Goal: Information Seeking & Learning: Compare options

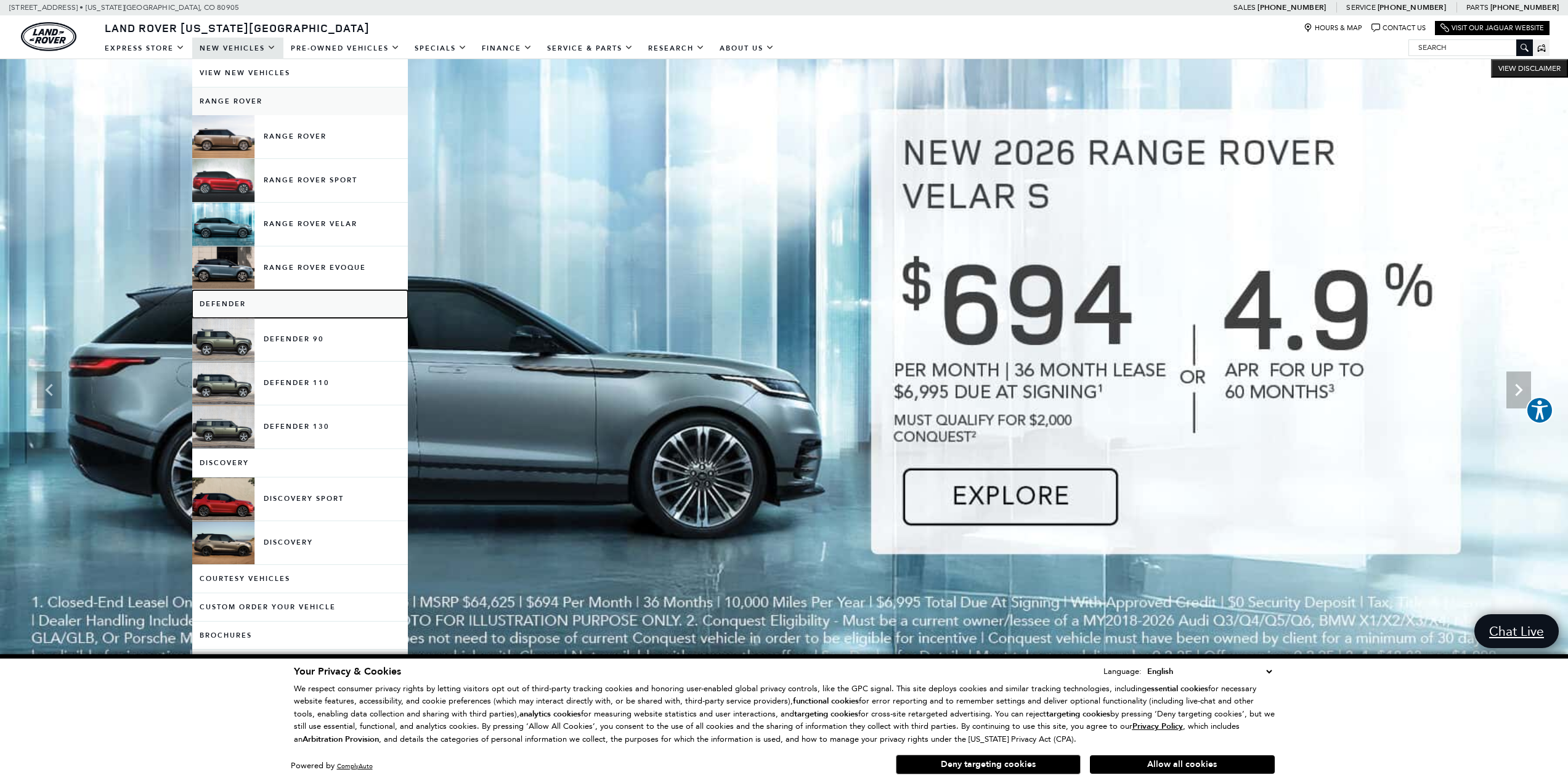
click at [232, 302] on link "Defender" at bounding box center [299, 304] width 216 height 27
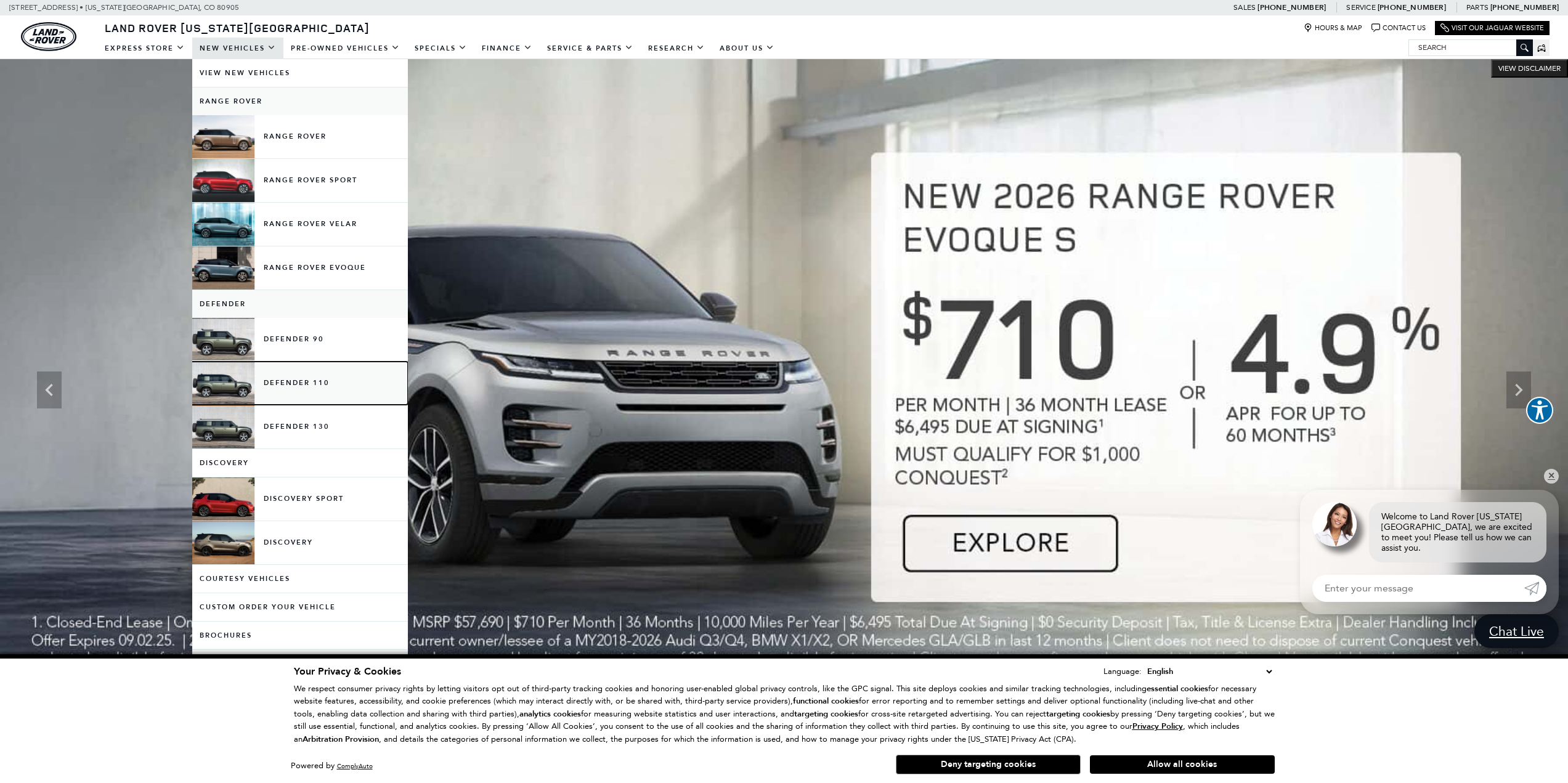
click at [303, 377] on link "Defender 110" at bounding box center [299, 383] width 216 height 43
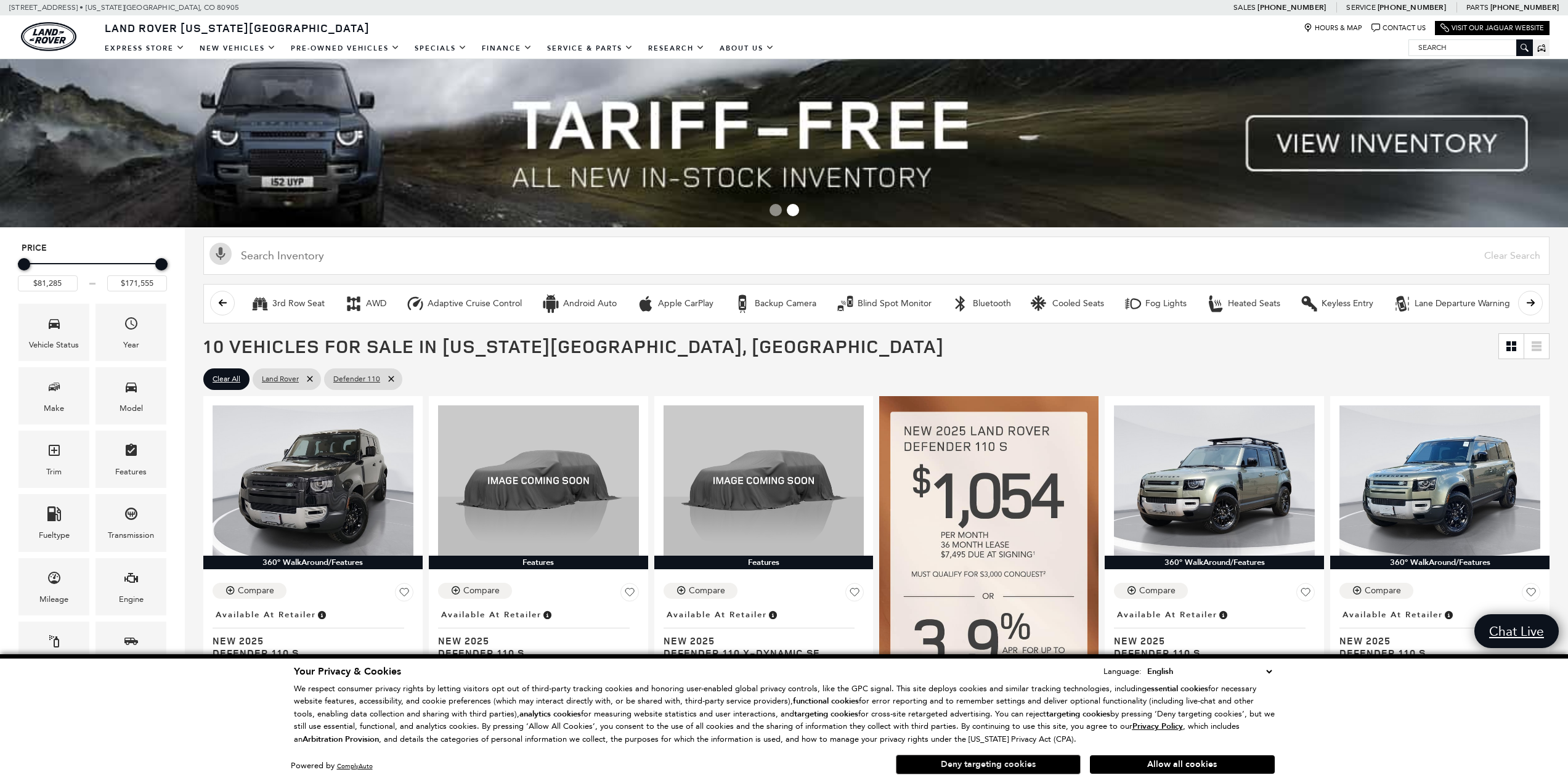
click at [1008, 763] on button "Deny targeting cookies" at bounding box center [989, 764] width 185 height 20
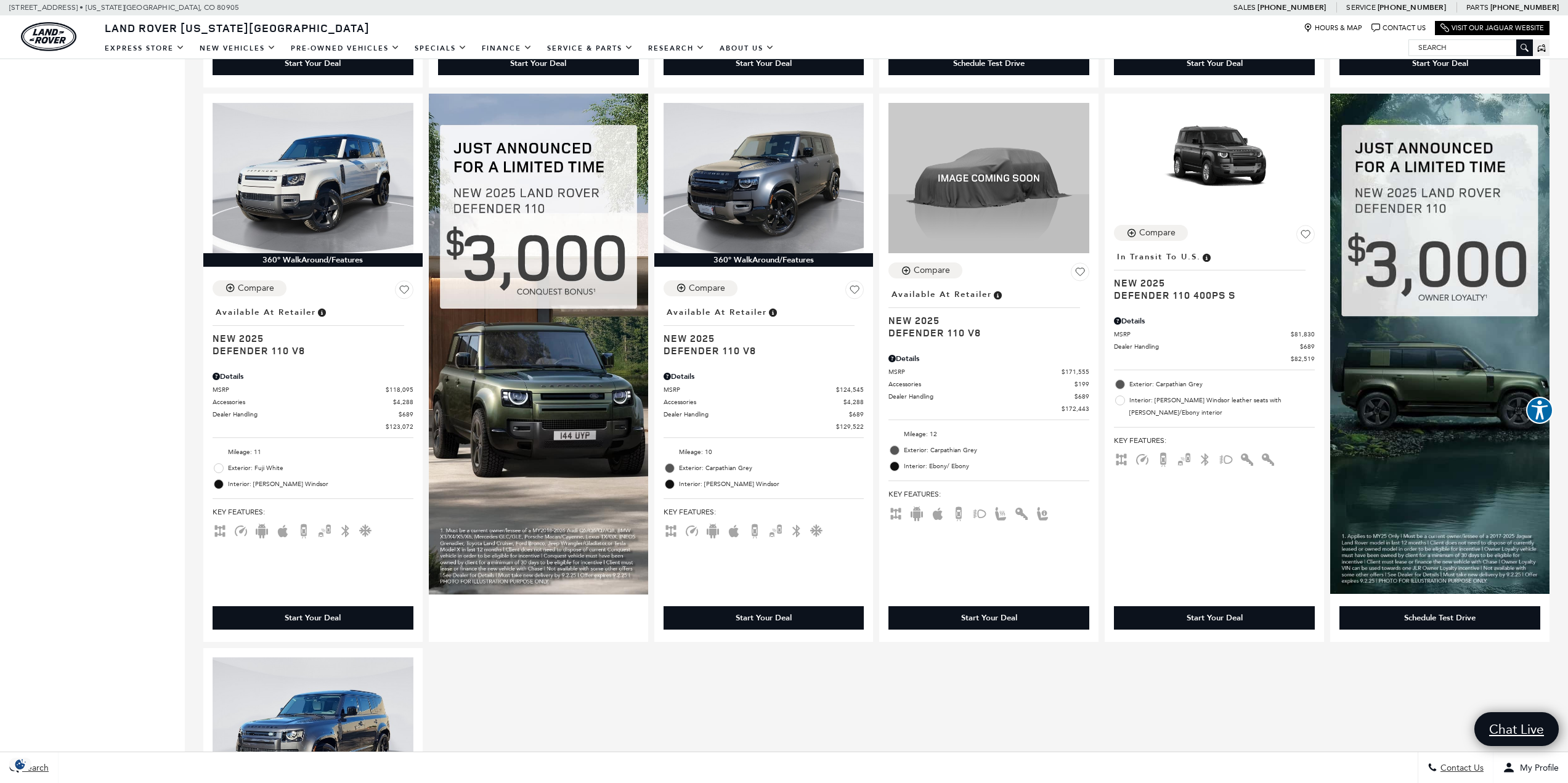
scroll to position [862, 0]
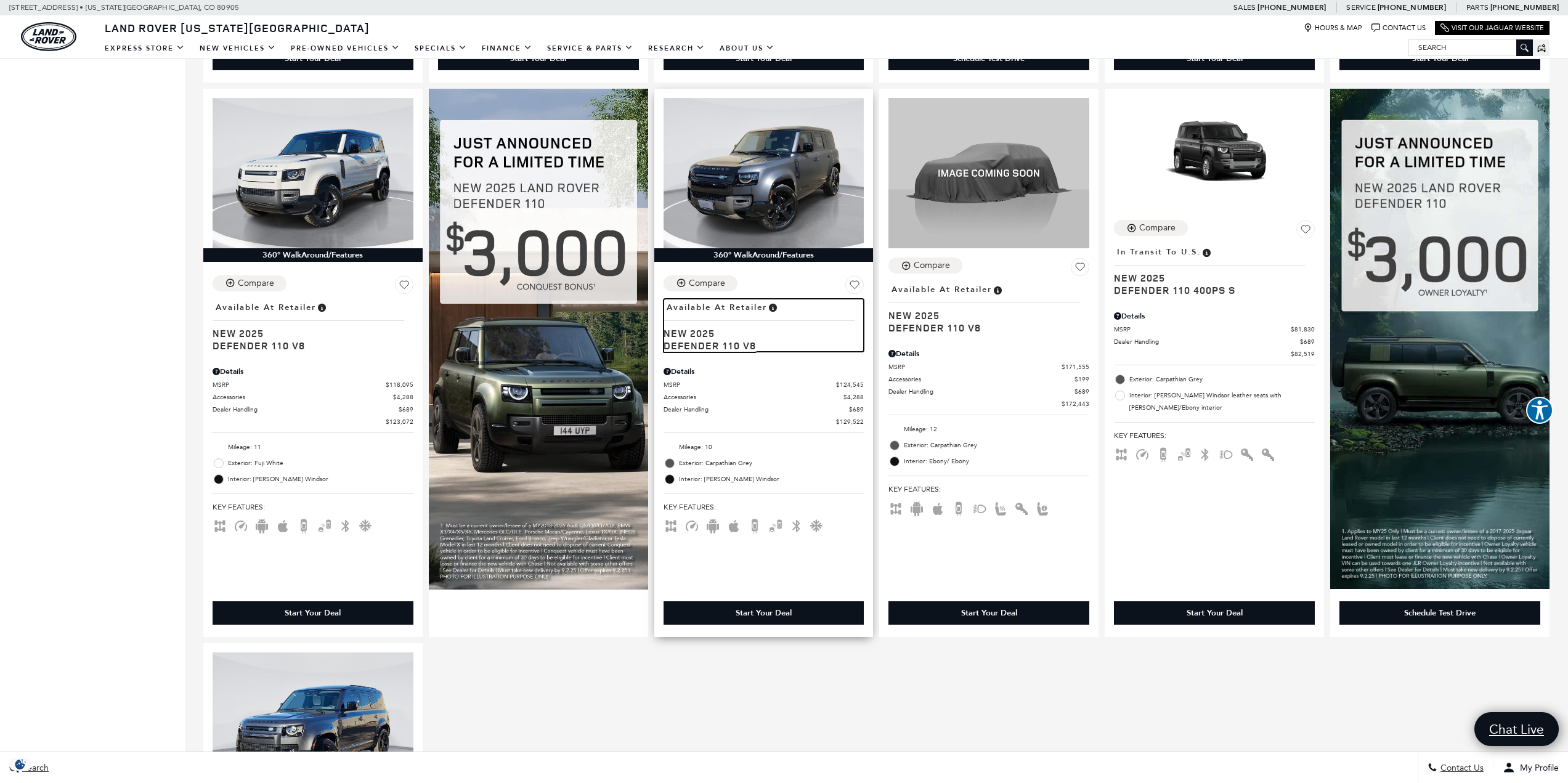
click at [706, 339] on span "New 2025" at bounding box center [759, 333] width 191 height 13
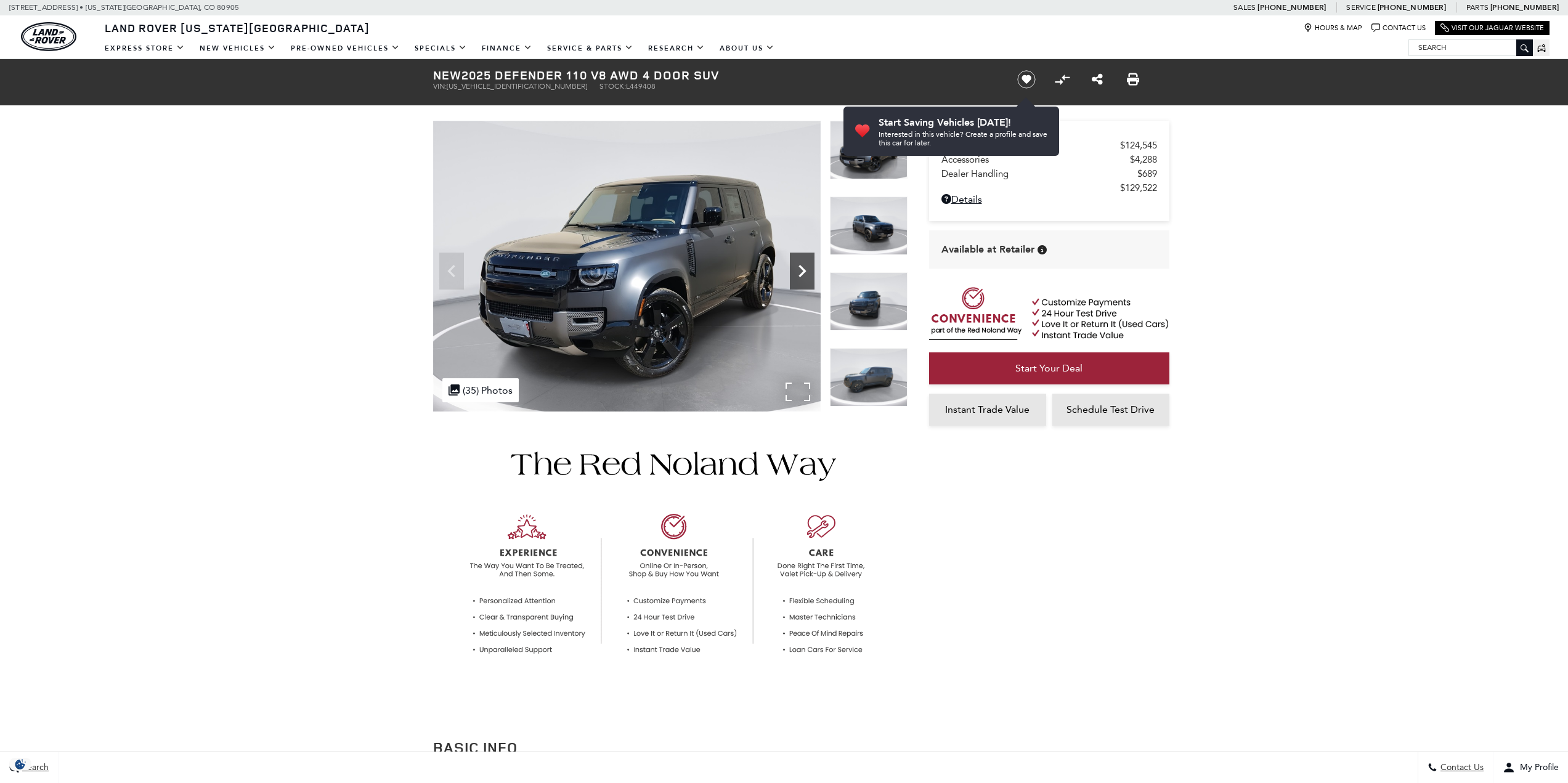
click at [803, 271] on icon "Next" at bounding box center [802, 270] width 24 height 24
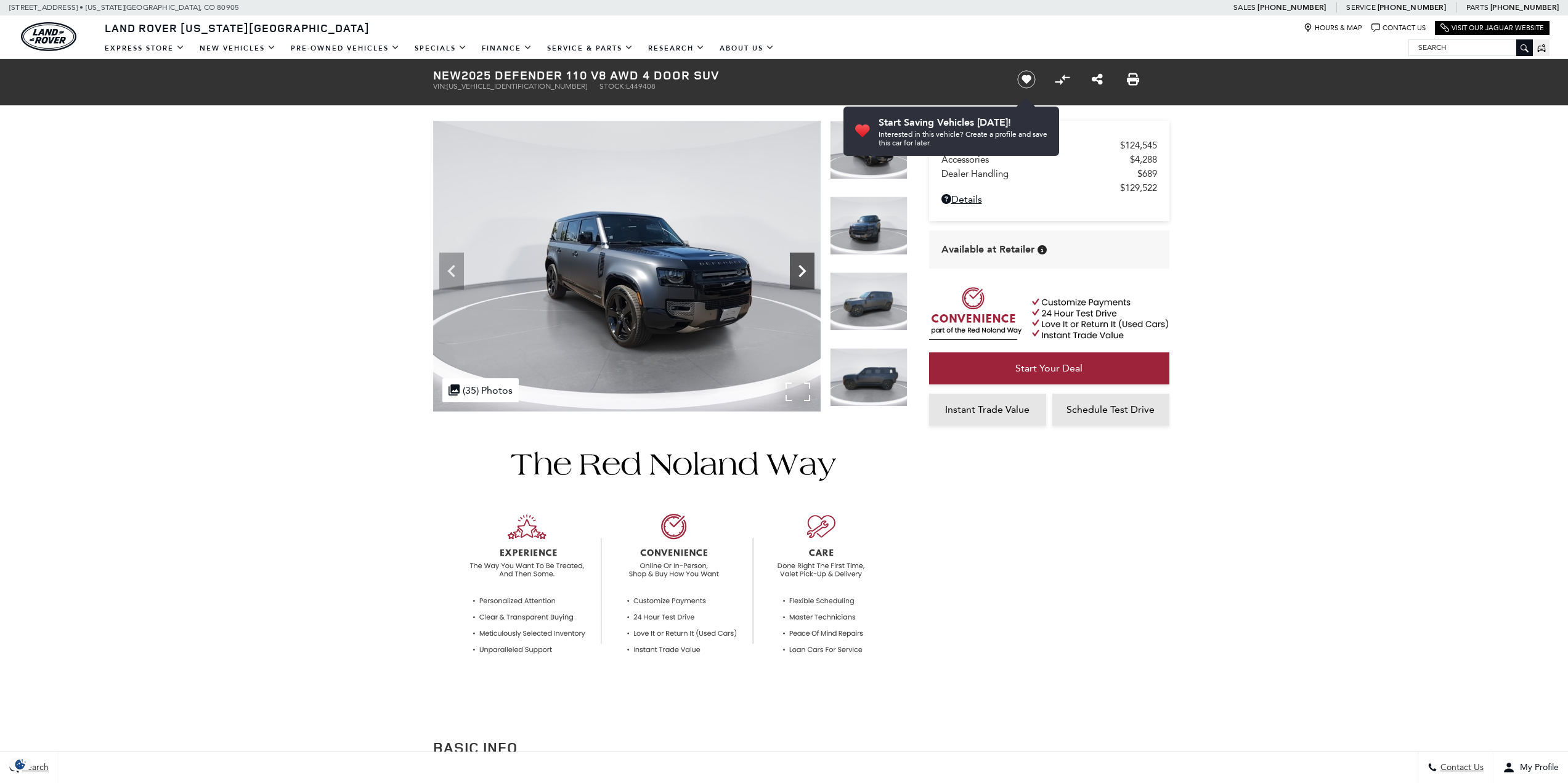
click at [803, 271] on icon "Next" at bounding box center [802, 270] width 24 height 24
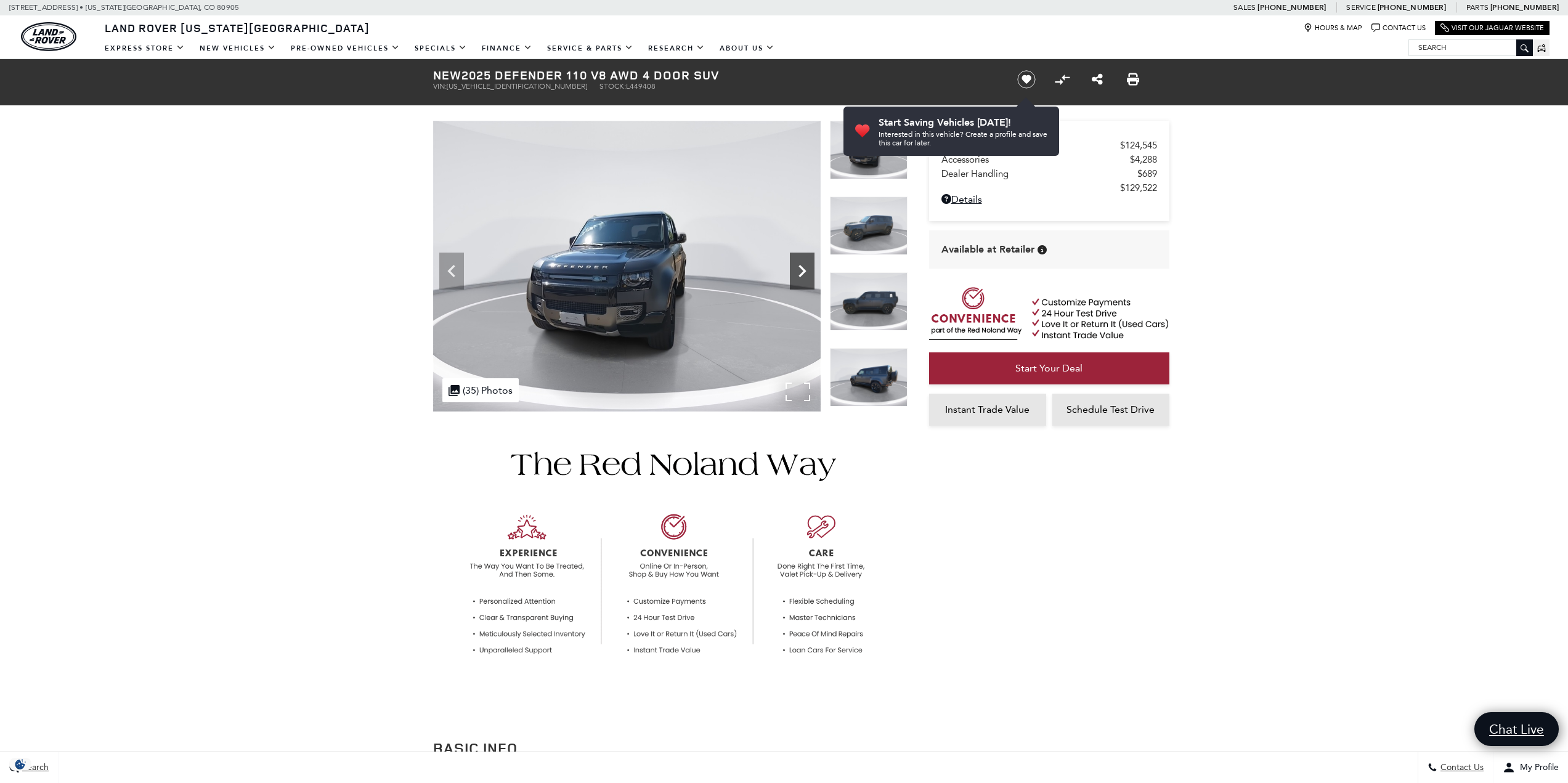
click at [803, 271] on icon "Next" at bounding box center [802, 270] width 24 height 24
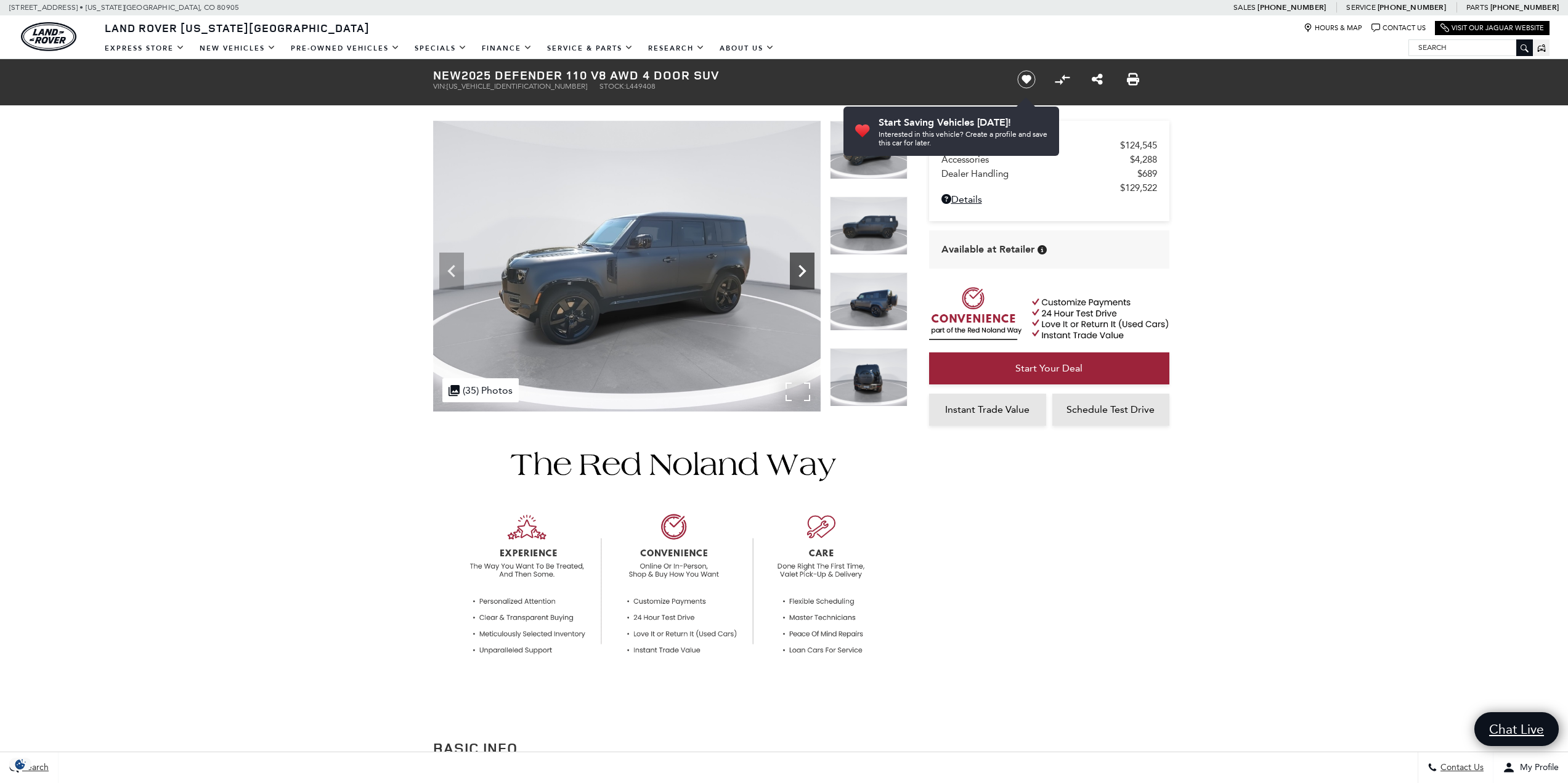
click at [803, 271] on icon "Next" at bounding box center [802, 270] width 24 height 24
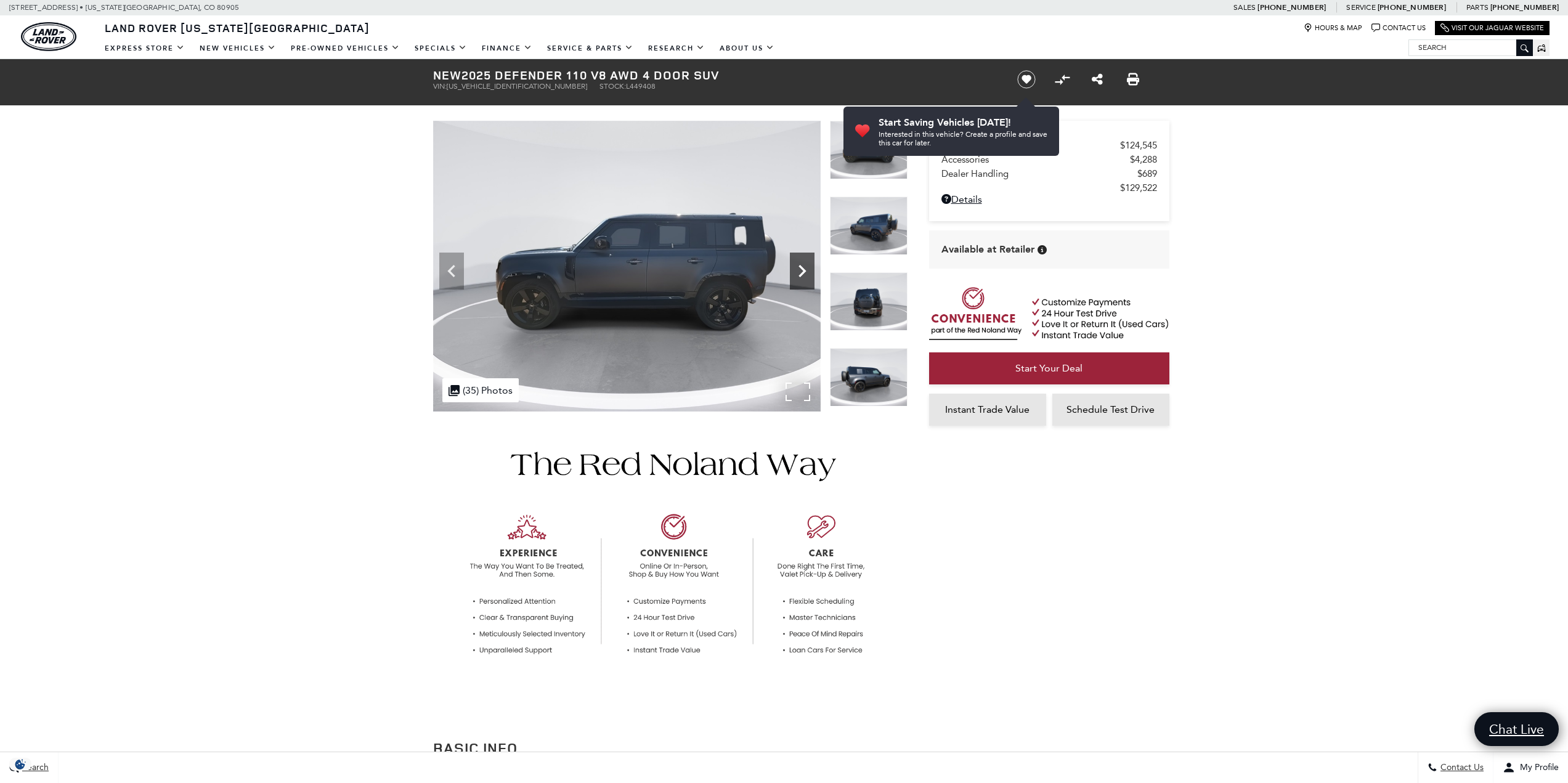
click at [803, 271] on icon "Next" at bounding box center [802, 270] width 24 height 24
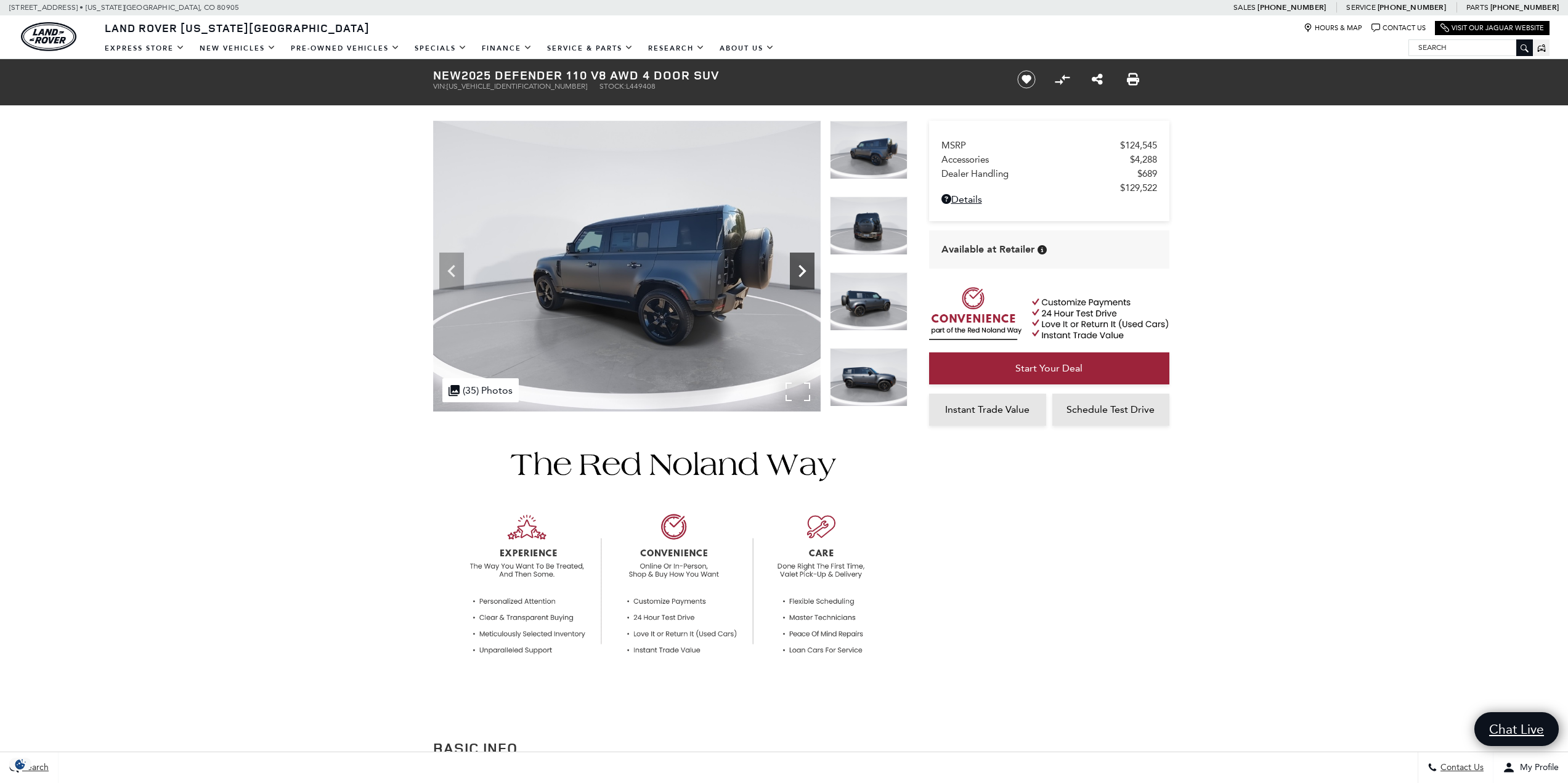
click at [803, 271] on icon "Next" at bounding box center [802, 270] width 24 height 24
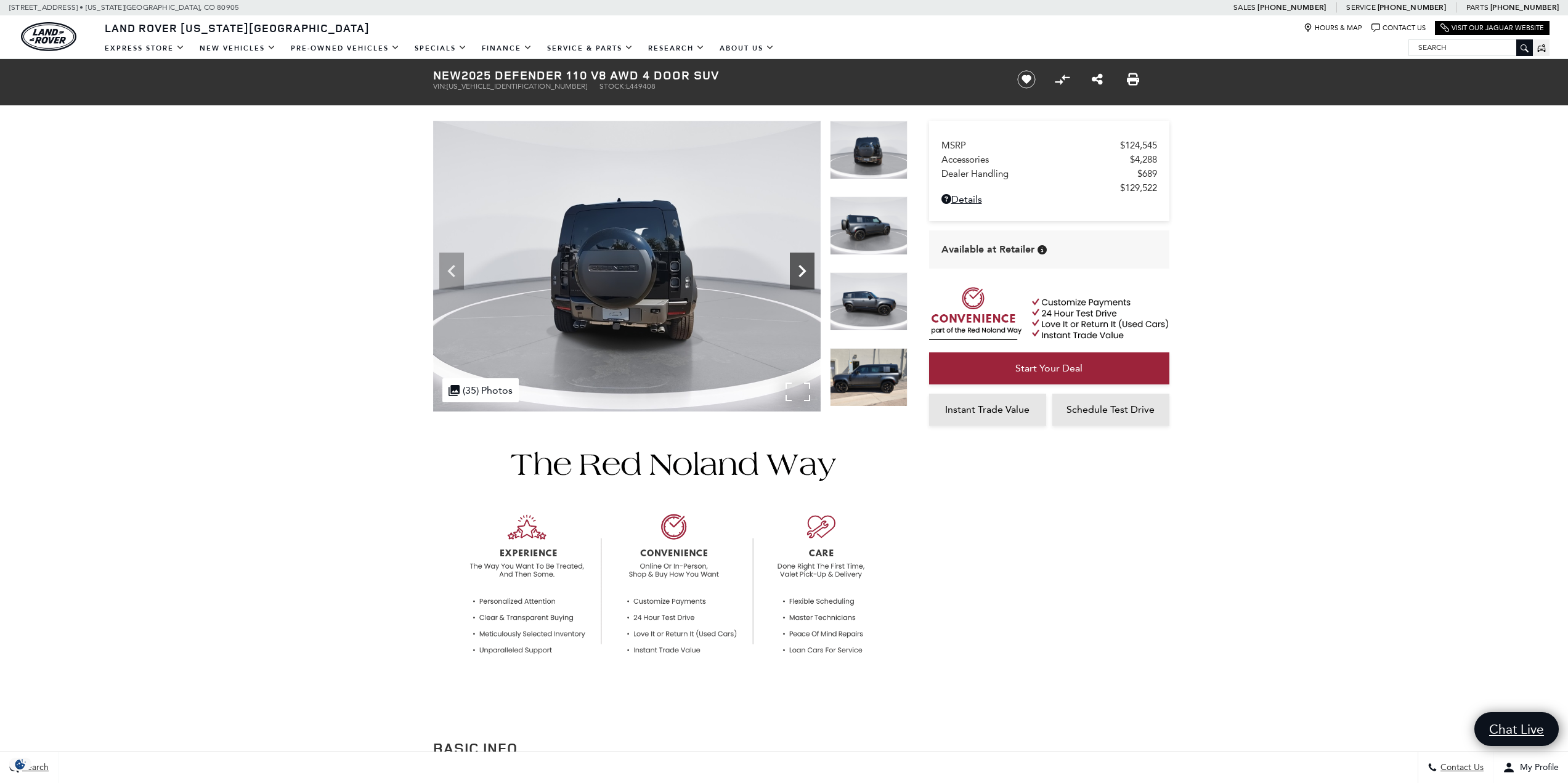
click at [803, 271] on icon "Next" at bounding box center [802, 270] width 24 height 24
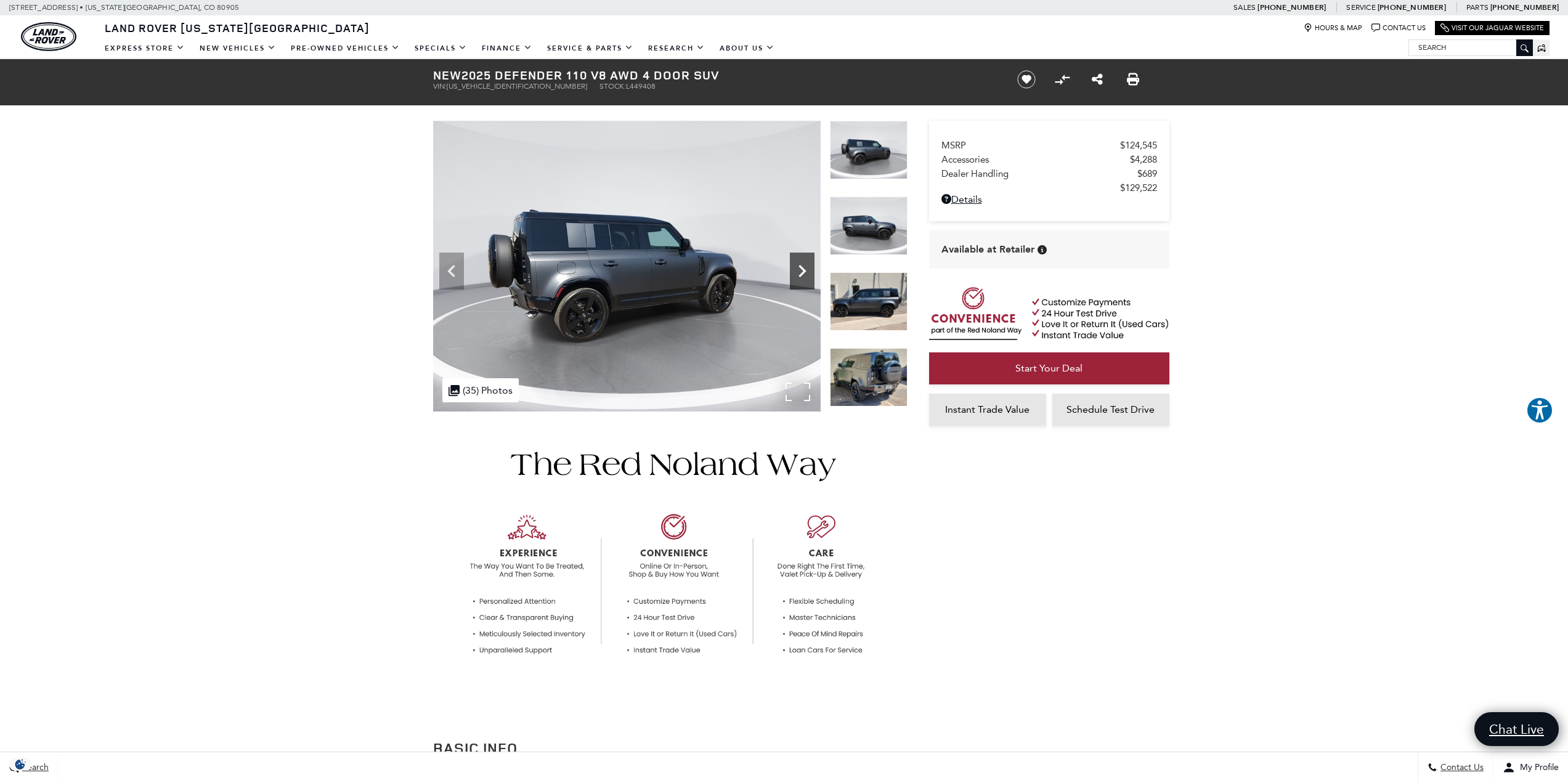
click at [803, 271] on icon "Next" at bounding box center [802, 270] width 24 height 24
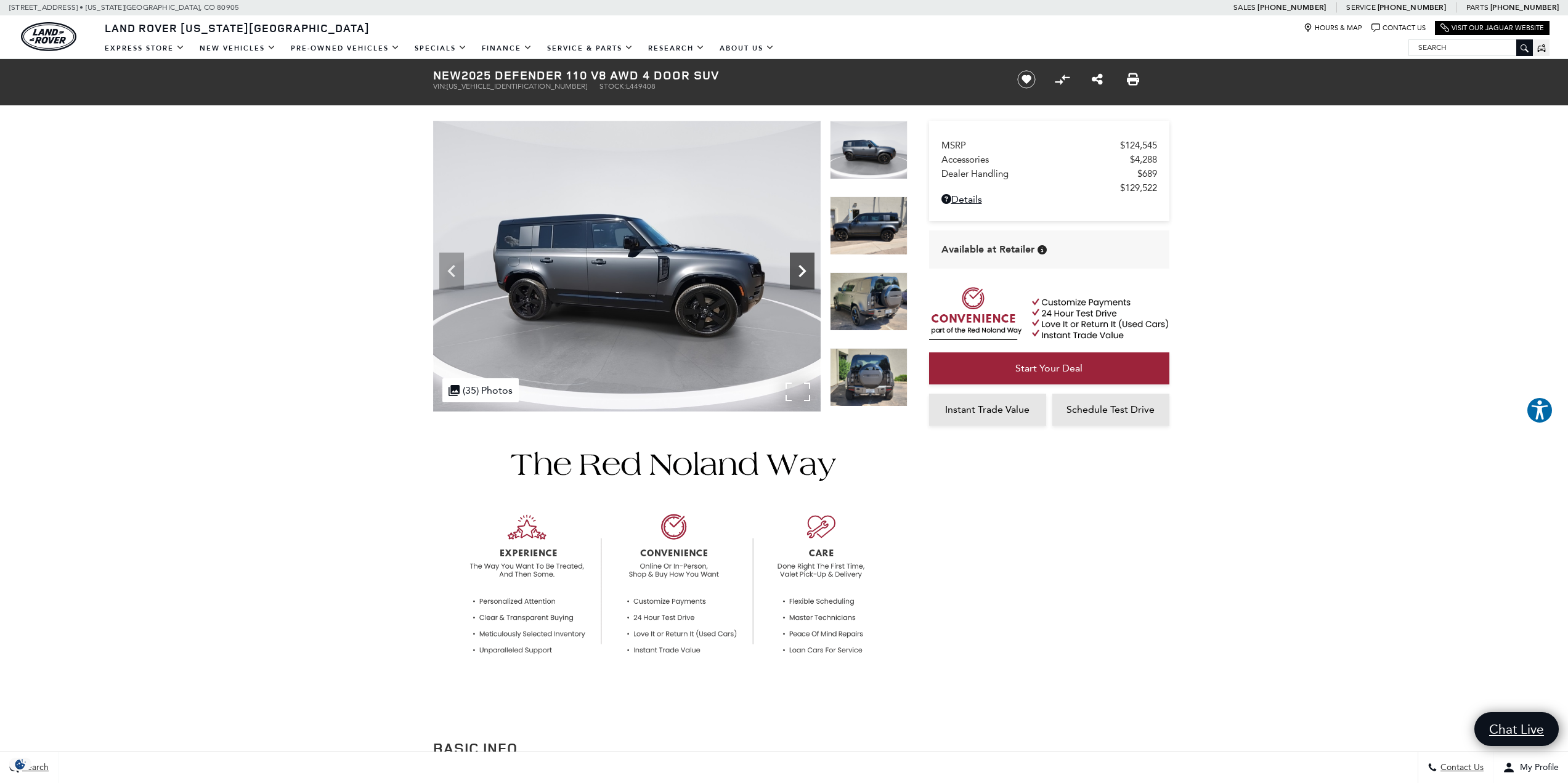
click at [803, 271] on icon "Next" at bounding box center [802, 270] width 24 height 24
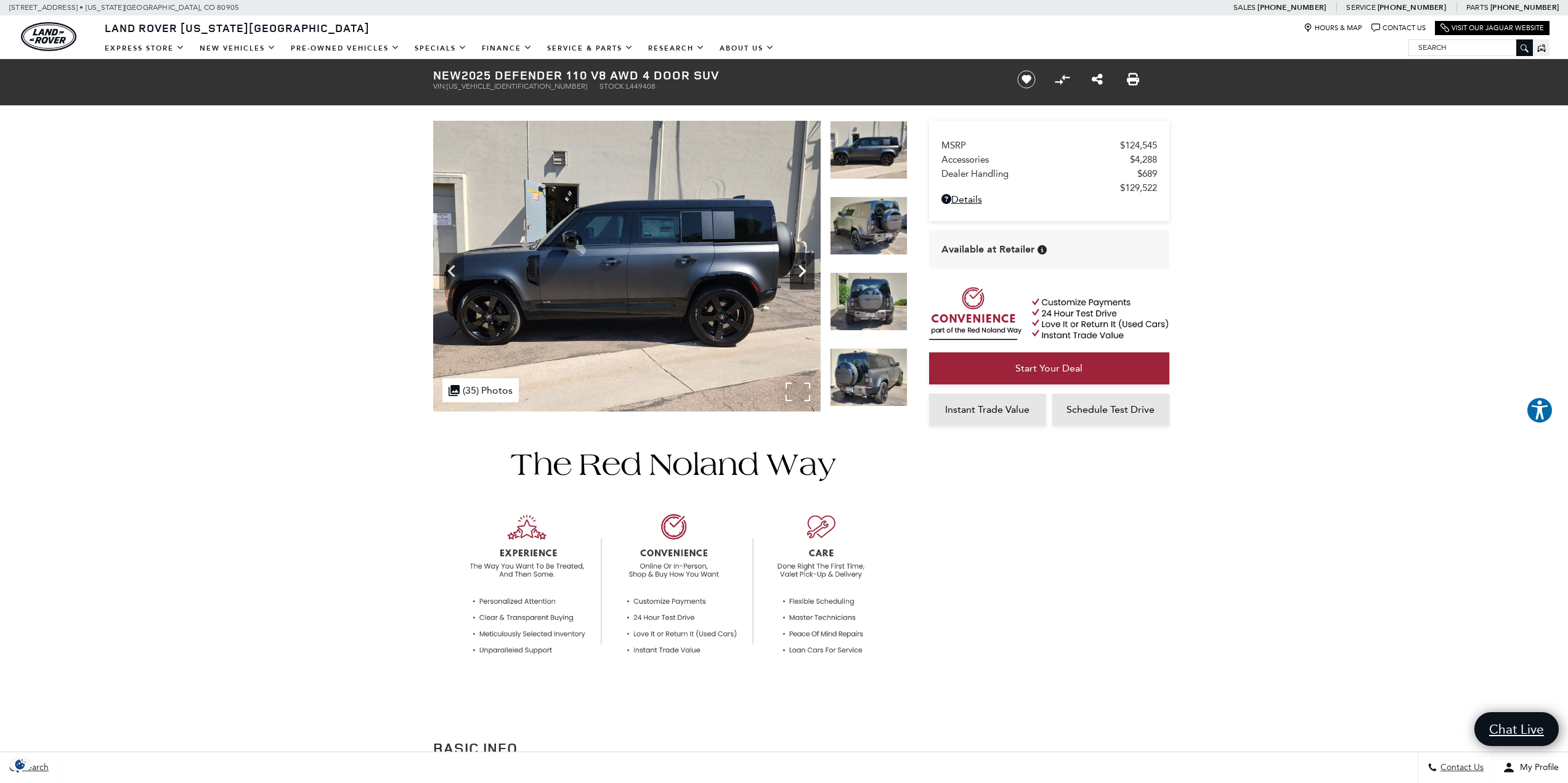
click at [800, 270] on icon "Next" at bounding box center [802, 270] width 24 height 24
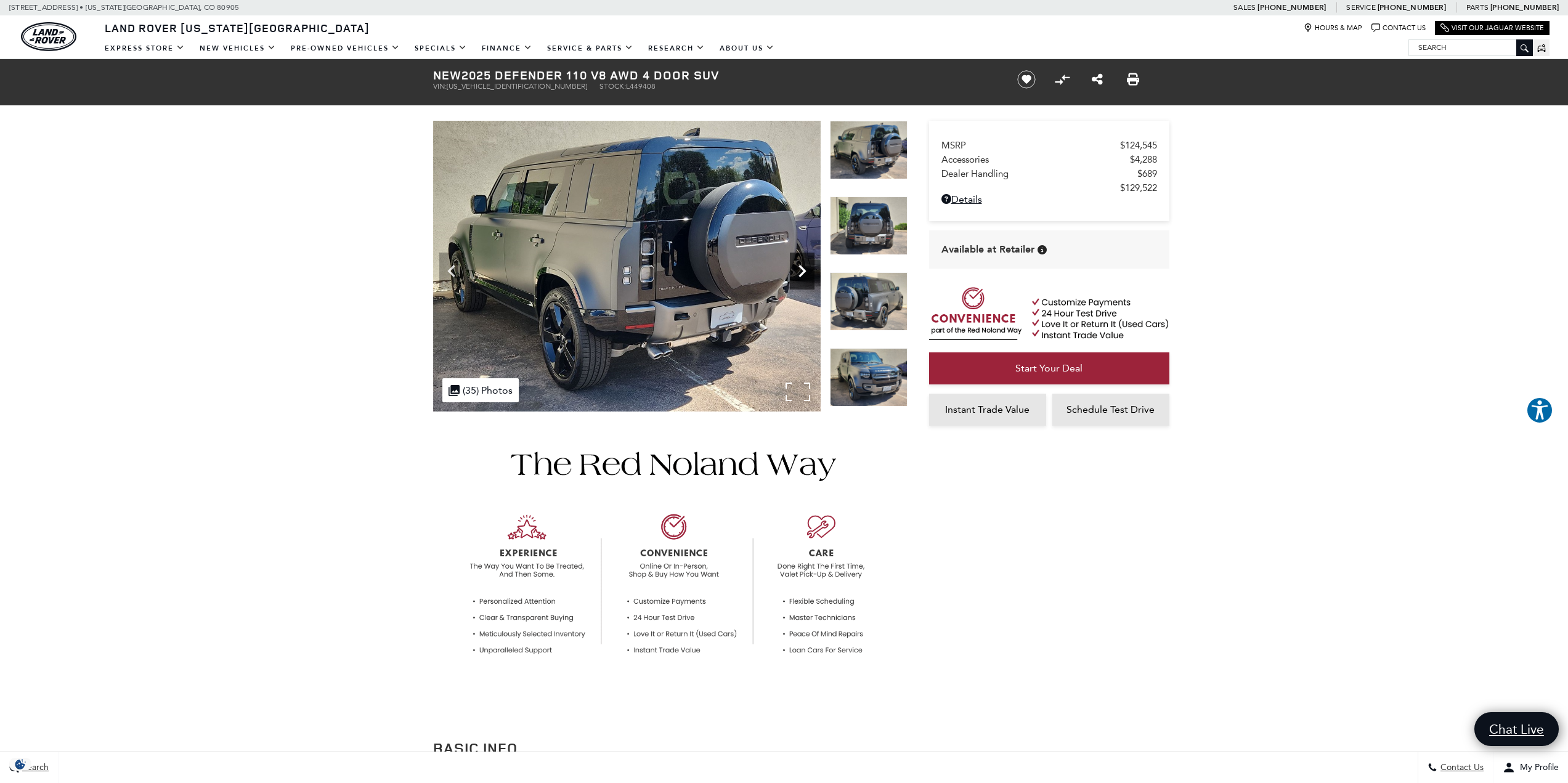
click at [799, 270] on icon "Next" at bounding box center [802, 270] width 24 height 24
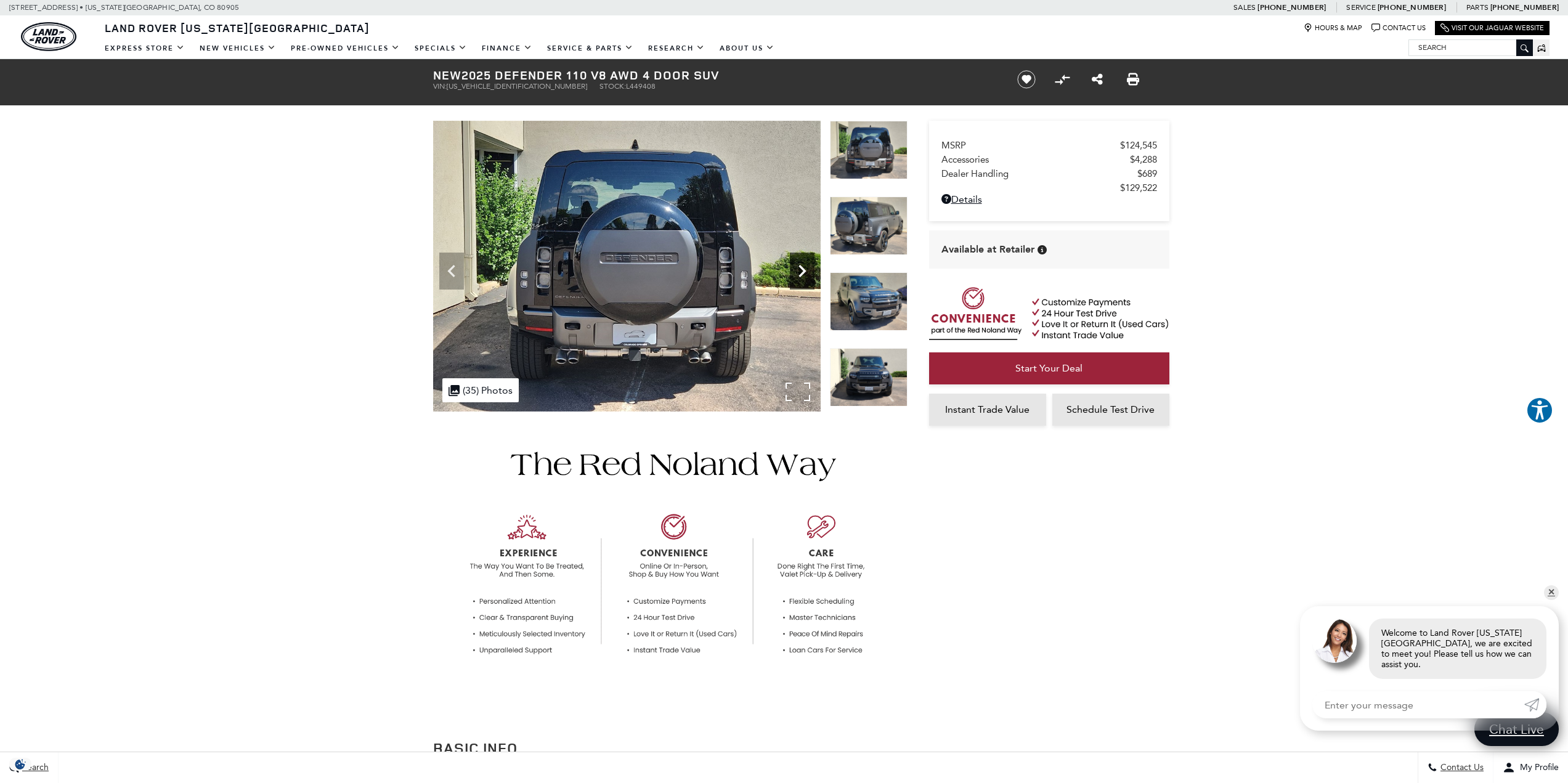
click at [799, 270] on icon "Next" at bounding box center [802, 270] width 24 height 24
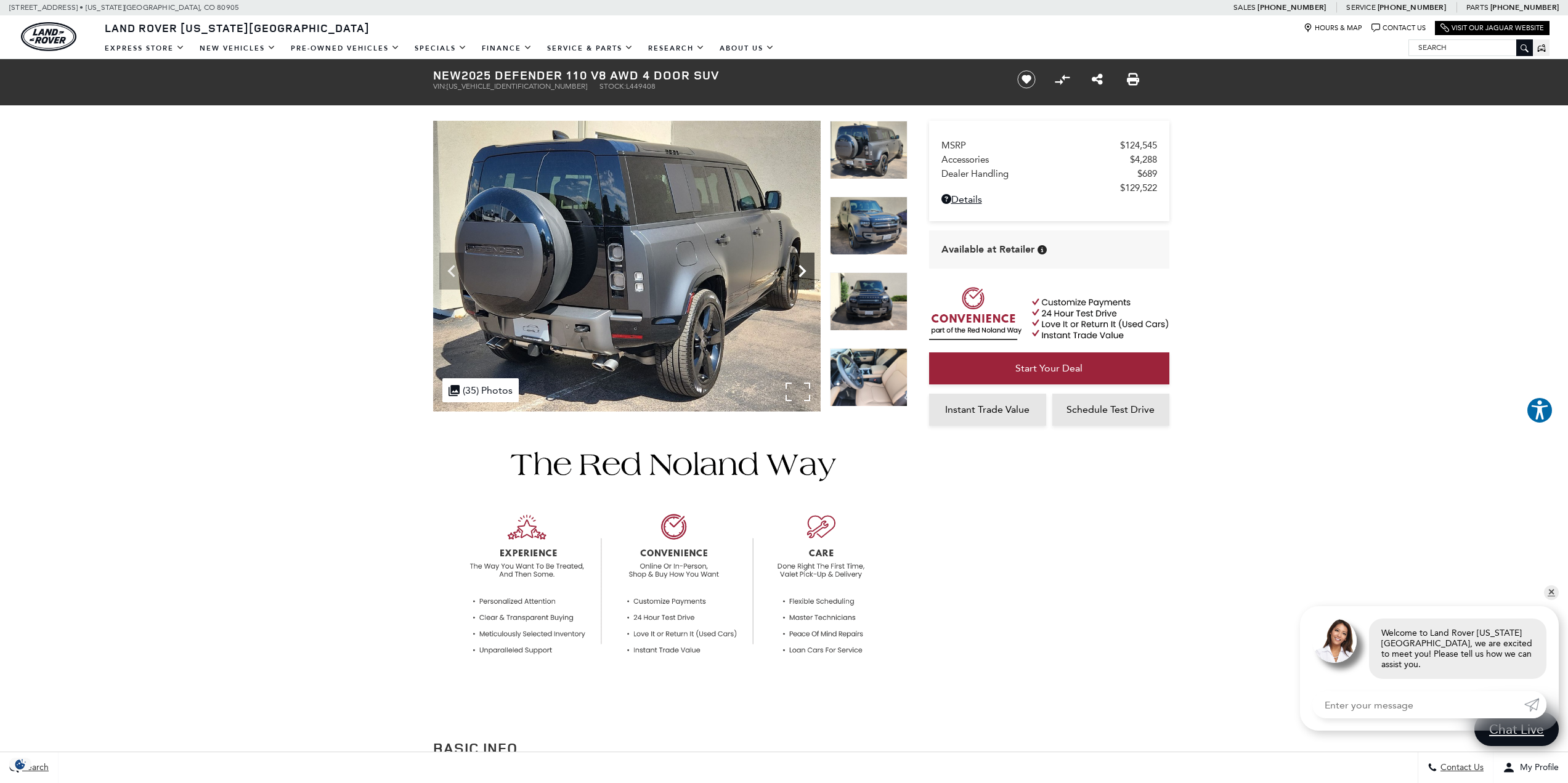
click at [799, 270] on icon "Next" at bounding box center [802, 270] width 24 height 24
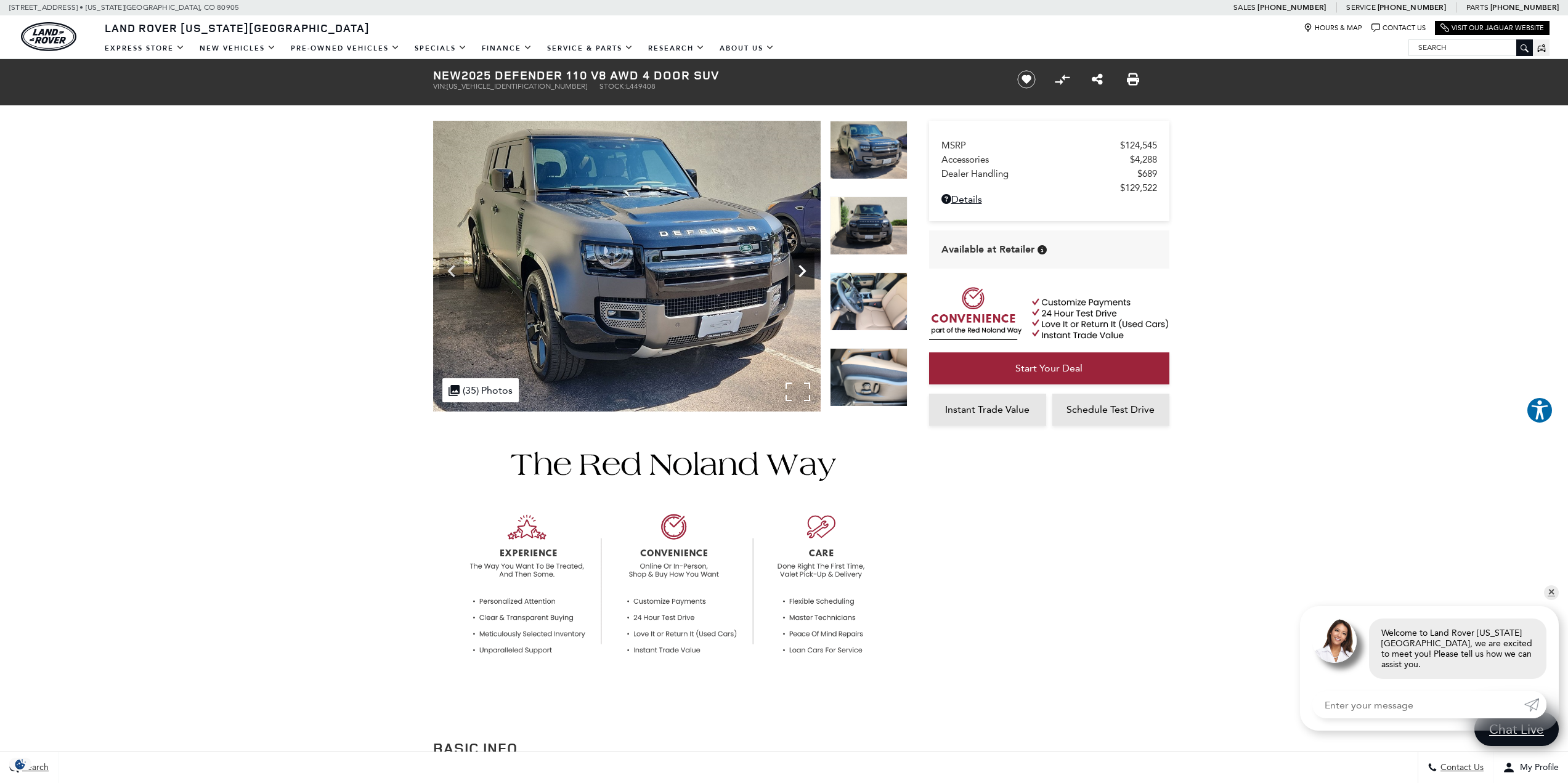
click at [799, 270] on icon "Next" at bounding box center [802, 270] width 24 height 24
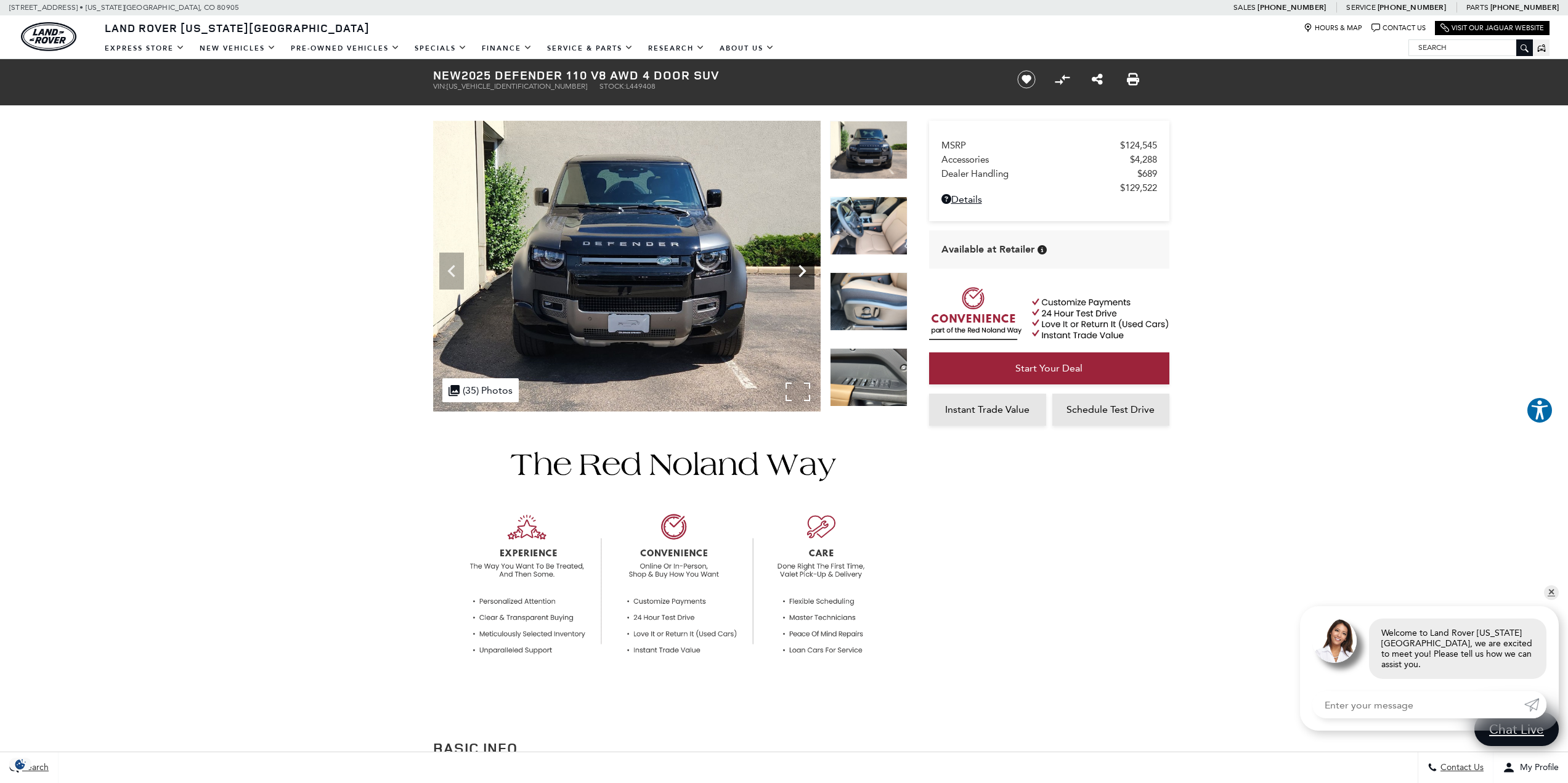
click at [799, 270] on icon "Next" at bounding box center [802, 270] width 24 height 24
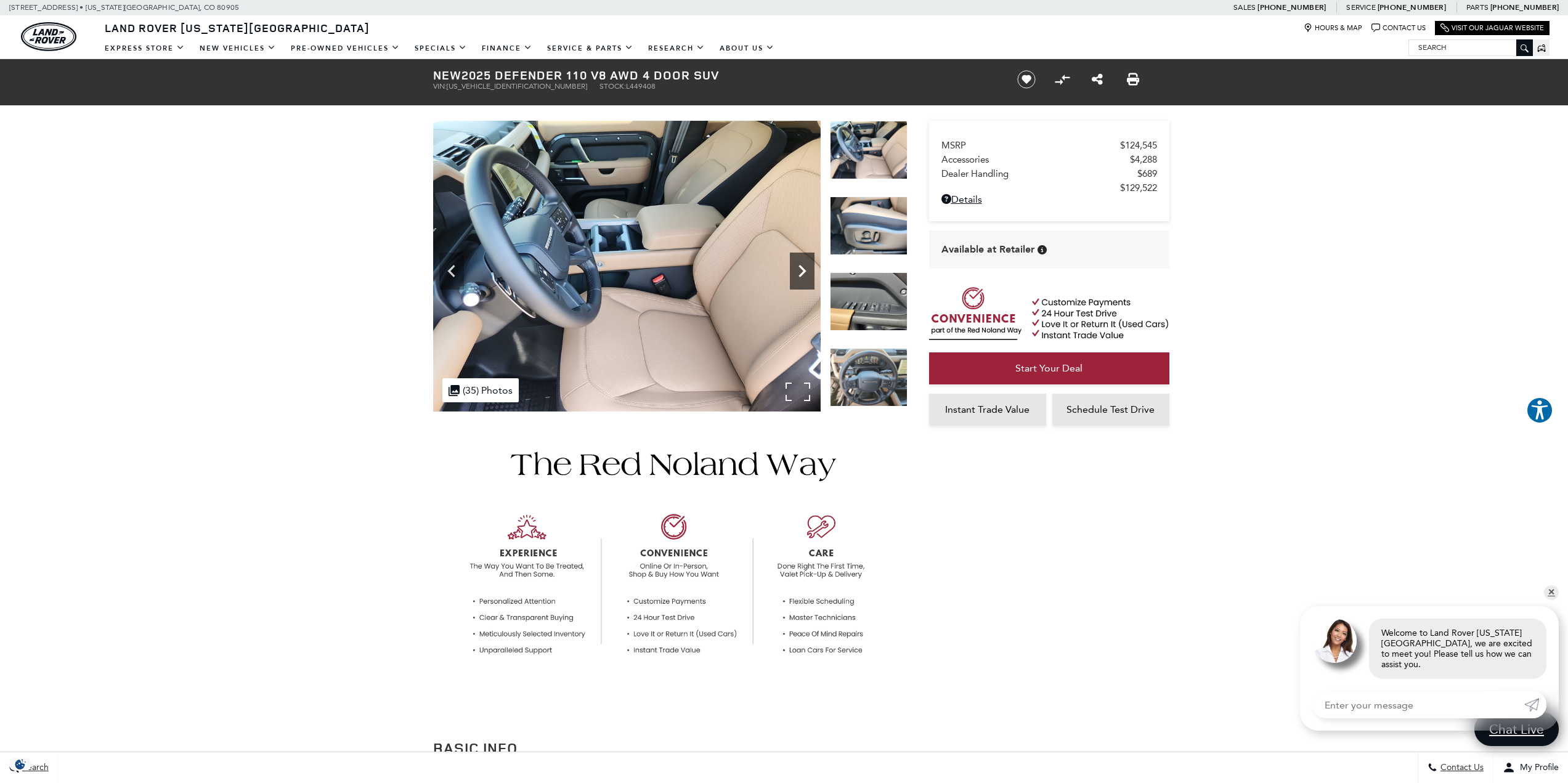
click at [799, 270] on icon "Next" at bounding box center [802, 270] width 24 height 24
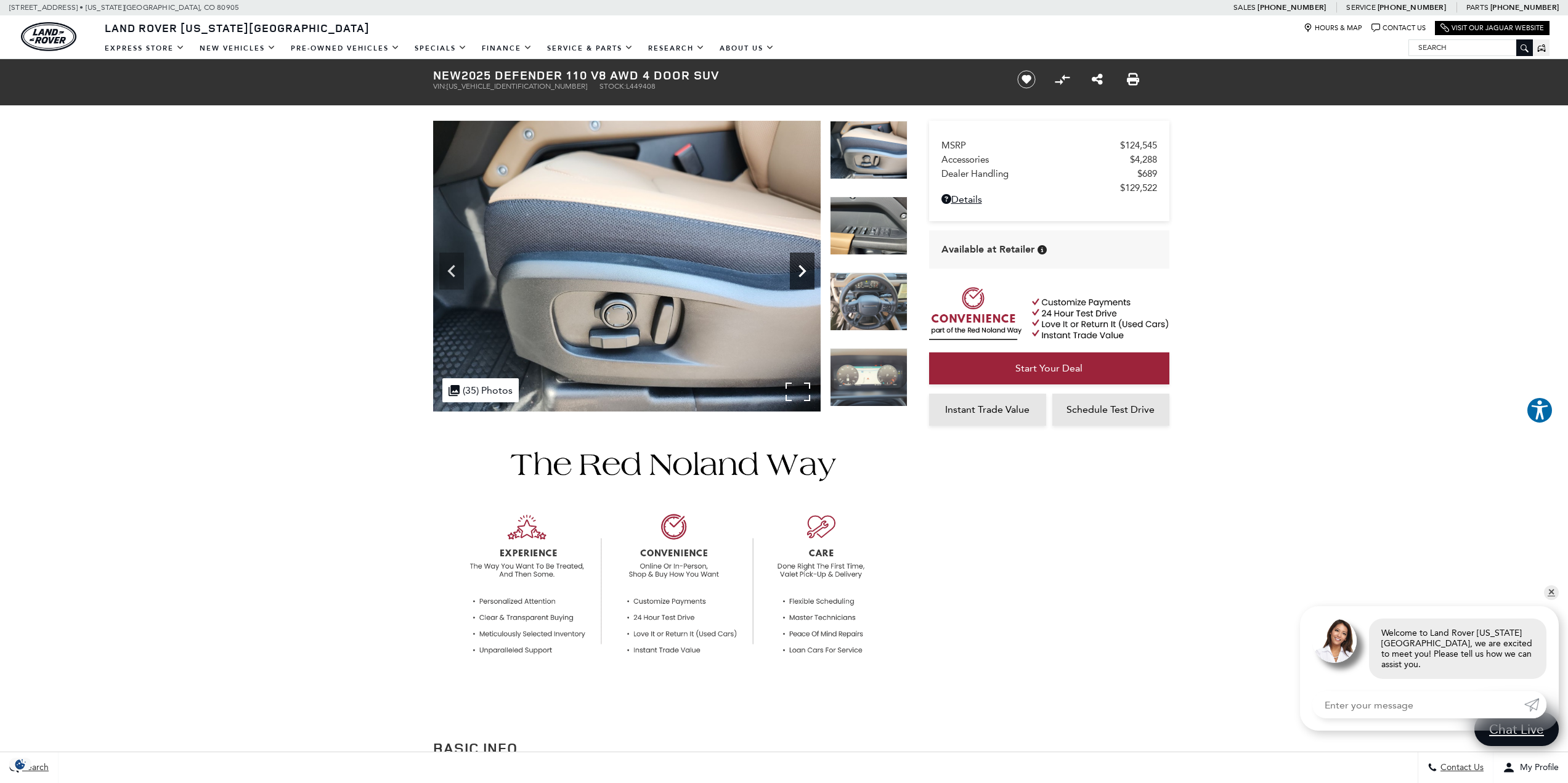
click at [799, 270] on icon "Next" at bounding box center [802, 270] width 24 height 24
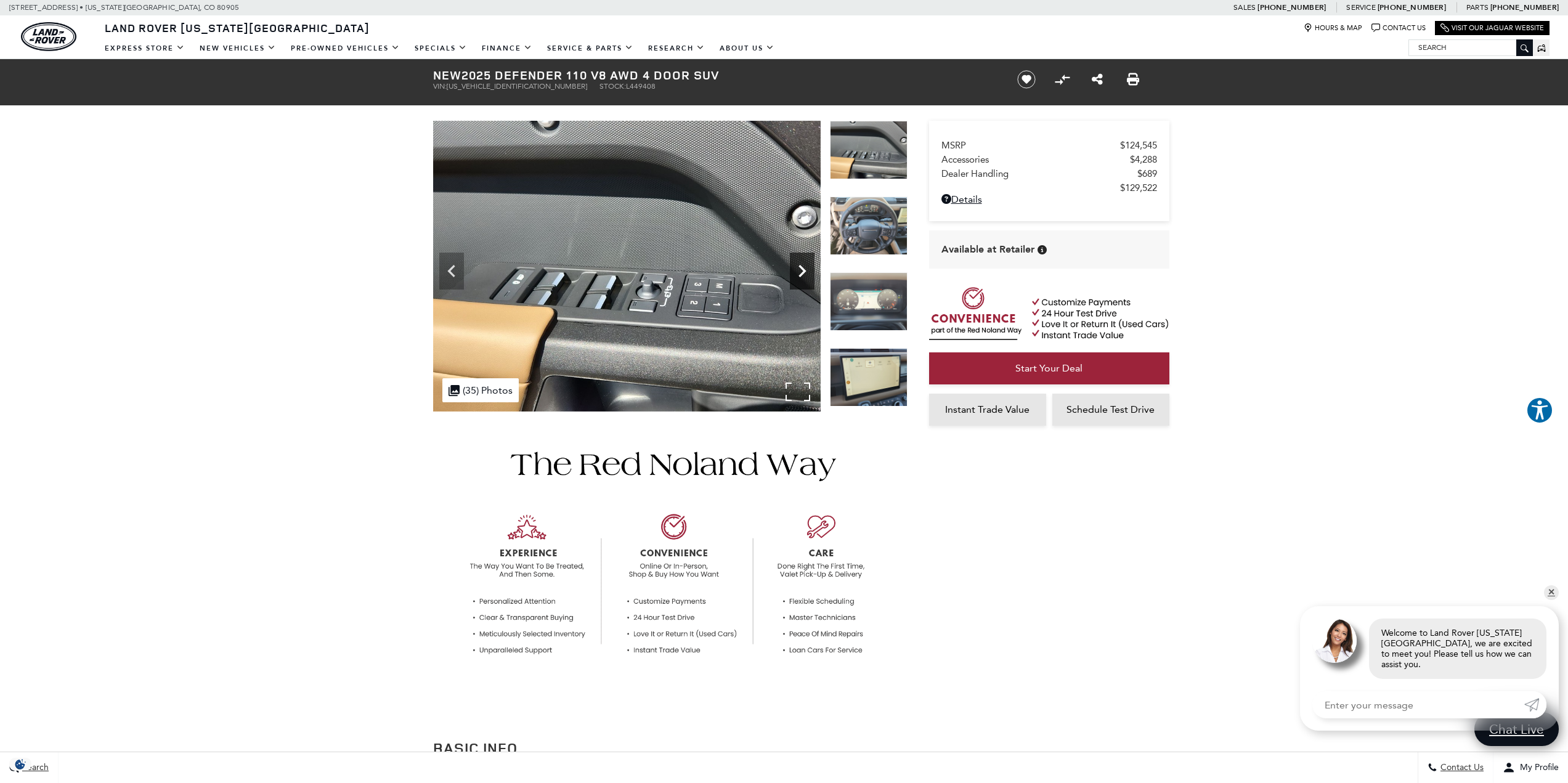
click at [799, 270] on icon "Next" at bounding box center [802, 270] width 24 height 24
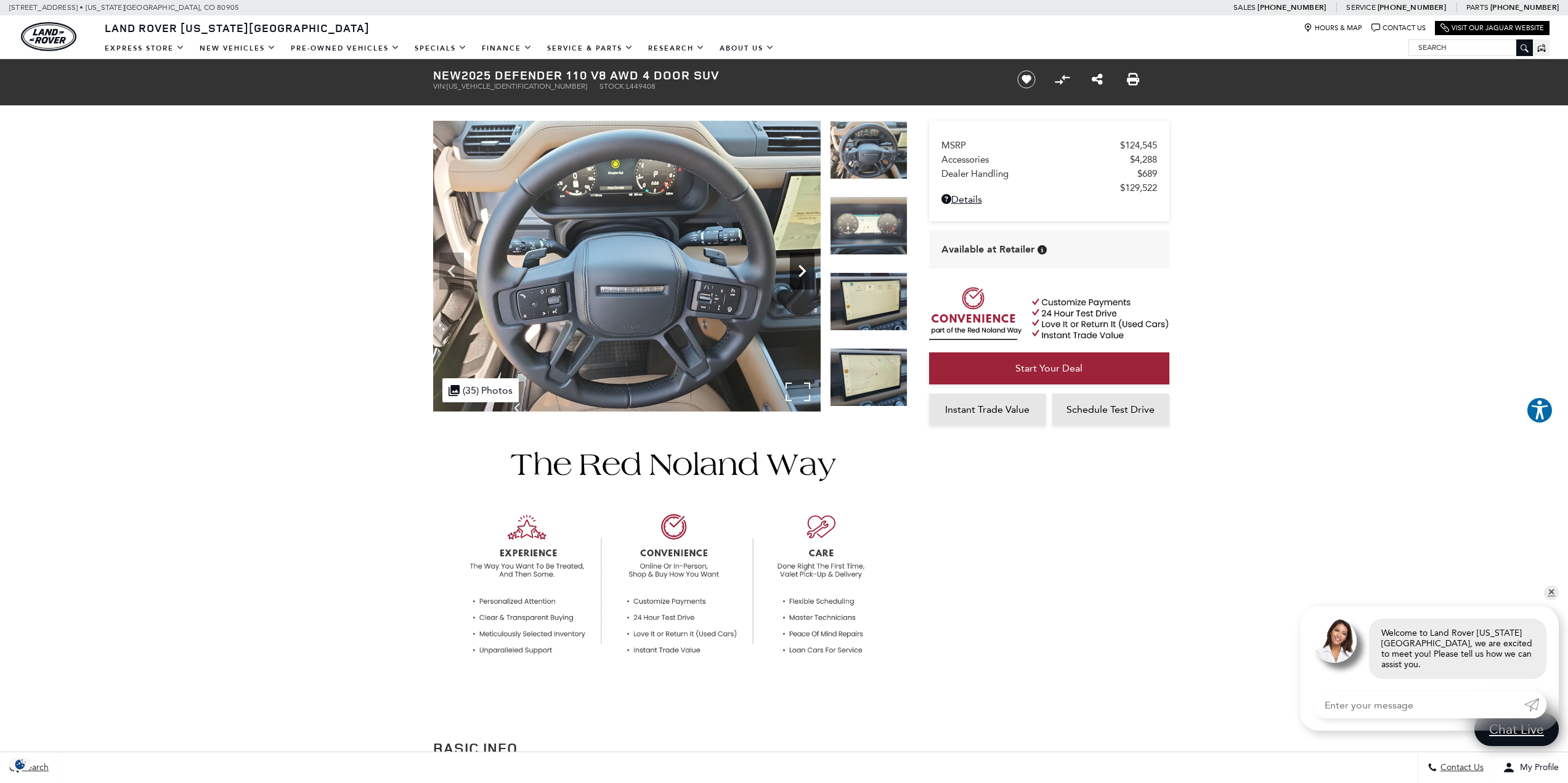
click at [799, 270] on icon "Next" at bounding box center [802, 270] width 24 height 24
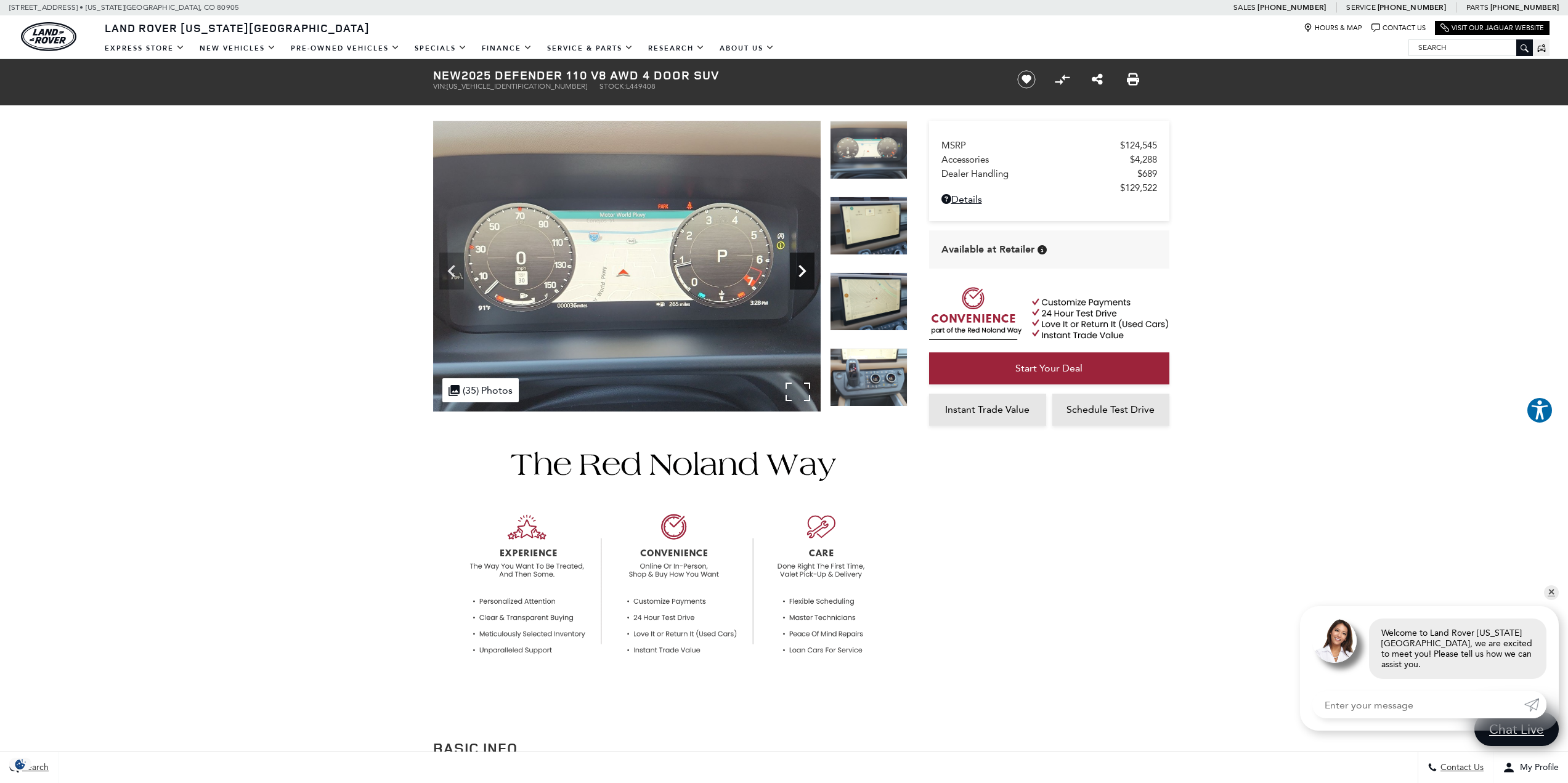
click at [799, 270] on icon "Next" at bounding box center [802, 270] width 24 height 24
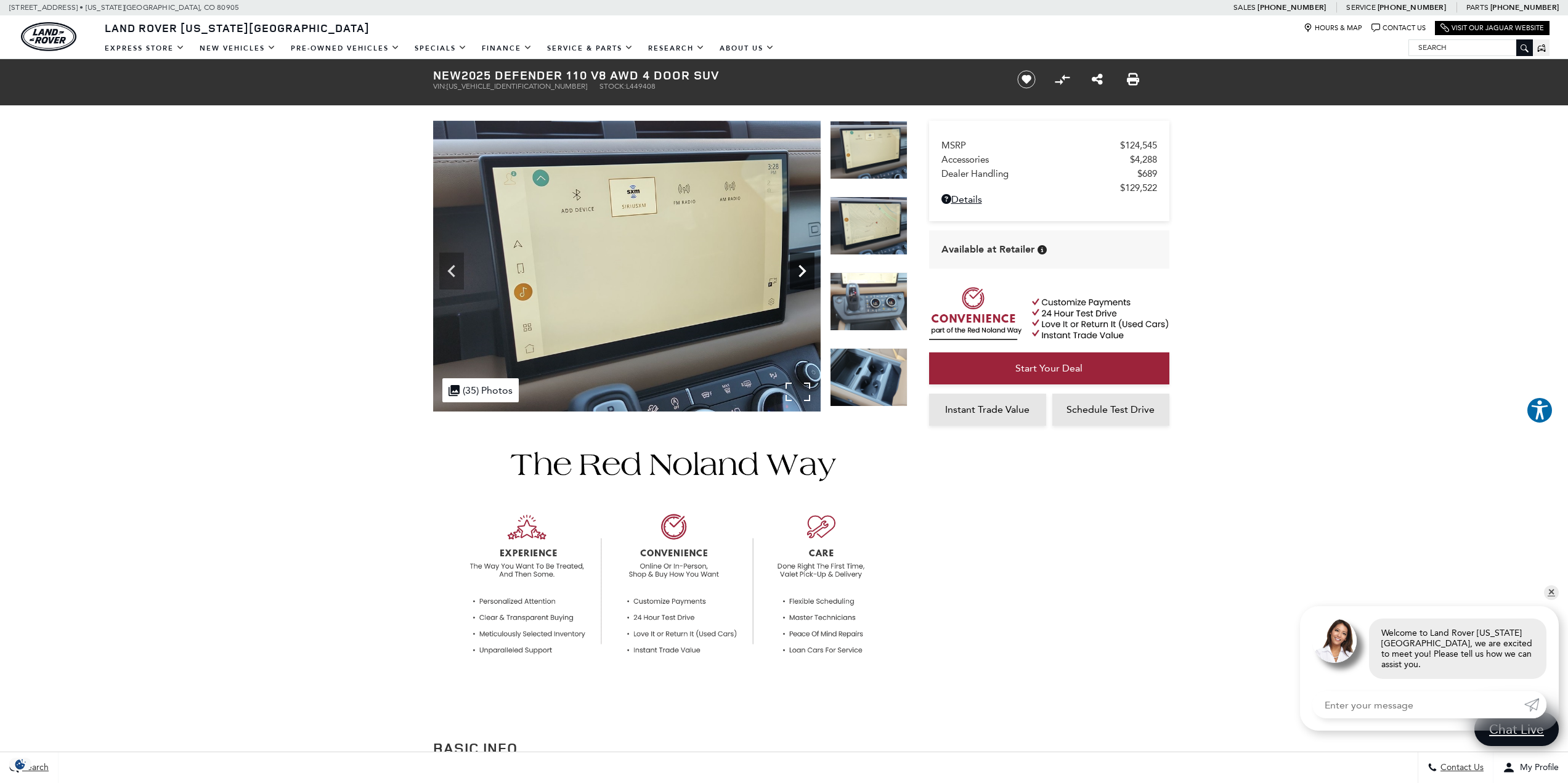
click at [799, 270] on icon "Next" at bounding box center [802, 270] width 24 height 24
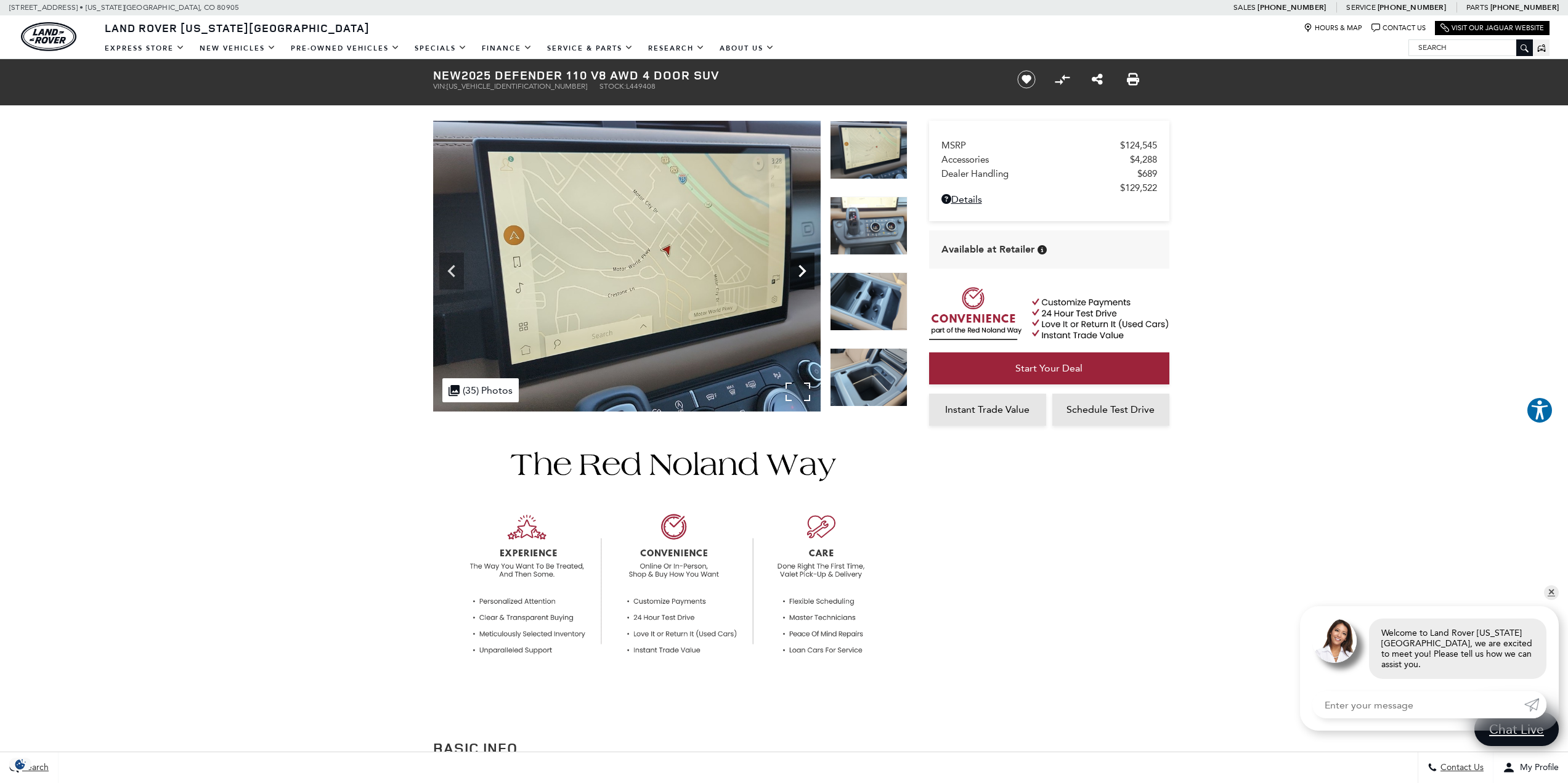
click at [799, 270] on icon "Next" at bounding box center [802, 270] width 24 height 24
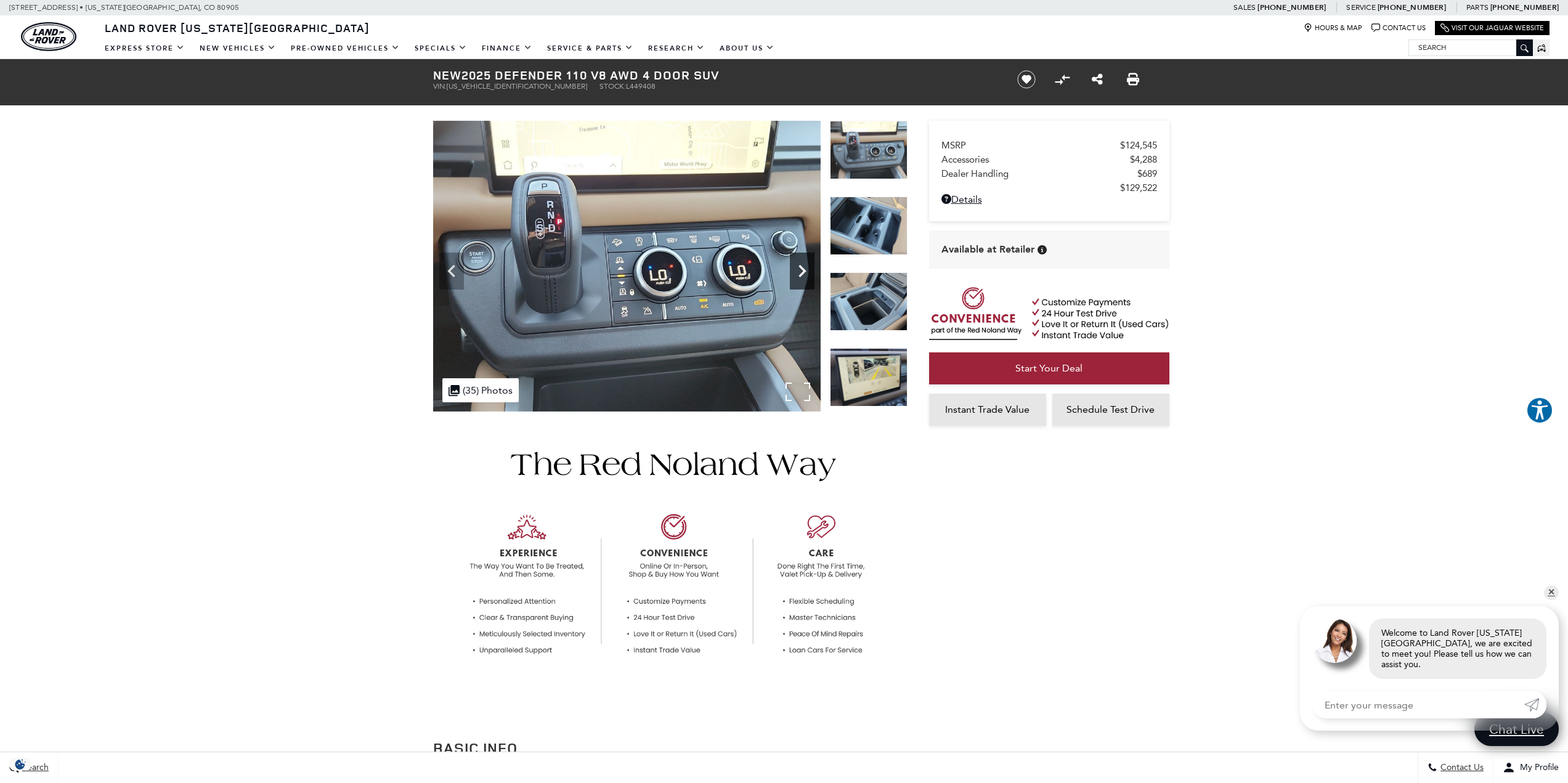
click at [799, 270] on icon "Next" at bounding box center [802, 270] width 24 height 24
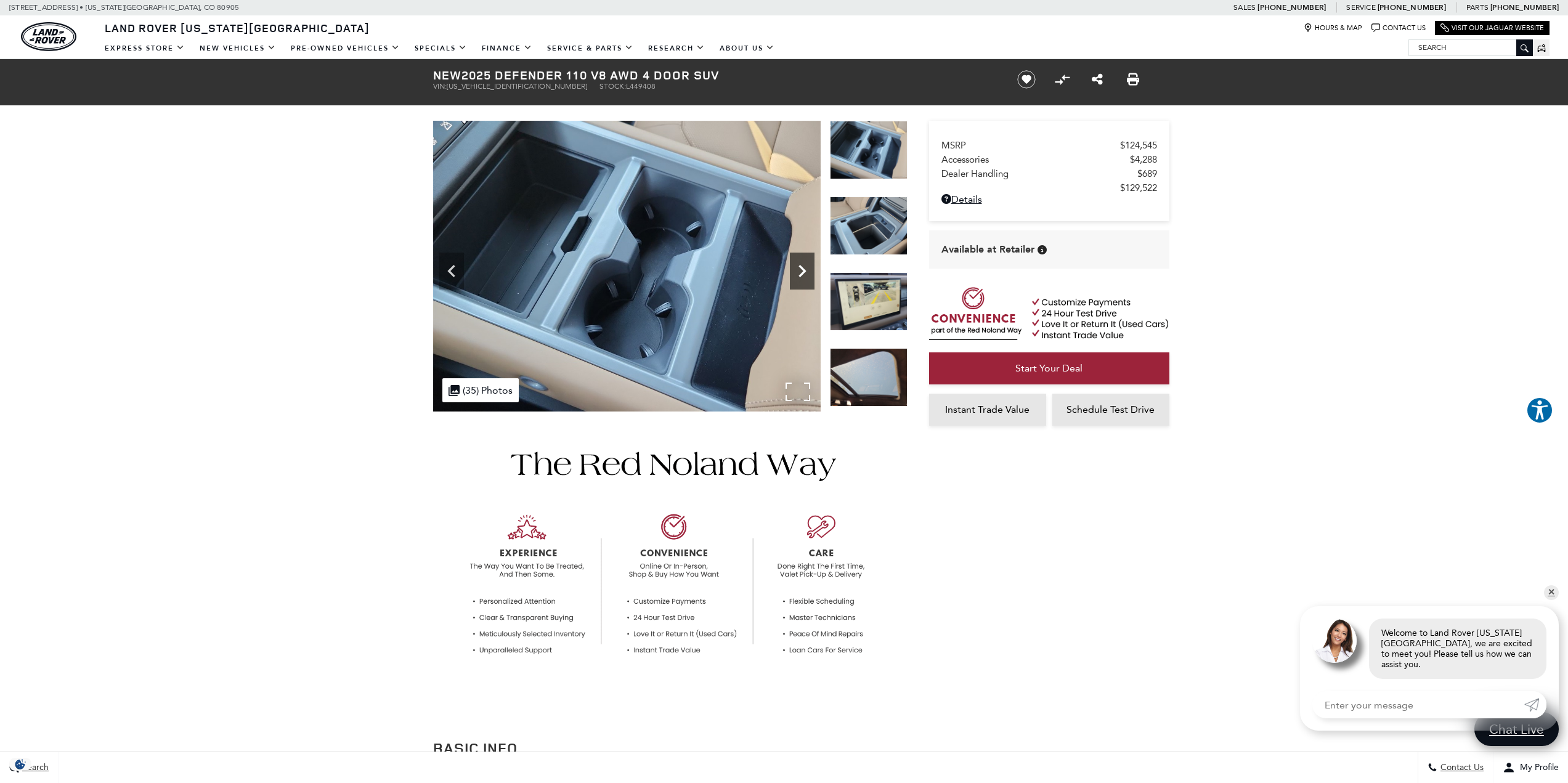
click at [799, 270] on icon "Next" at bounding box center [802, 270] width 24 height 24
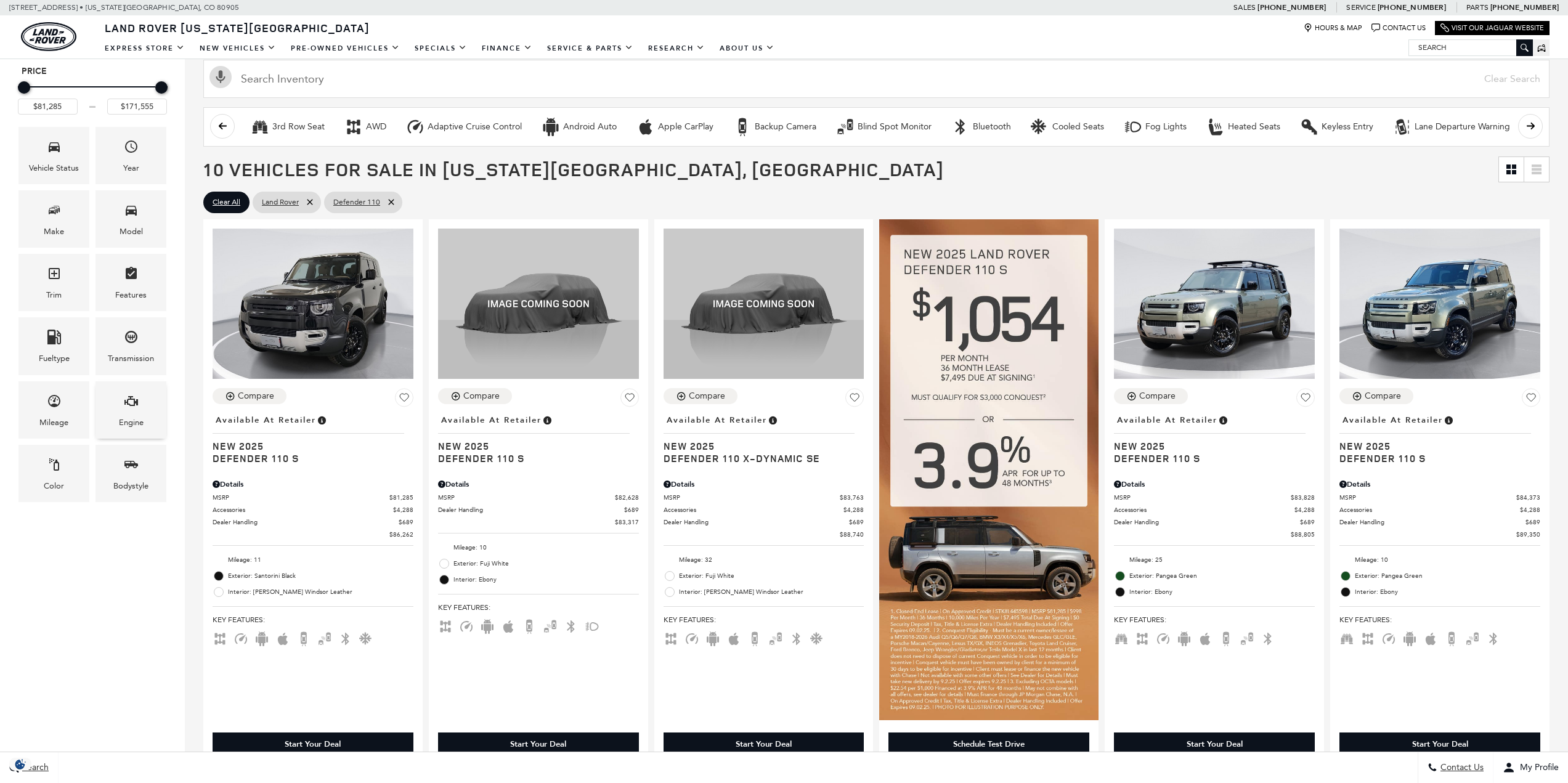
scroll to position [185, 0]
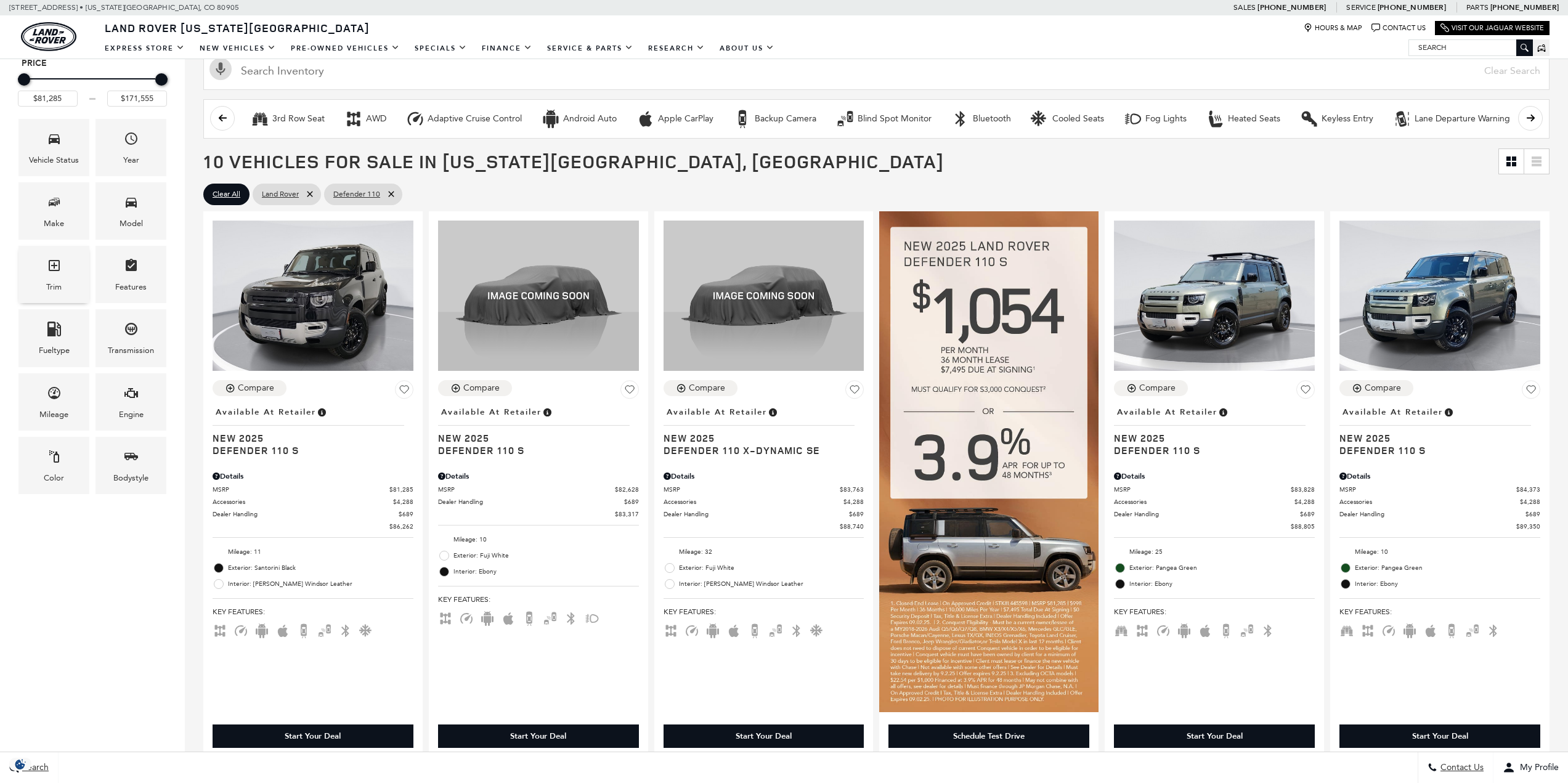
click at [60, 291] on div "Trim" at bounding box center [54, 287] width 16 height 14
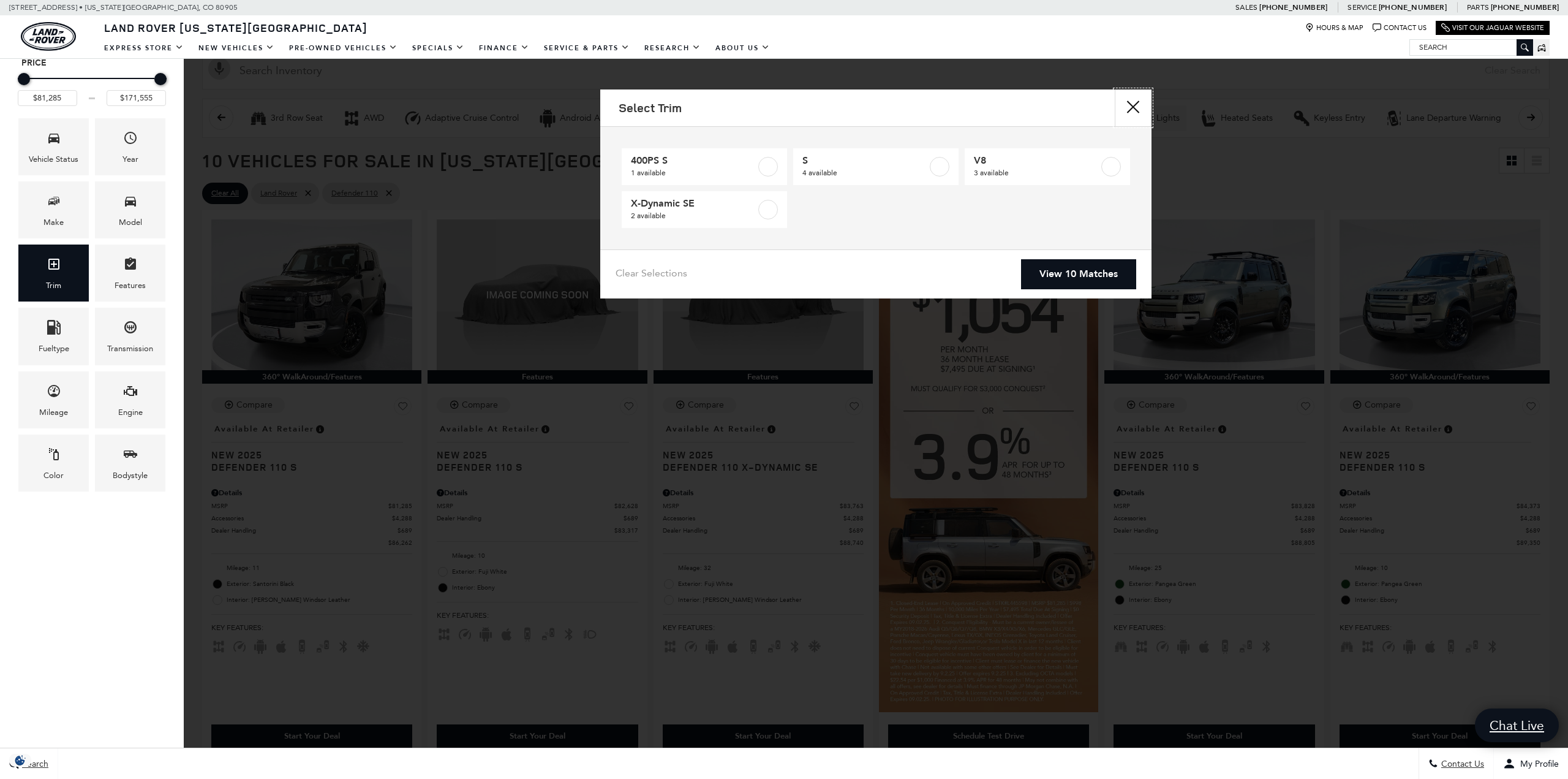
click at [1134, 108] on button "close" at bounding box center [1134, 108] width 37 height 37
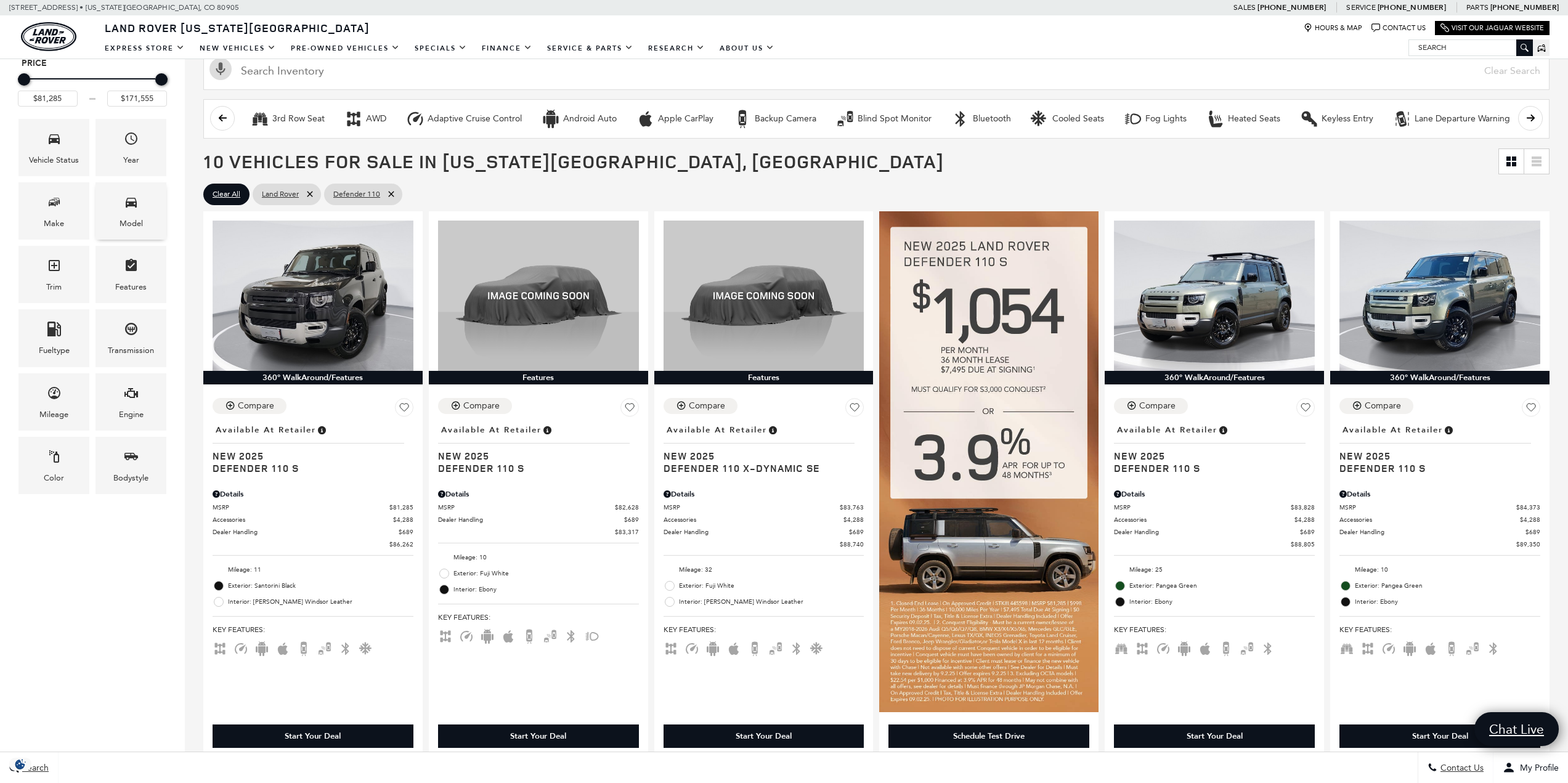
click at [125, 202] on icon "Model" at bounding box center [131, 202] width 15 height 15
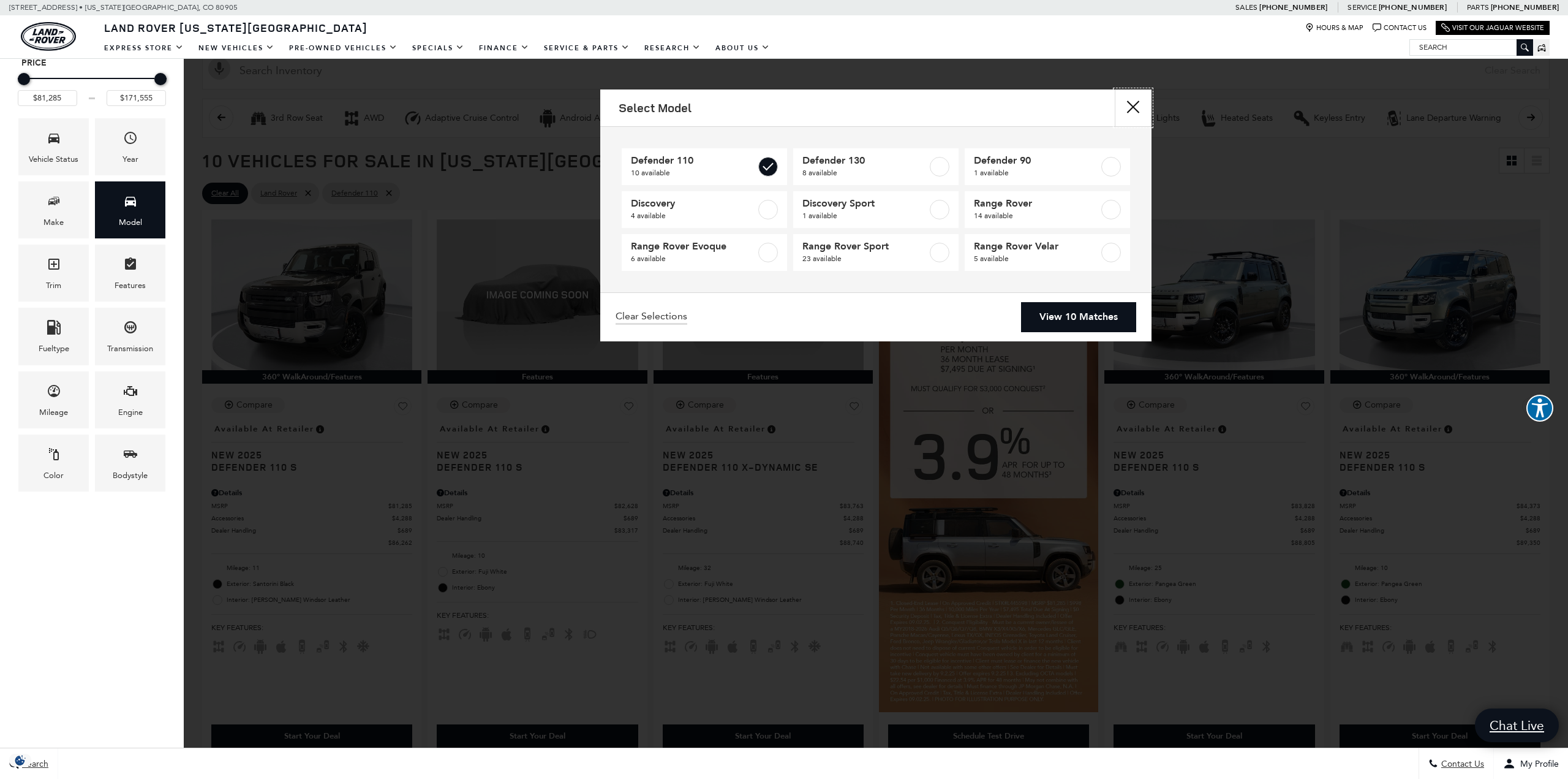
click at [1139, 108] on button "Close" at bounding box center [1134, 108] width 37 height 37
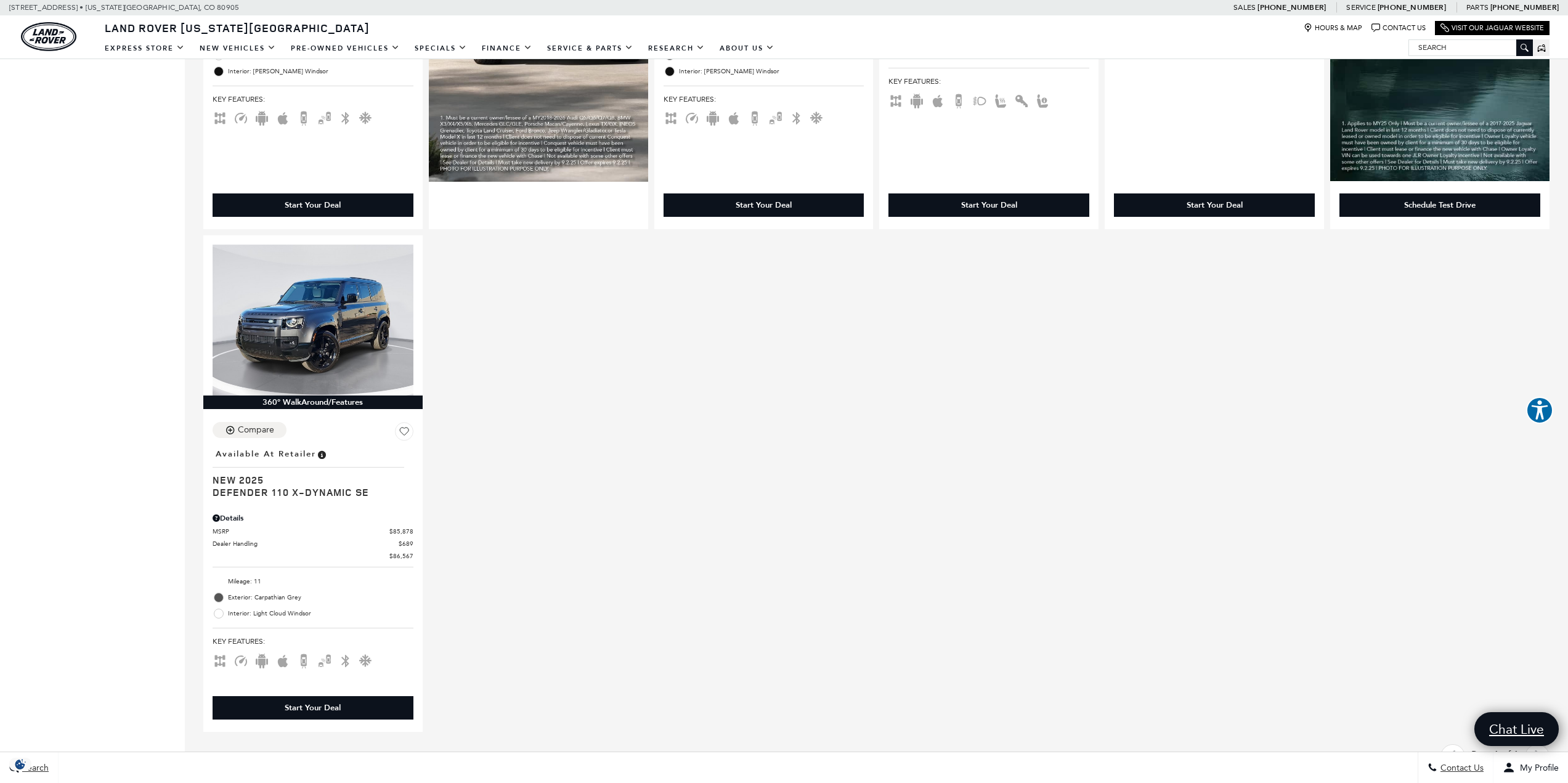
scroll to position [1294, 0]
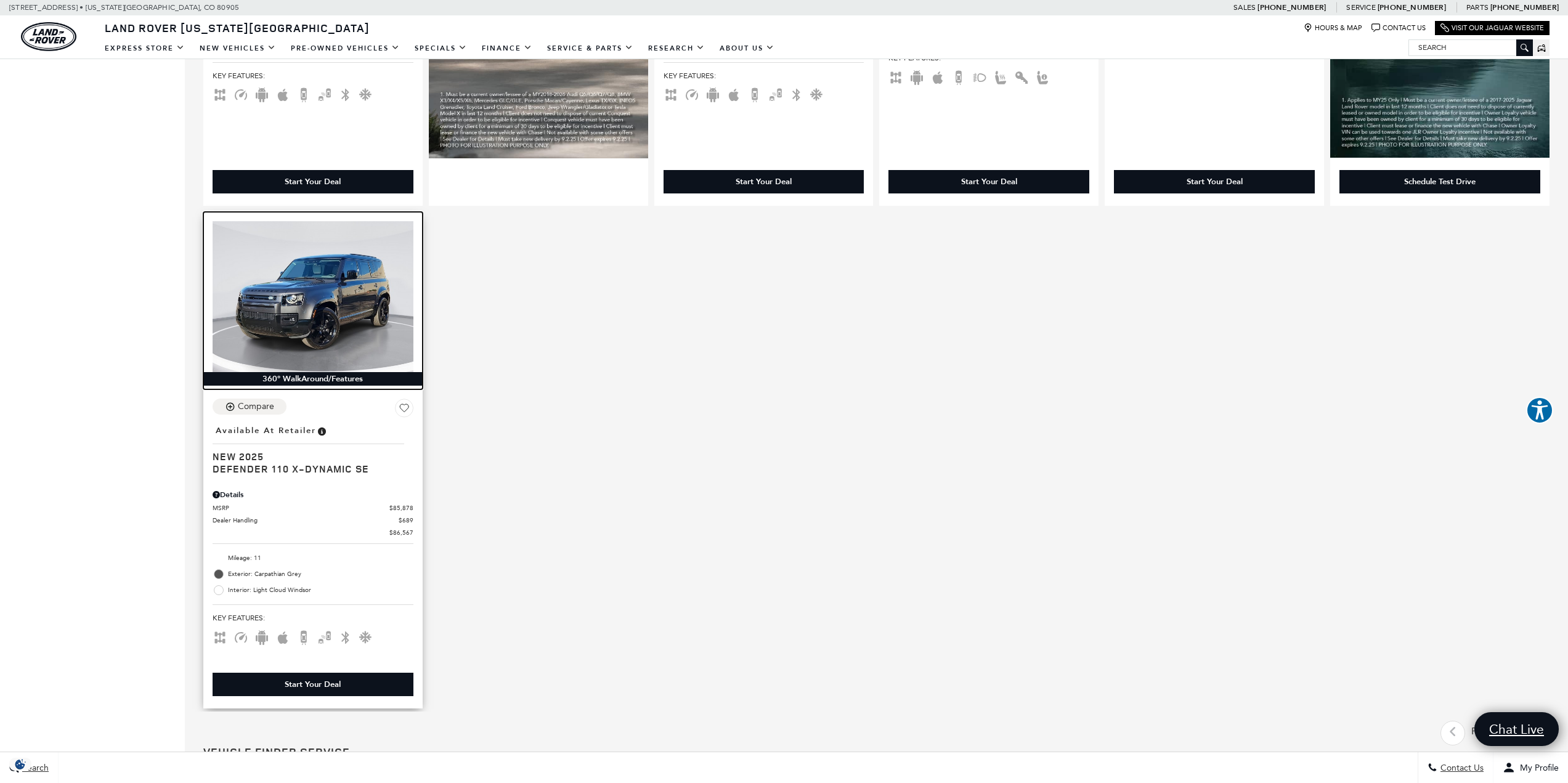
click at [270, 322] on img at bounding box center [313, 296] width 201 height 150
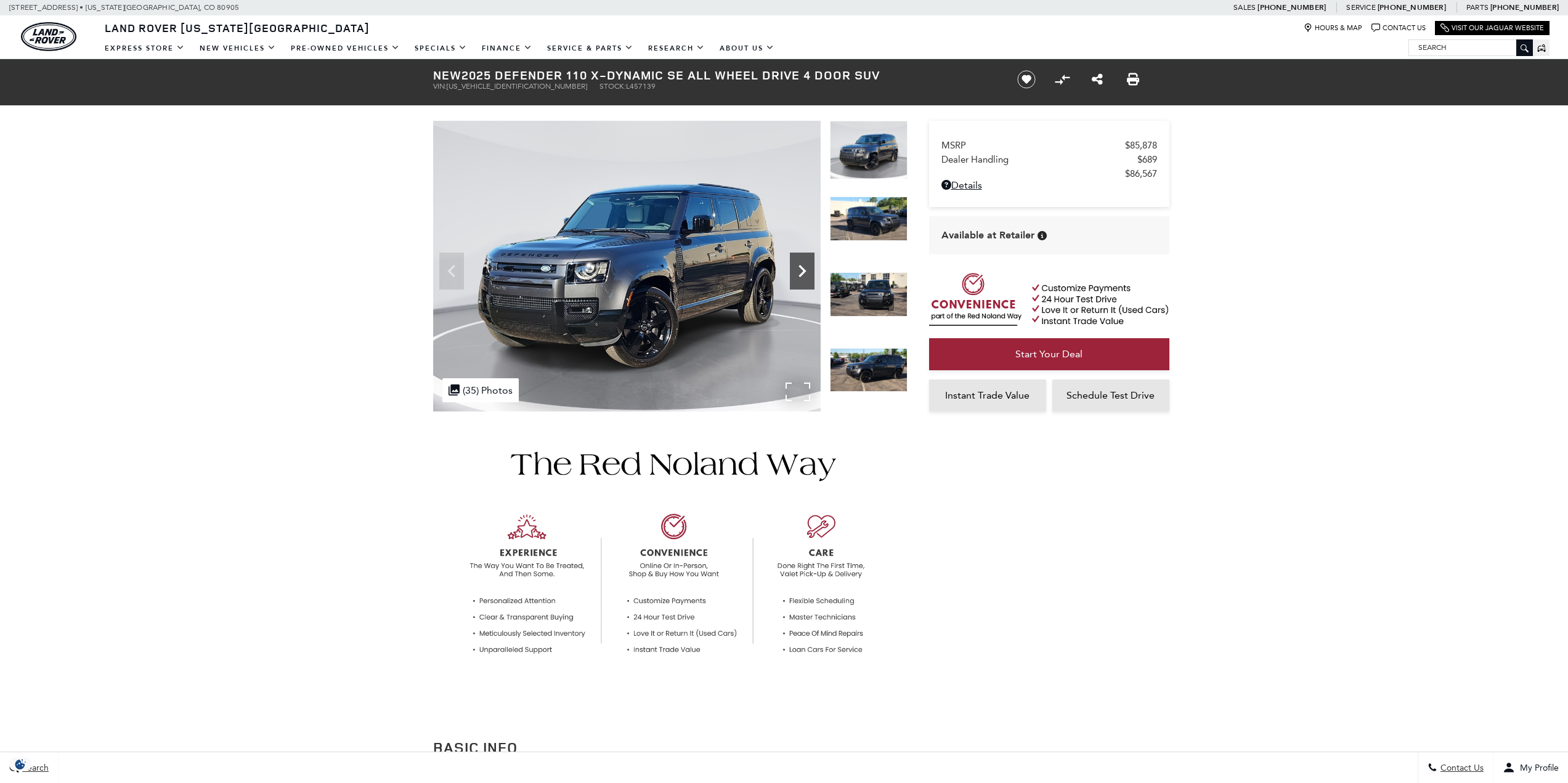
click at [803, 266] on icon "Next" at bounding box center [802, 270] width 24 height 24
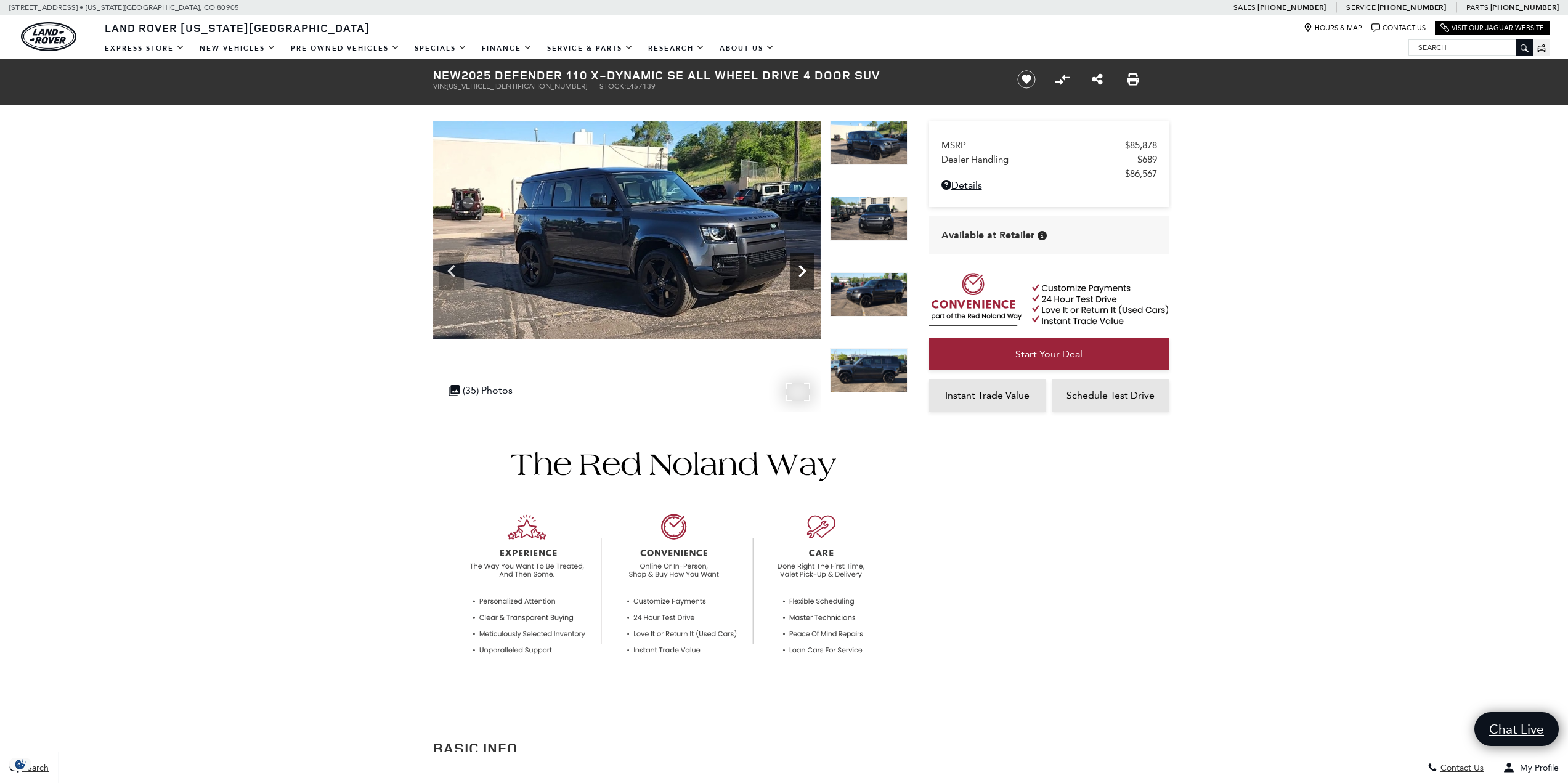
click at [803, 266] on icon "Next" at bounding box center [802, 270] width 24 height 24
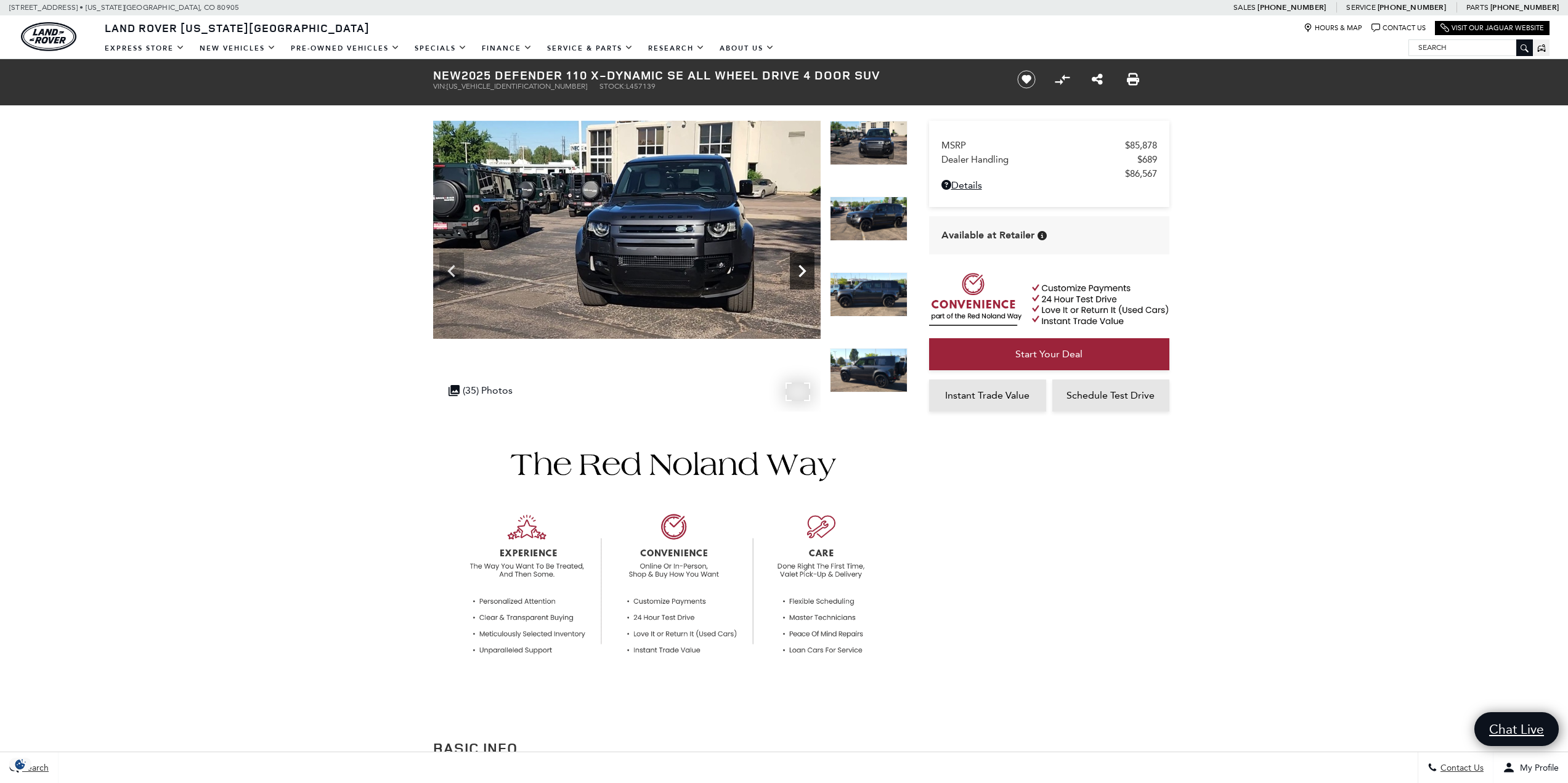
click at [803, 266] on icon "Next" at bounding box center [802, 270] width 24 height 24
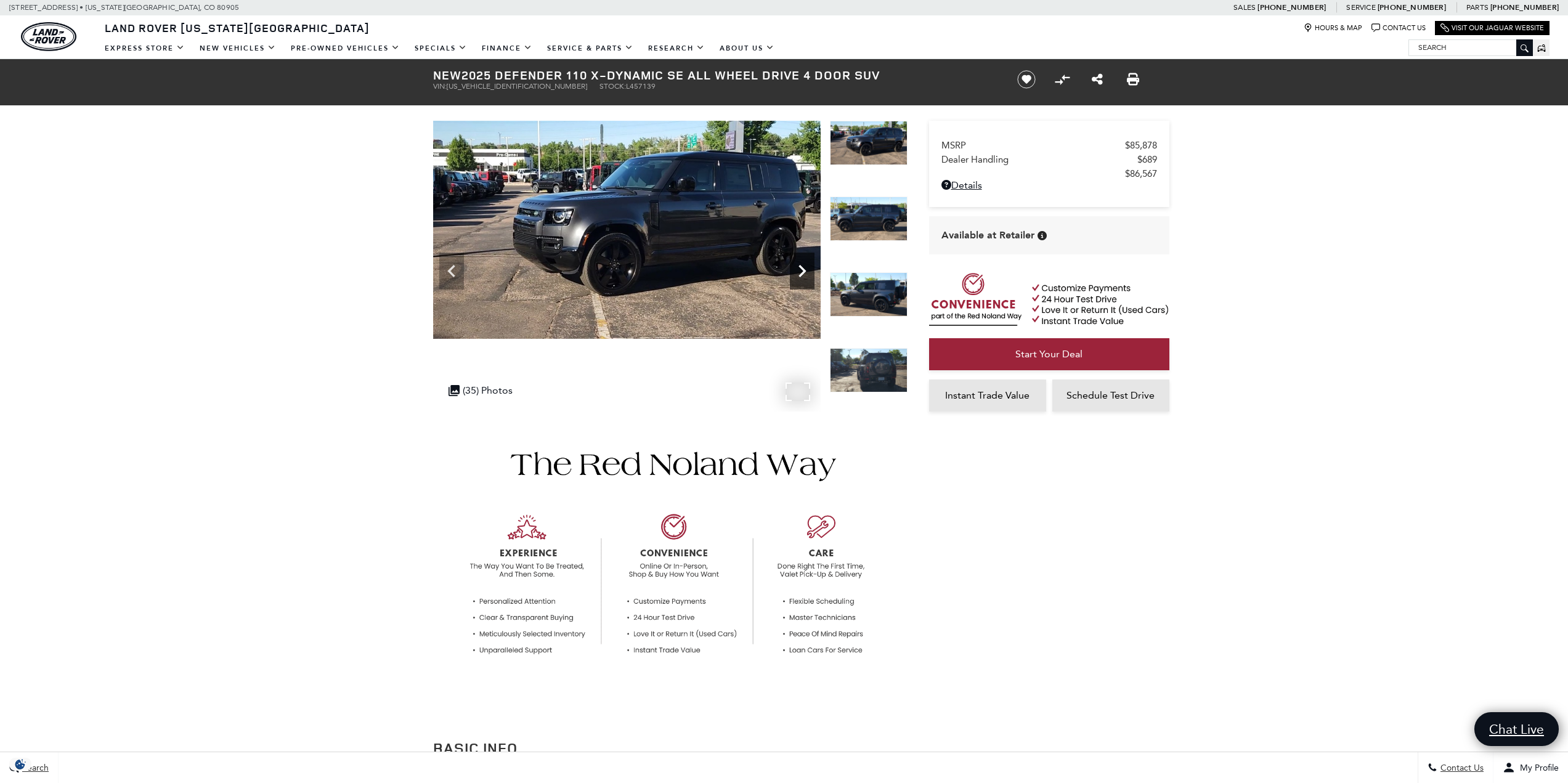
click at [803, 266] on icon "Next" at bounding box center [802, 270] width 24 height 24
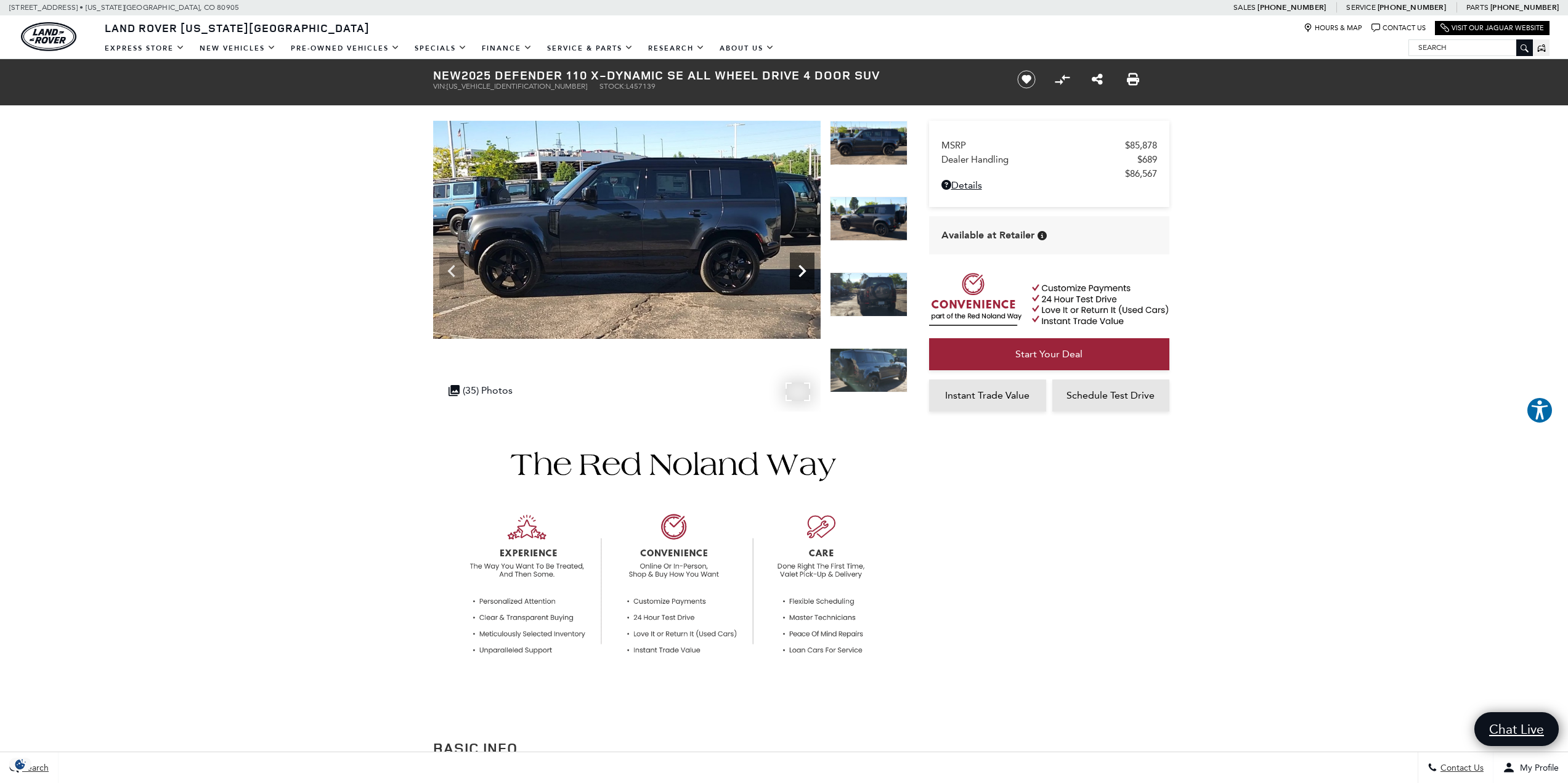
click at [803, 266] on icon "Next" at bounding box center [802, 270] width 24 height 24
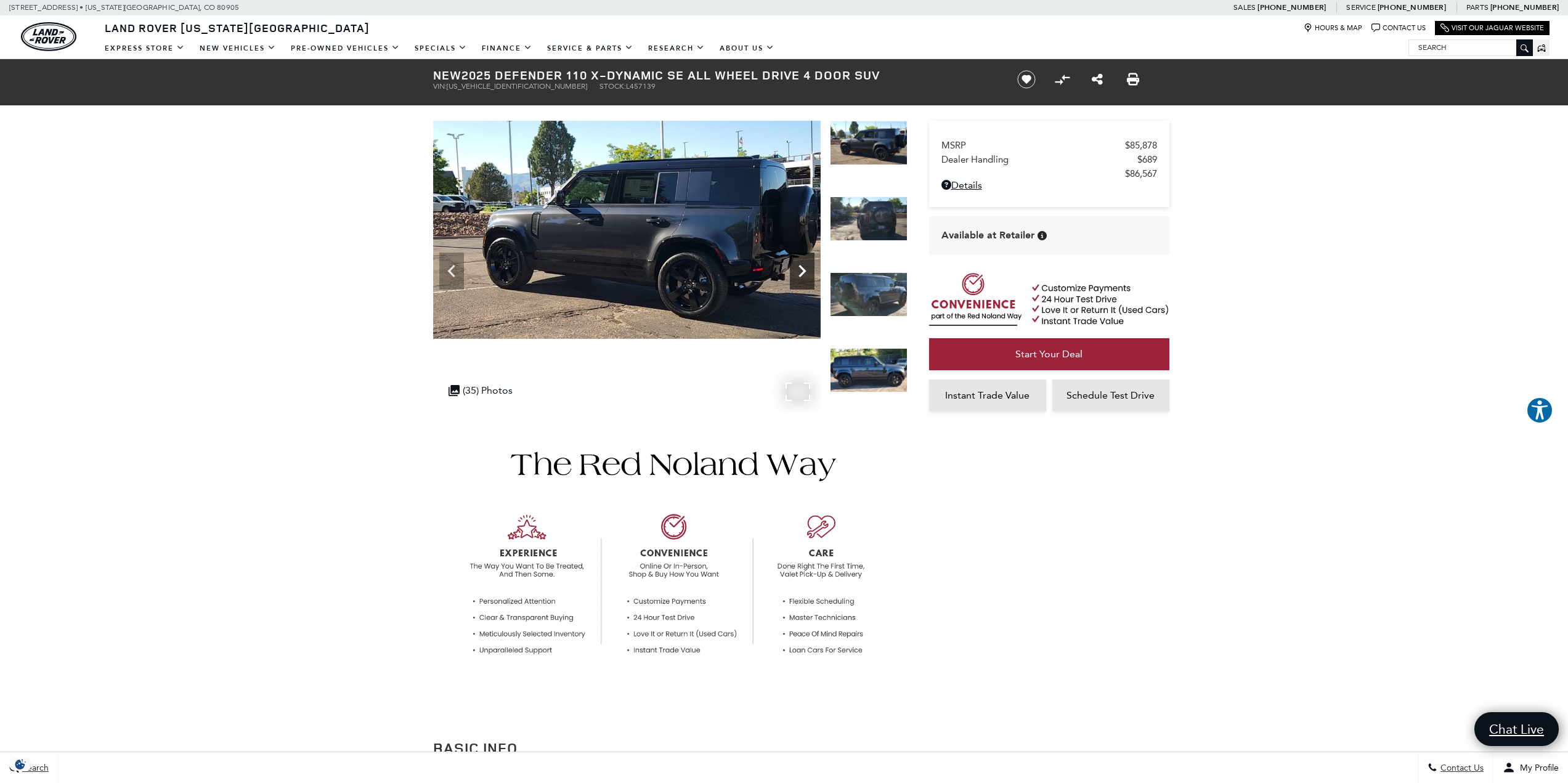
click at [803, 266] on icon "Next" at bounding box center [802, 270] width 24 height 24
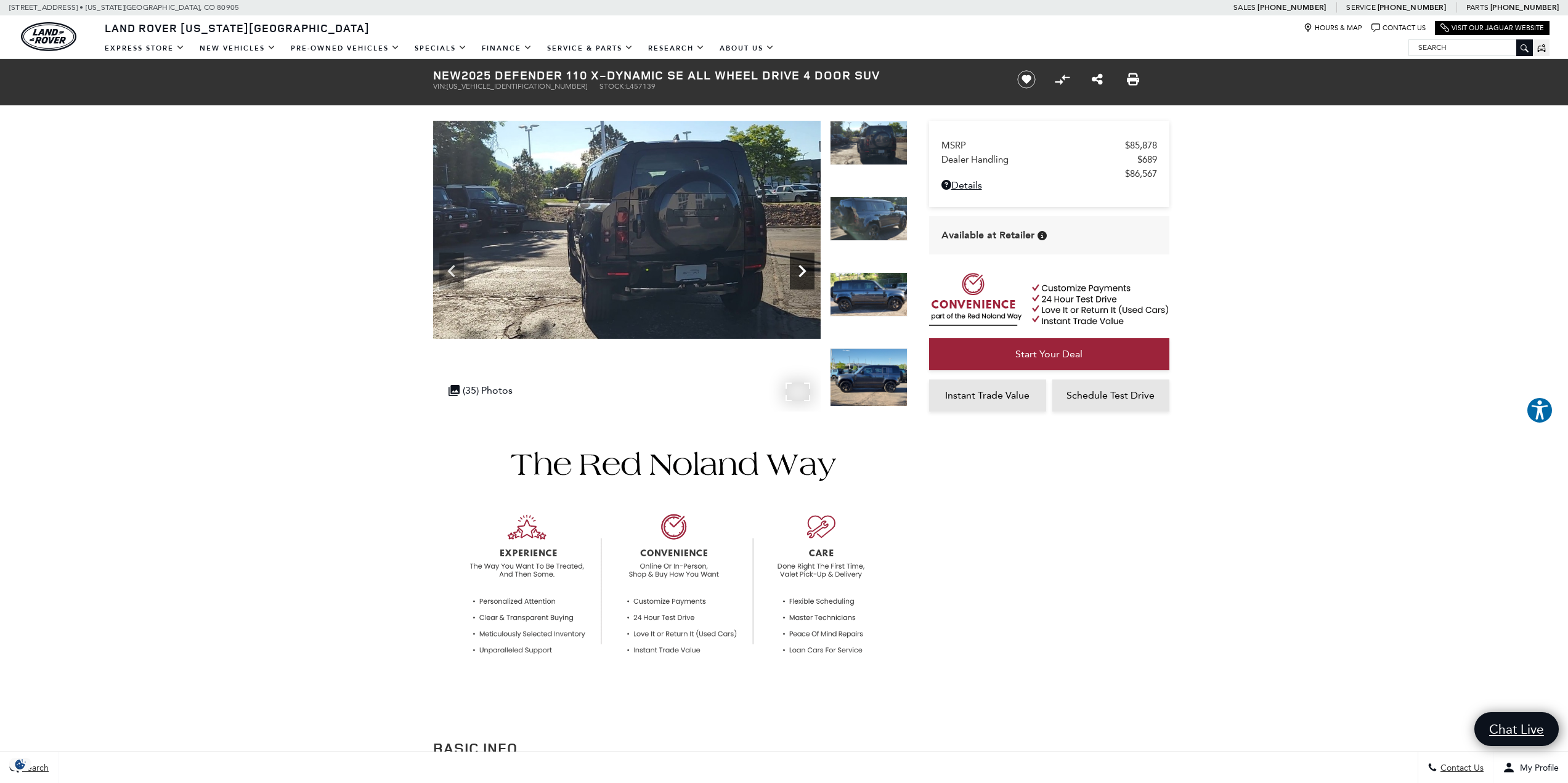
click at [803, 266] on icon "Next" at bounding box center [802, 270] width 24 height 24
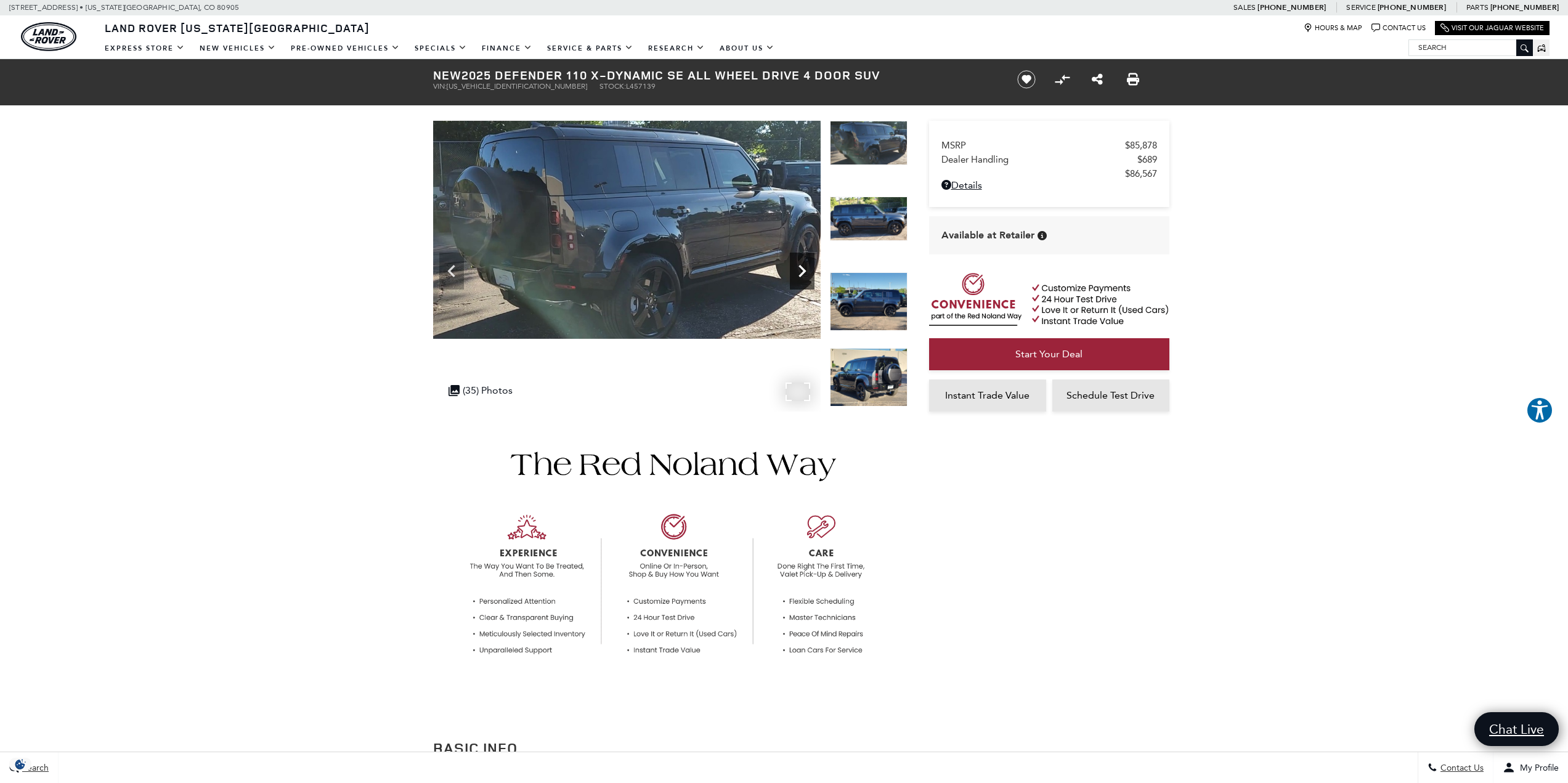
click at [803, 266] on icon "Next" at bounding box center [802, 270] width 24 height 24
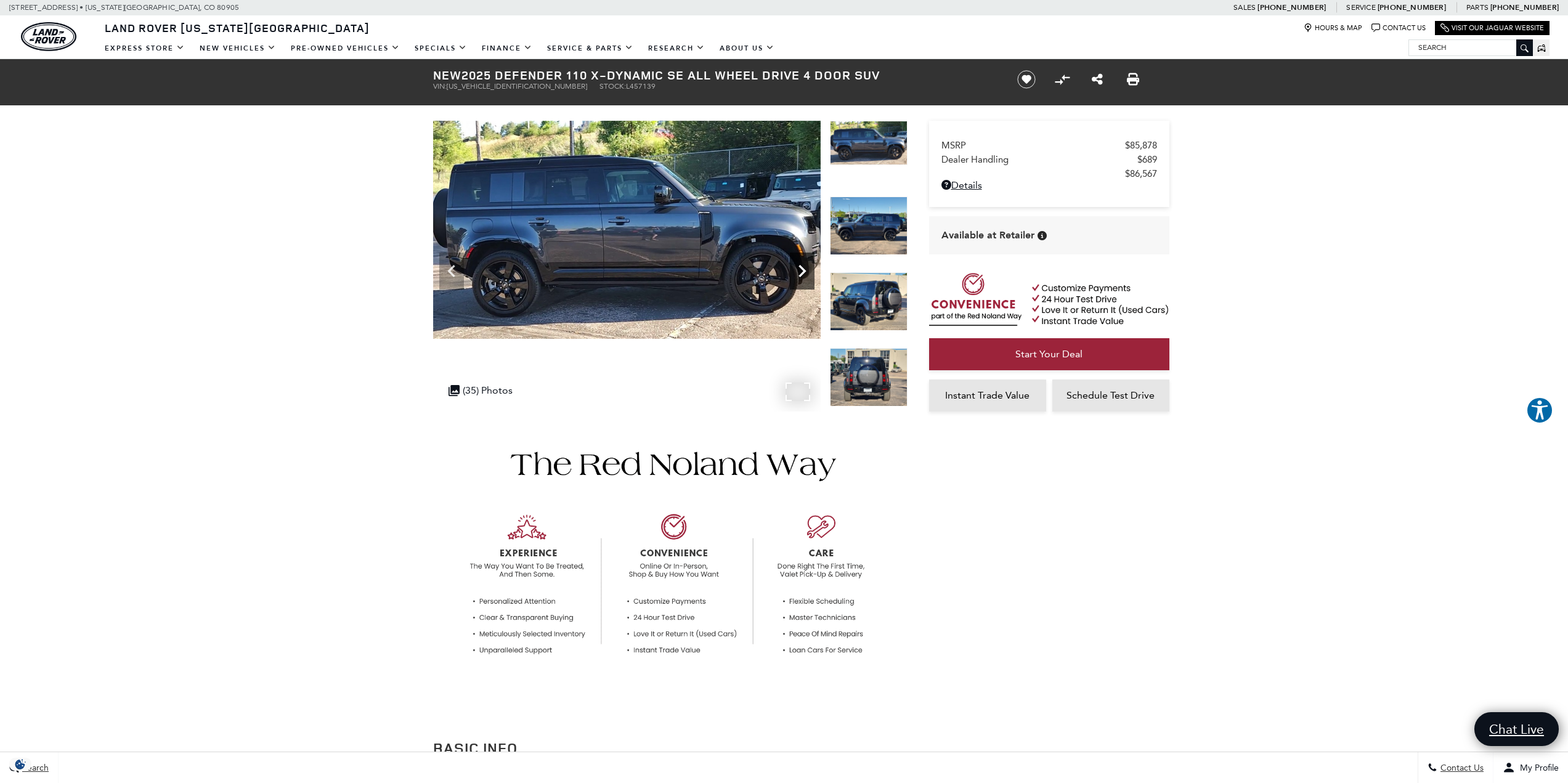
click at [803, 266] on icon "Next" at bounding box center [802, 270] width 24 height 24
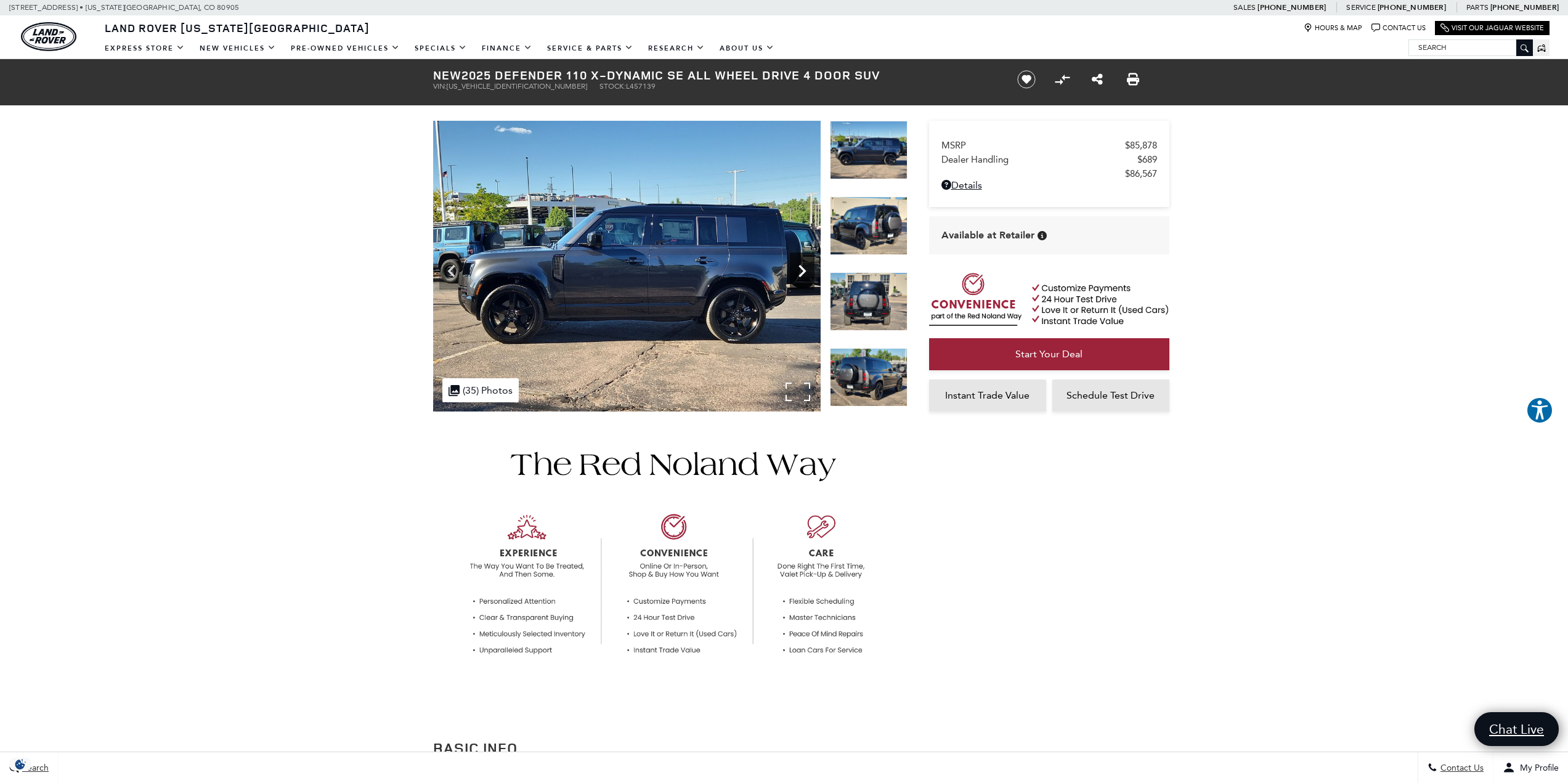
click at [803, 266] on icon "Next" at bounding box center [802, 270] width 24 height 24
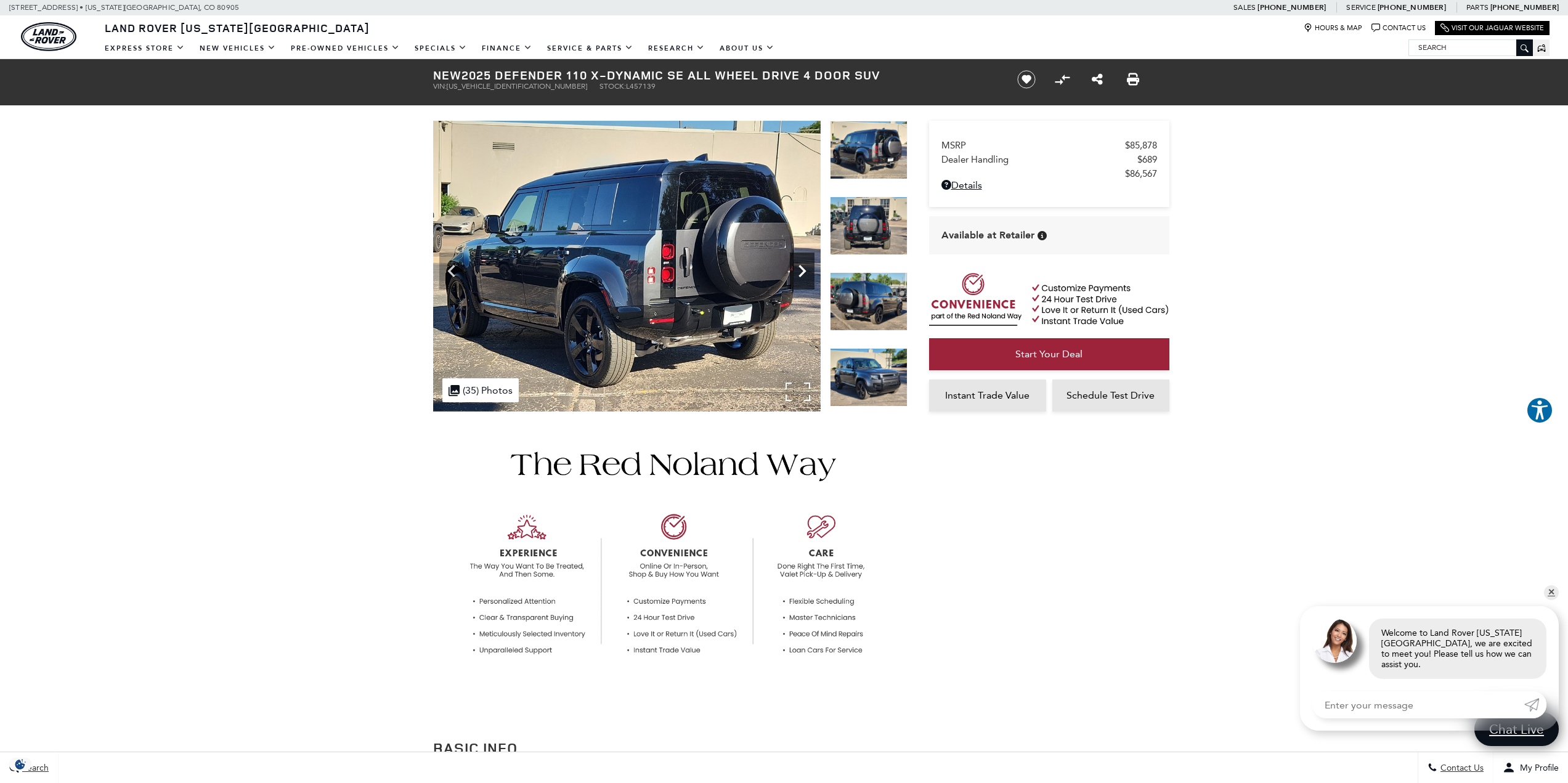
click at [803, 266] on icon "Next" at bounding box center [802, 270] width 24 height 24
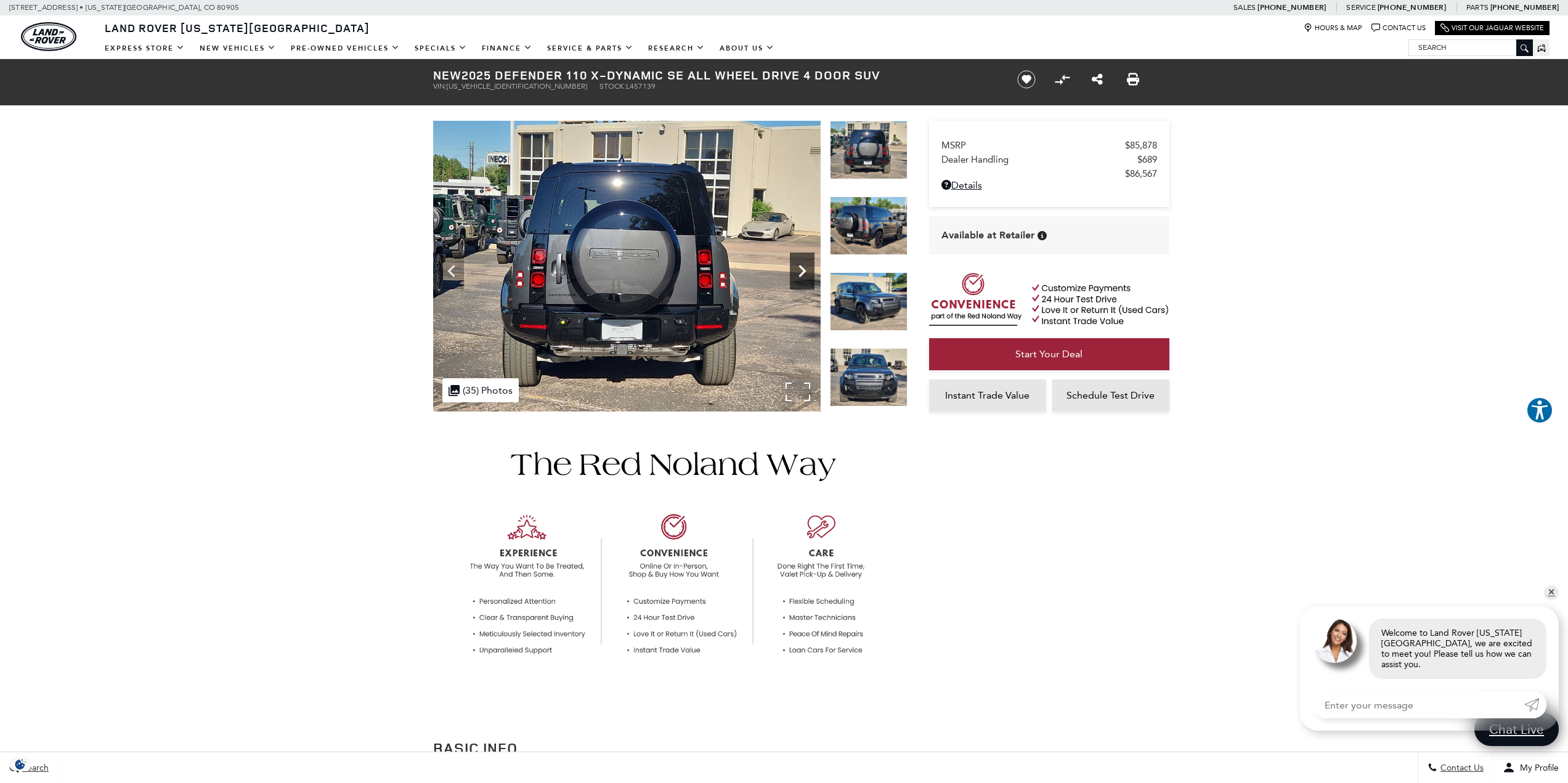
click at [803, 266] on icon "Next" at bounding box center [802, 270] width 24 height 24
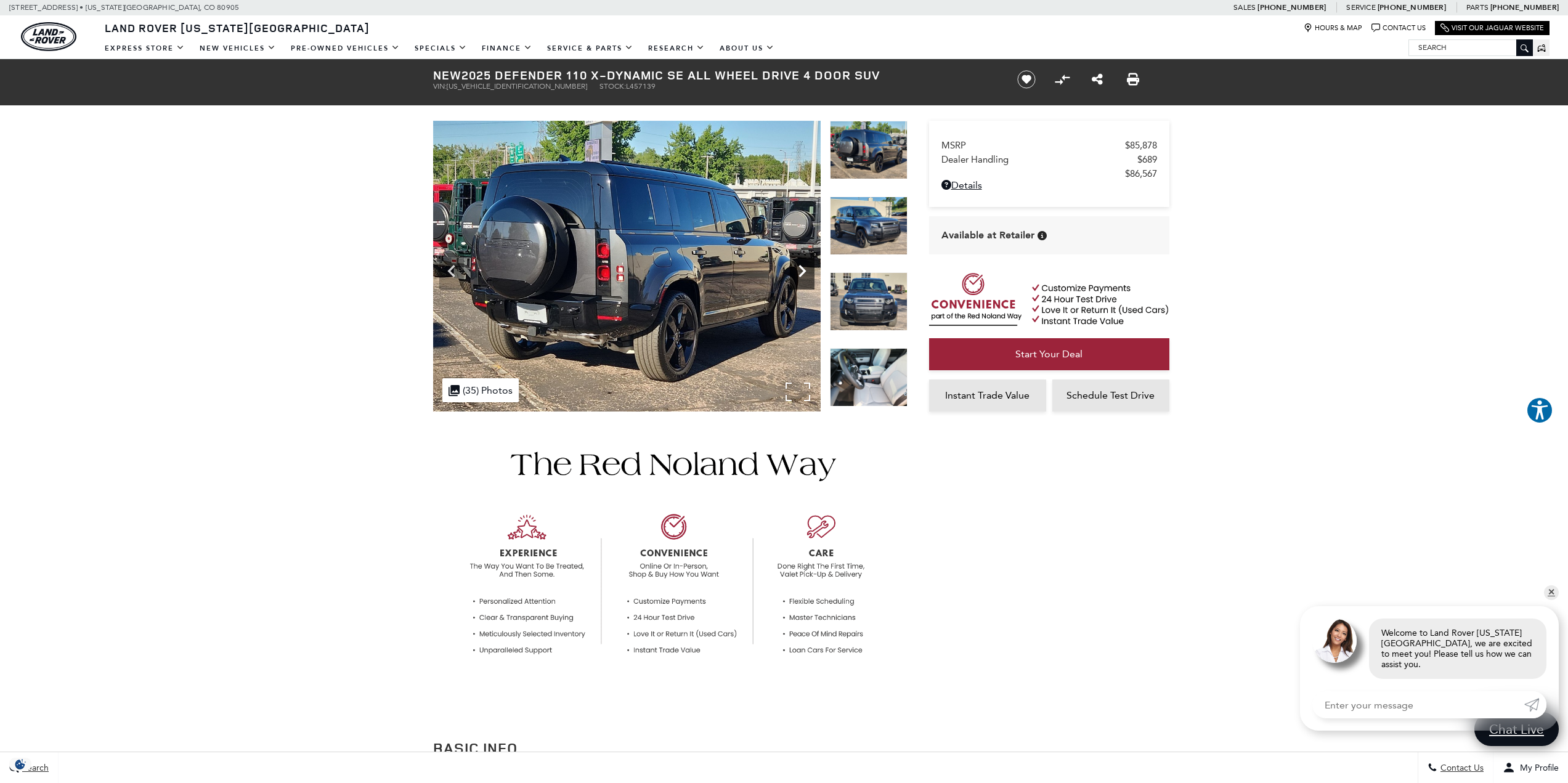
click at [803, 266] on icon "Next" at bounding box center [802, 270] width 24 height 24
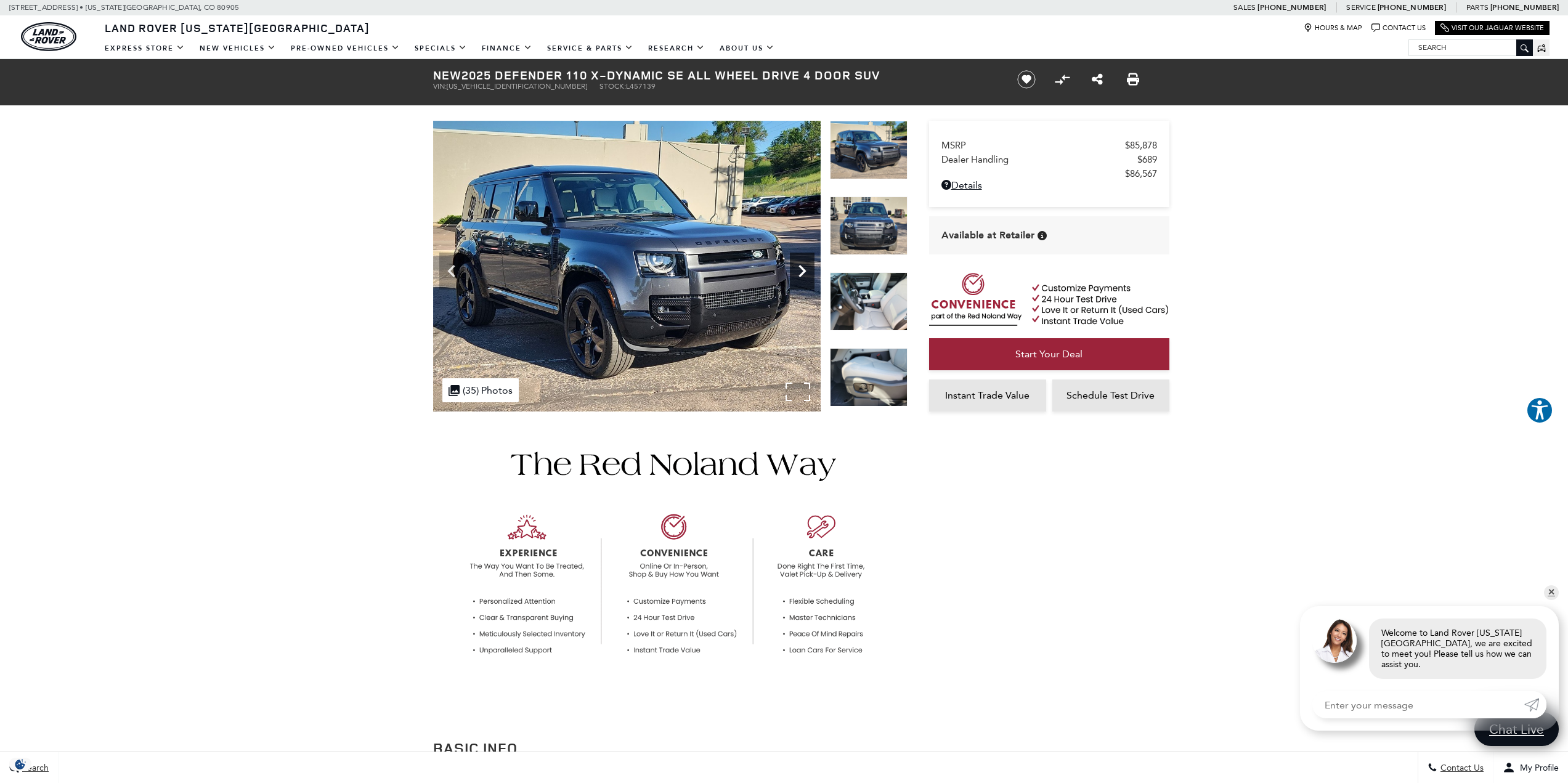
click at [803, 266] on icon "Next" at bounding box center [802, 270] width 24 height 24
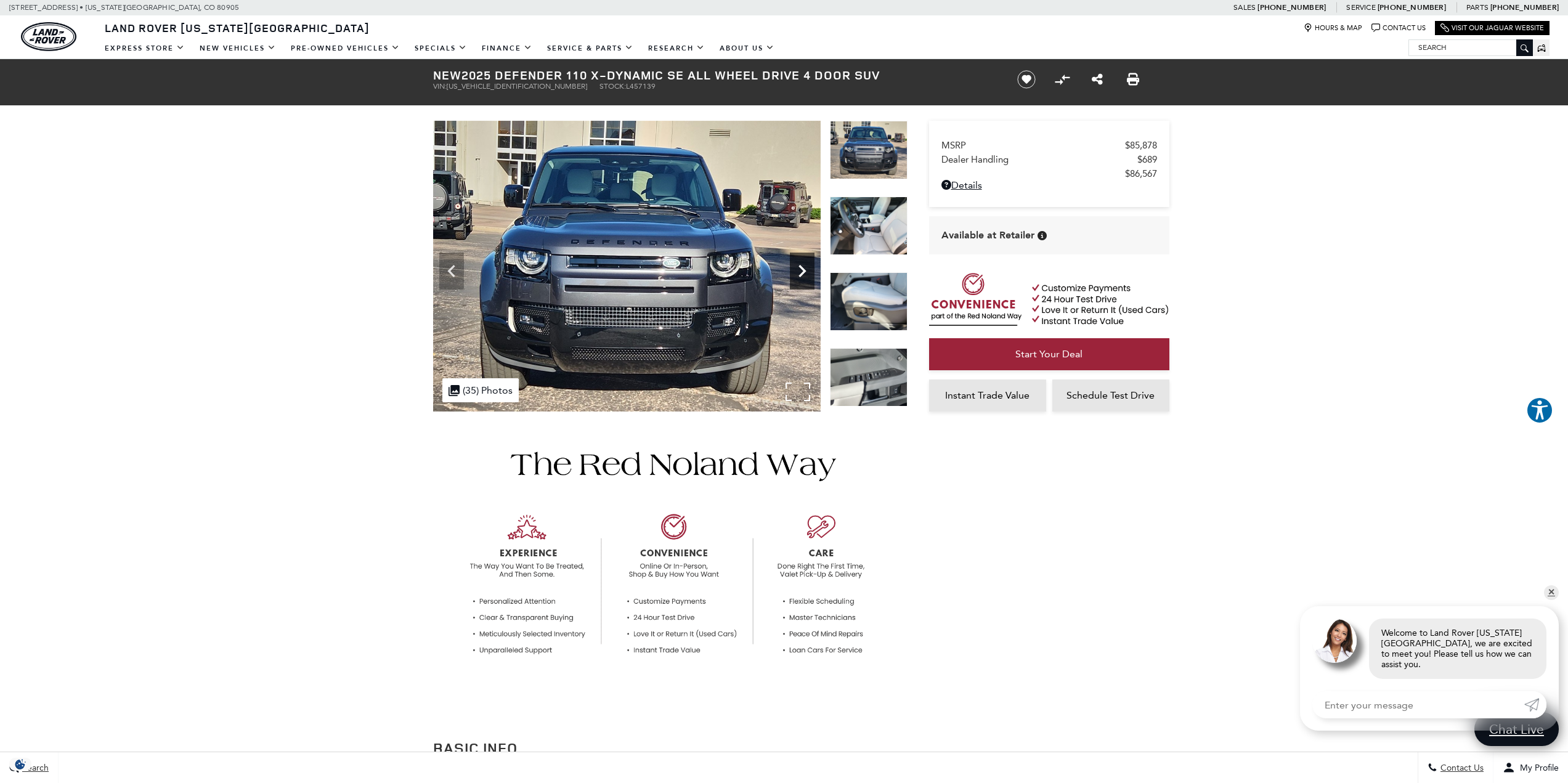
click at [803, 266] on icon "Next" at bounding box center [802, 270] width 24 height 24
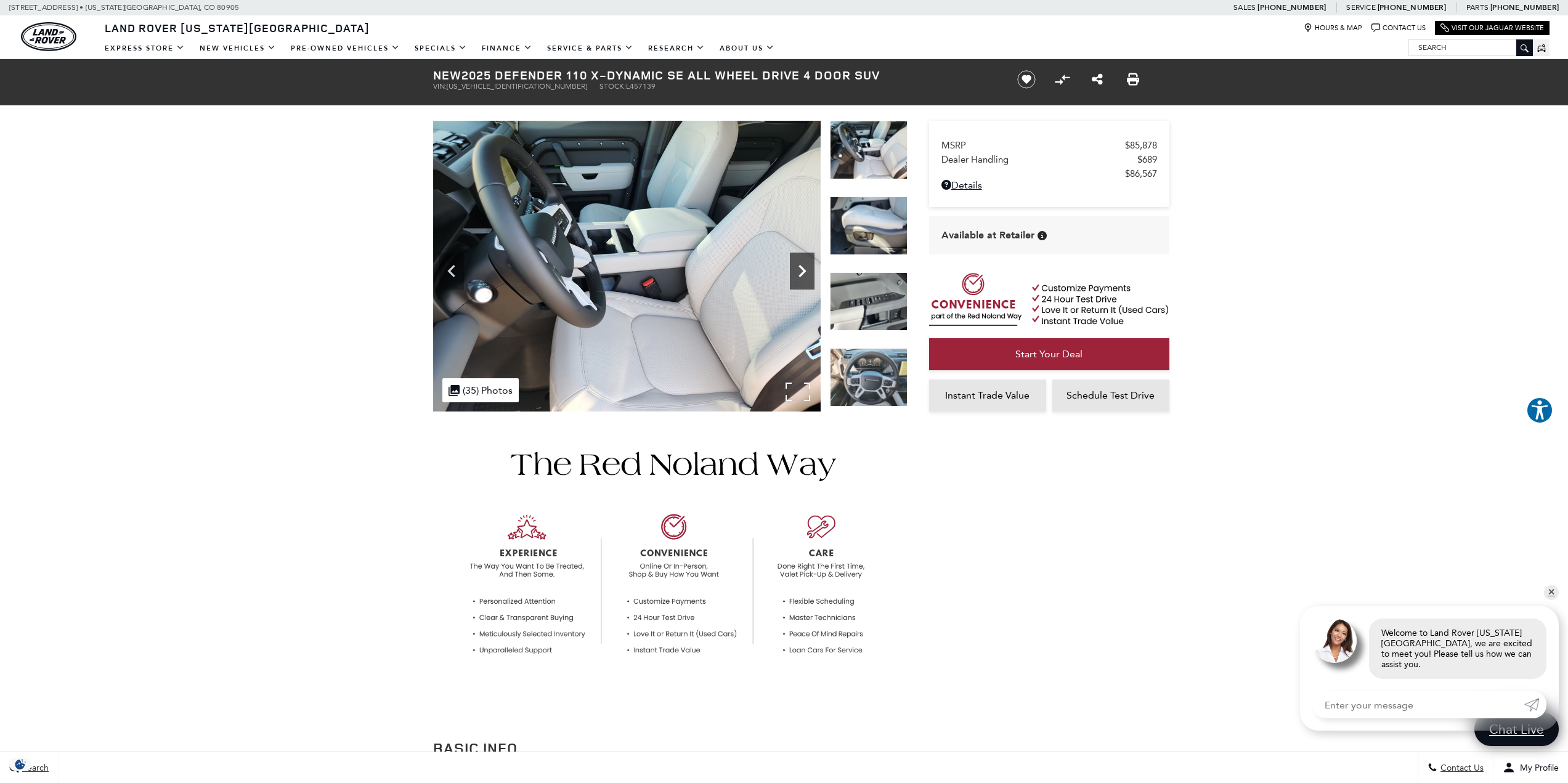
click at [803, 266] on icon "Next" at bounding box center [802, 270] width 24 height 24
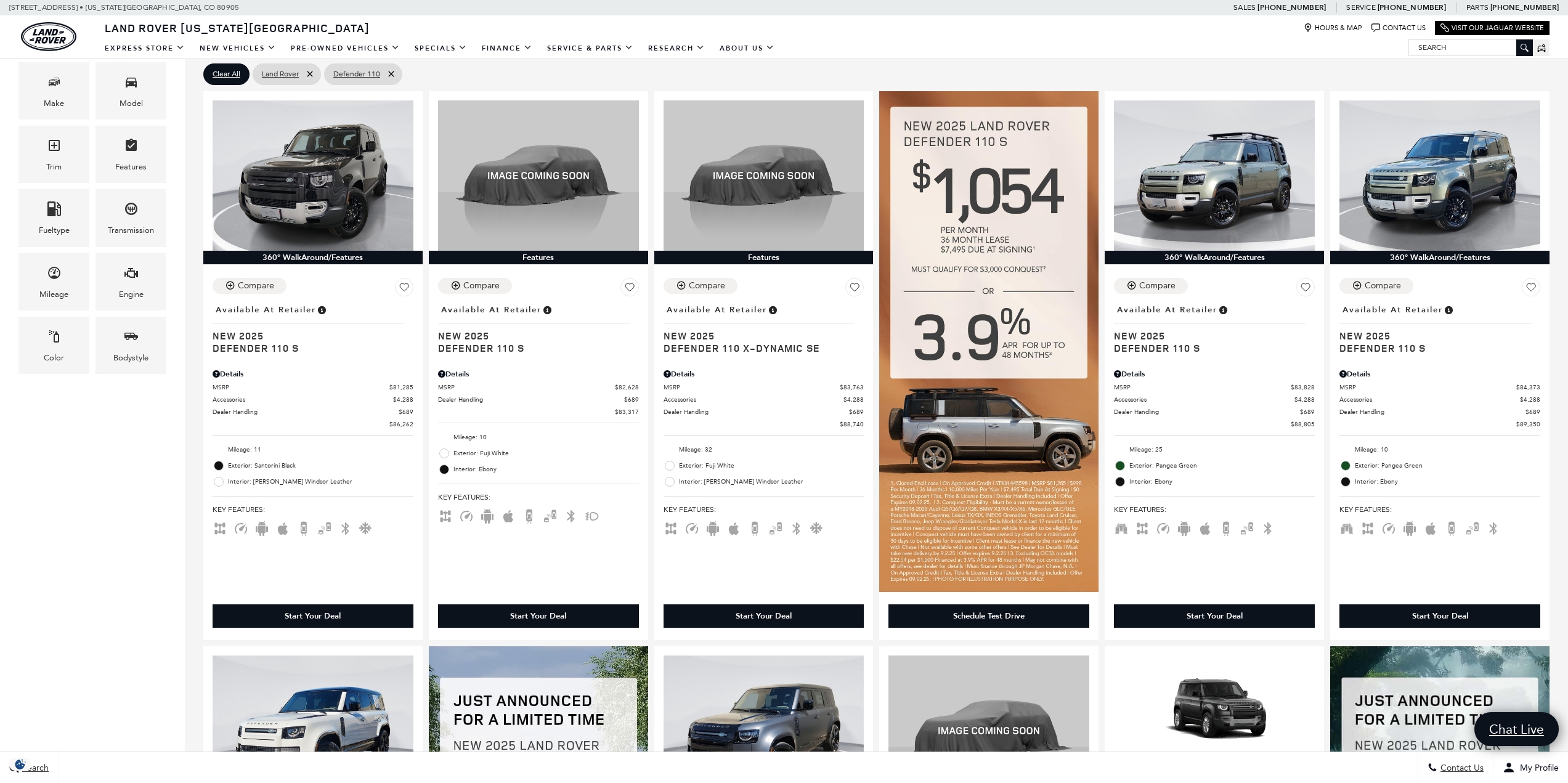
scroll to position [308, 0]
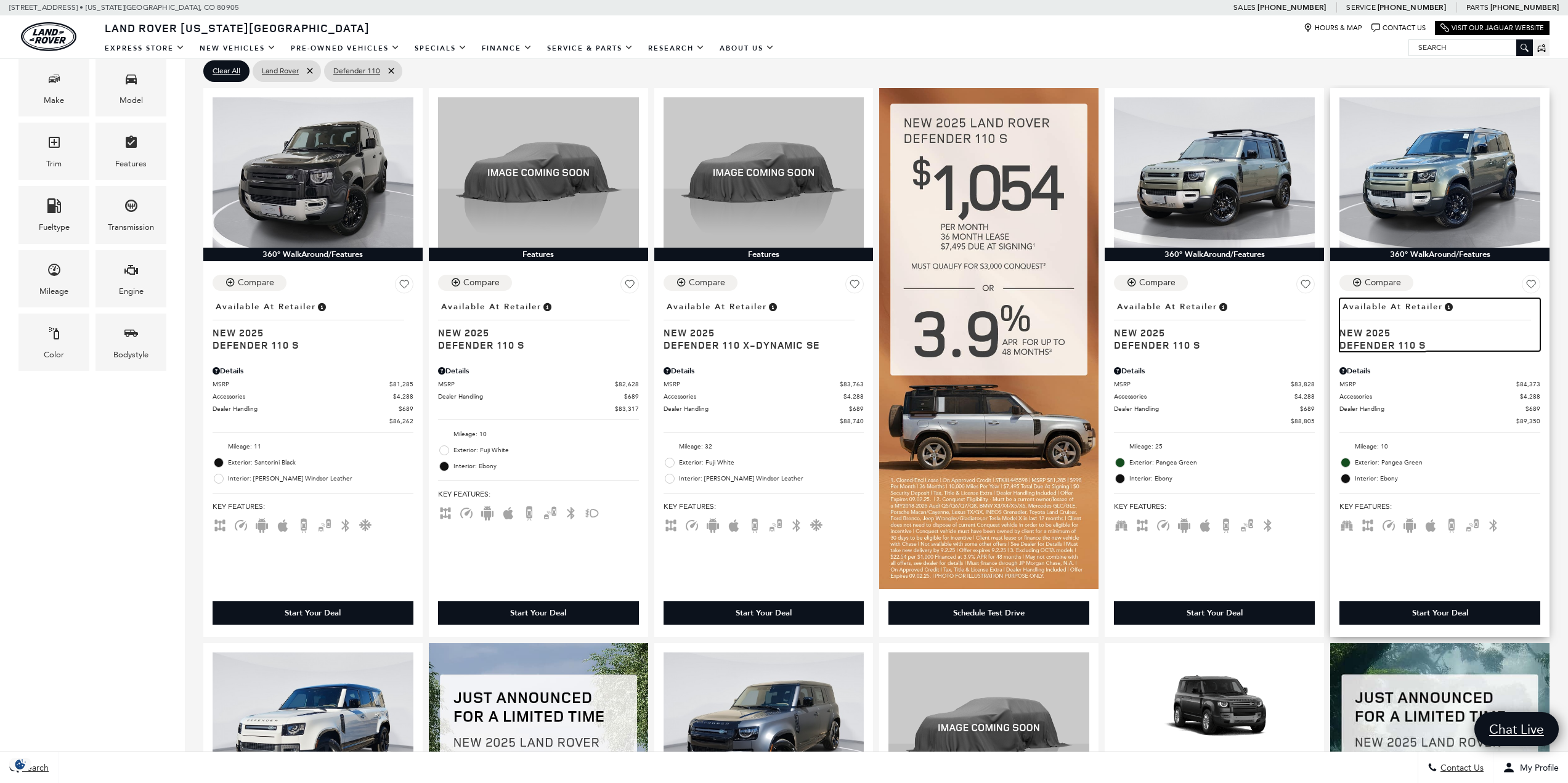
click at [1381, 345] on span "Defender 110 S" at bounding box center [1434, 344] width 191 height 13
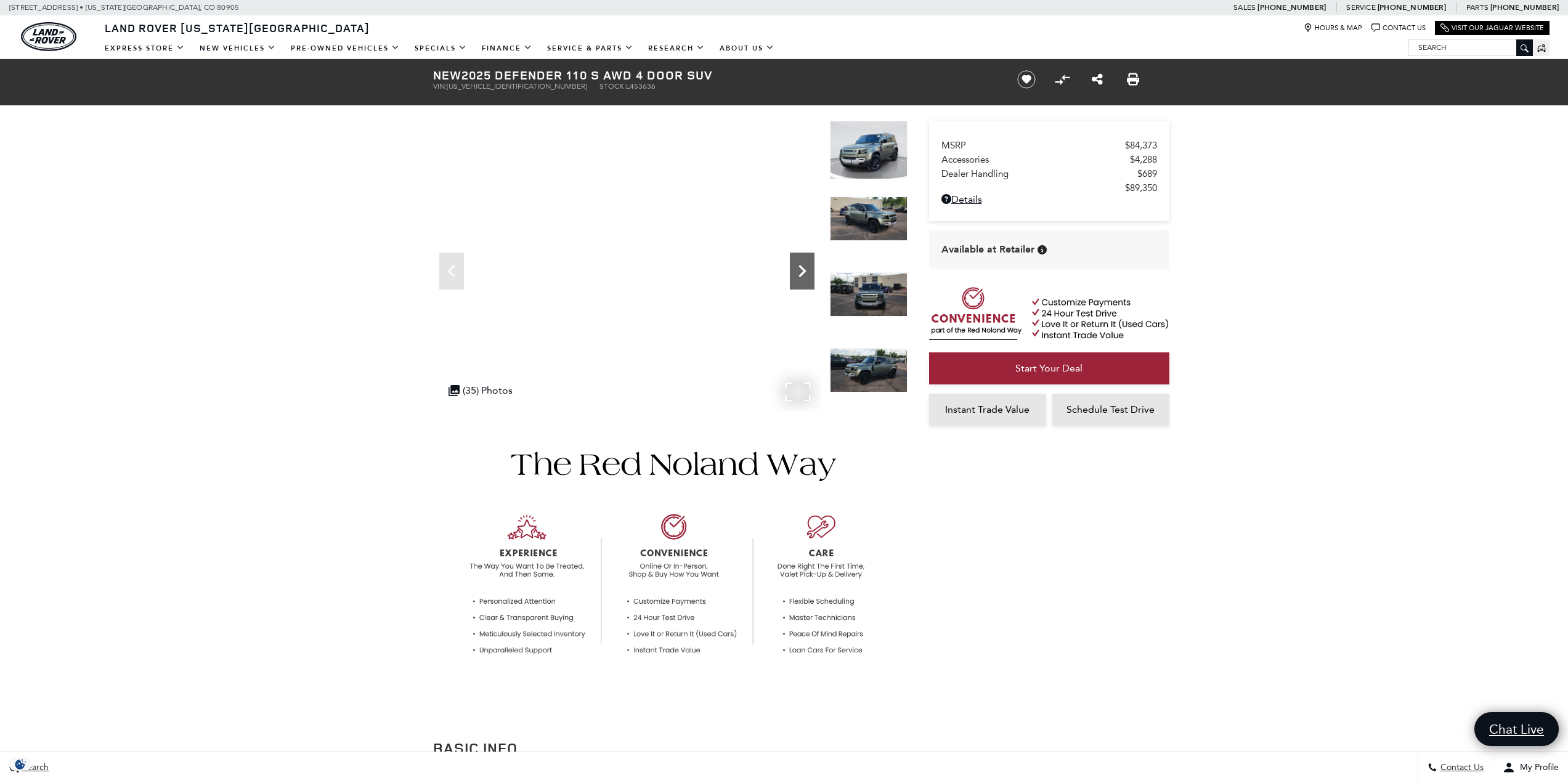
click at [797, 268] on icon "Next" at bounding box center [802, 270] width 24 height 24
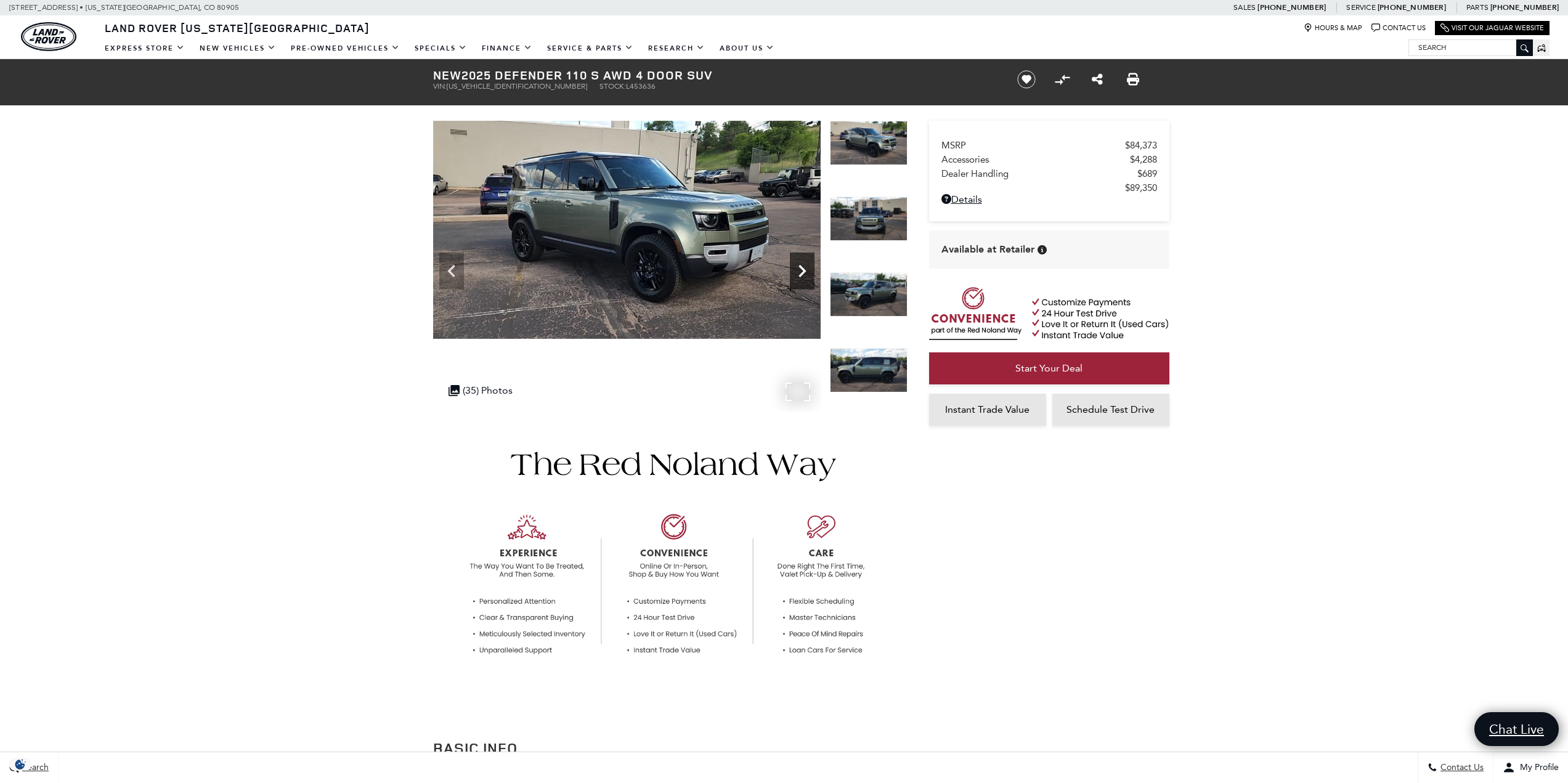
click at [797, 268] on icon "Next" at bounding box center [802, 270] width 24 height 24
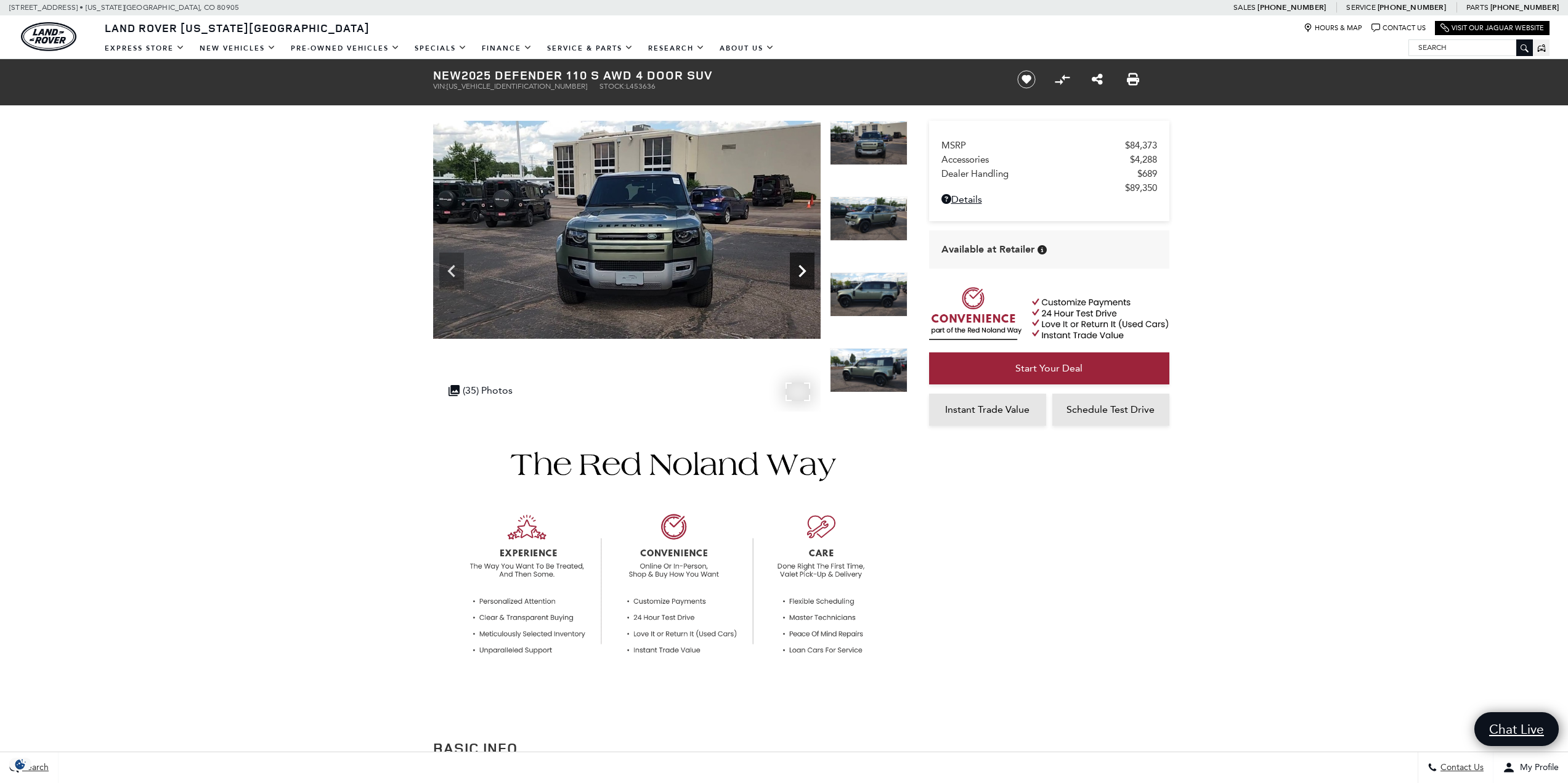
click at [797, 268] on icon "Next" at bounding box center [802, 270] width 24 height 24
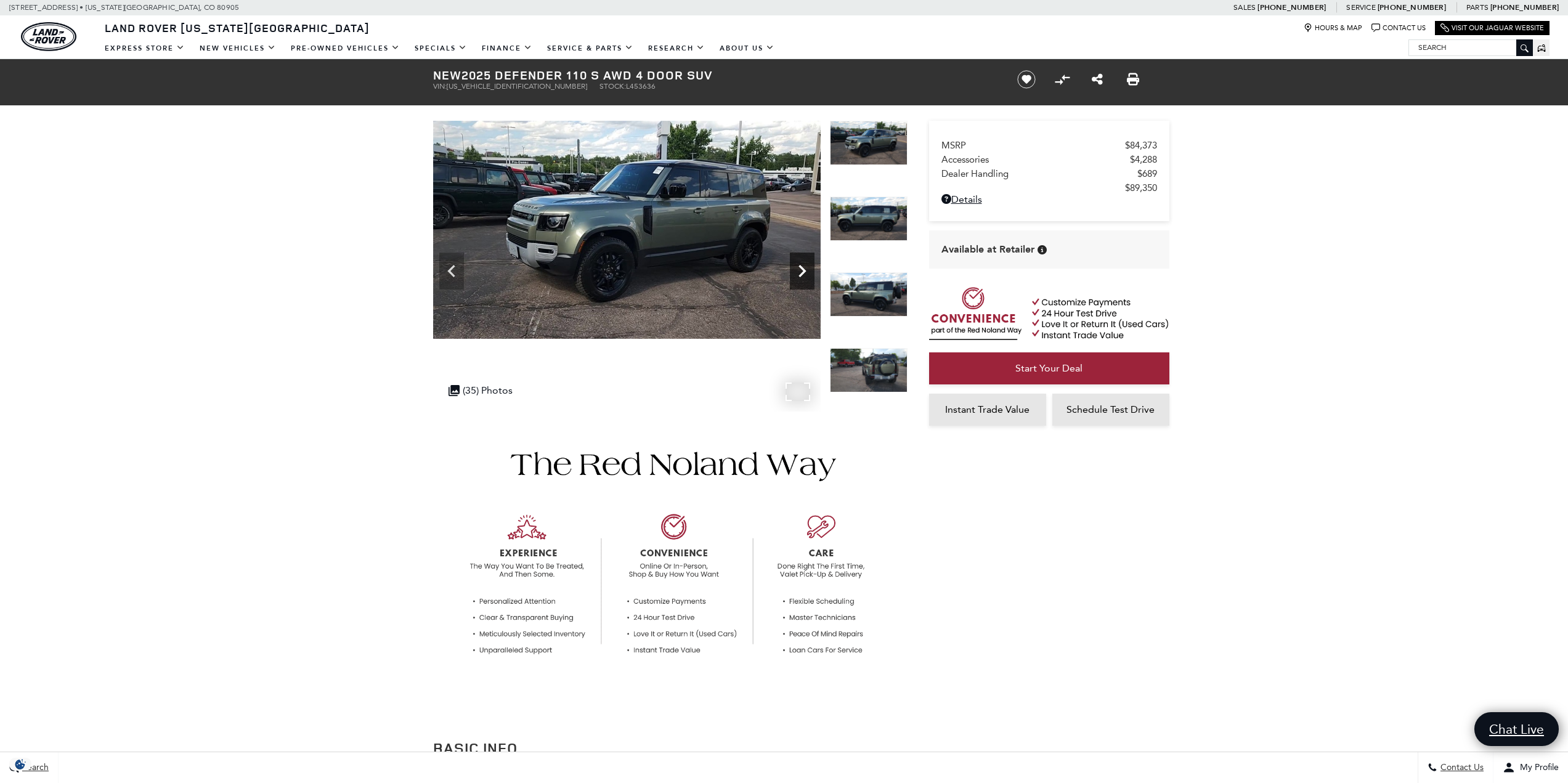
click at [797, 268] on icon "Next" at bounding box center [802, 270] width 24 height 24
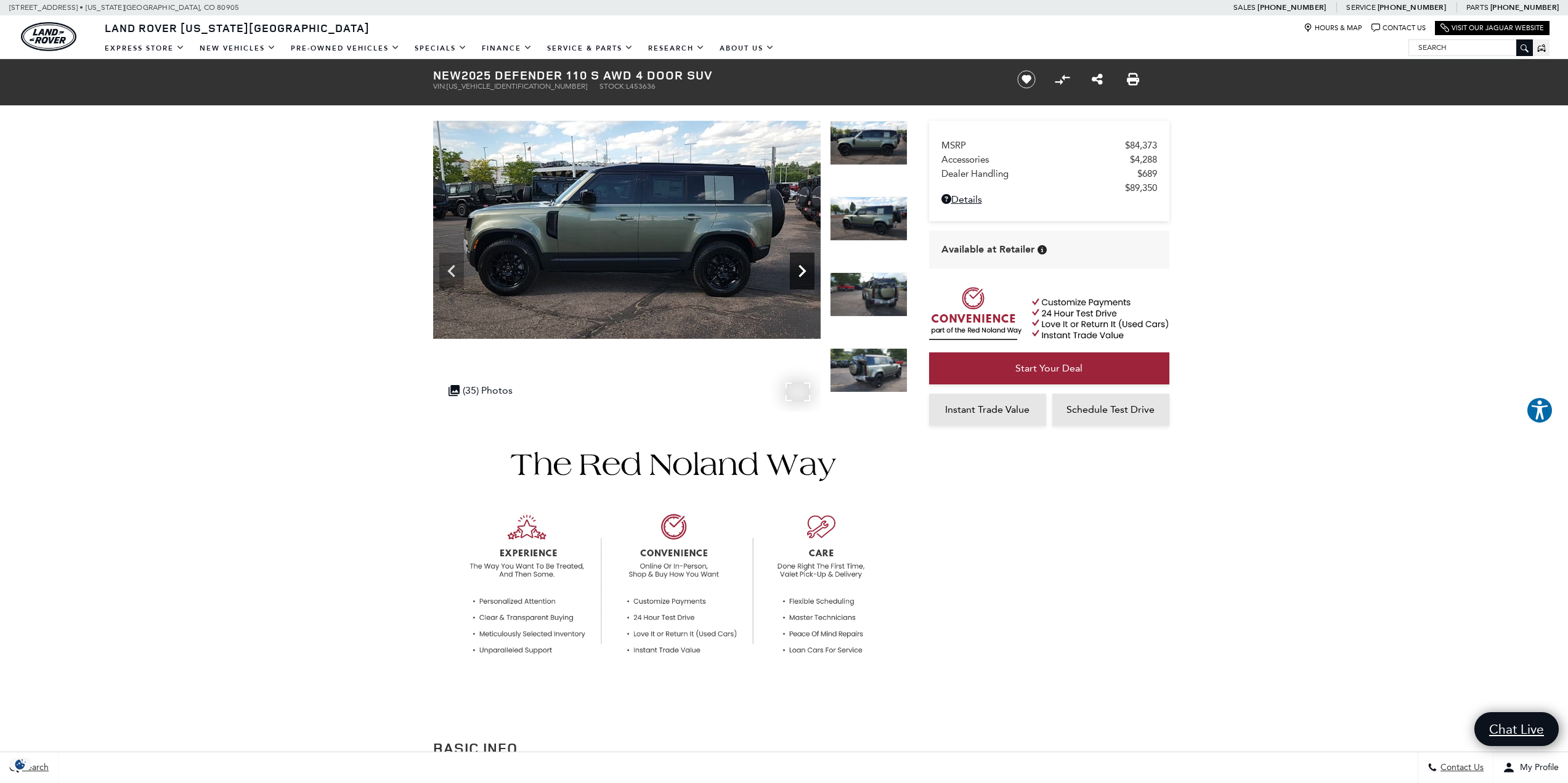
click at [797, 268] on icon "Next" at bounding box center [802, 270] width 24 height 24
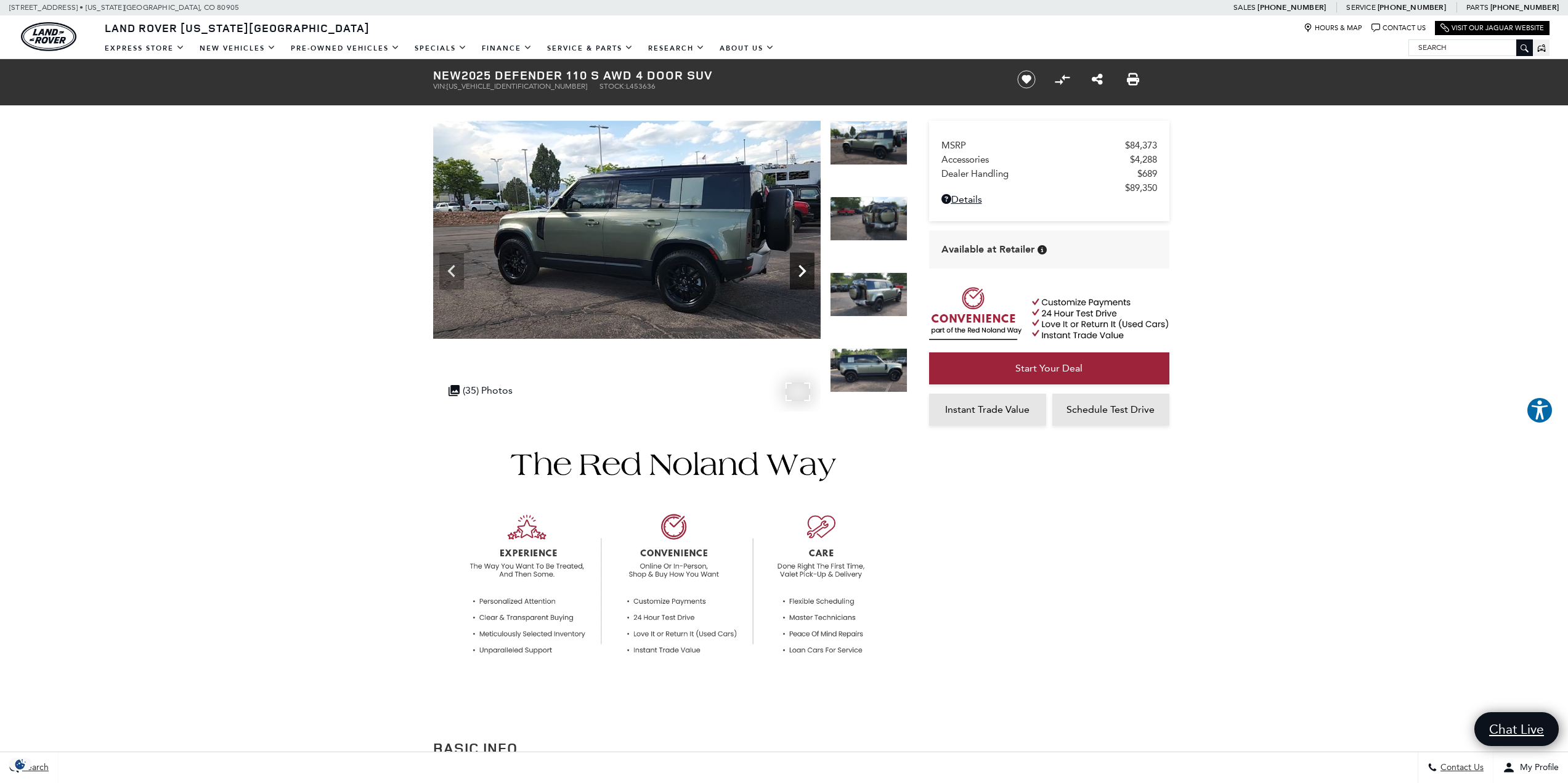
click at [797, 268] on icon "Next" at bounding box center [802, 270] width 24 height 24
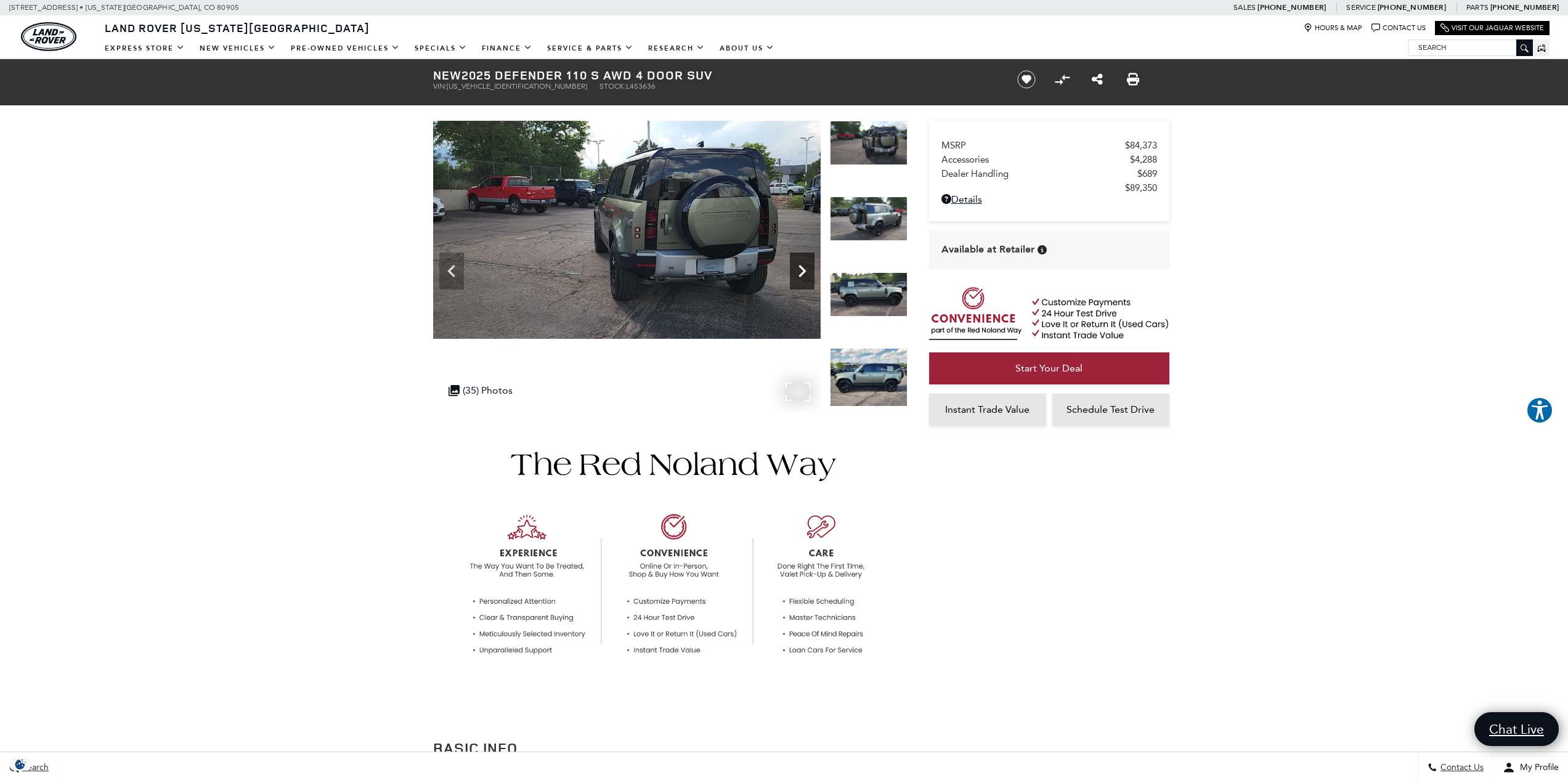
click at [797, 268] on icon "Next" at bounding box center [802, 270] width 24 height 24
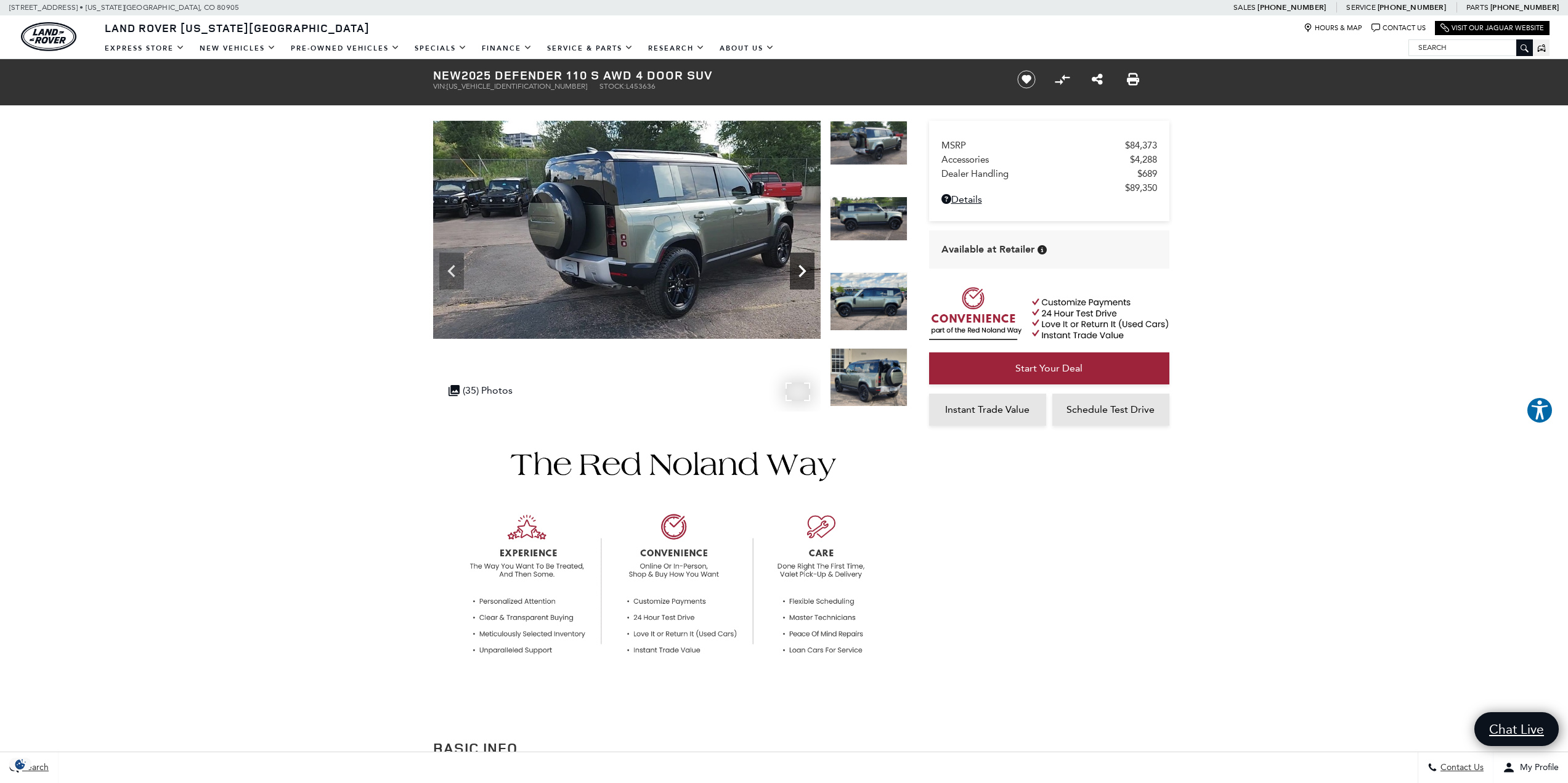
click at [797, 268] on icon "Next" at bounding box center [802, 270] width 24 height 24
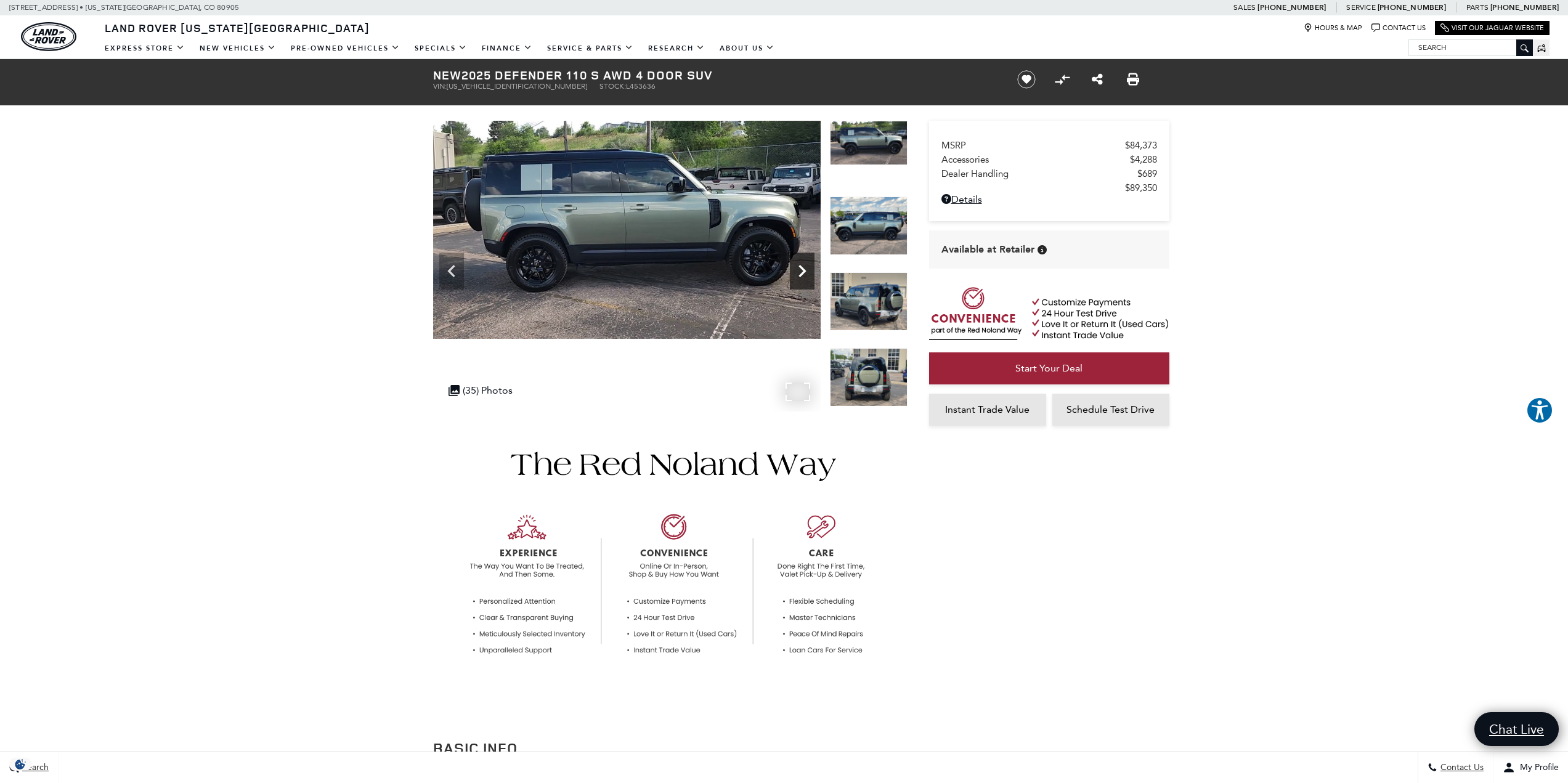
click at [797, 268] on icon "Next" at bounding box center [802, 270] width 24 height 24
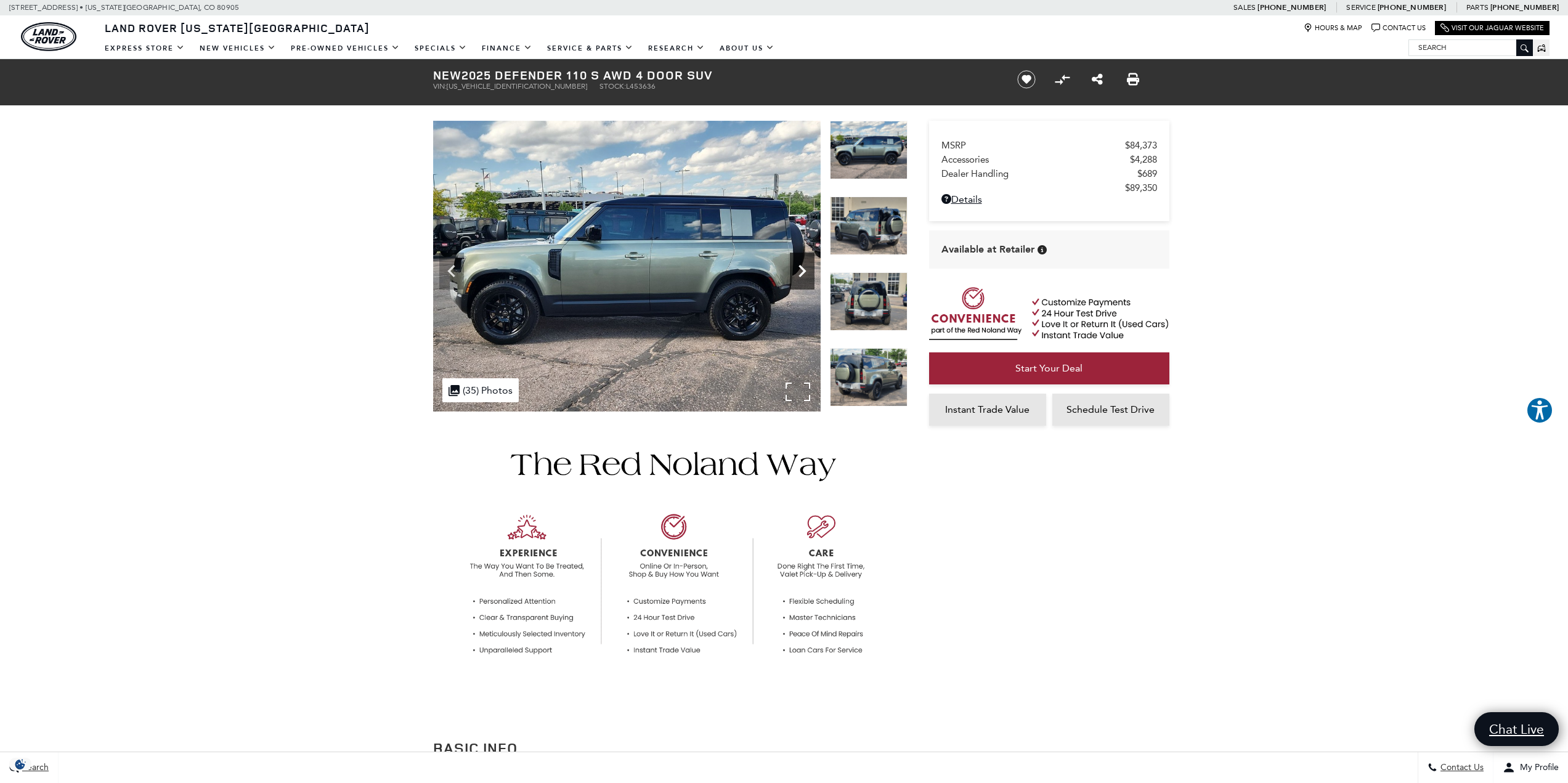
click at [797, 268] on icon "Next" at bounding box center [802, 270] width 24 height 24
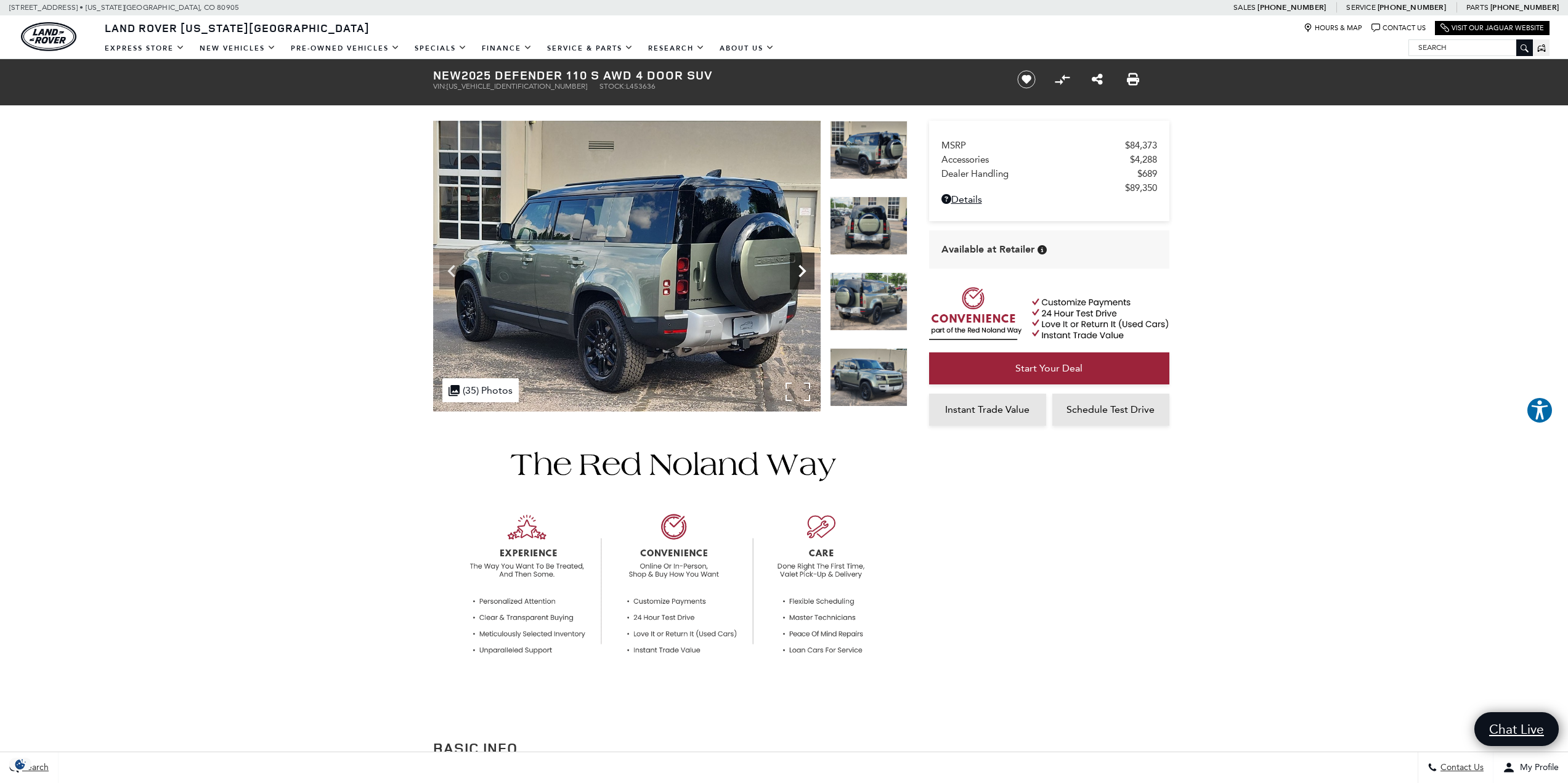
click at [797, 268] on icon "Next" at bounding box center [802, 270] width 24 height 24
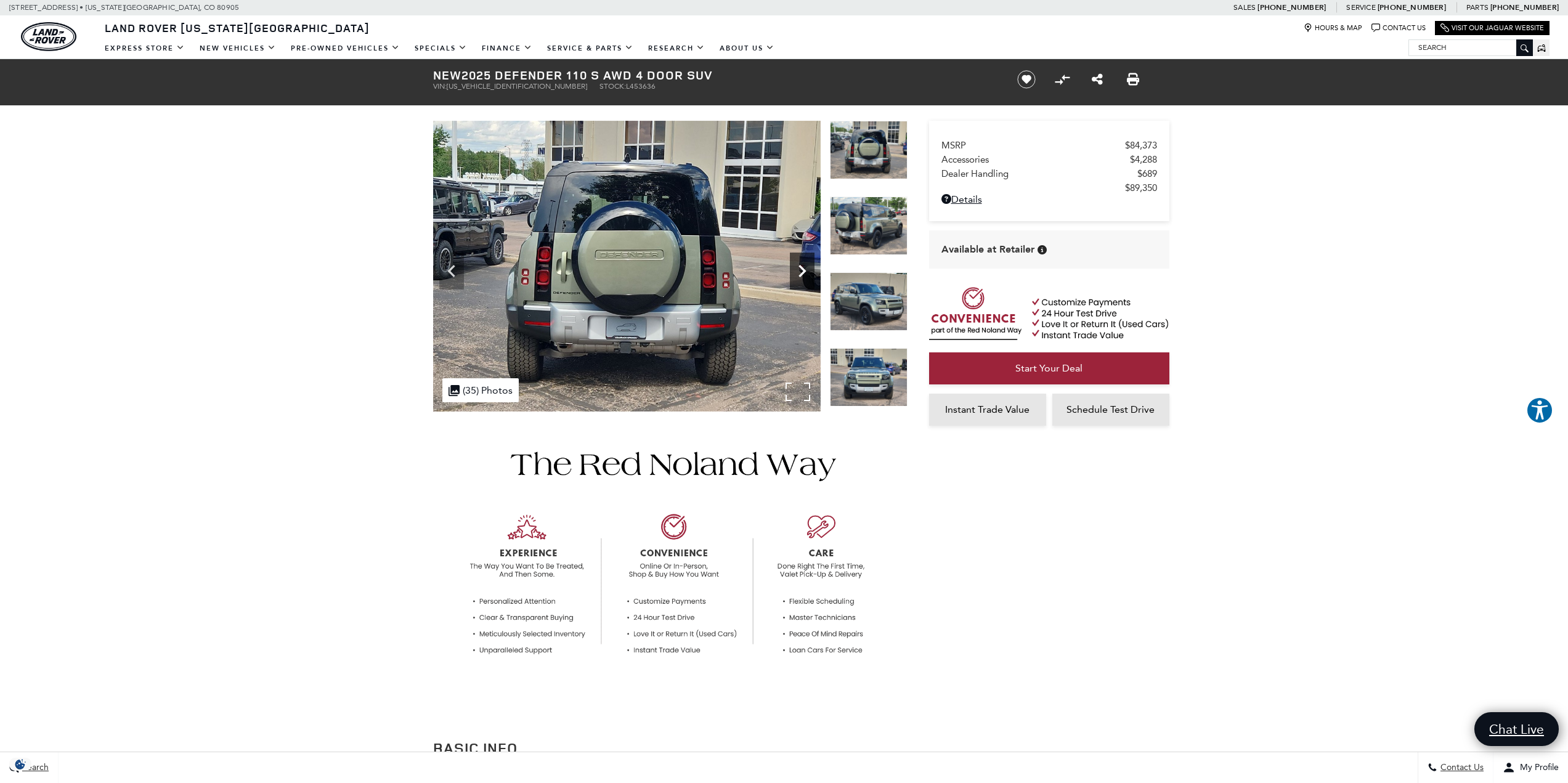
click at [797, 268] on icon "Next" at bounding box center [802, 270] width 24 height 24
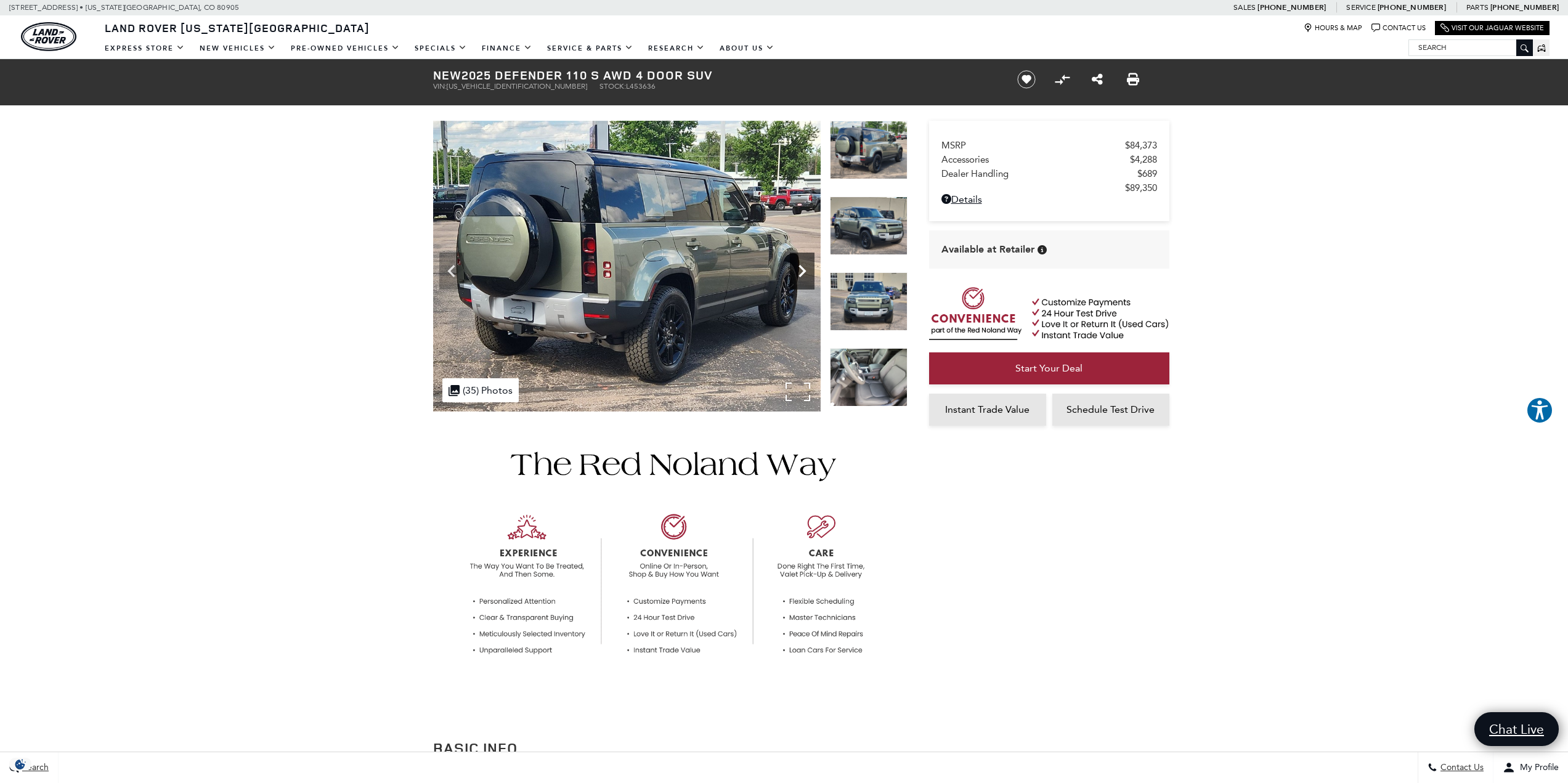
click at [797, 268] on icon "Next" at bounding box center [802, 270] width 24 height 24
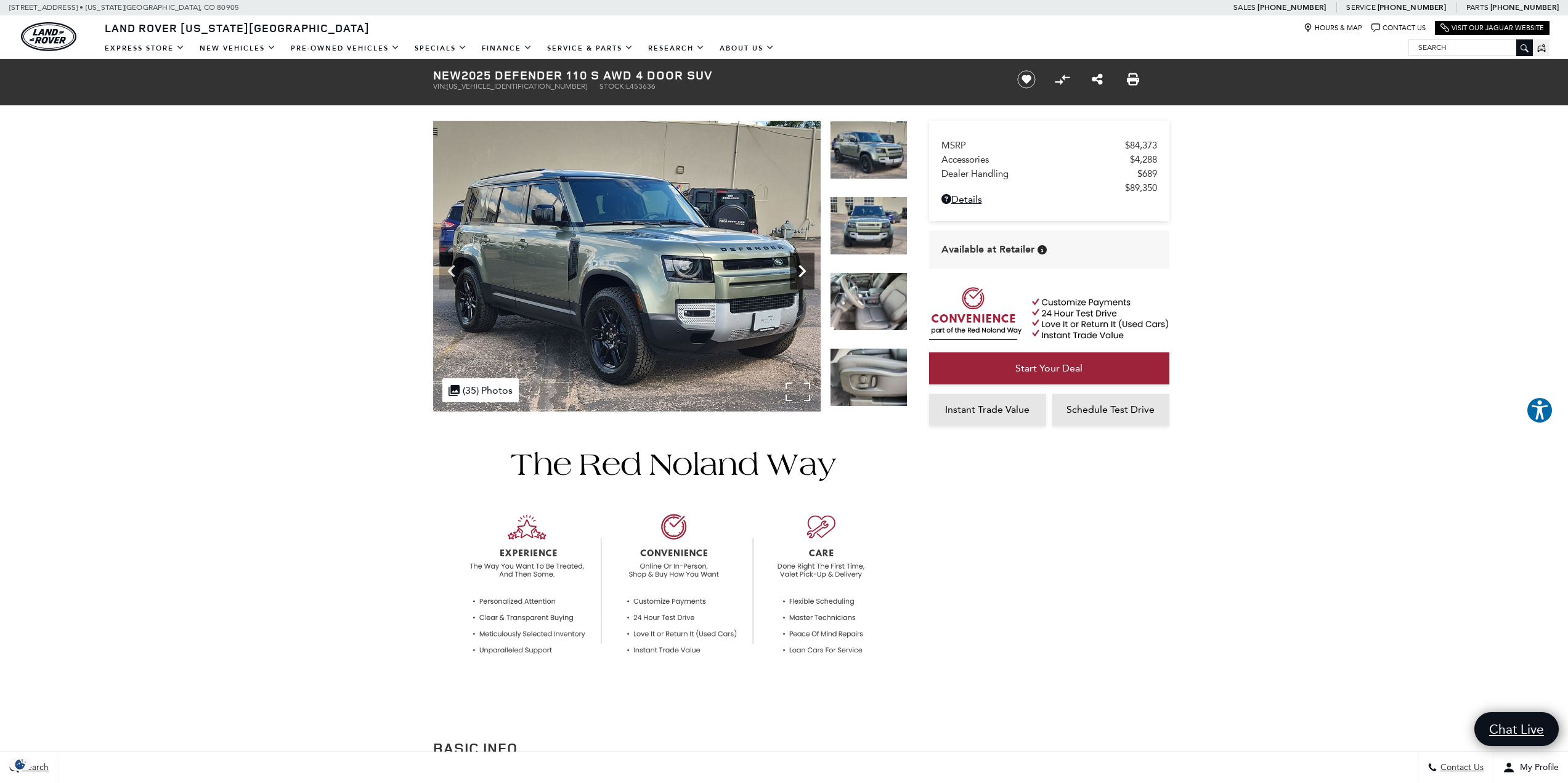
click at [797, 268] on icon "Next" at bounding box center [802, 270] width 24 height 24
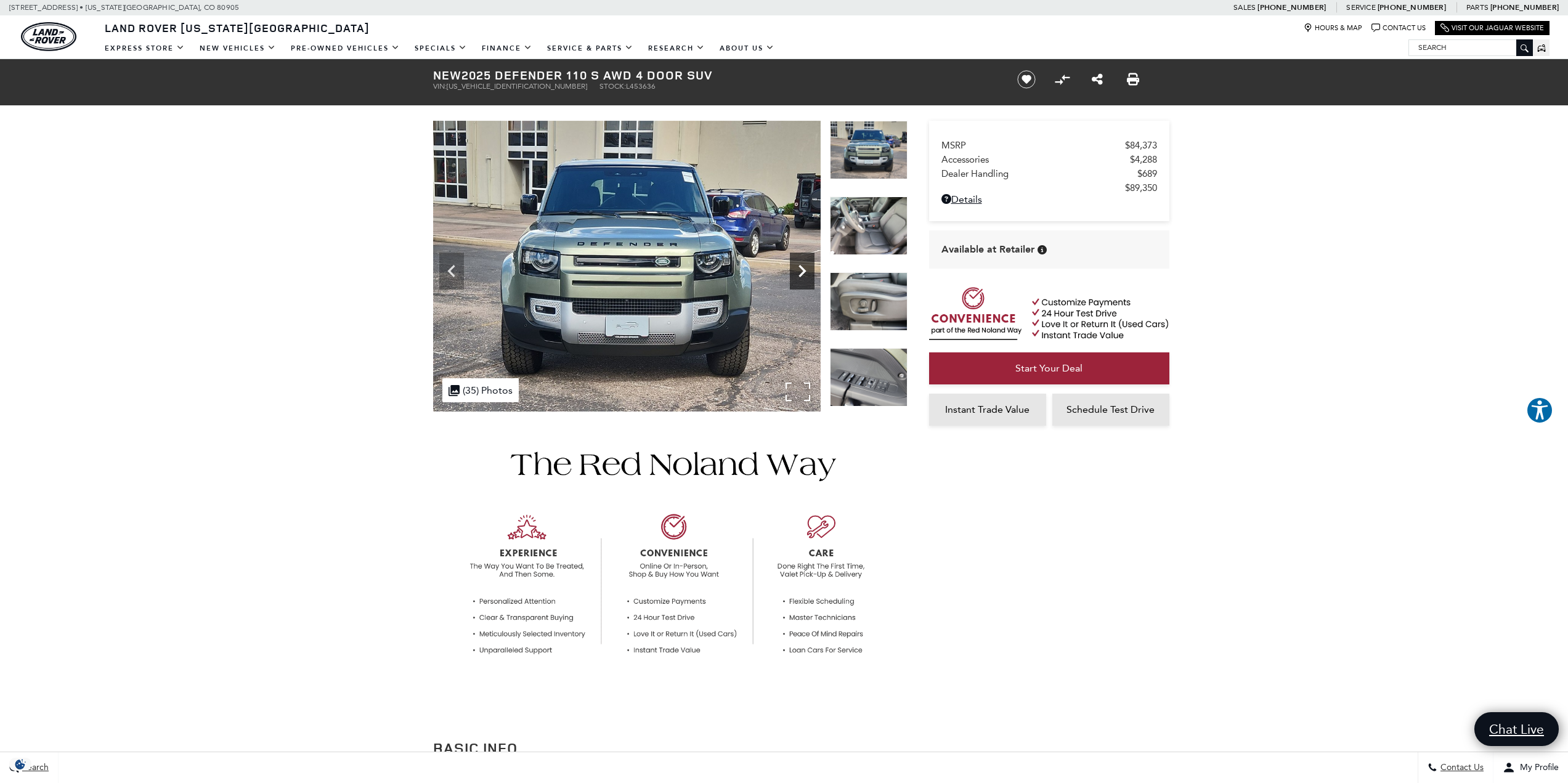
click at [797, 268] on icon "Next" at bounding box center [802, 270] width 24 height 24
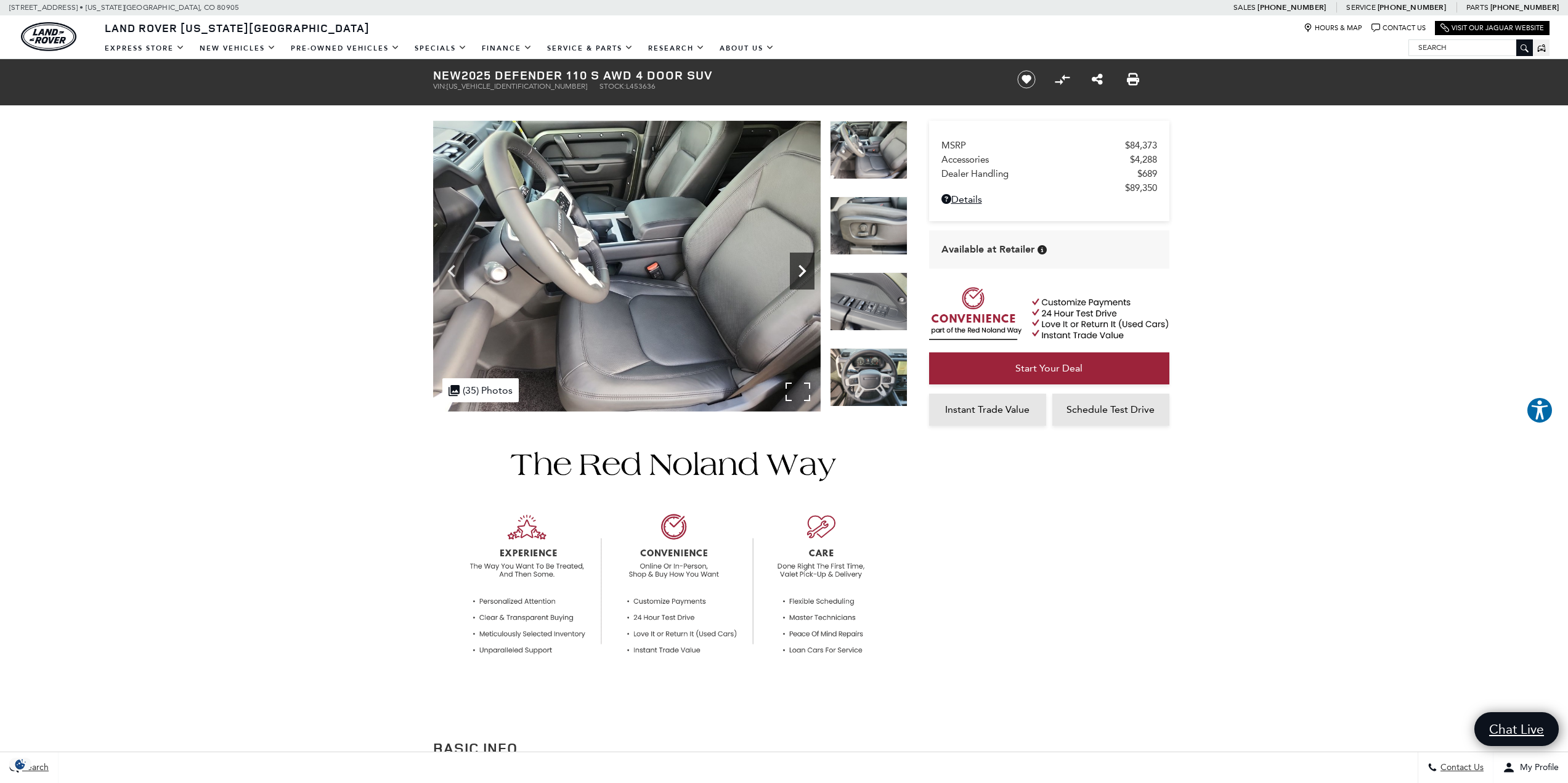
click at [795, 268] on icon "Next" at bounding box center [802, 270] width 24 height 24
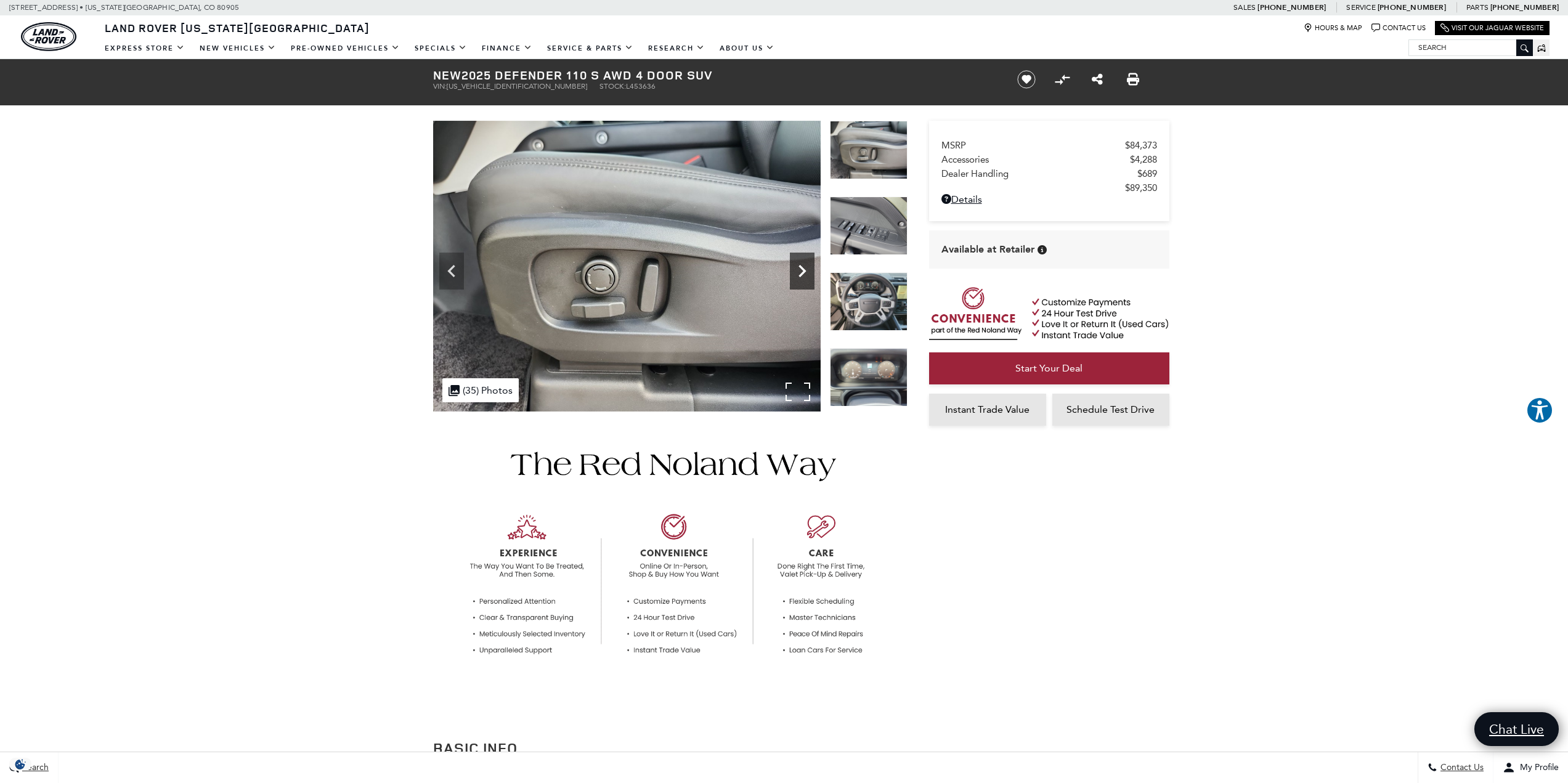
click at [794, 268] on icon "Next" at bounding box center [802, 270] width 24 height 24
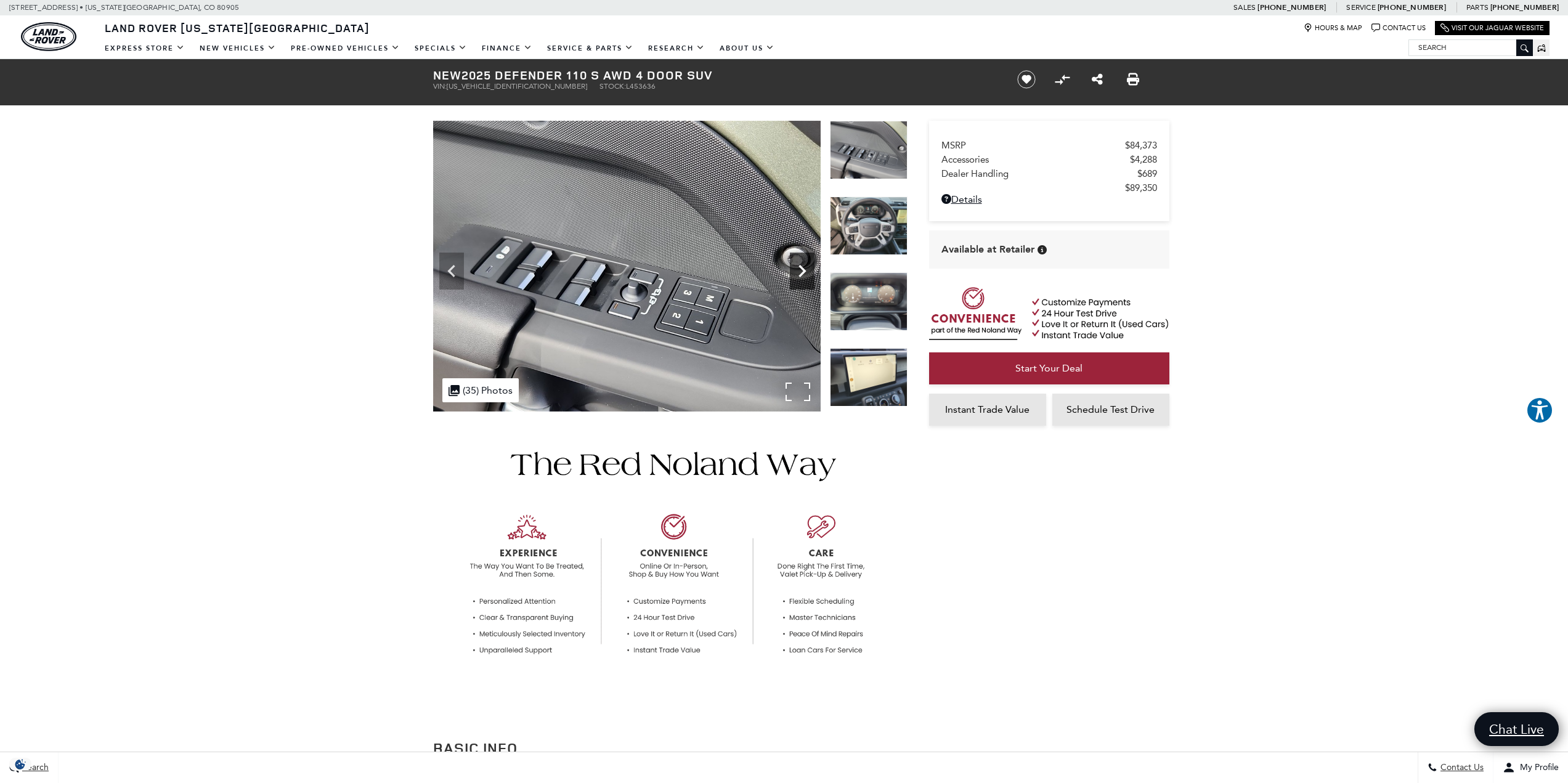
click at [794, 268] on icon "Next" at bounding box center [802, 270] width 24 height 24
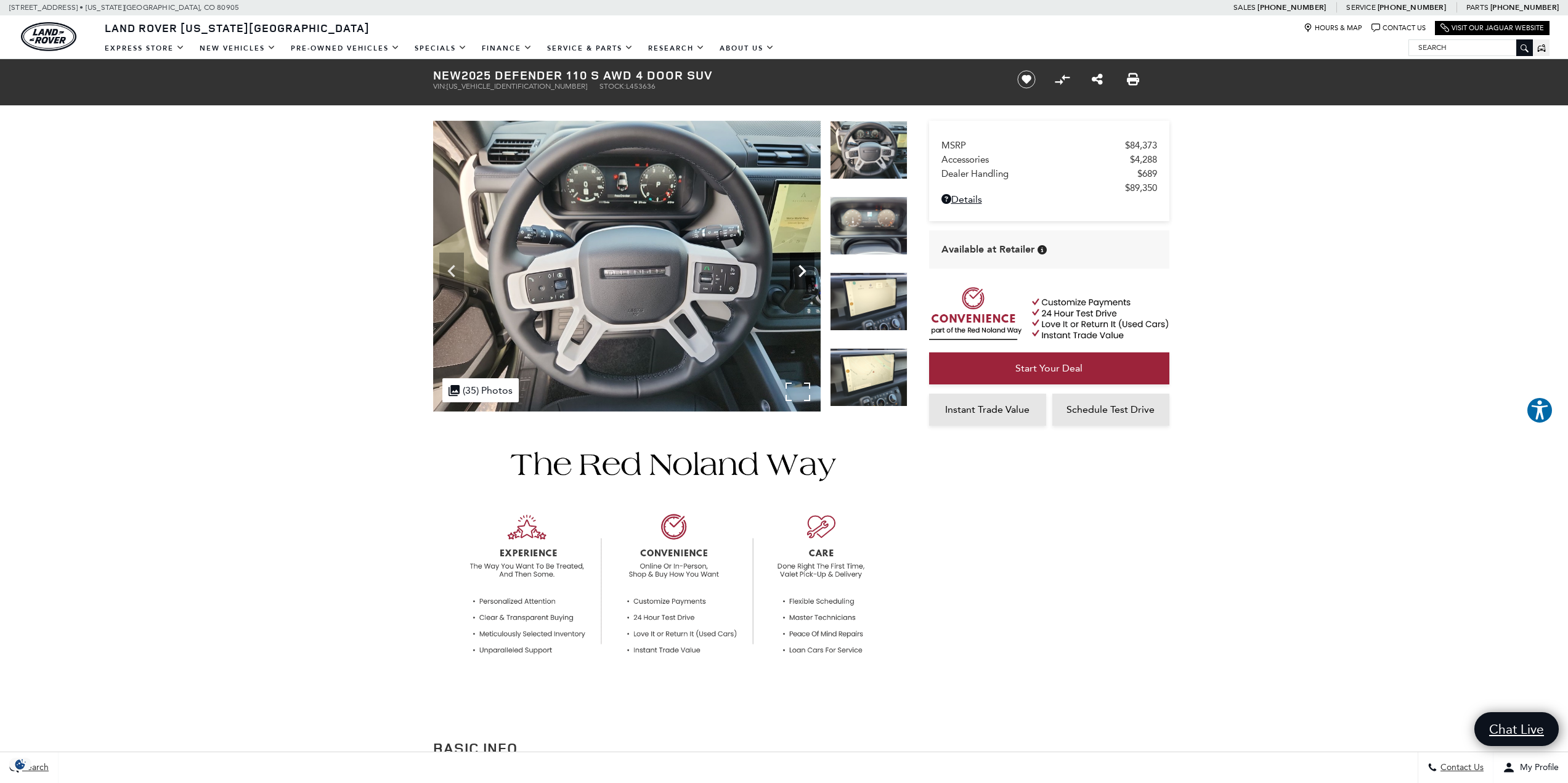
click at [794, 268] on icon "Next" at bounding box center [802, 270] width 24 height 24
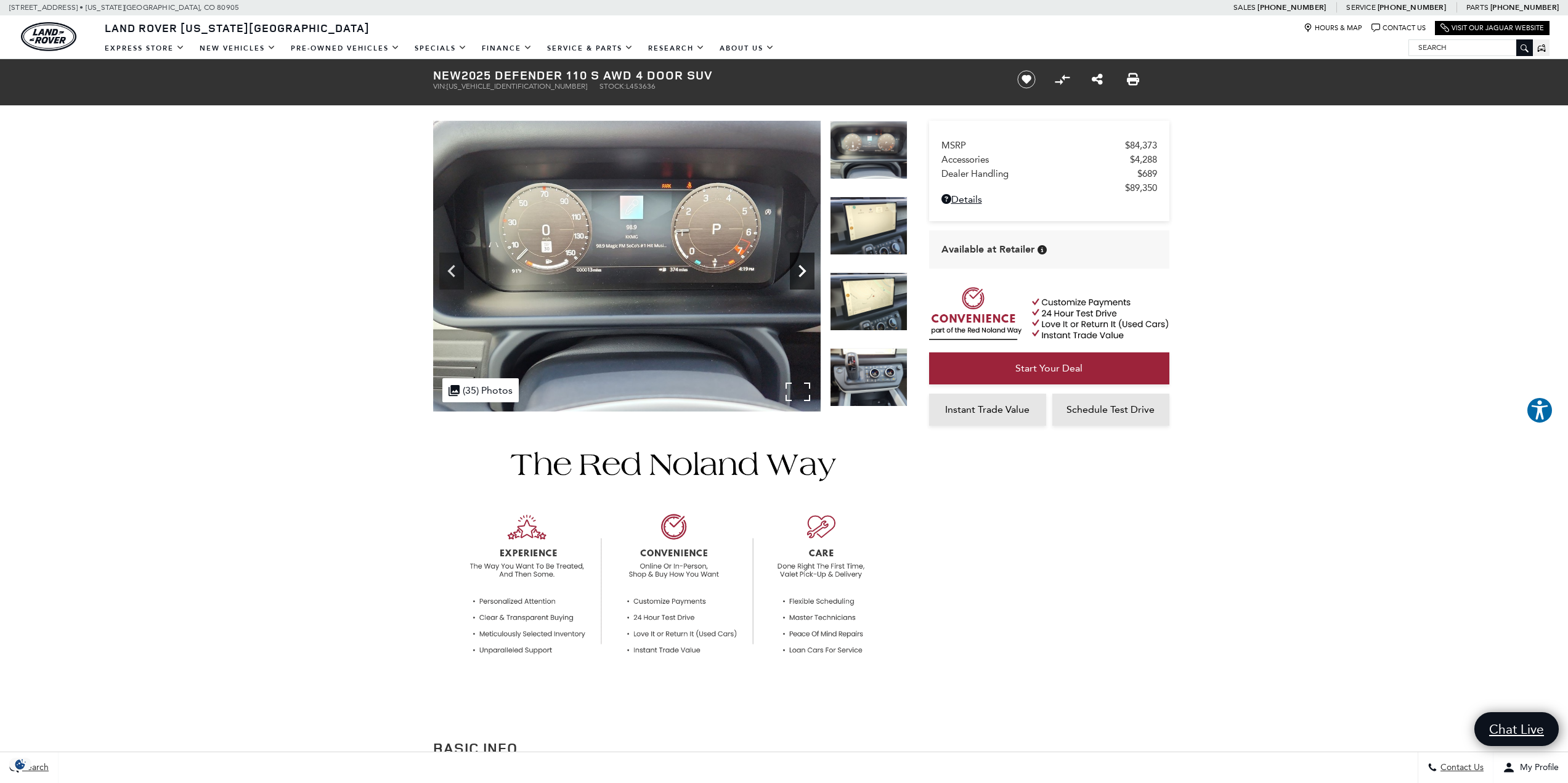
click at [793, 268] on icon "Next" at bounding box center [802, 270] width 24 height 24
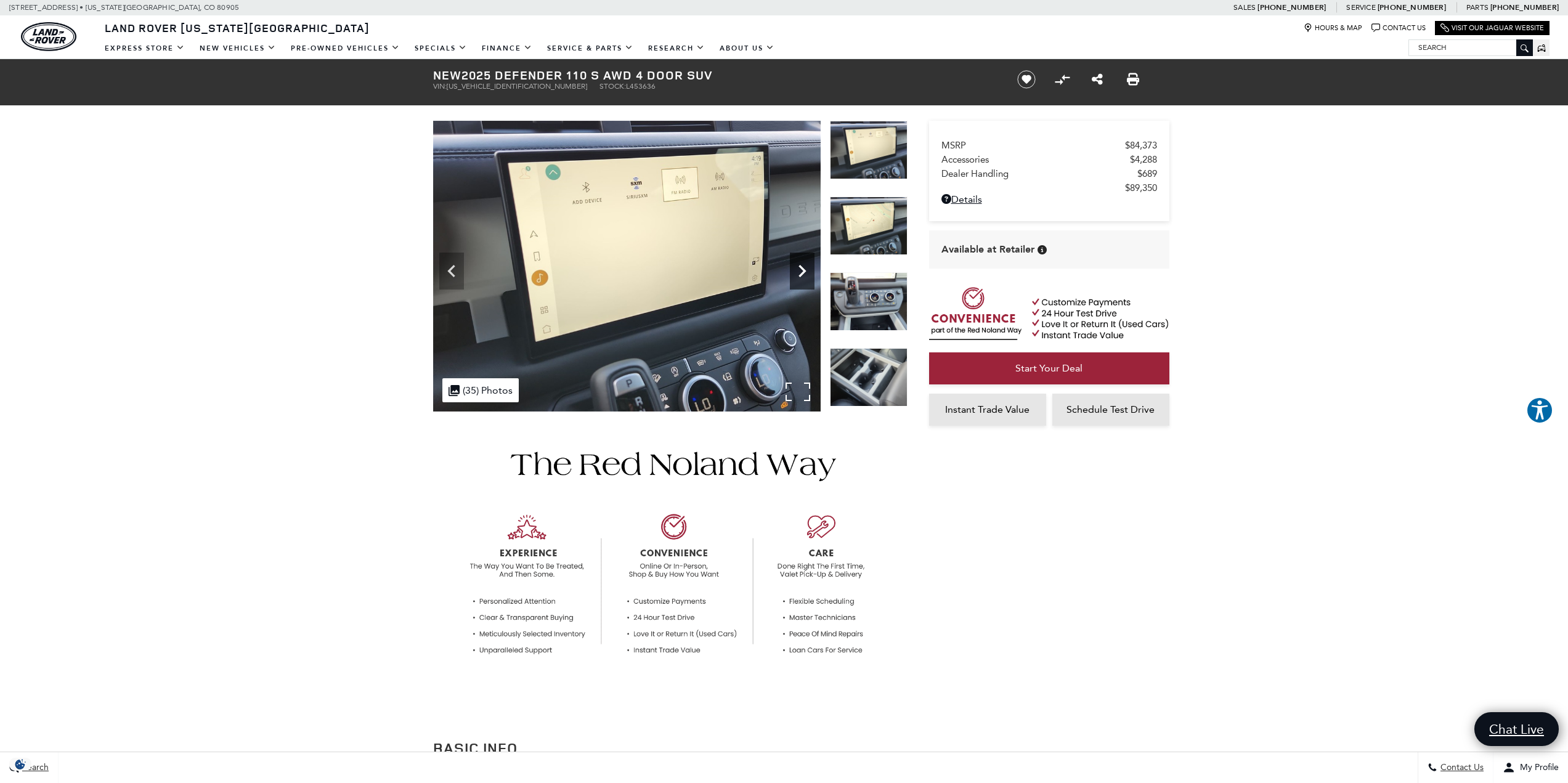
click at [793, 268] on icon "Next" at bounding box center [802, 270] width 24 height 24
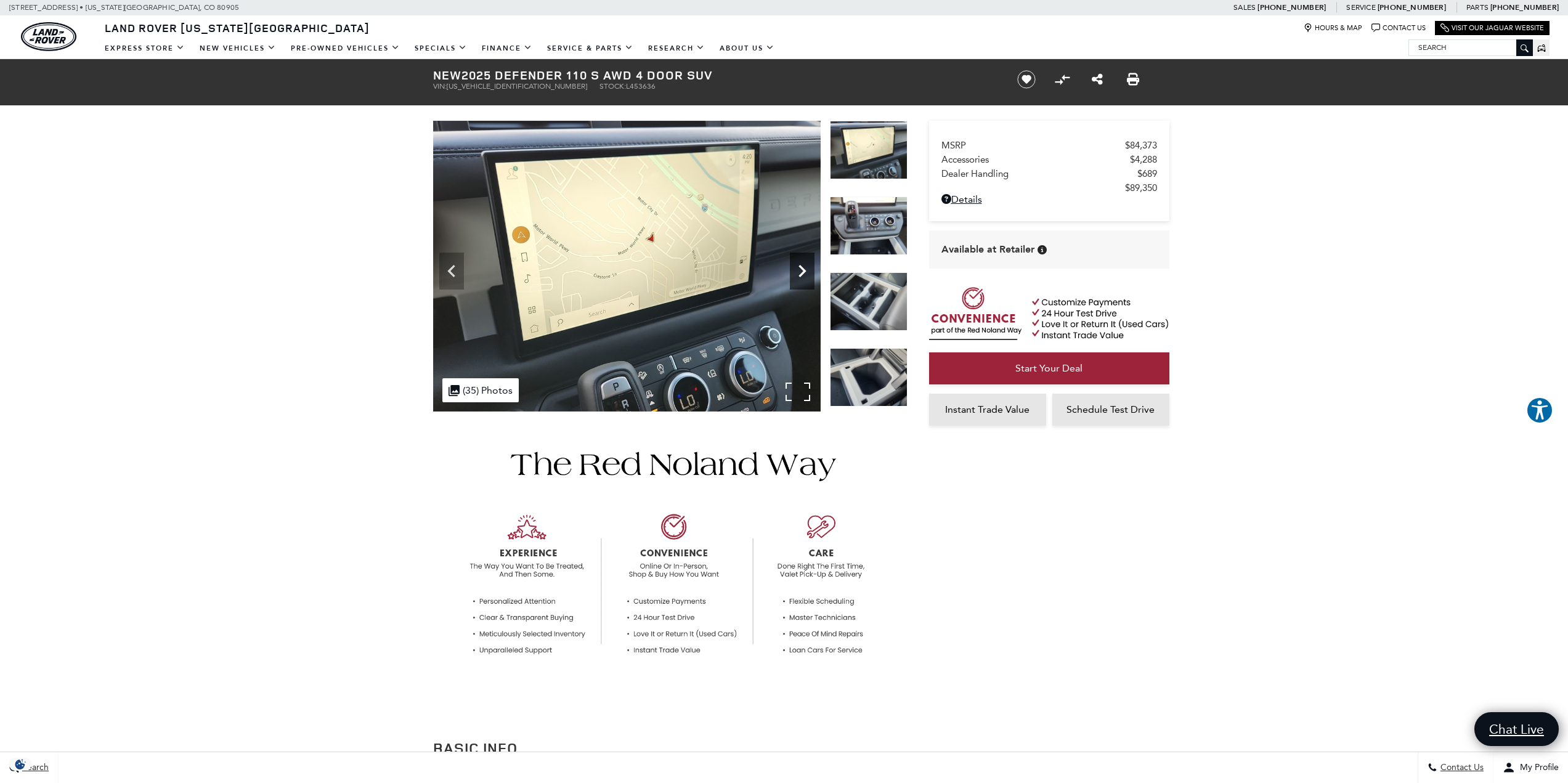
click at [793, 268] on icon "Next" at bounding box center [802, 270] width 24 height 24
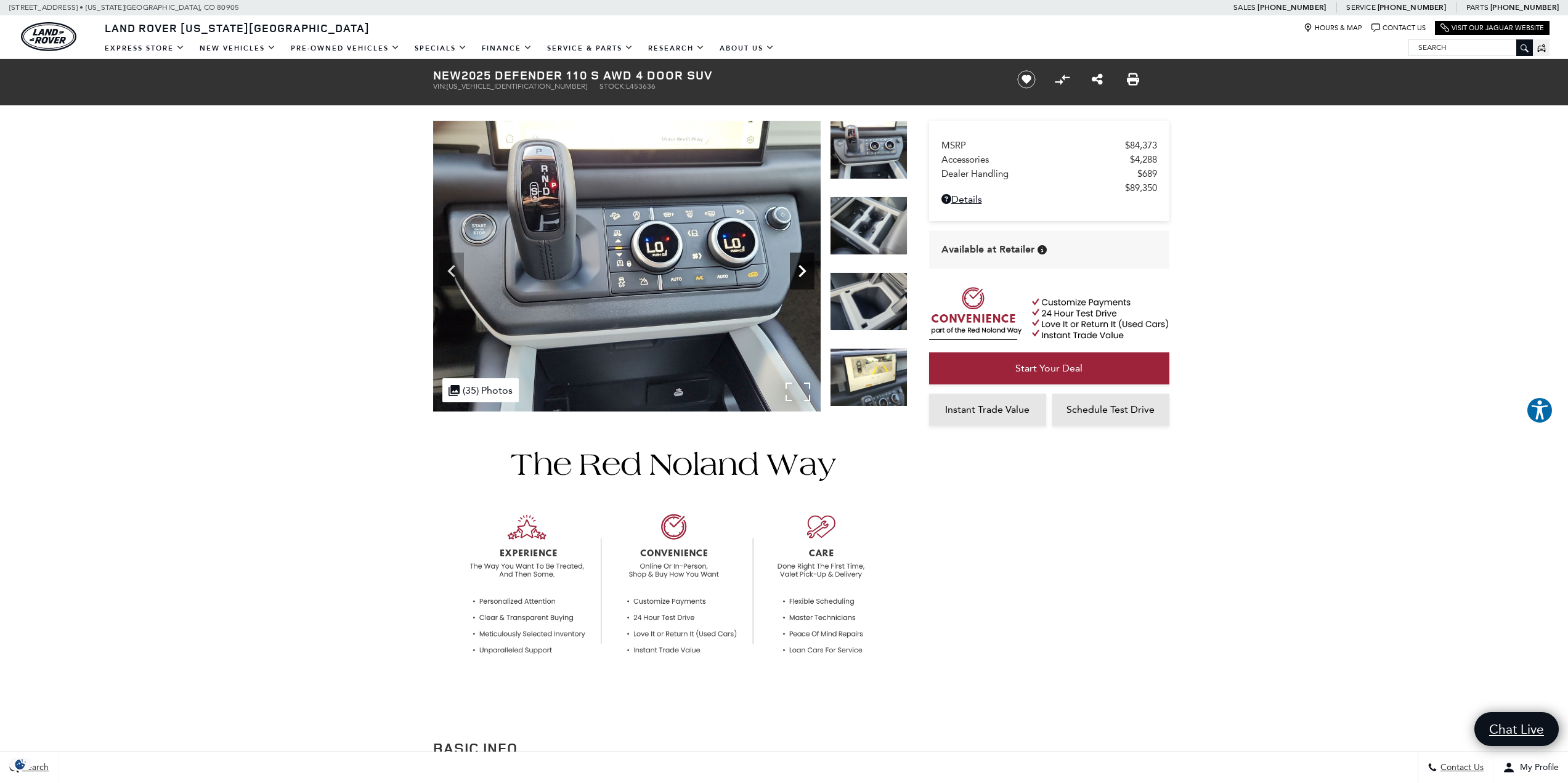
click at [793, 268] on icon "Next" at bounding box center [802, 270] width 24 height 24
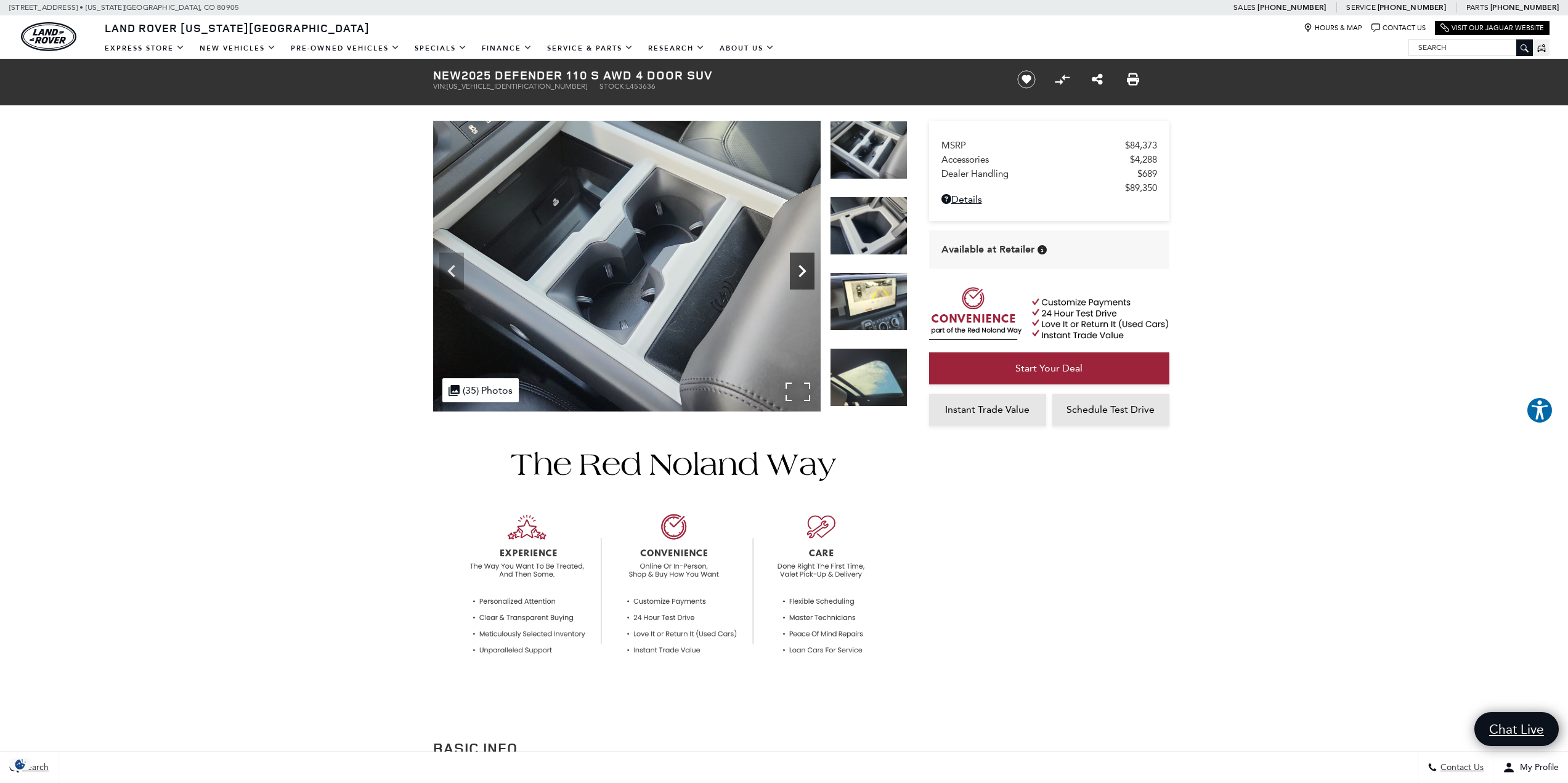
click at [792, 268] on icon "Next" at bounding box center [802, 270] width 24 height 24
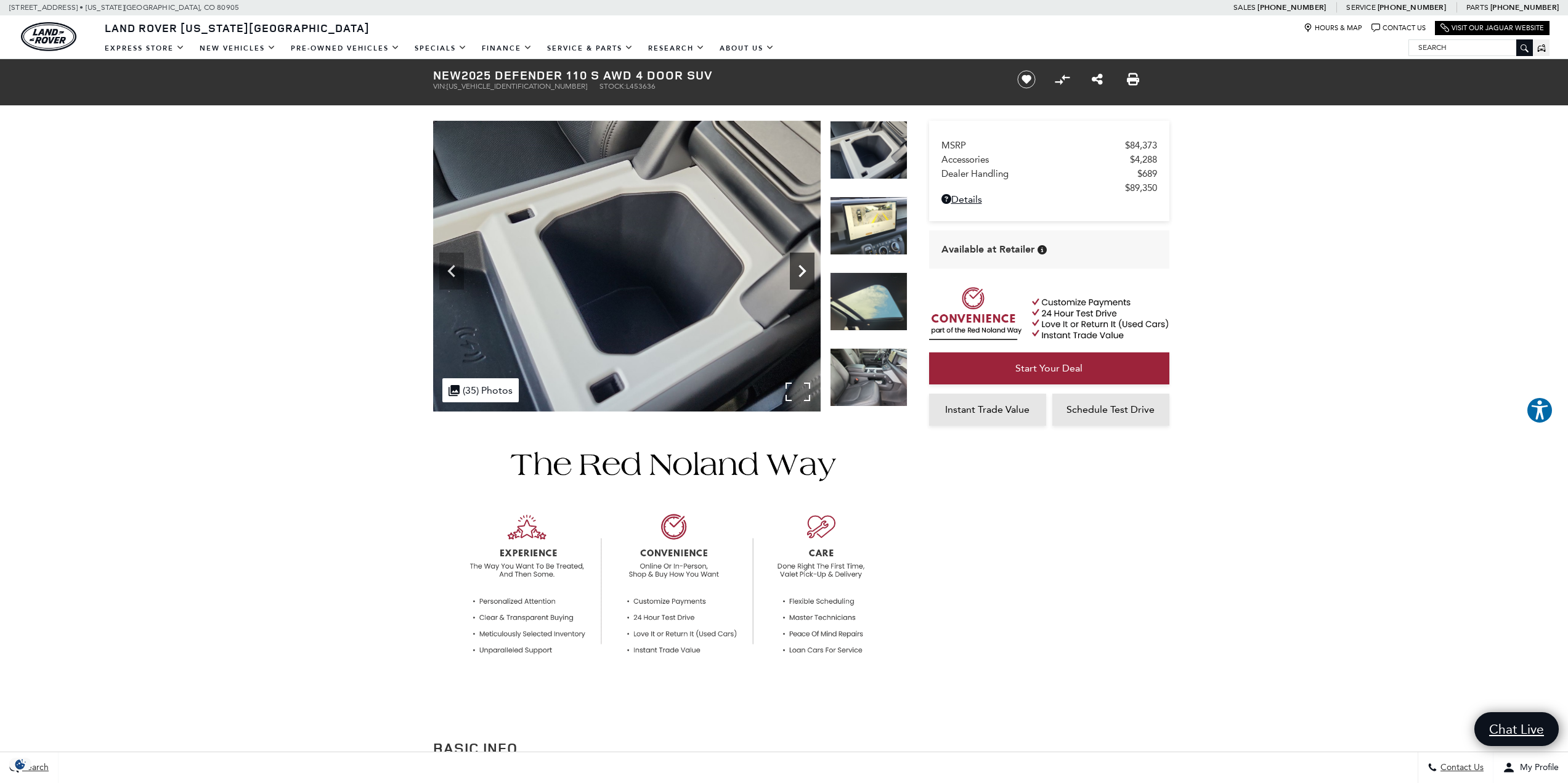
click at [792, 268] on icon "Next" at bounding box center [802, 270] width 24 height 24
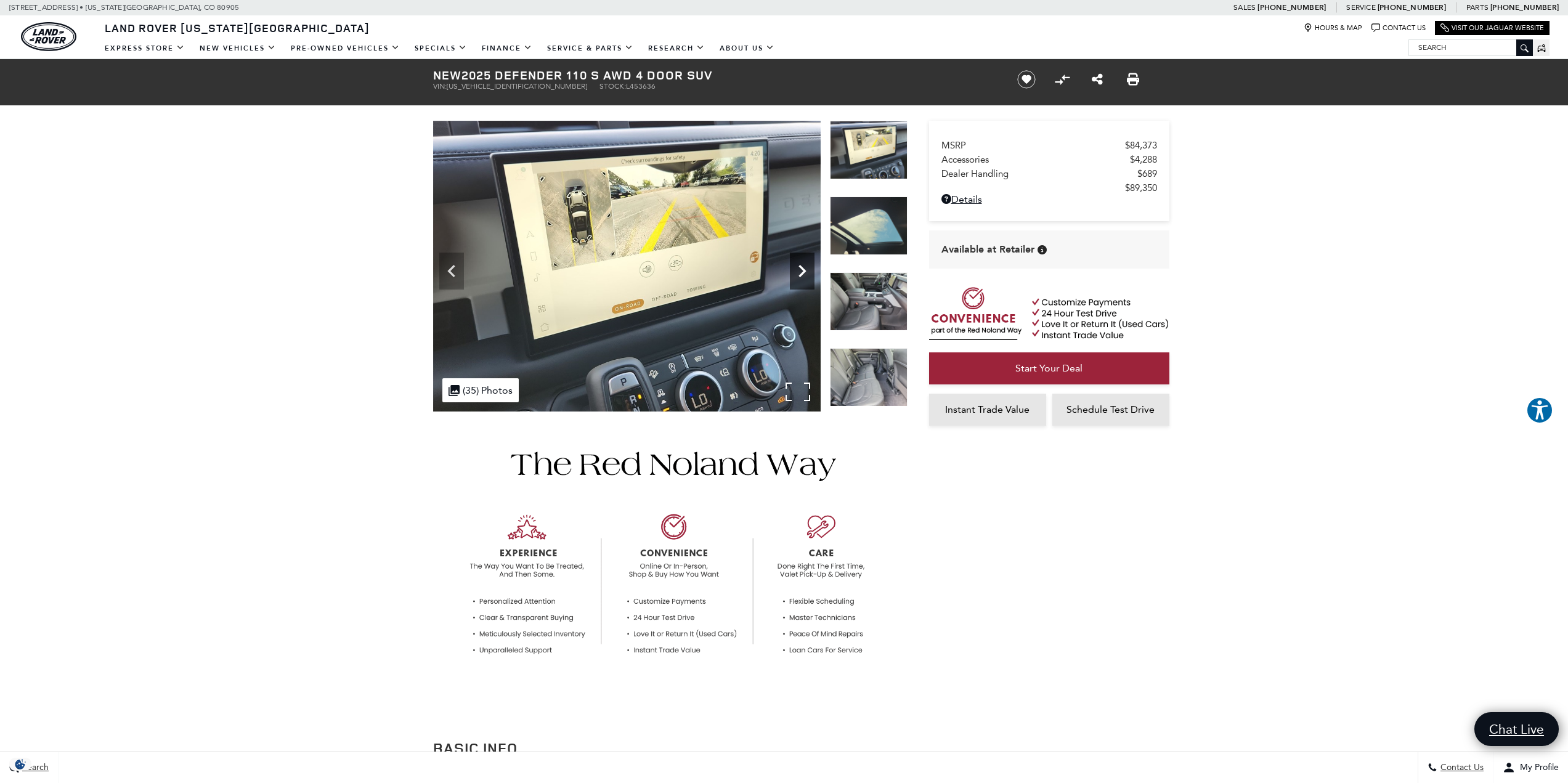
click at [792, 268] on icon "Next" at bounding box center [802, 270] width 24 height 24
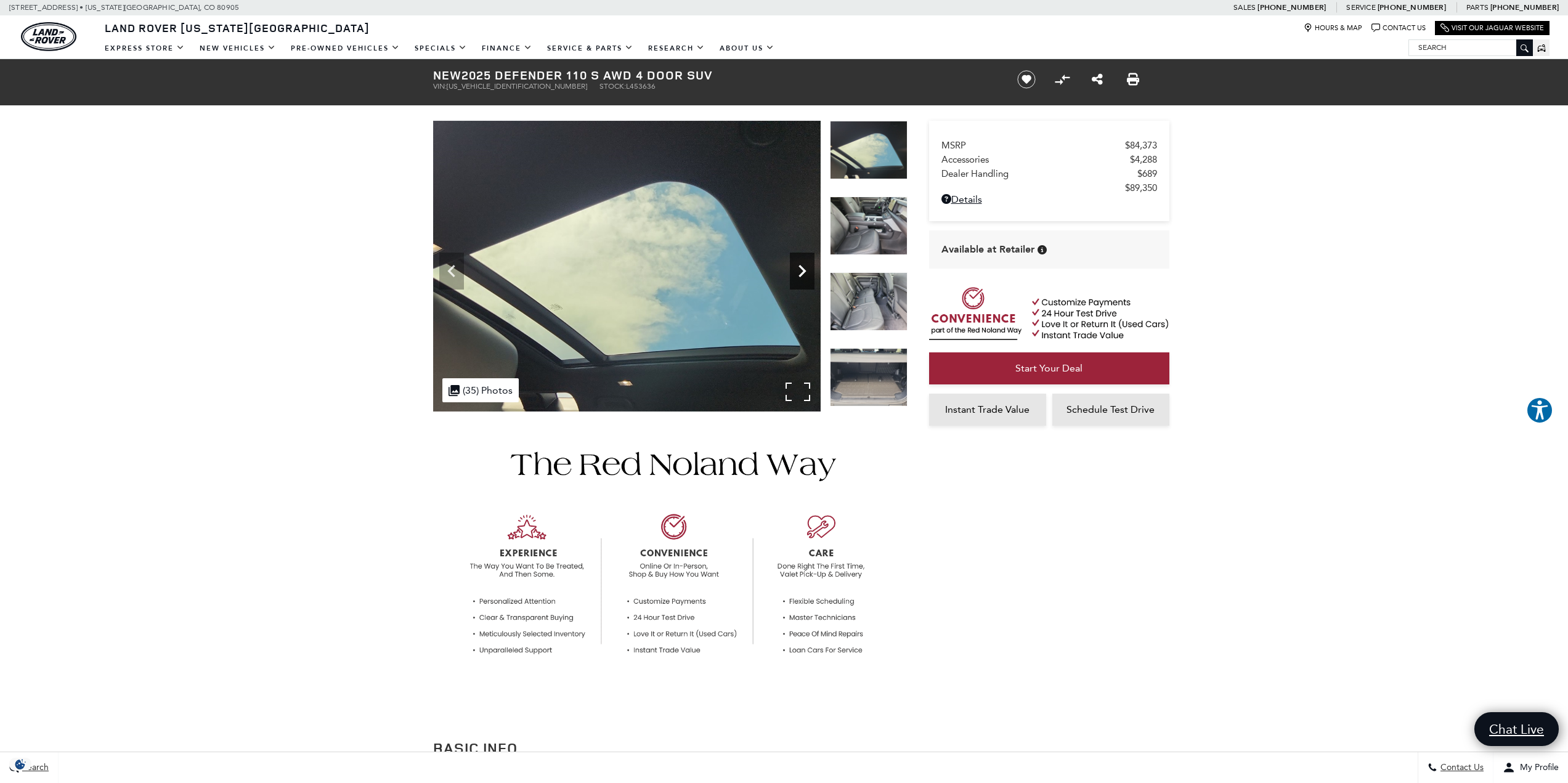
click at [792, 268] on icon "Next" at bounding box center [802, 270] width 24 height 24
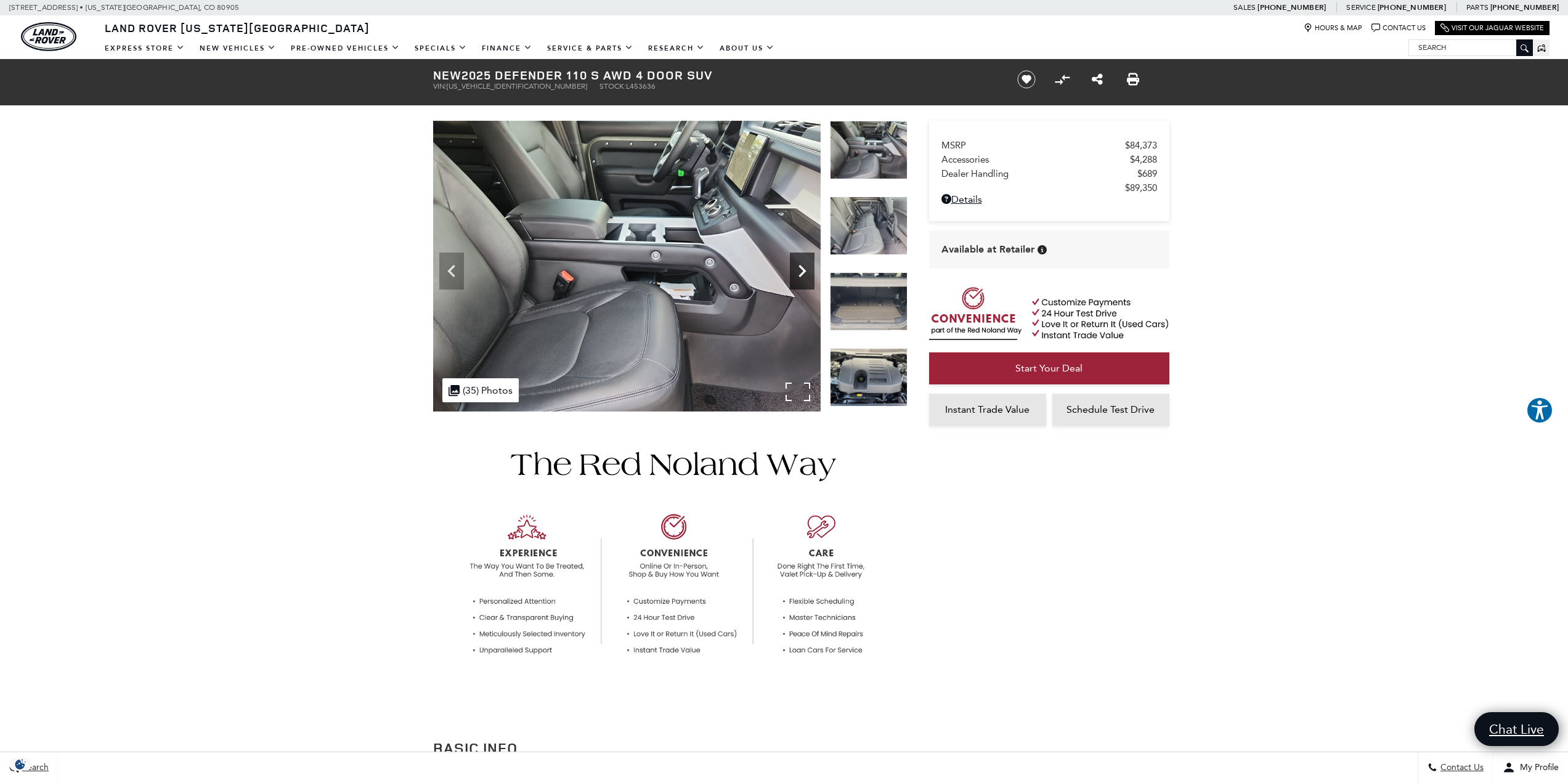
click at [792, 268] on icon "Next" at bounding box center [802, 270] width 24 height 24
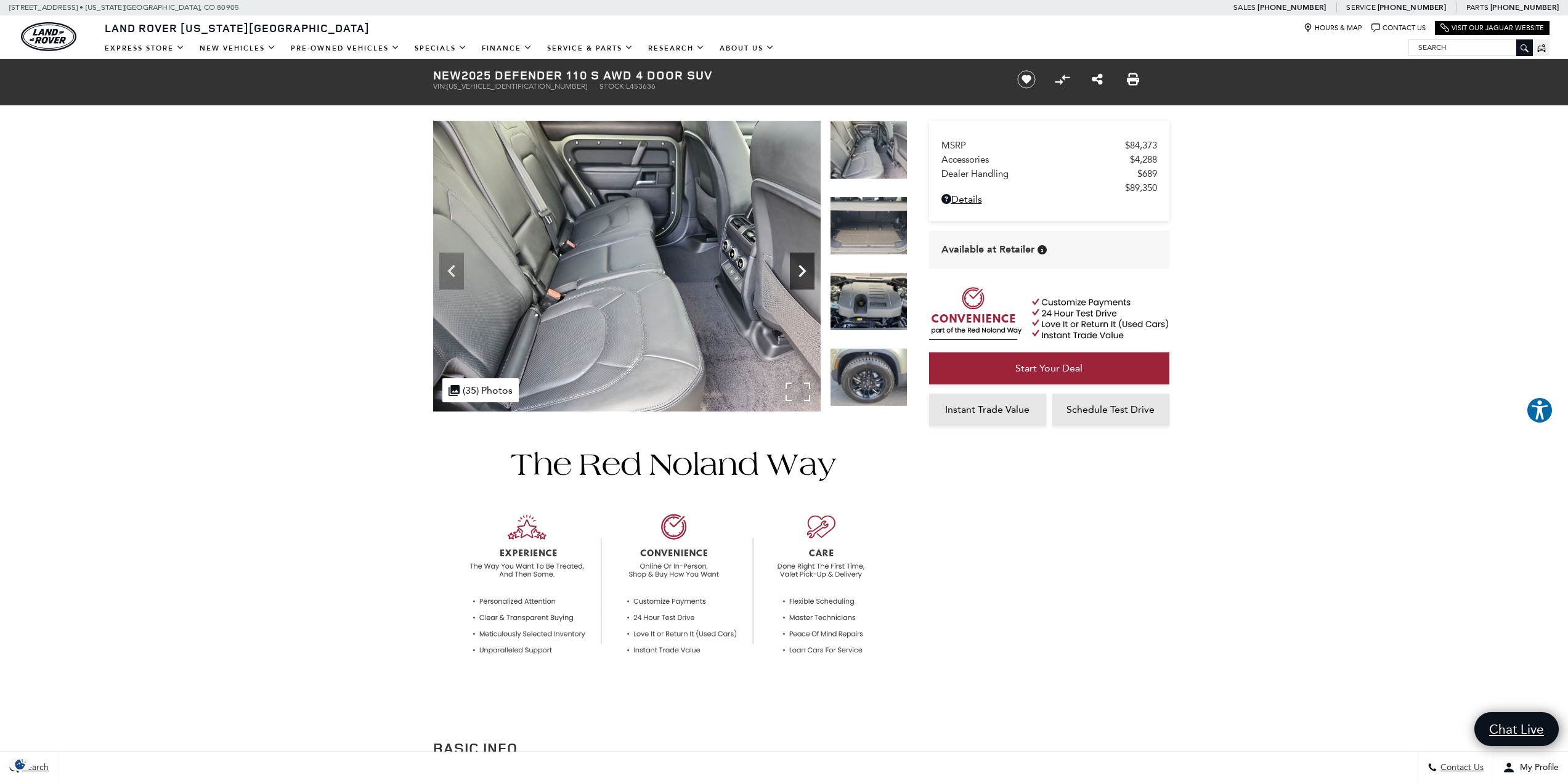
click at [792, 268] on icon "Next" at bounding box center [802, 270] width 24 height 24
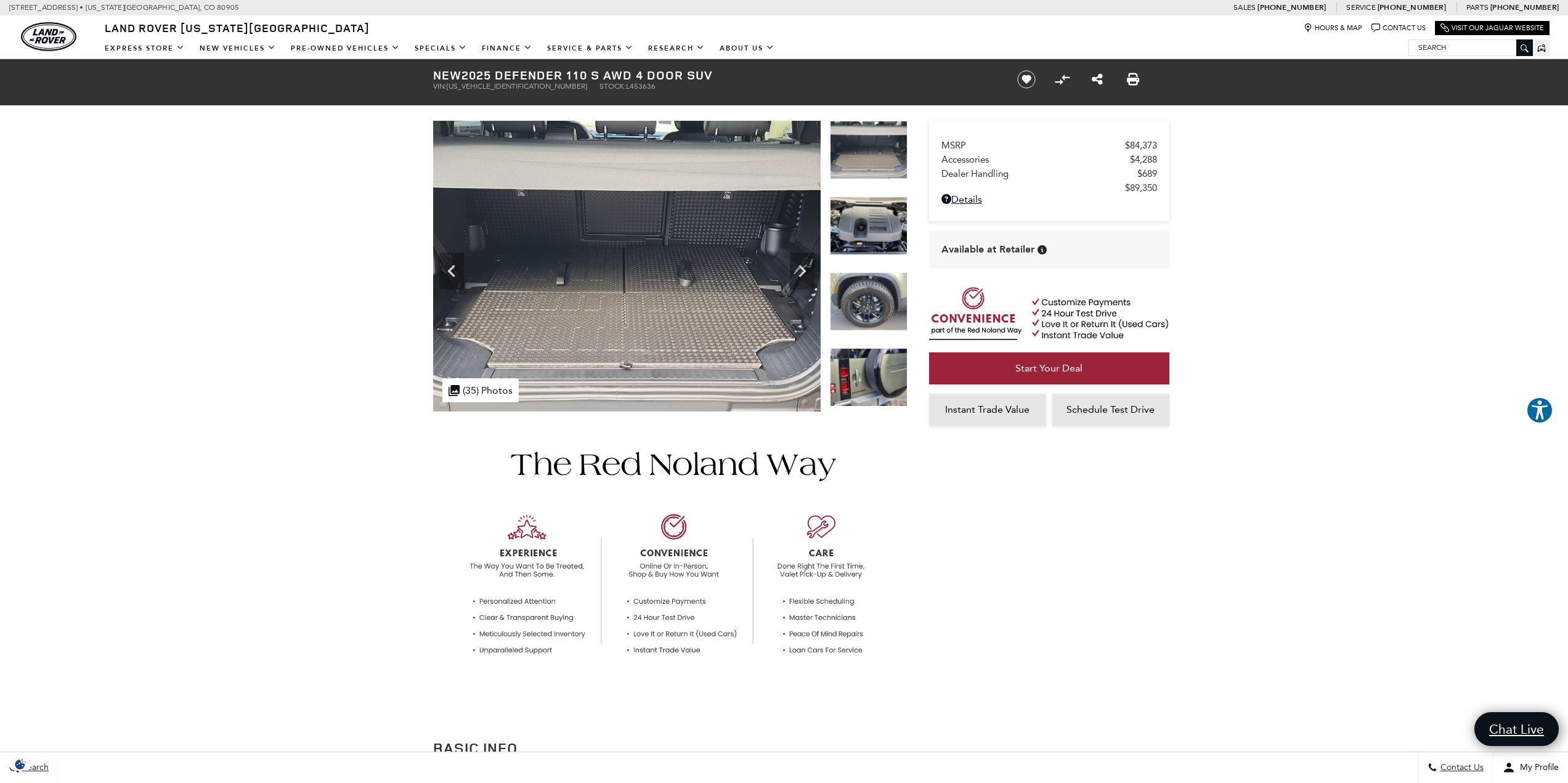
click at [865, 291] on img at bounding box center [869, 301] width 78 height 59
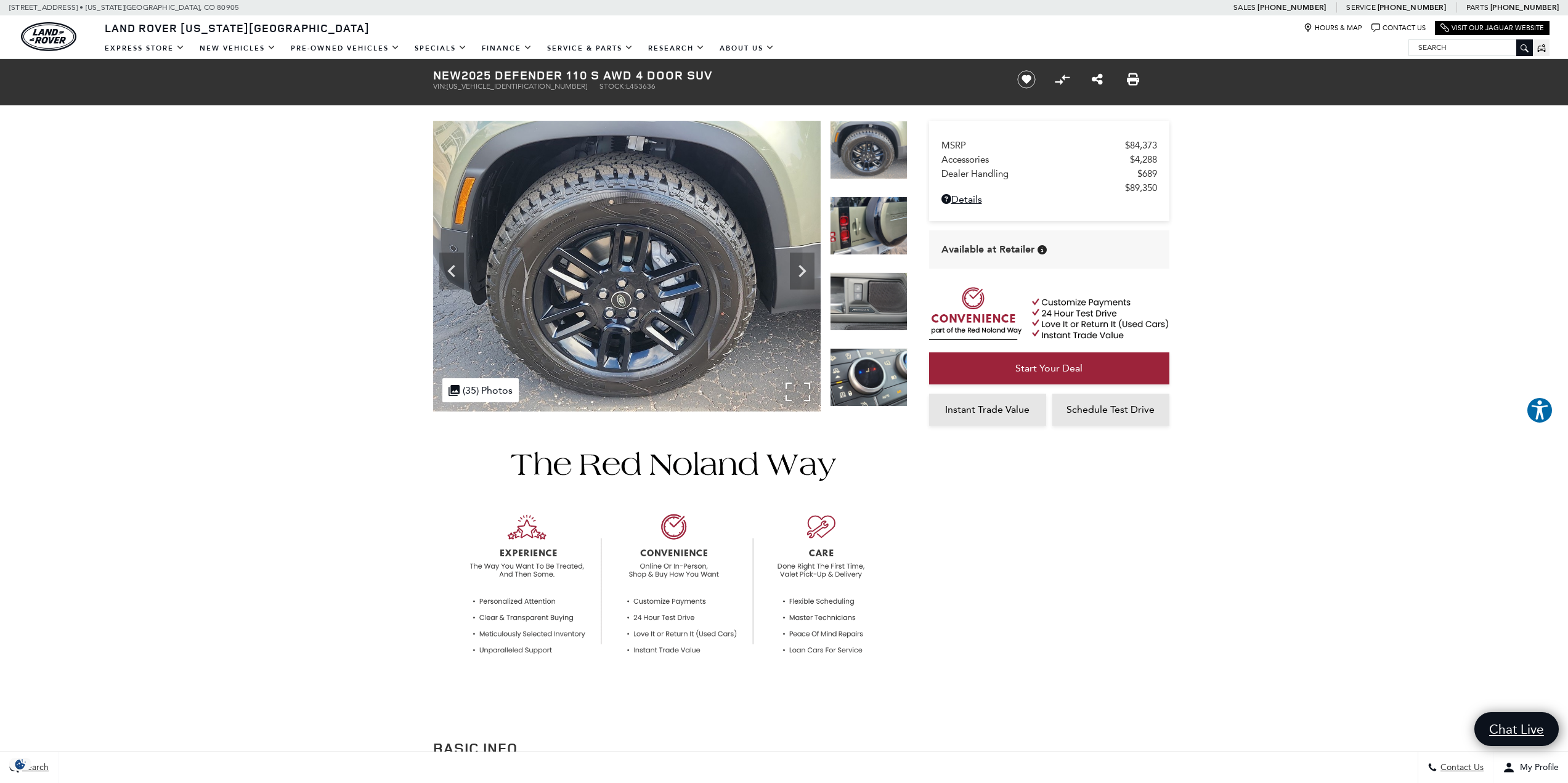
click at [660, 276] on img at bounding box center [626, 266] width 387 height 291
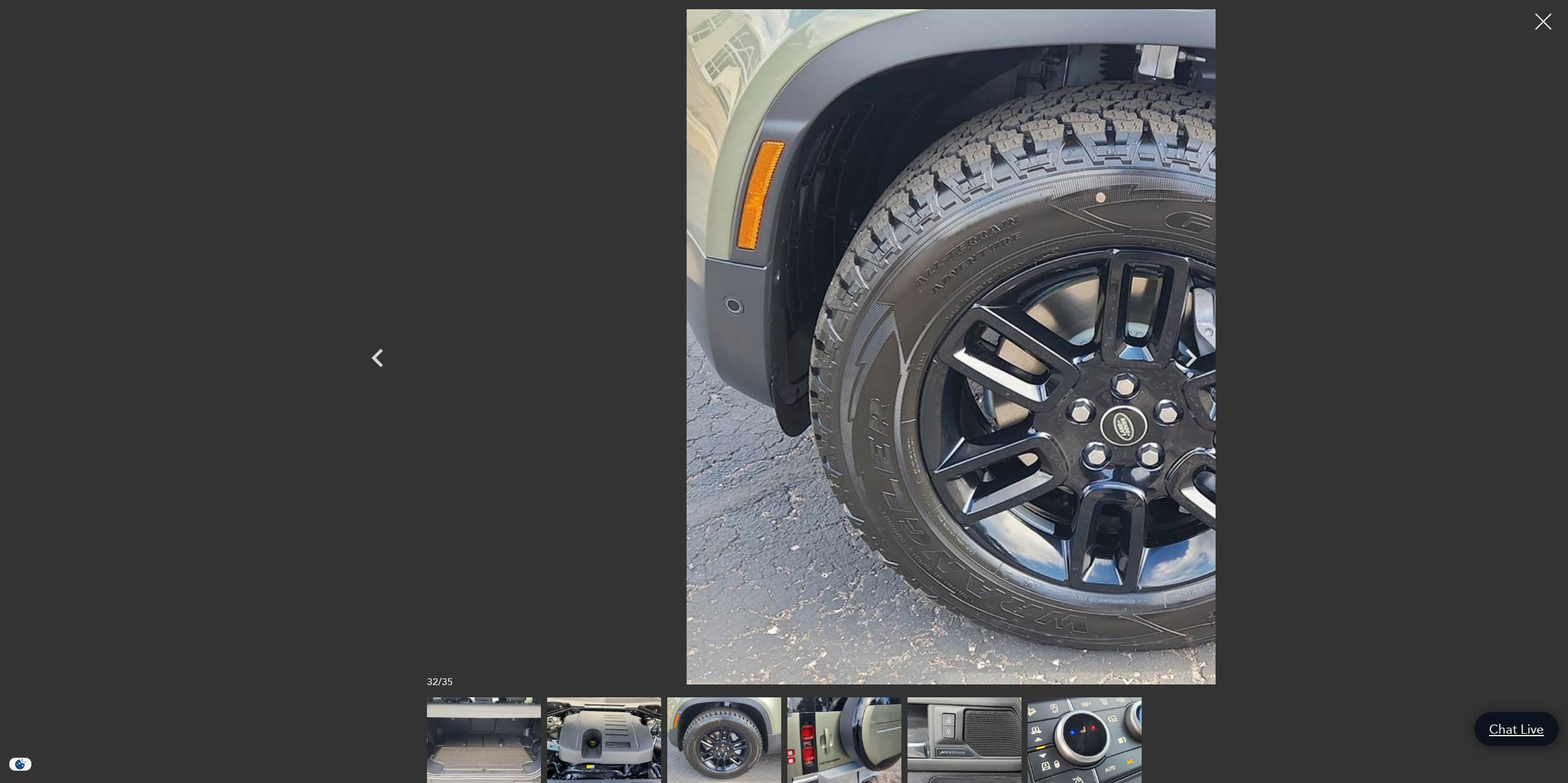
click at [1546, 26] on div at bounding box center [1543, 21] width 32 height 32
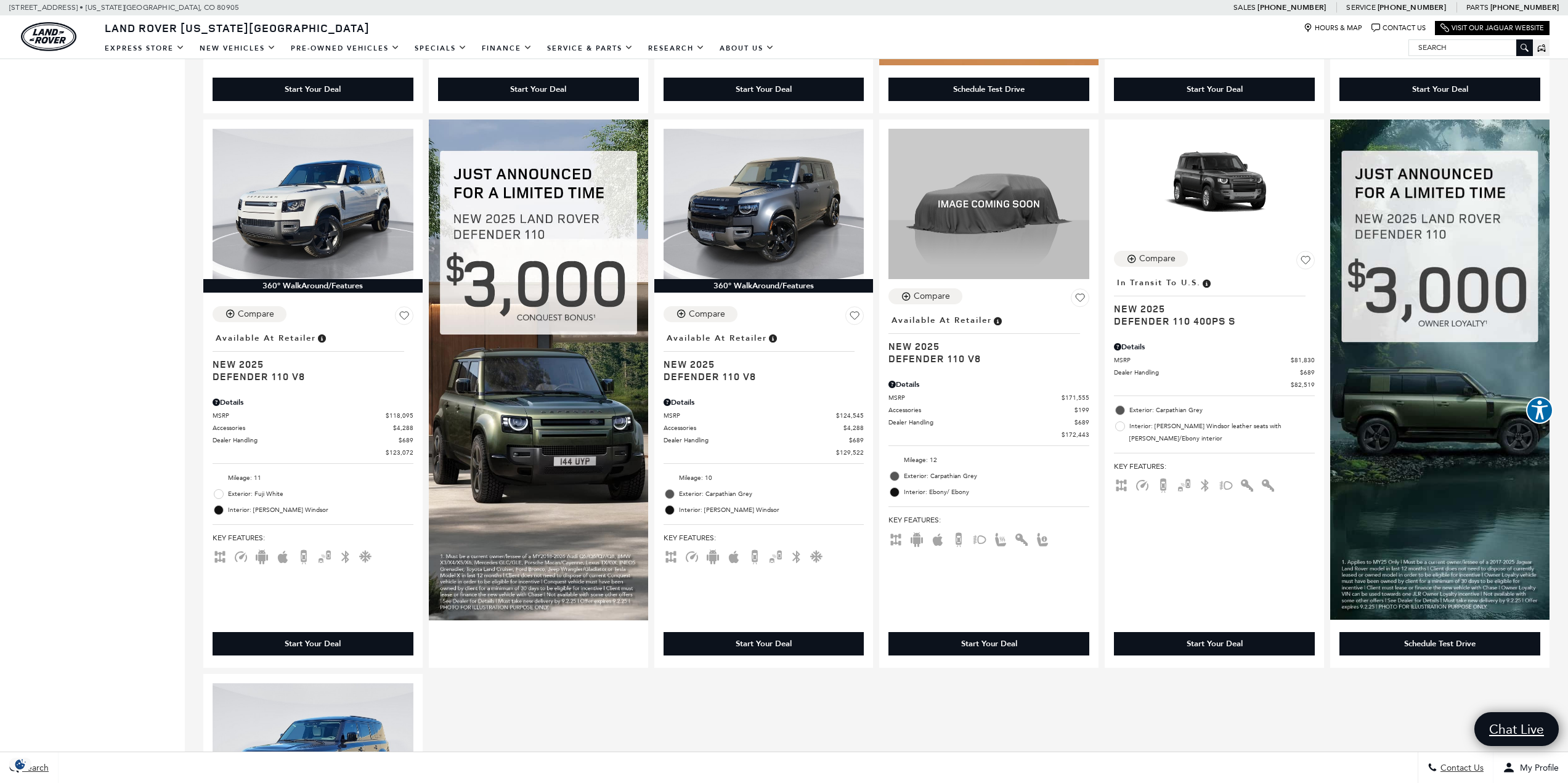
scroll to position [862, 0]
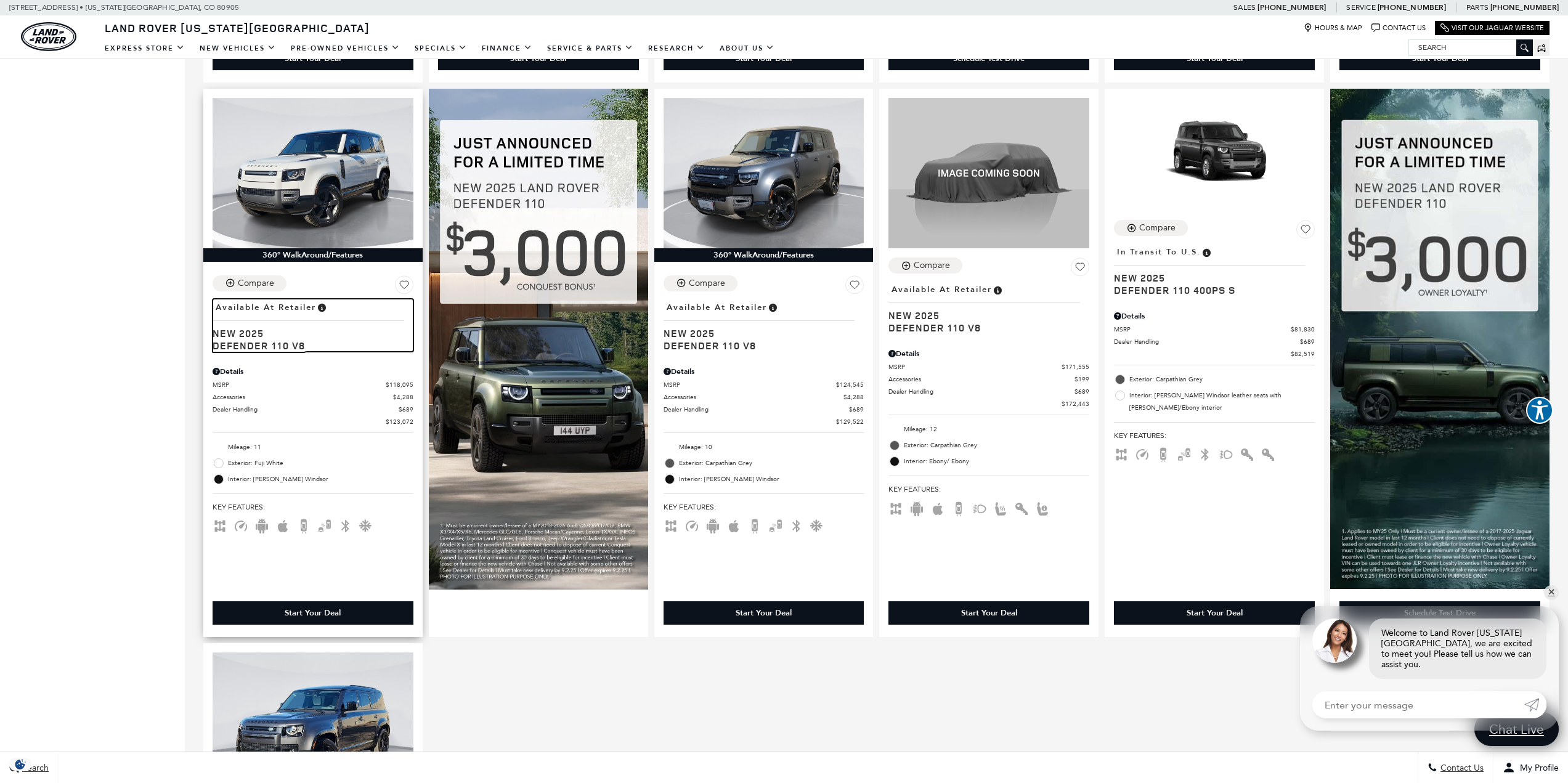
click at [238, 339] on span "New 2025" at bounding box center [308, 333] width 191 height 13
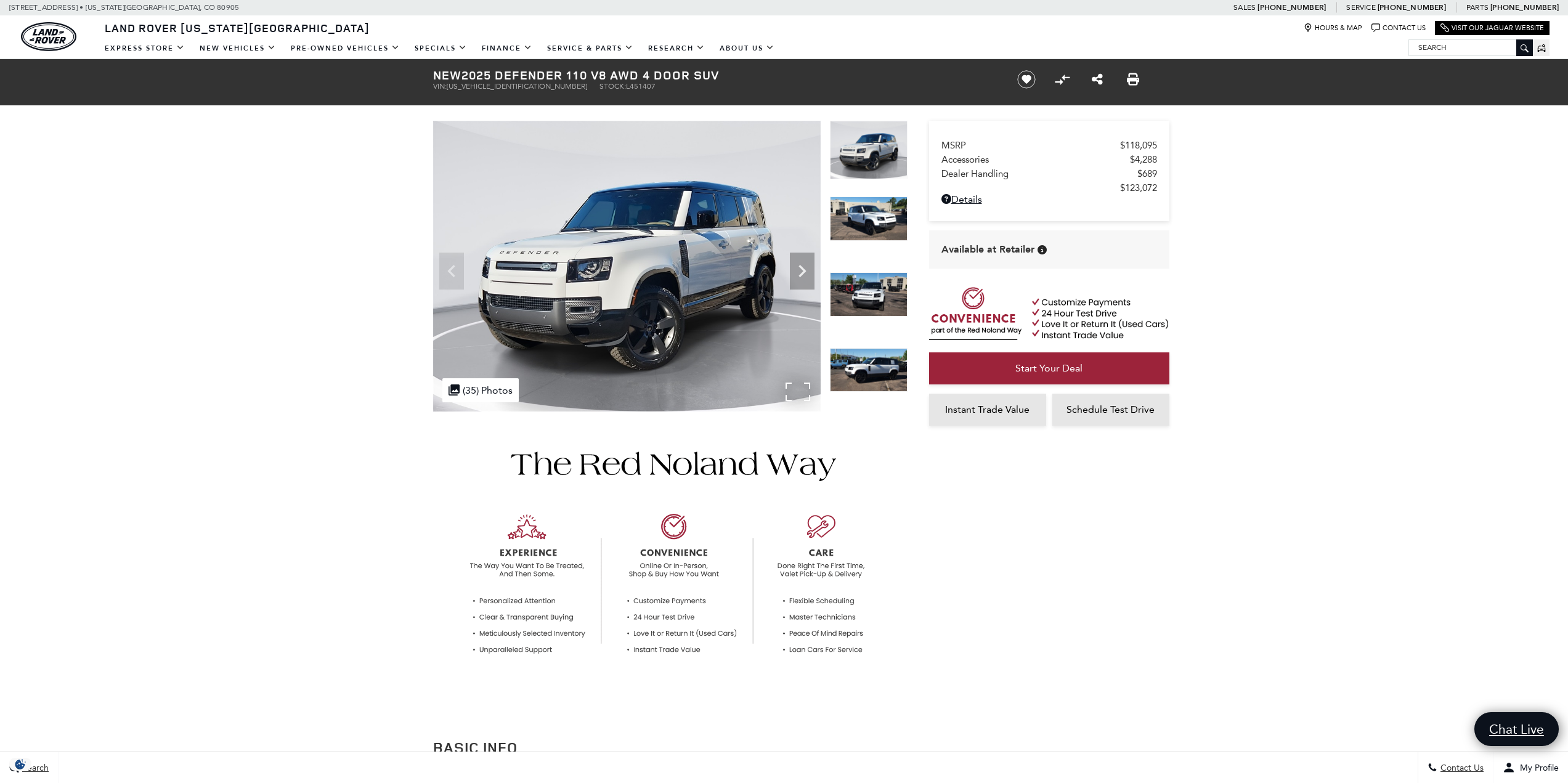
click at [672, 326] on img at bounding box center [626, 266] width 387 height 291
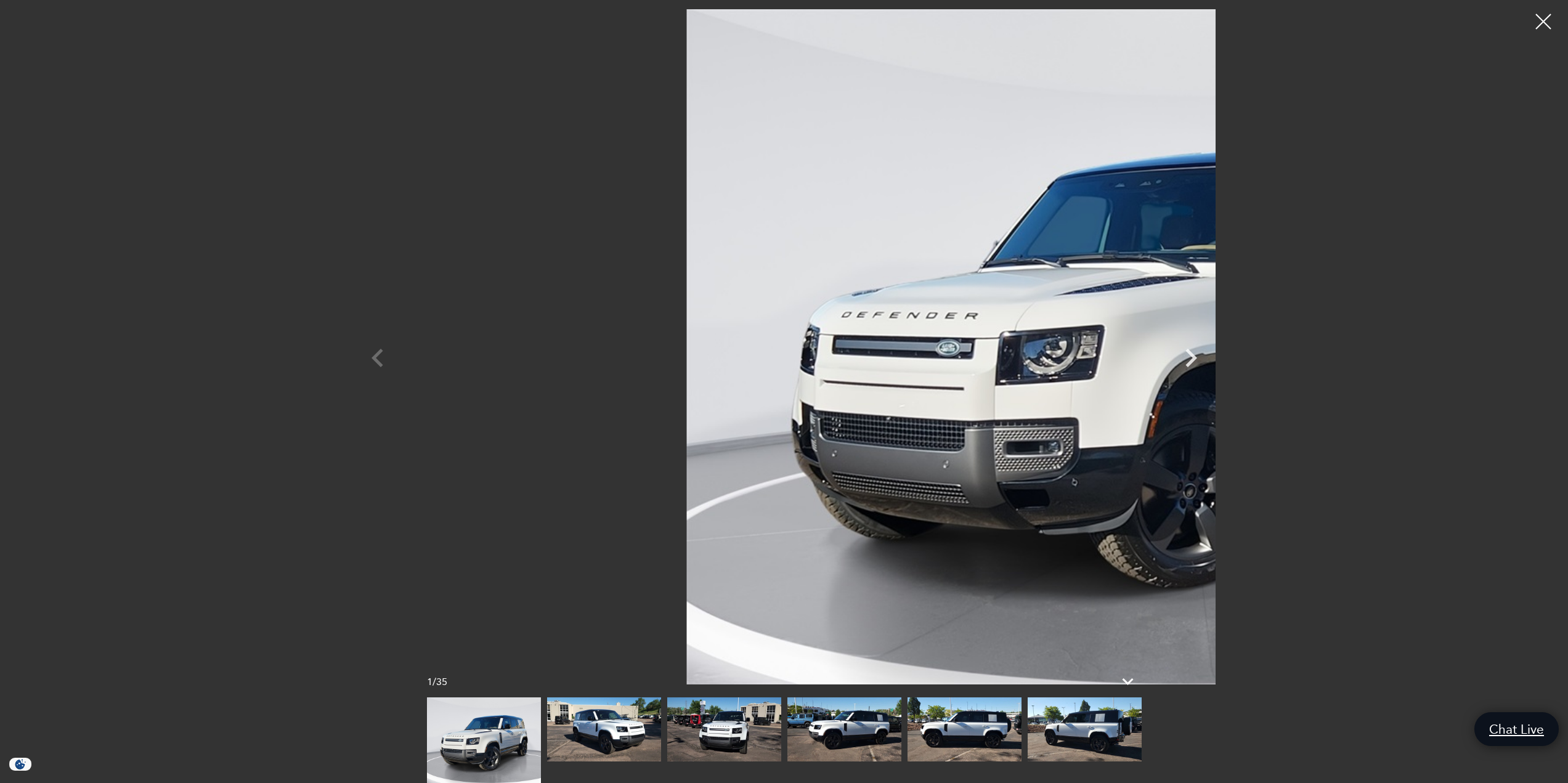
click at [1075, 723] on img at bounding box center [1084, 729] width 114 height 64
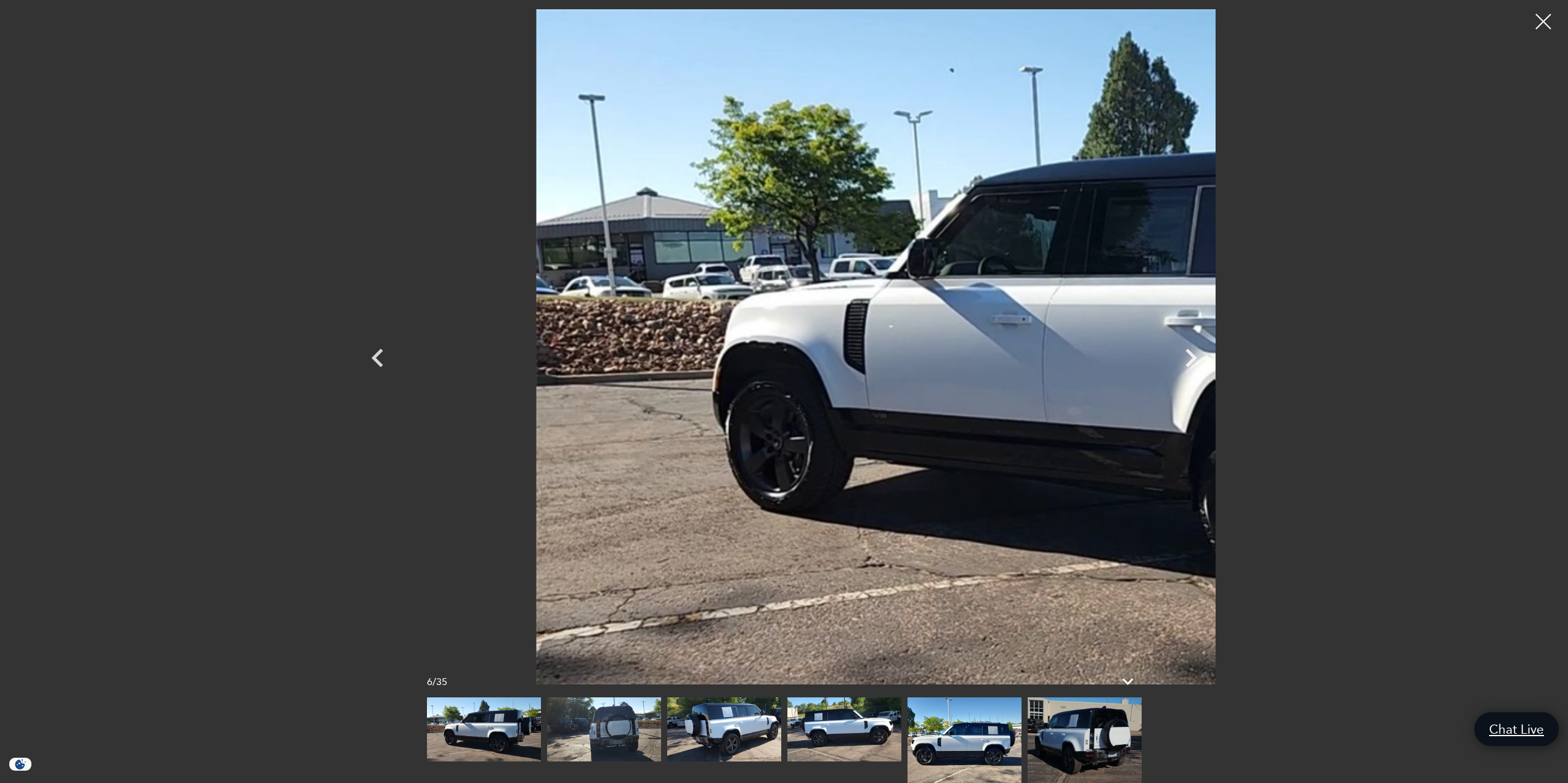
click at [1070, 744] on img at bounding box center [1084, 740] width 114 height 86
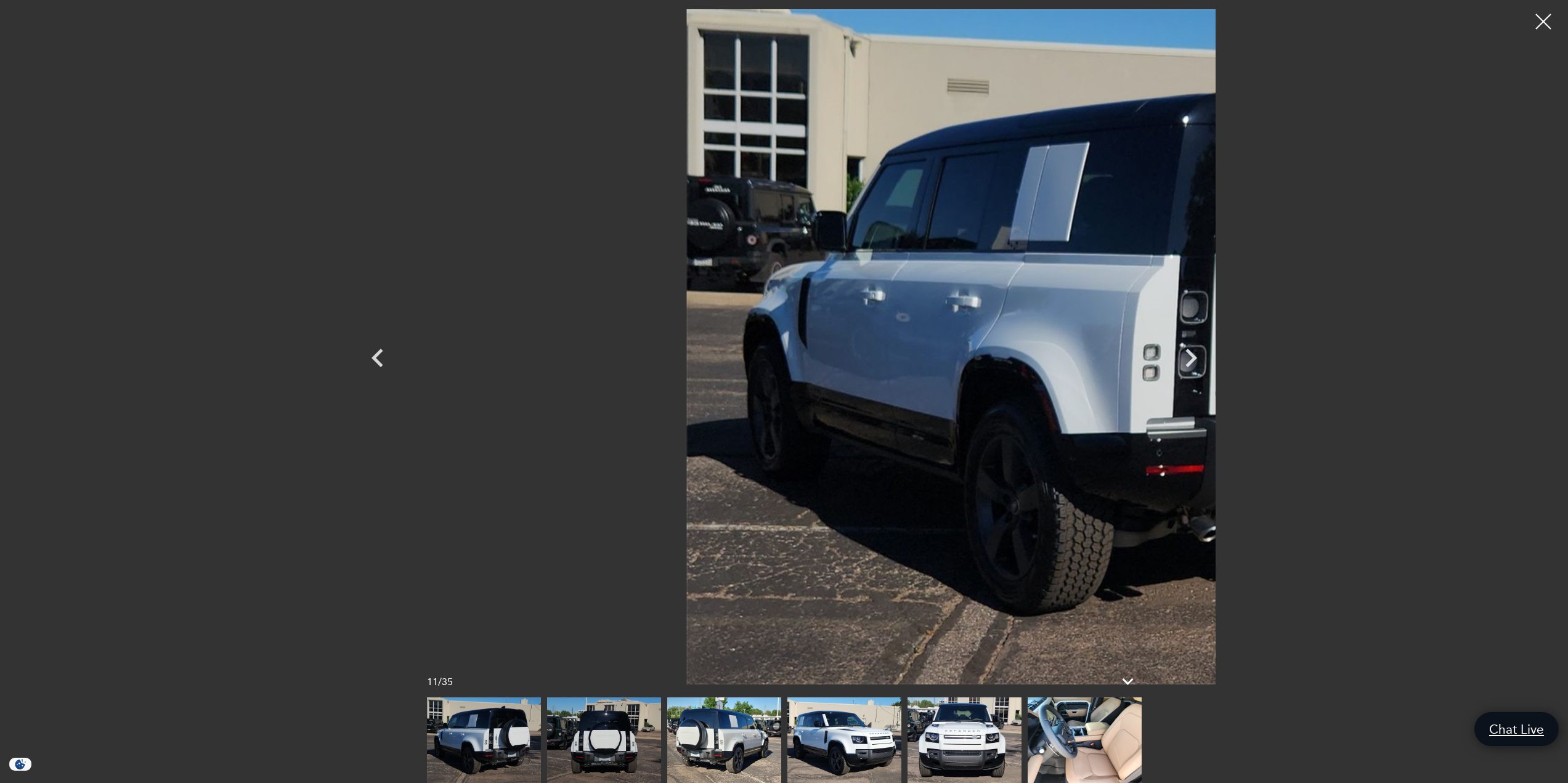
click at [1068, 735] on img at bounding box center [1084, 740] width 114 height 86
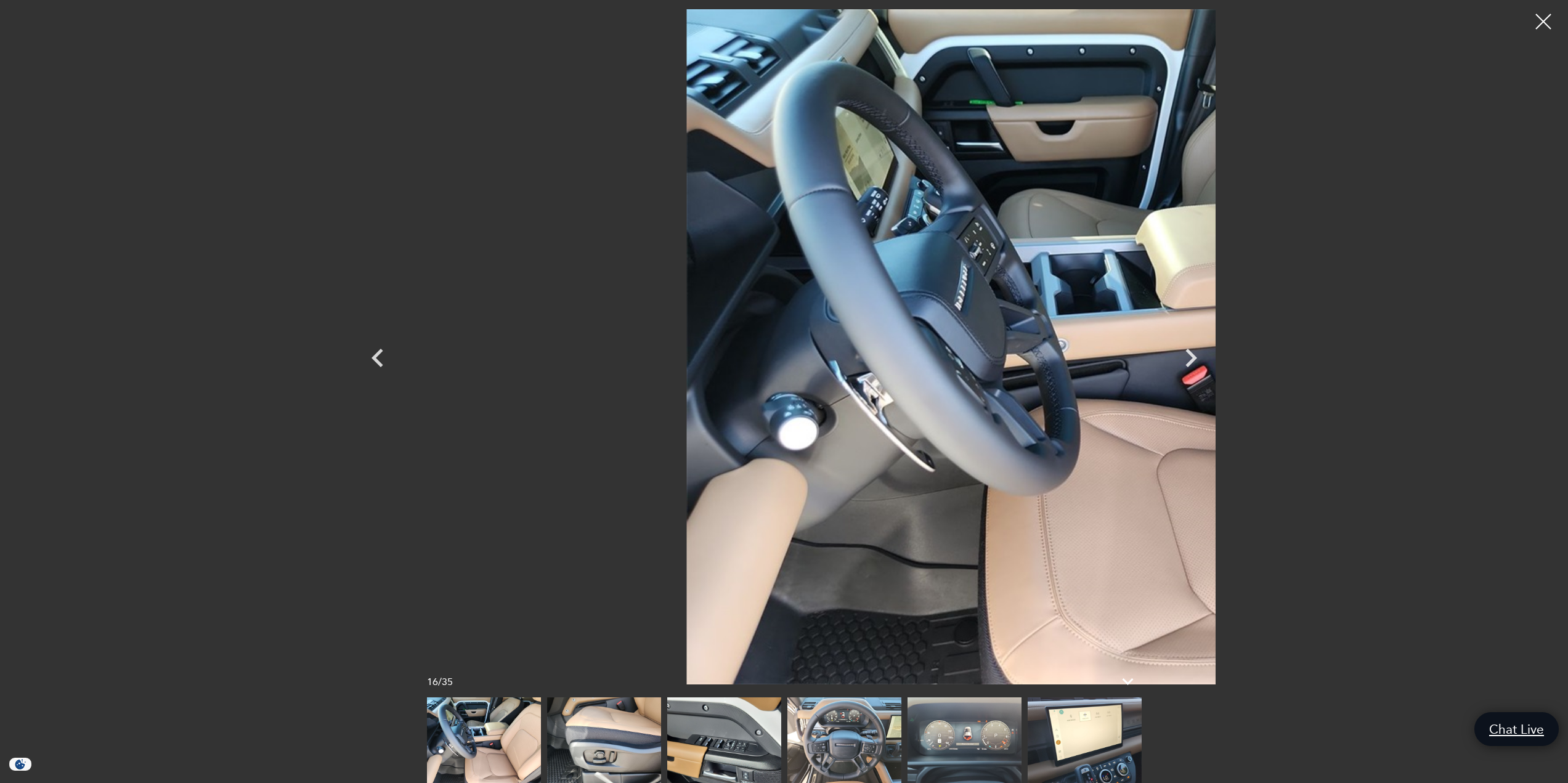
click at [1080, 735] on img at bounding box center [1084, 740] width 114 height 86
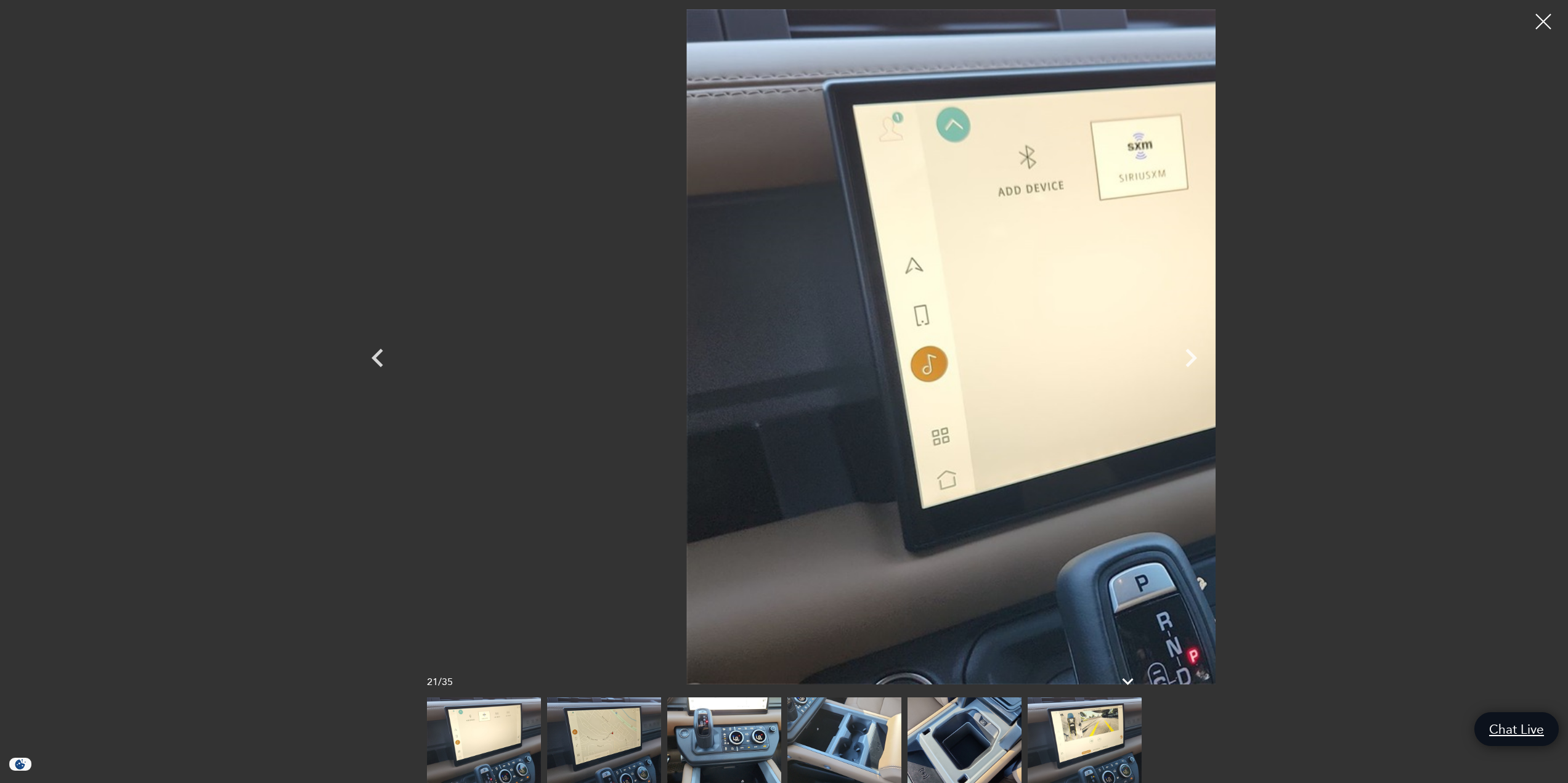
click at [1071, 735] on img at bounding box center [1084, 740] width 114 height 86
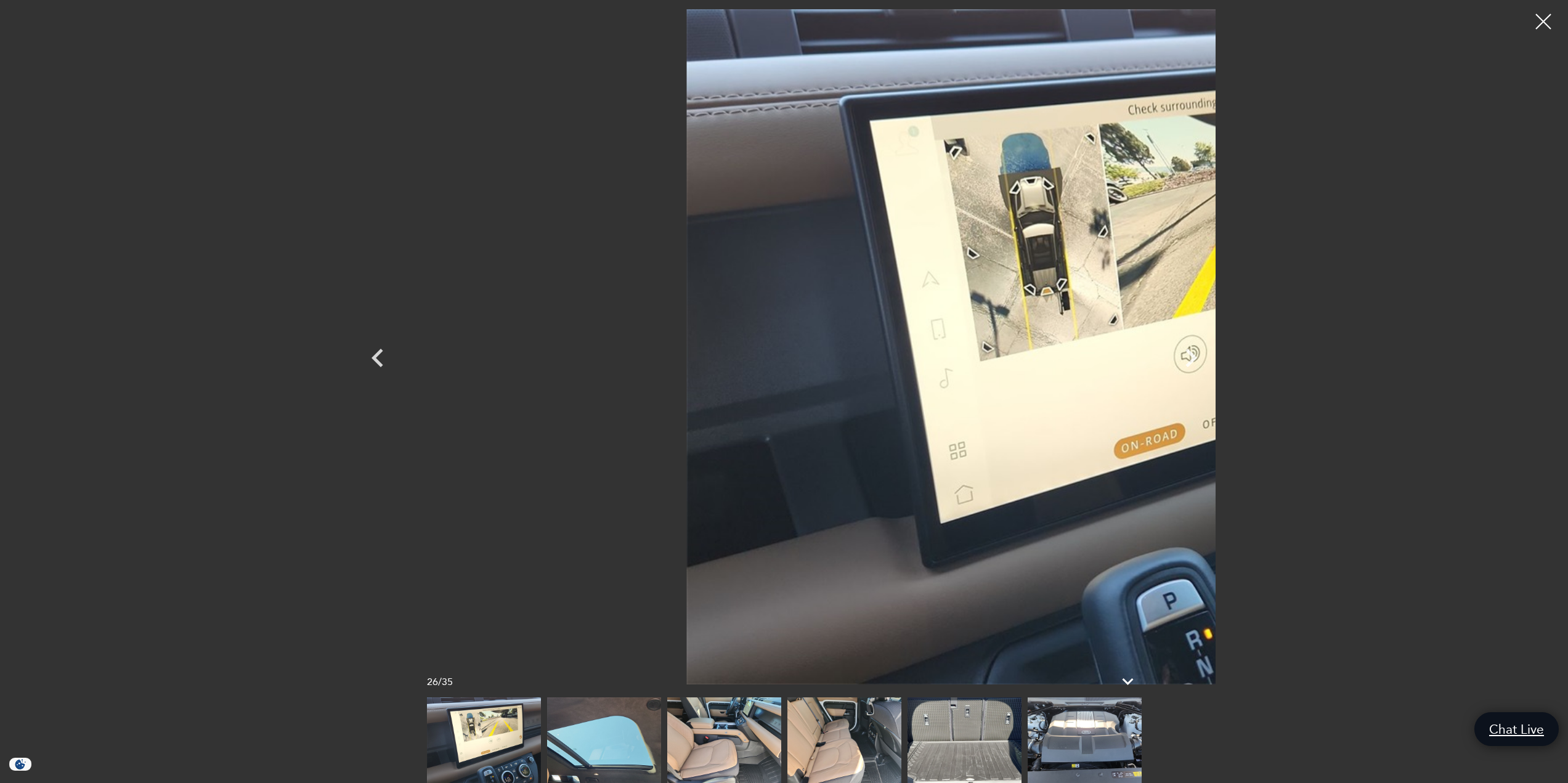
click at [956, 738] on img at bounding box center [964, 740] width 114 height 86
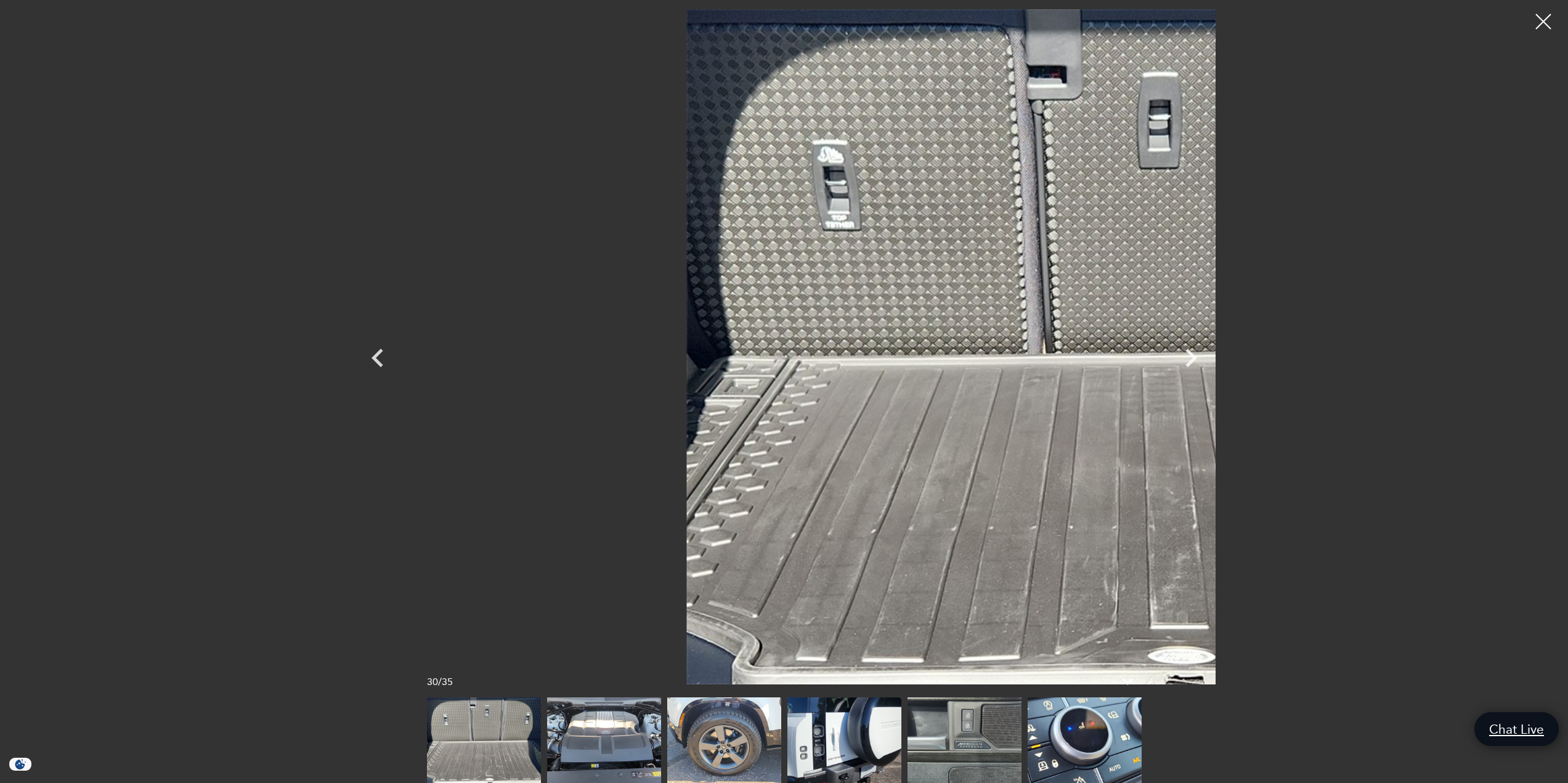
click at [744, 720] on img at bounding box center [724, 740] width 114 height 86
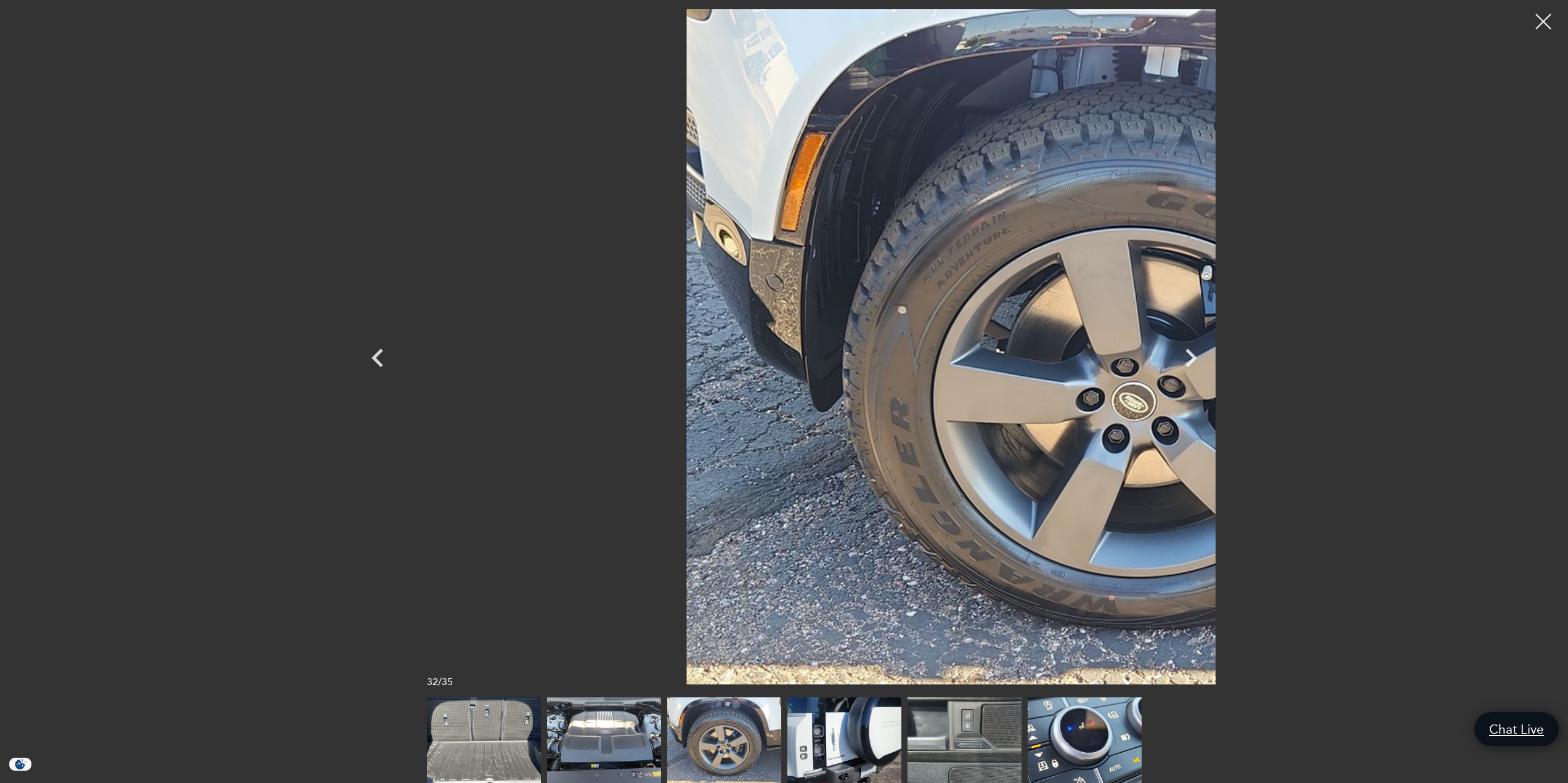
click at [850, 739] on img at bounding box center [843, 740] width 114 height 86
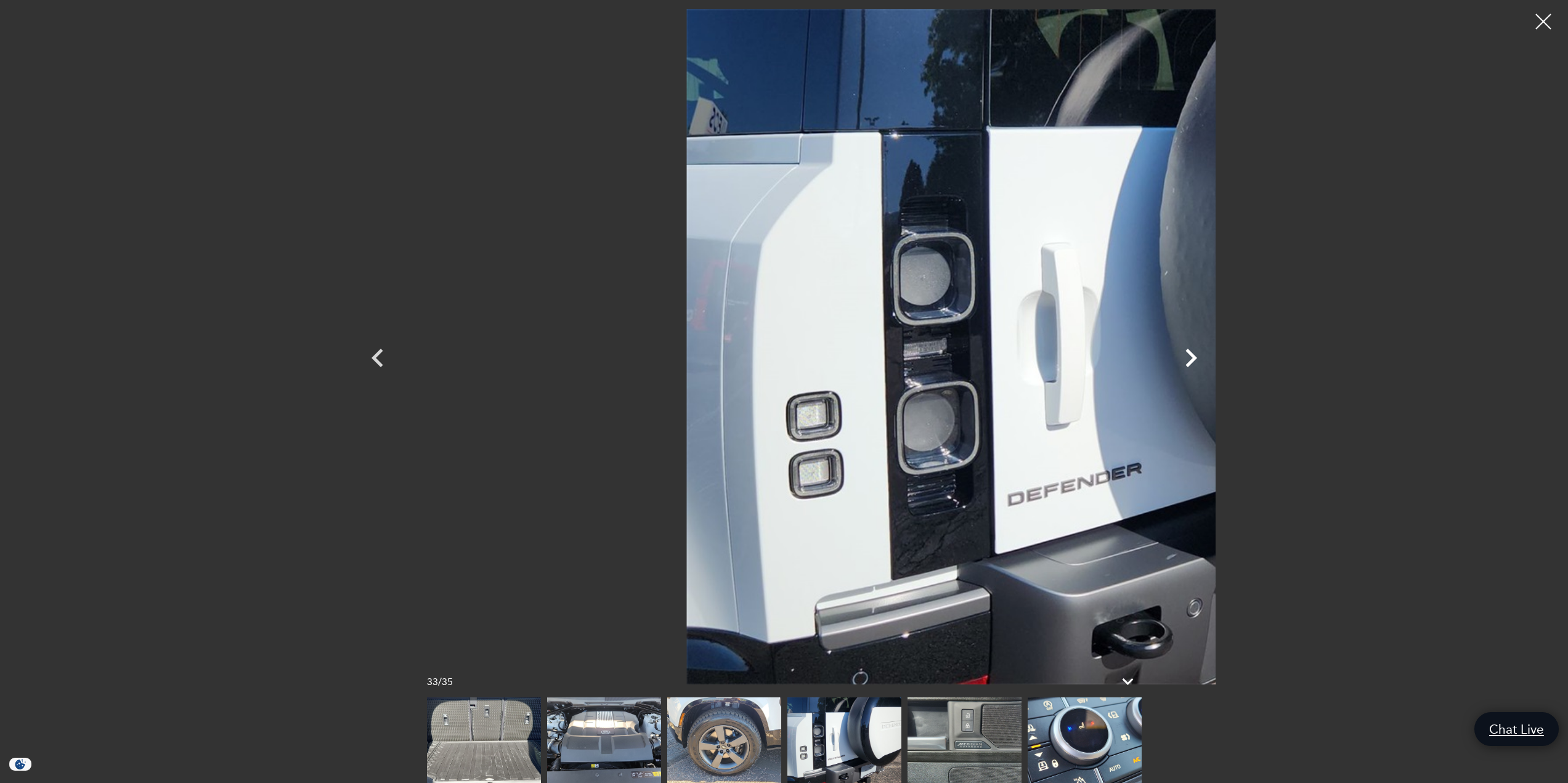
click at [1196, 362] on icon "Next" at bounding box center [1191, 358] width 12 height 19
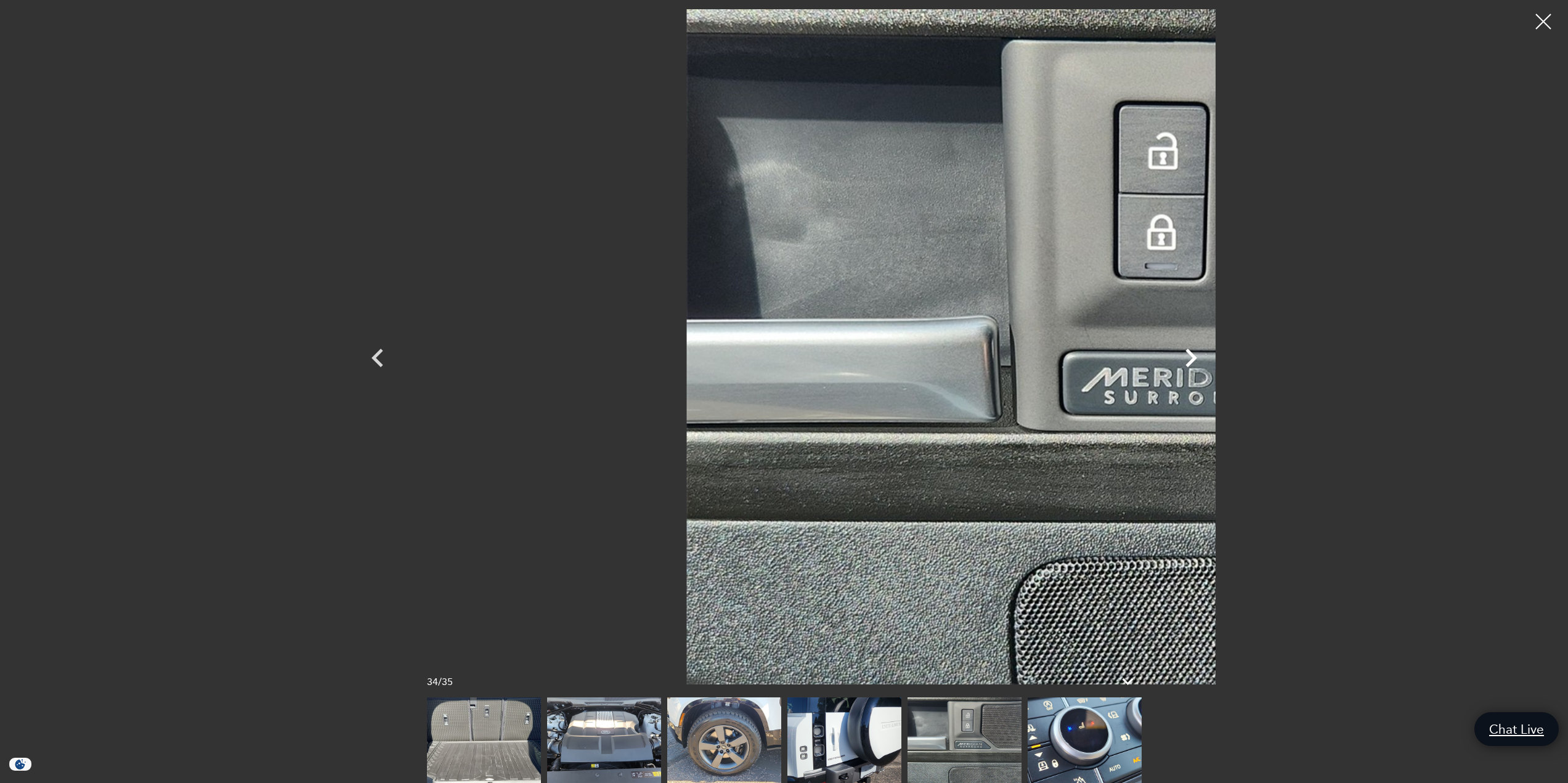
click at [1209, 361] on icon "Next" at bounding box center [1191, 358] width 37 height 37
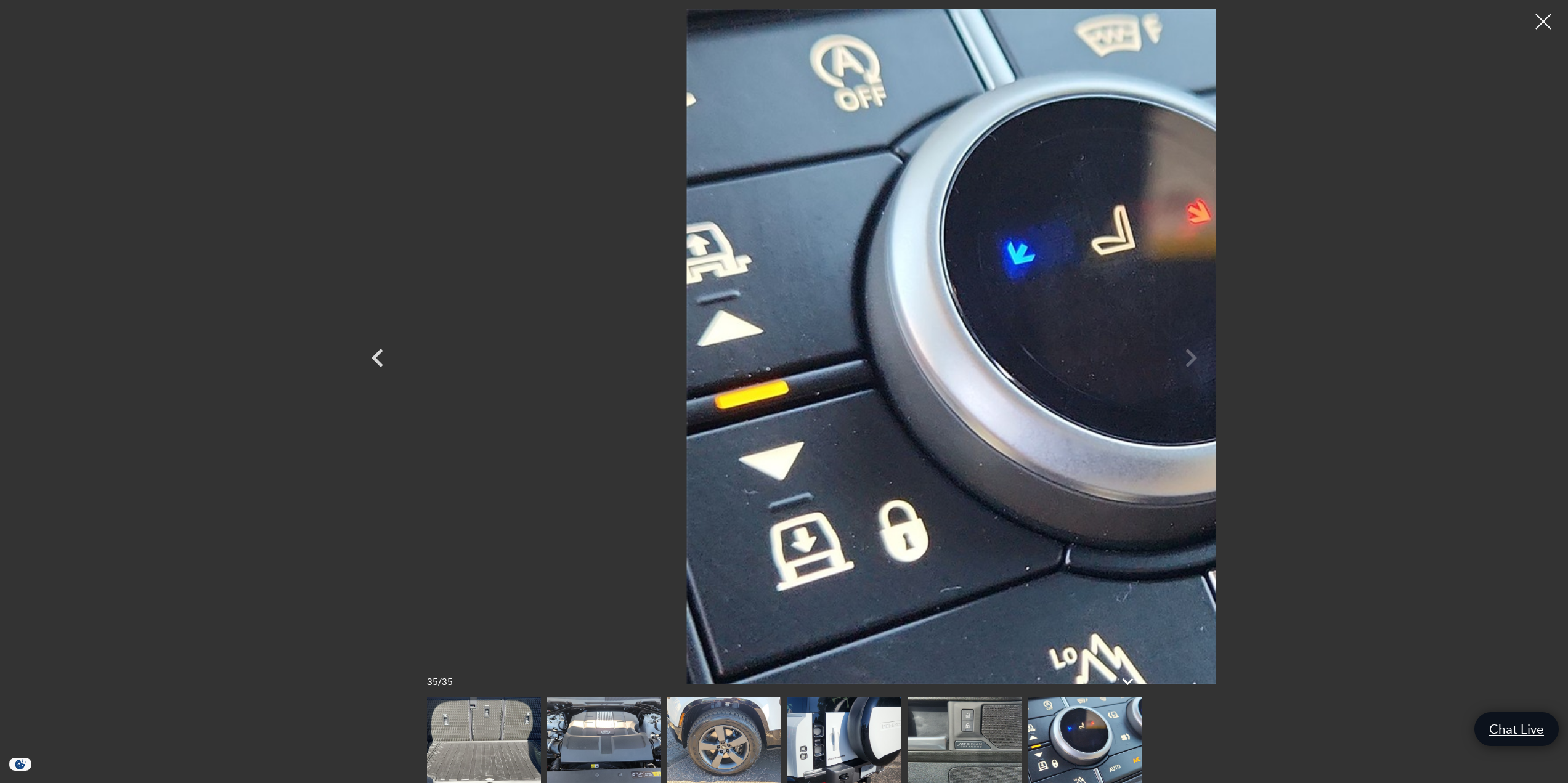
click at [1215, 361] on div at bounding box center [784, 346] width 862 height 675
click at [1535, 18] on div at bounding box center [1543, 21] width 32 height 32
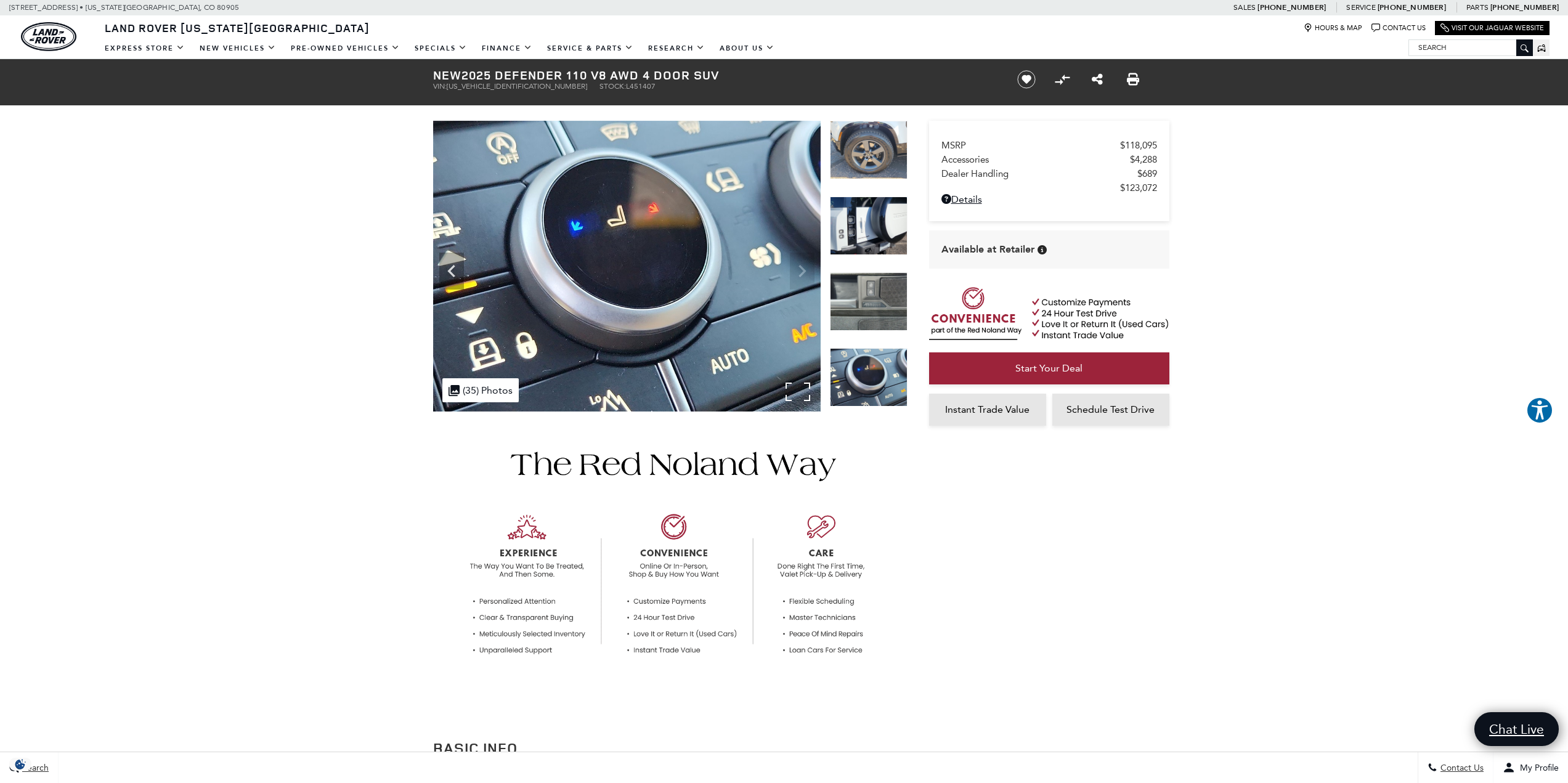
click at [873, 143] on img at bounding box center [869, 150] width 78 height 59
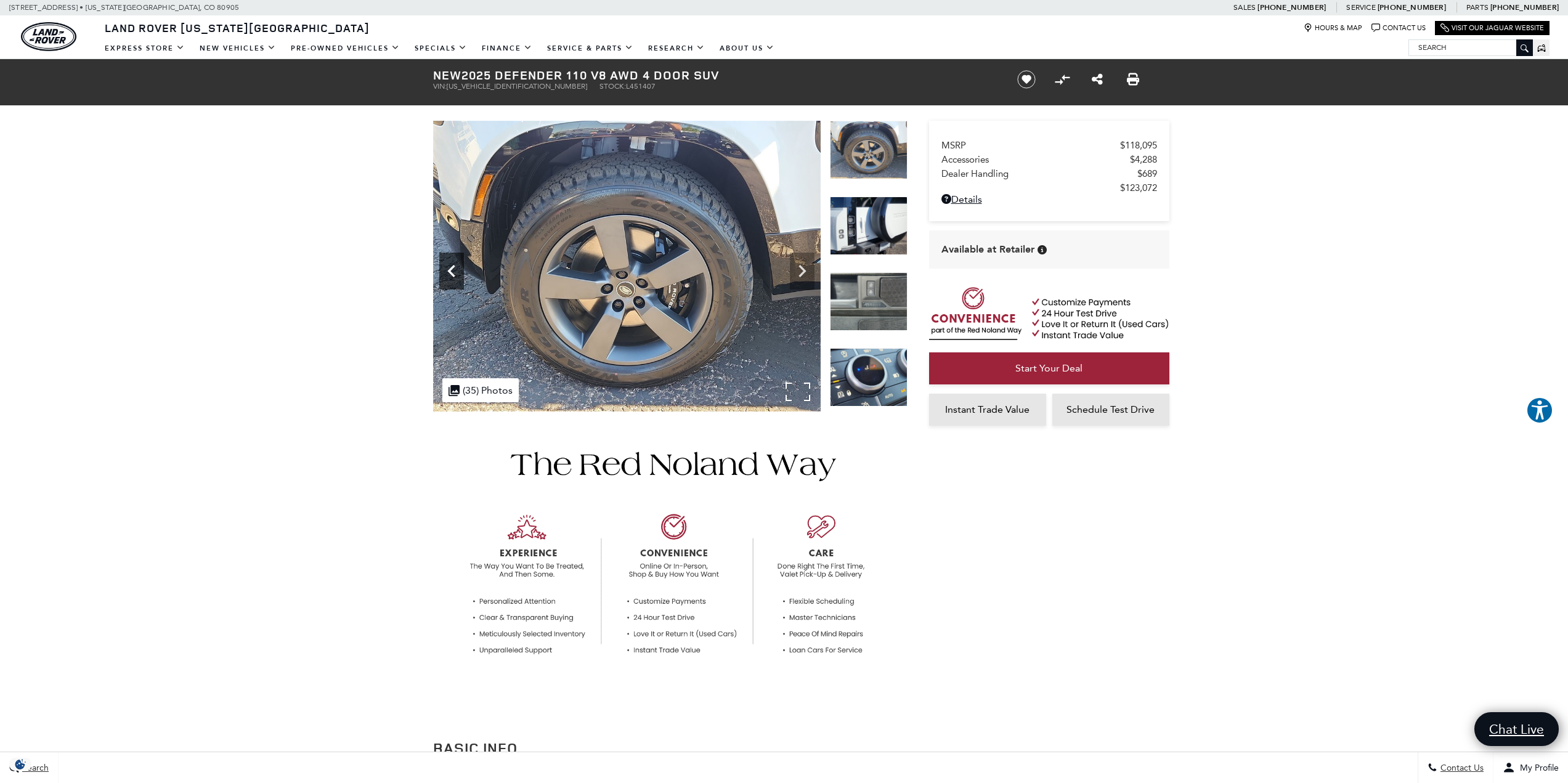
click at [449, 272] on icon "Previous" at bounding box center [451, 271] width 8 height 13
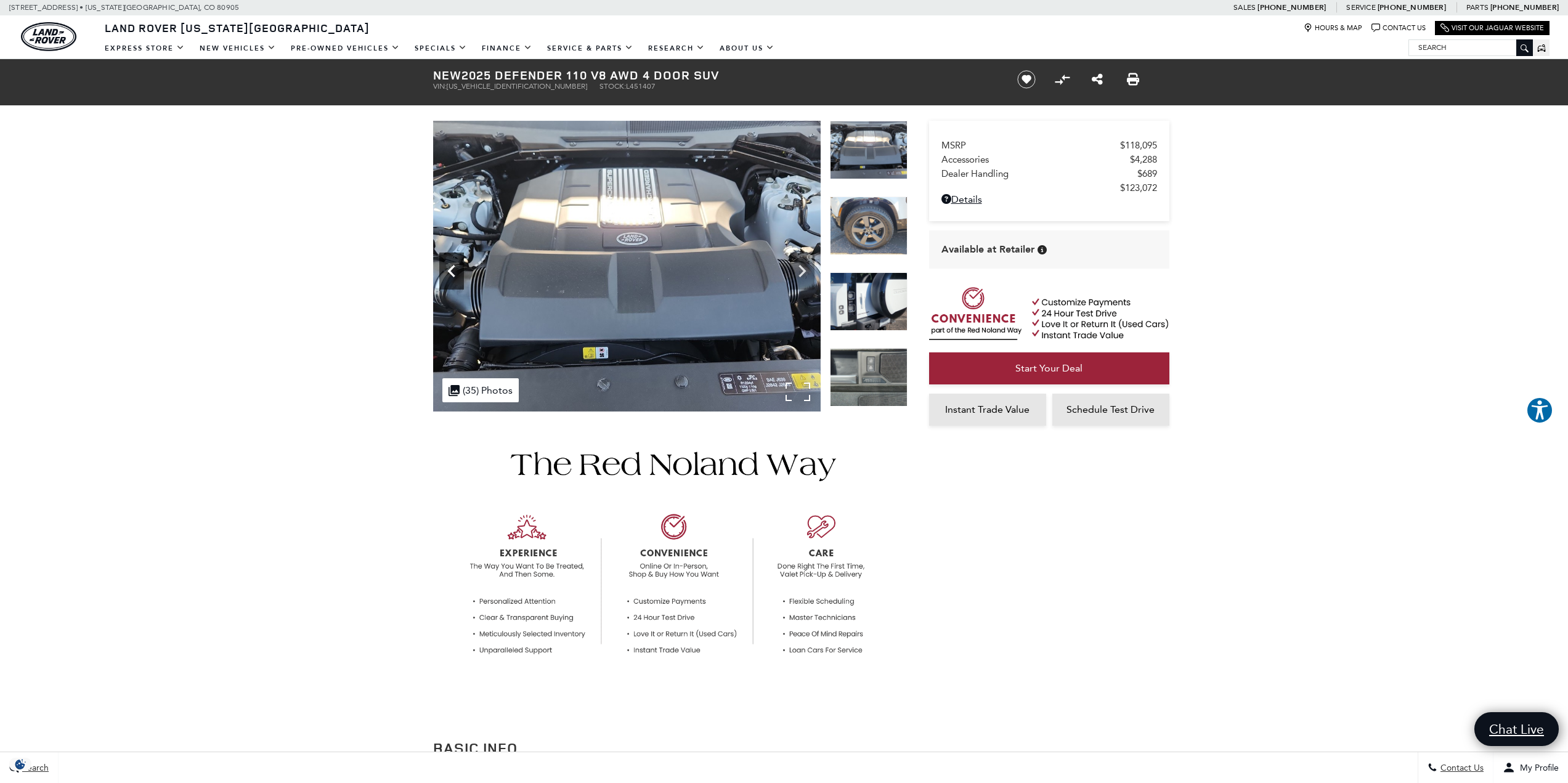
click at [449, 272] on icon "Previous" at bounding box center [451, 271] width 8 height 13
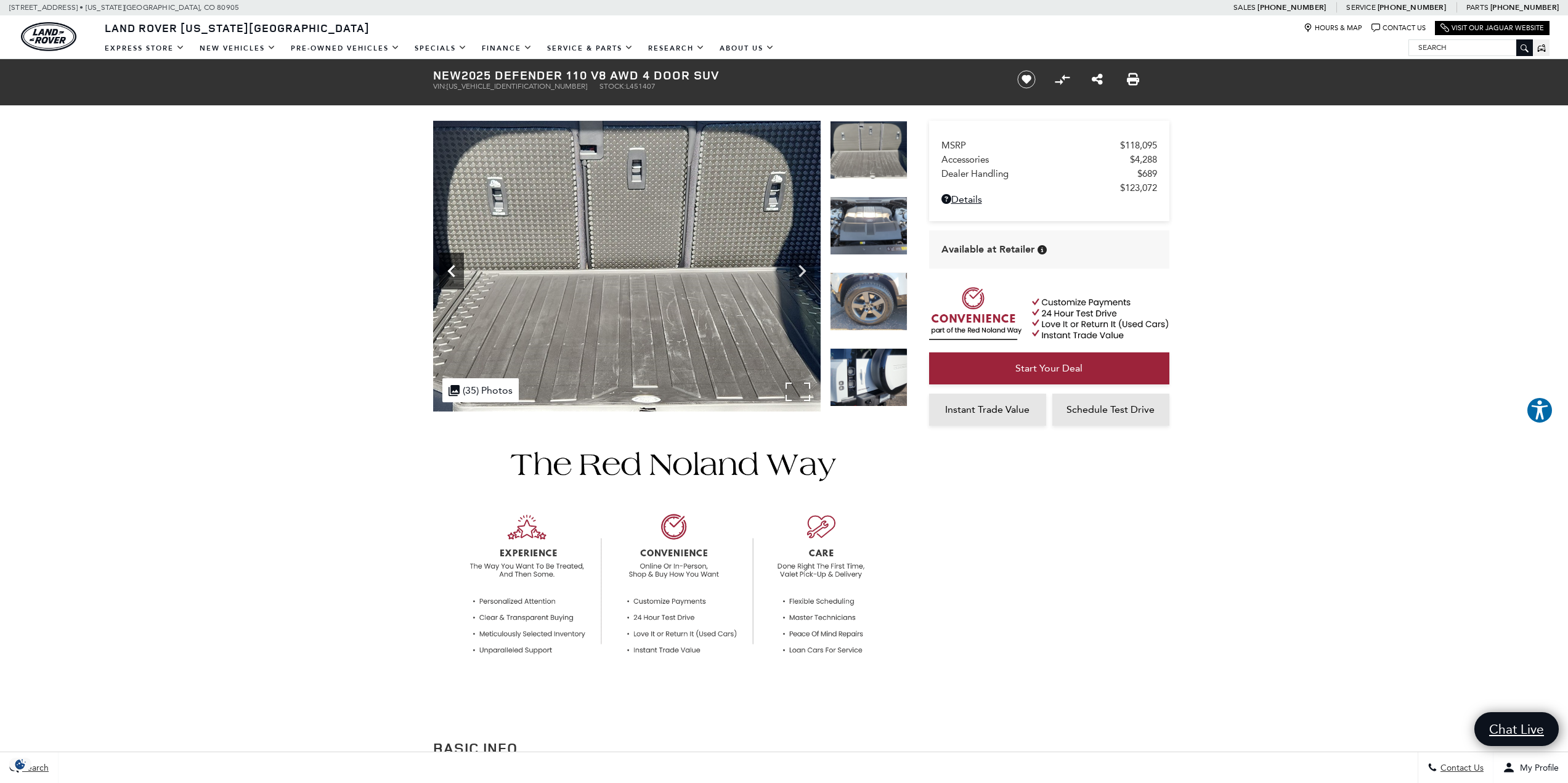
click at [449, 272] on icon "Previous" at bounding box center [451, 271] width 8 height 13
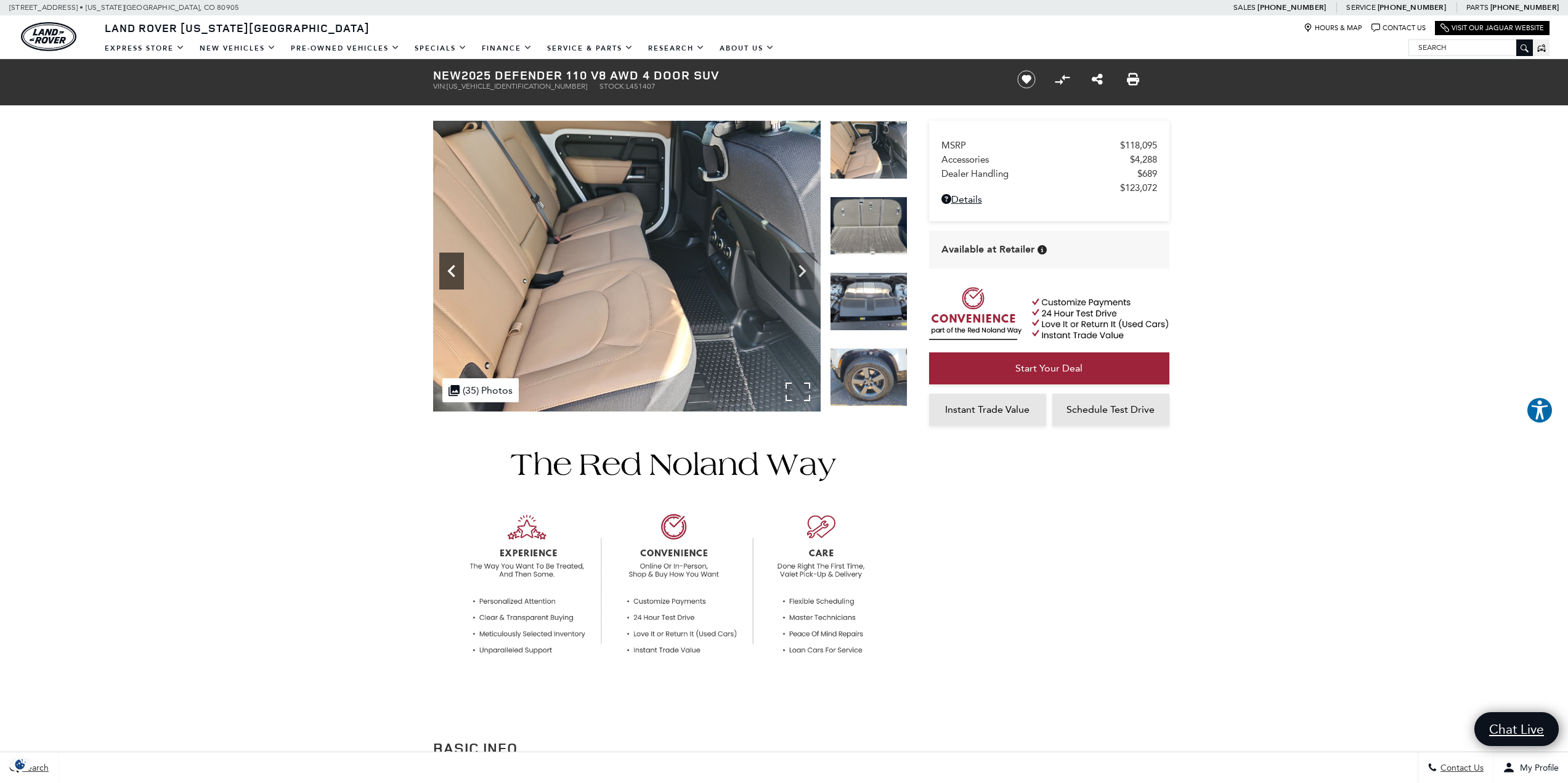
click at [449, 272] on icon "Previous" at bounding box center [451, 271] width 8 height 13
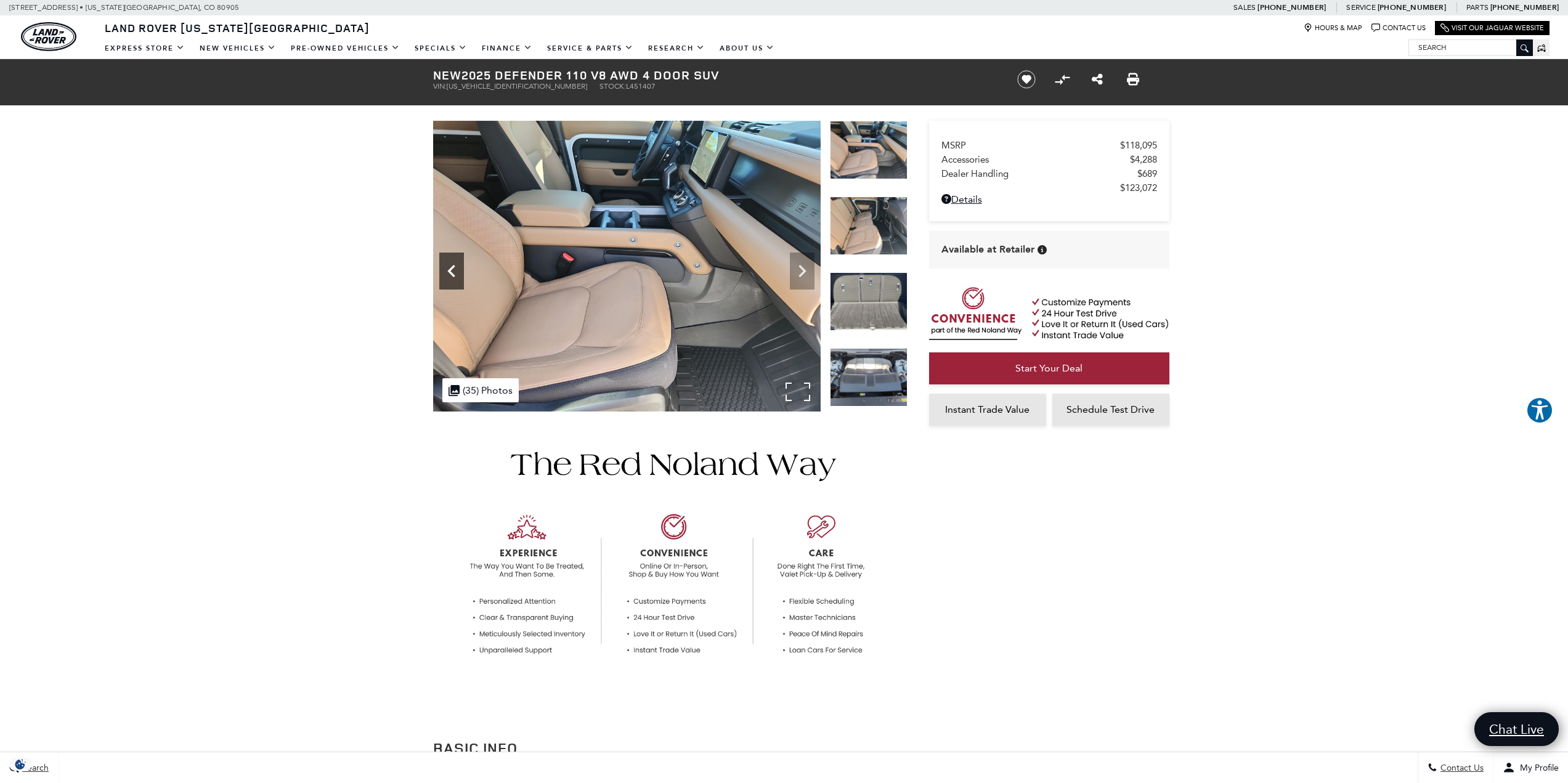
click at [449, 272] on icon "Previous" at bounding box center [451, 271] width 8 height 13
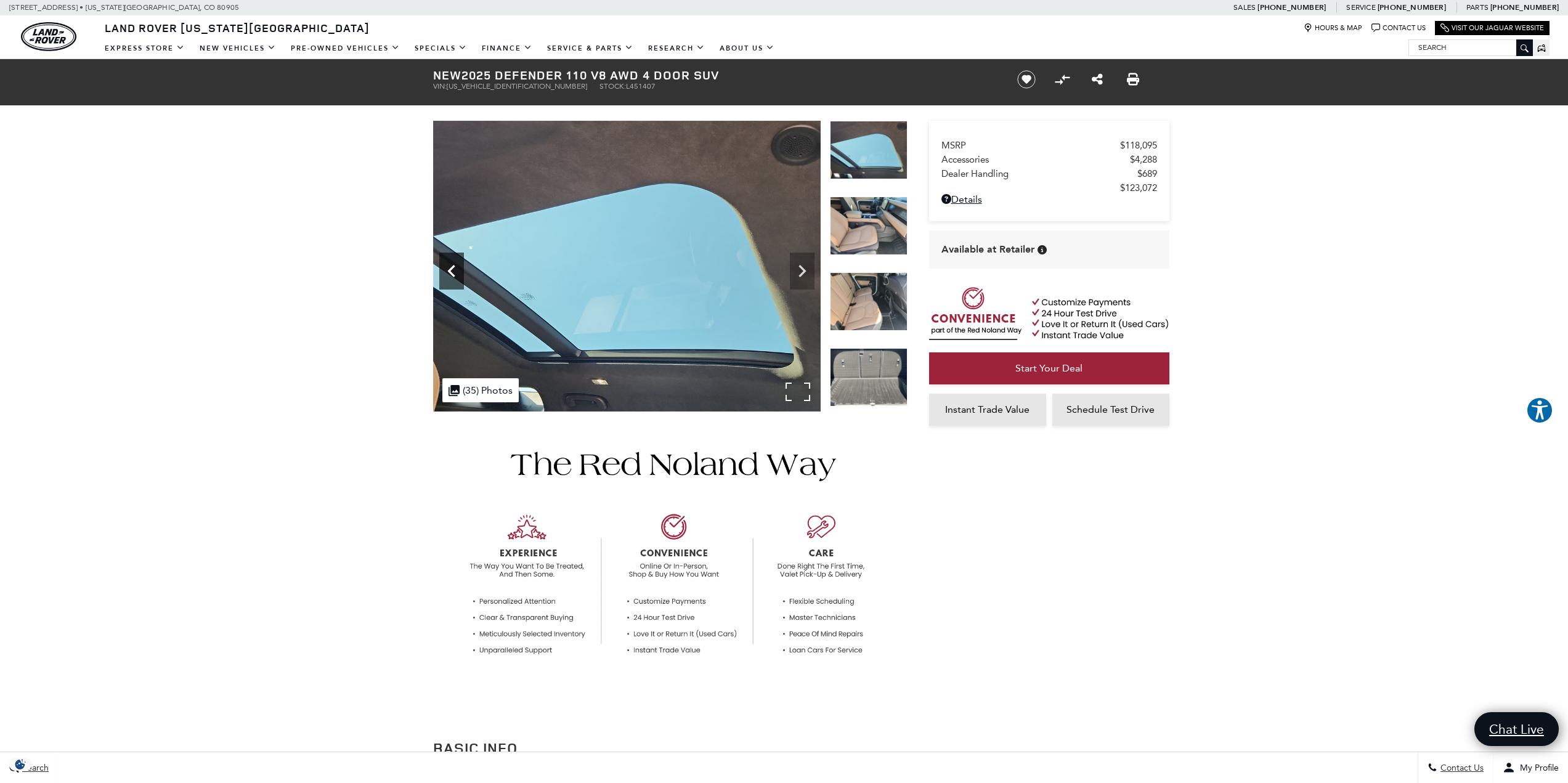
click at [449, 272] on icon "Previous" at bounding box center [451, 271] width 8 height 13
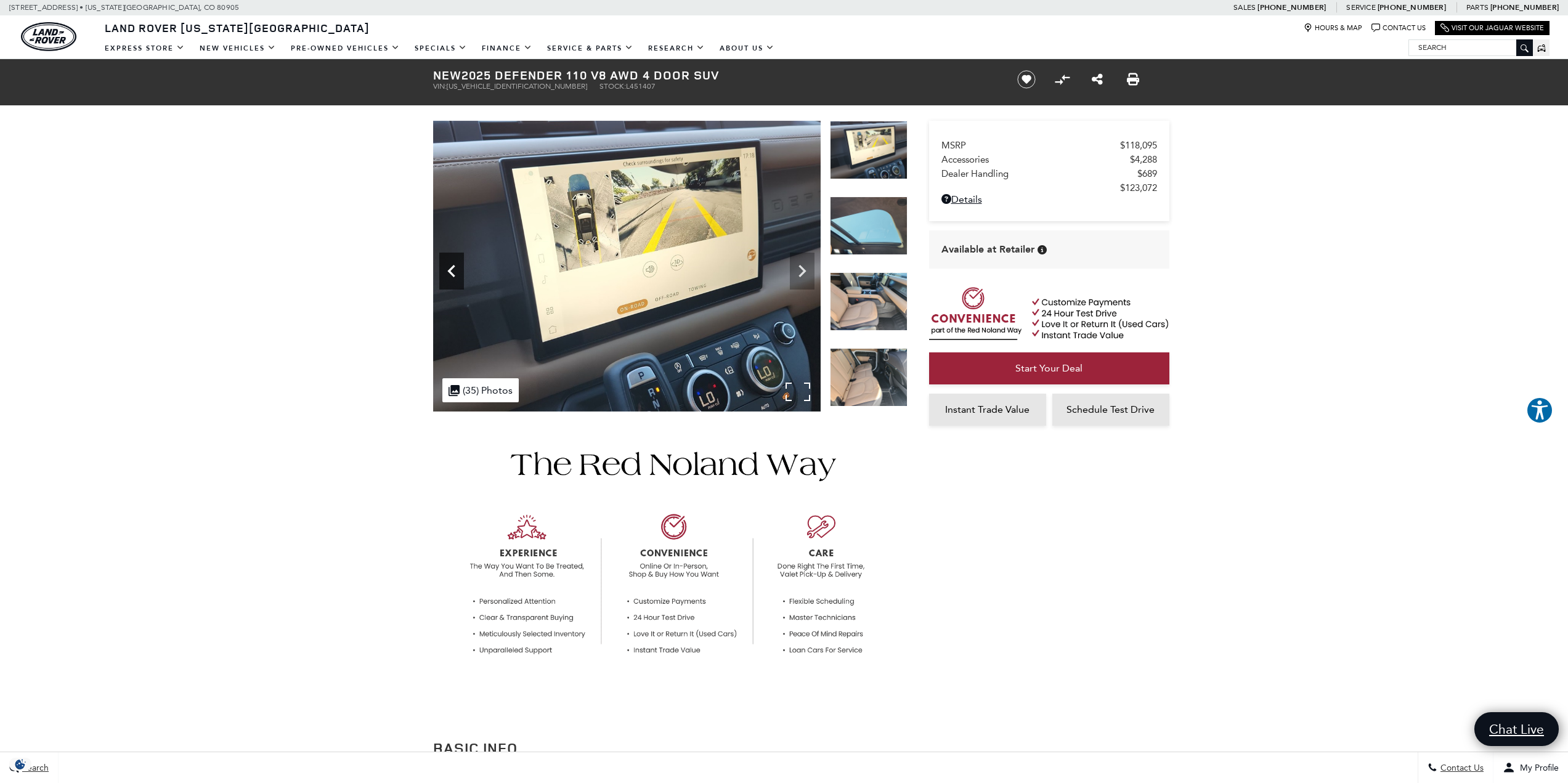
click at [449, 272] on icon "Previous" at bounding box center [451, 271] width 8 height 13
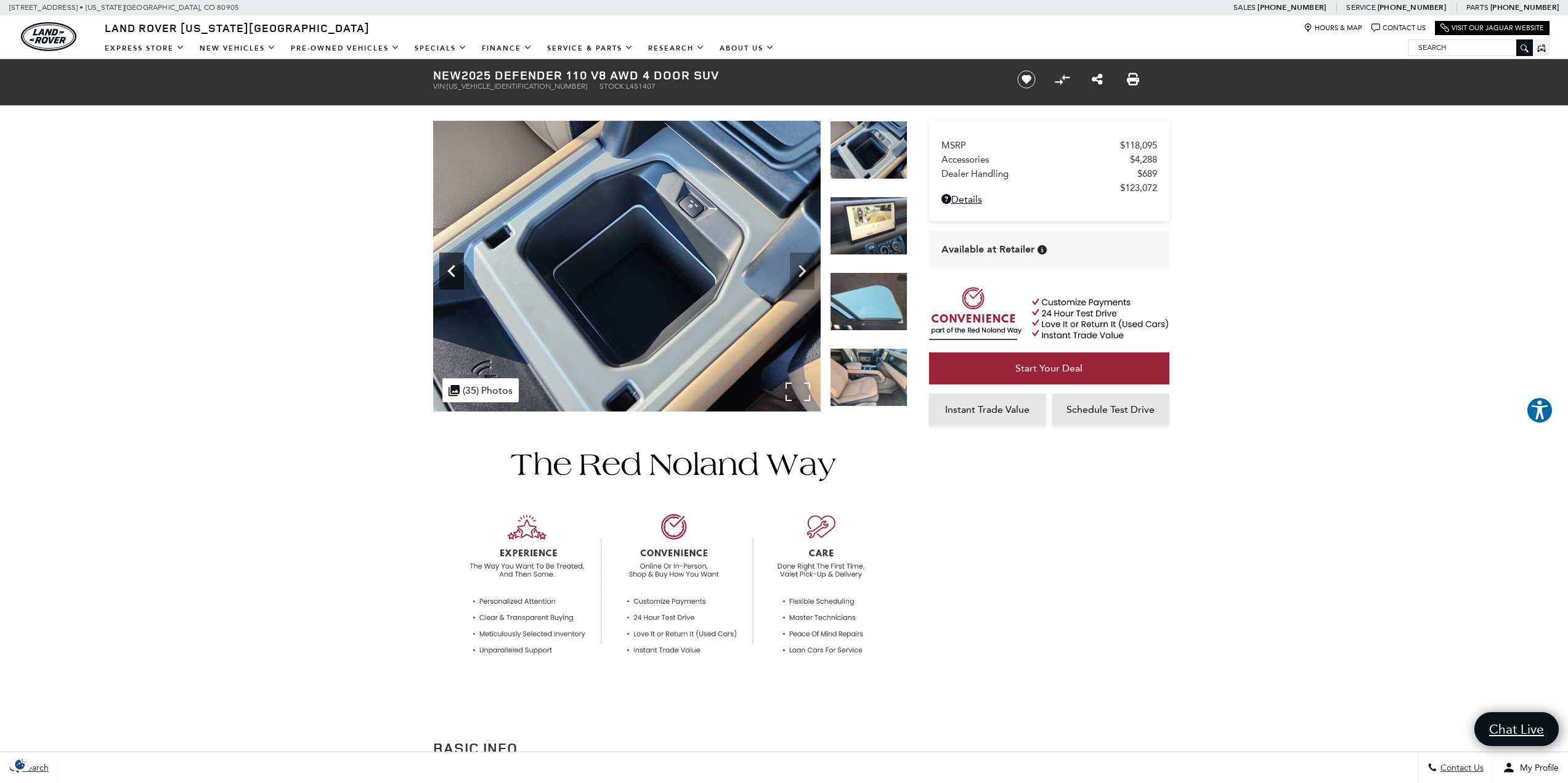
click at [449, 272] on icon "Previous" at bounding box center [451, 271] width 8 height 13
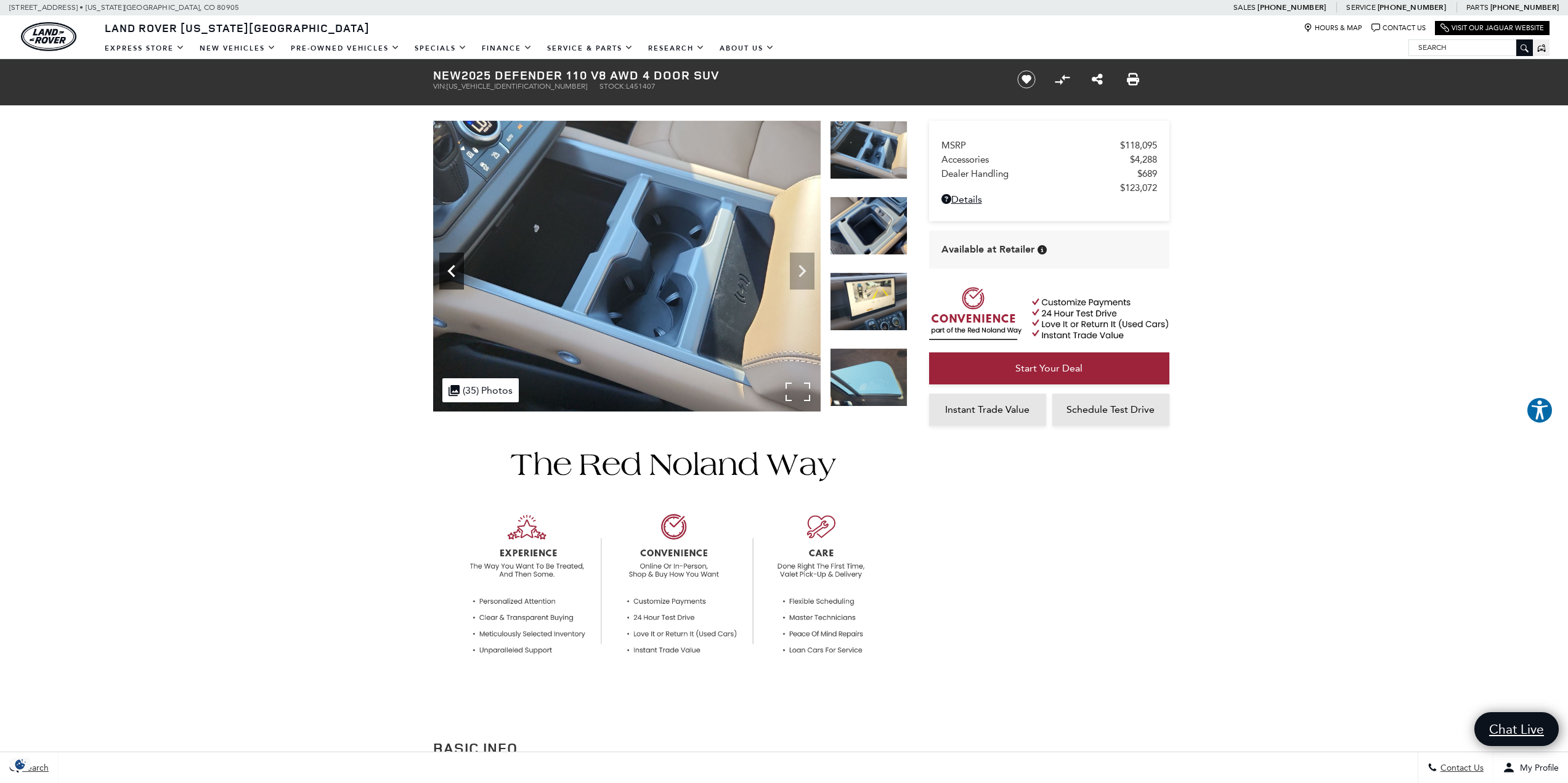
click at [447, 272] on icon "Previous" at bounding box center [451, 270] width 24 height 24
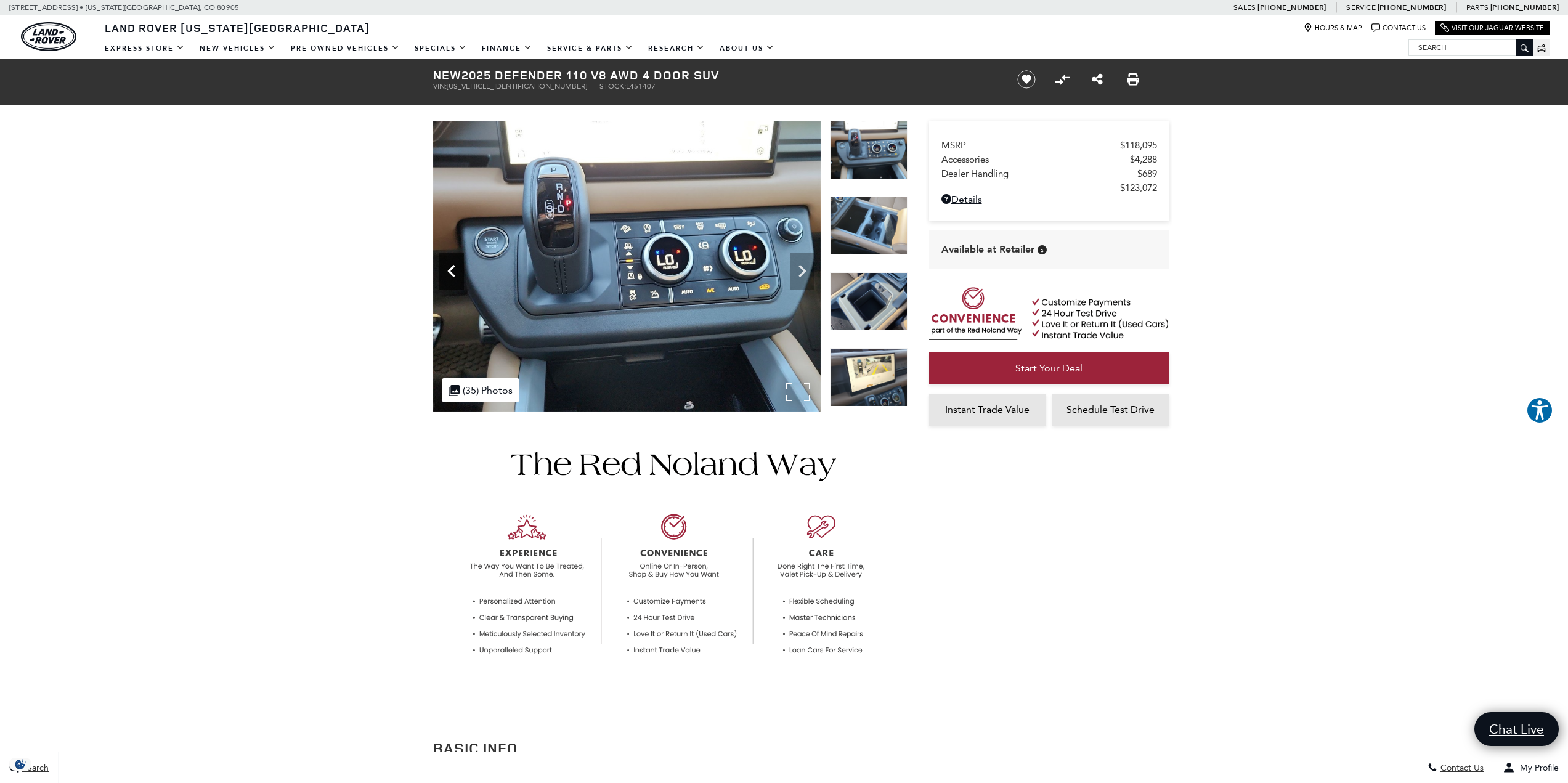
click at [447, 272] on icon "Previous" at bounding box center [451, 270] width 24 height 24
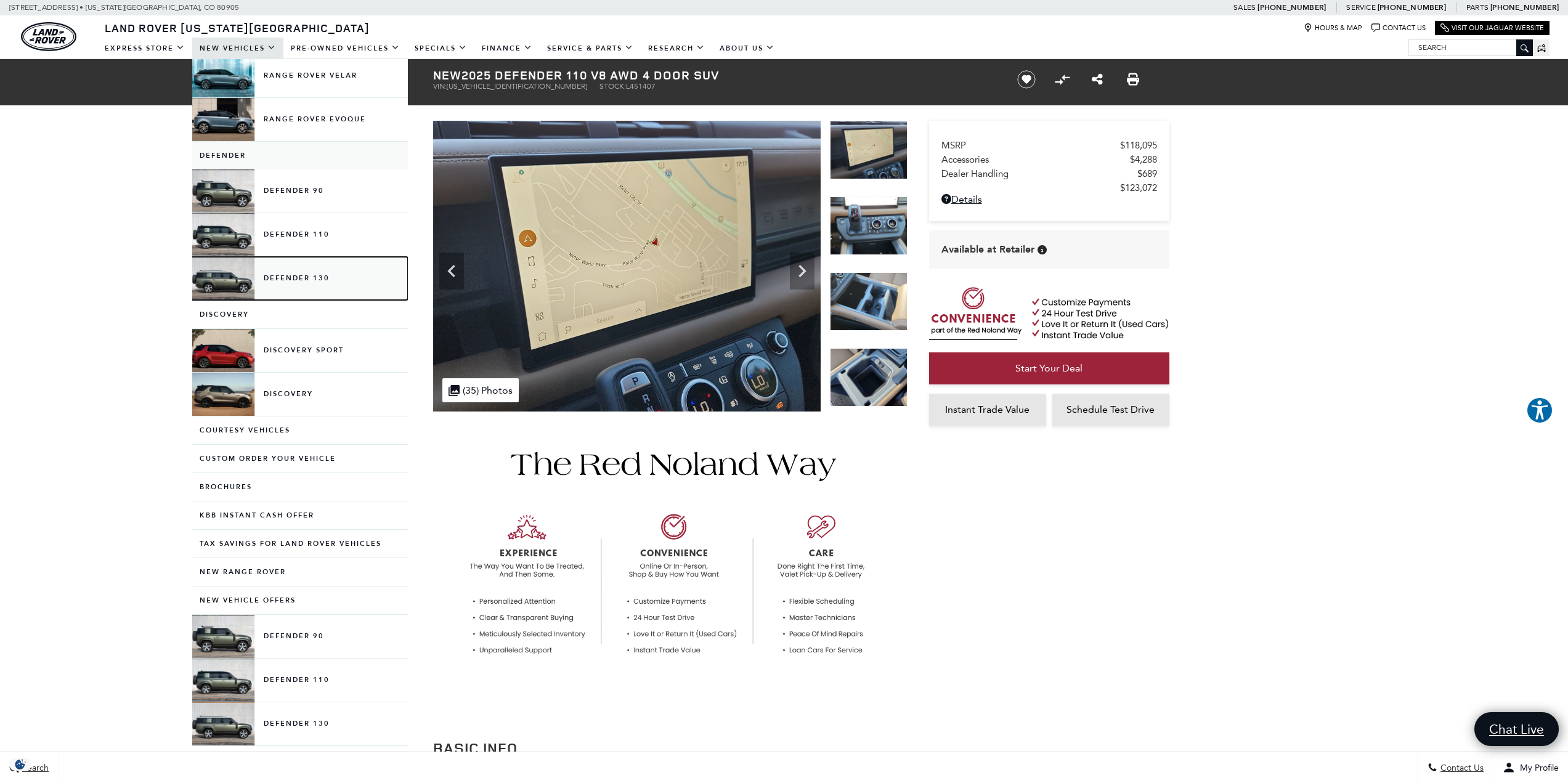
click at [305, 266] on link "Defender 130" at bounding box center [299, 278] width 216 height 43
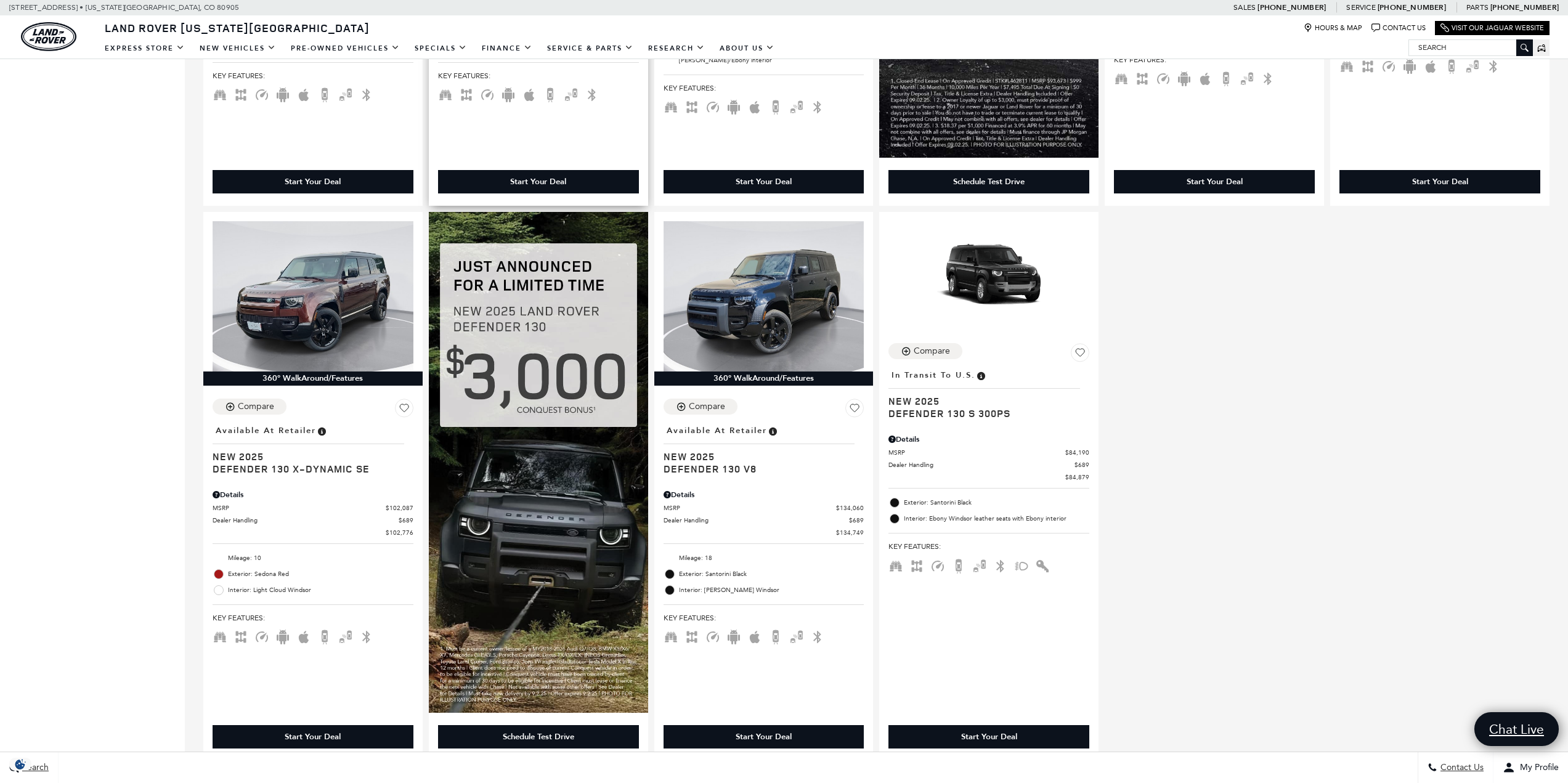
scroll to position [739, 0]
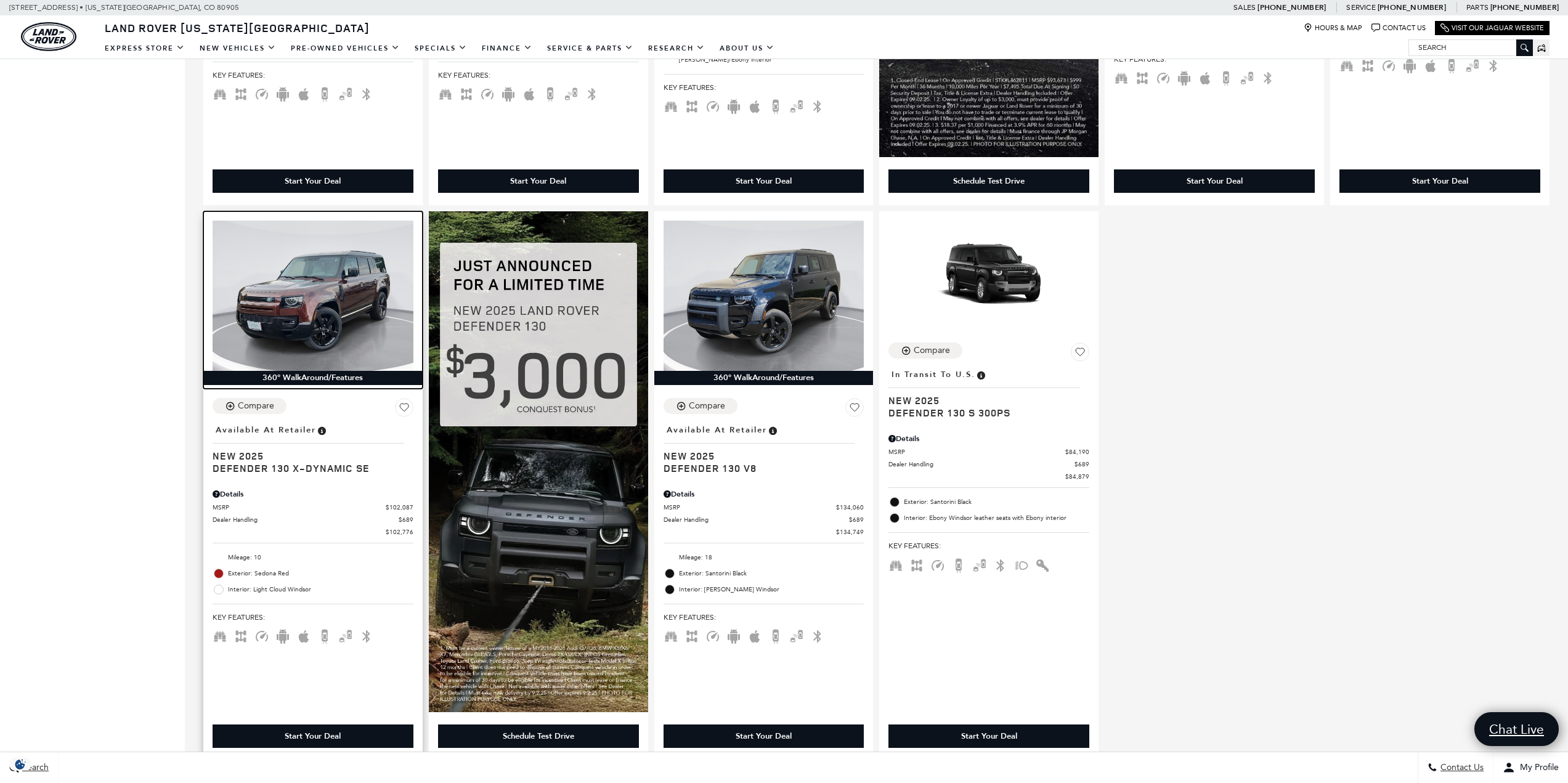
click img
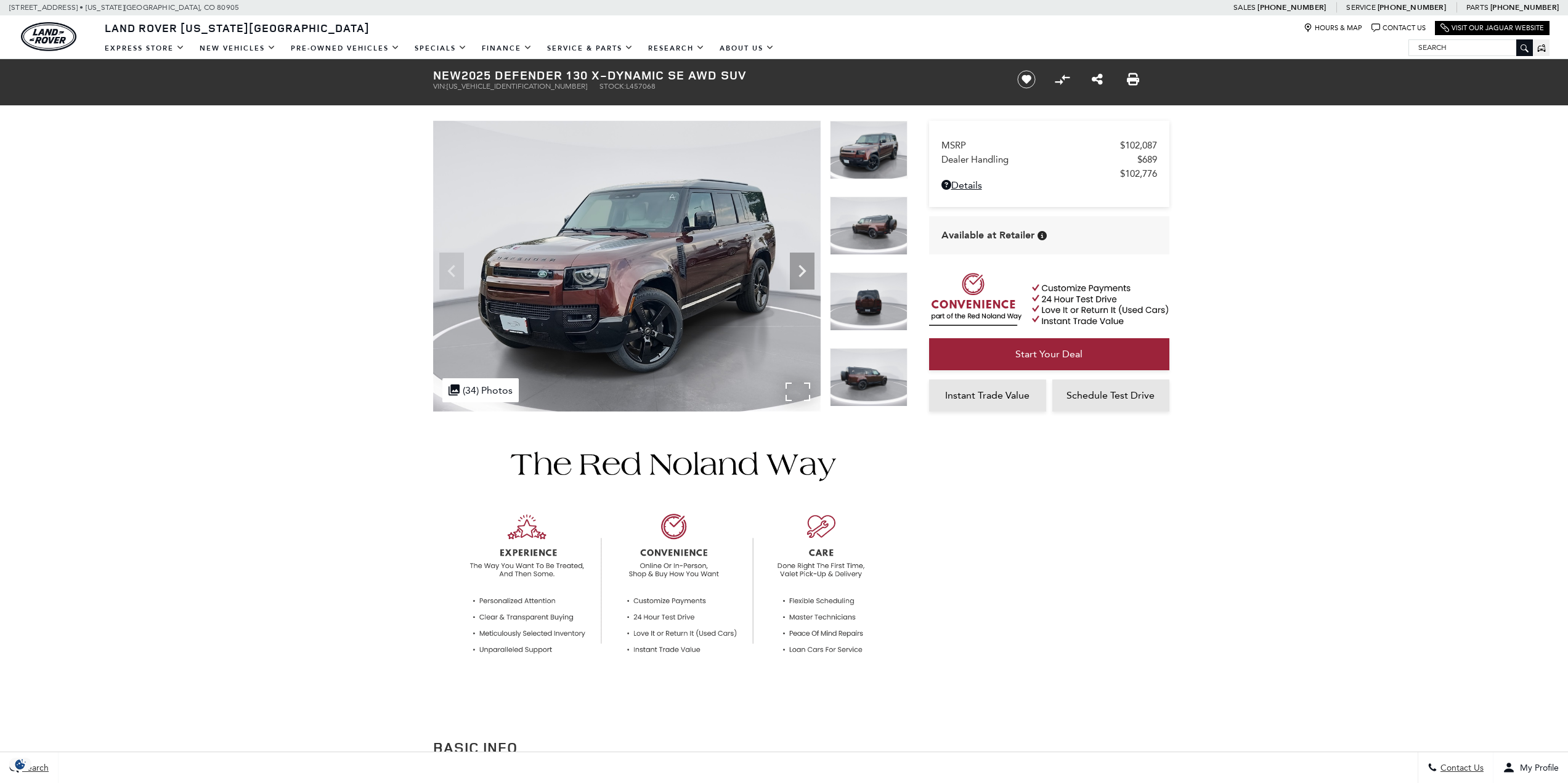
click at [662, 309] on img at bounding box center [626, 266] width 387 height 291
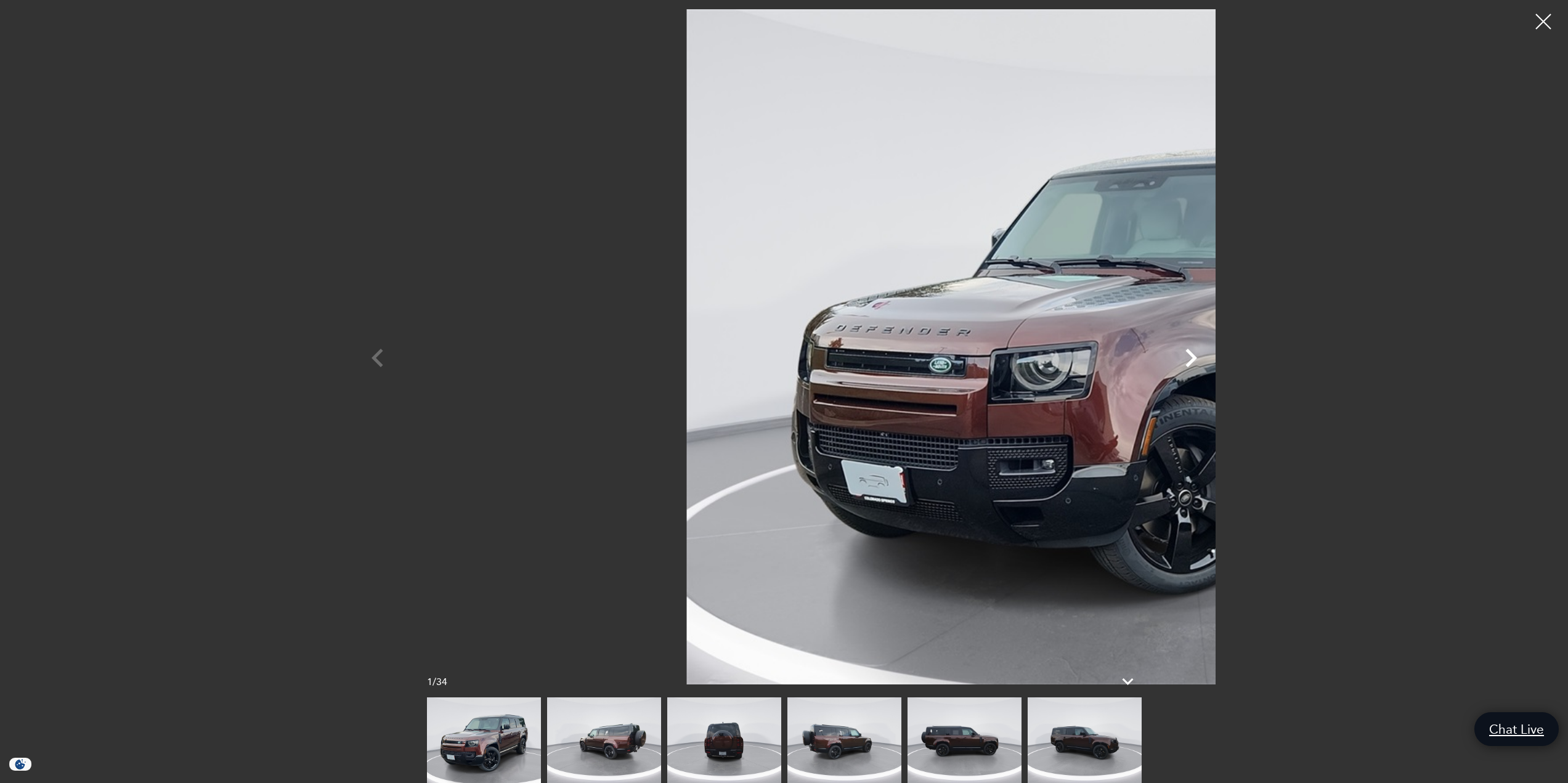
click at [1209, 356] on icon "Next" at bounding box center [1191, 358] width 37 height 37
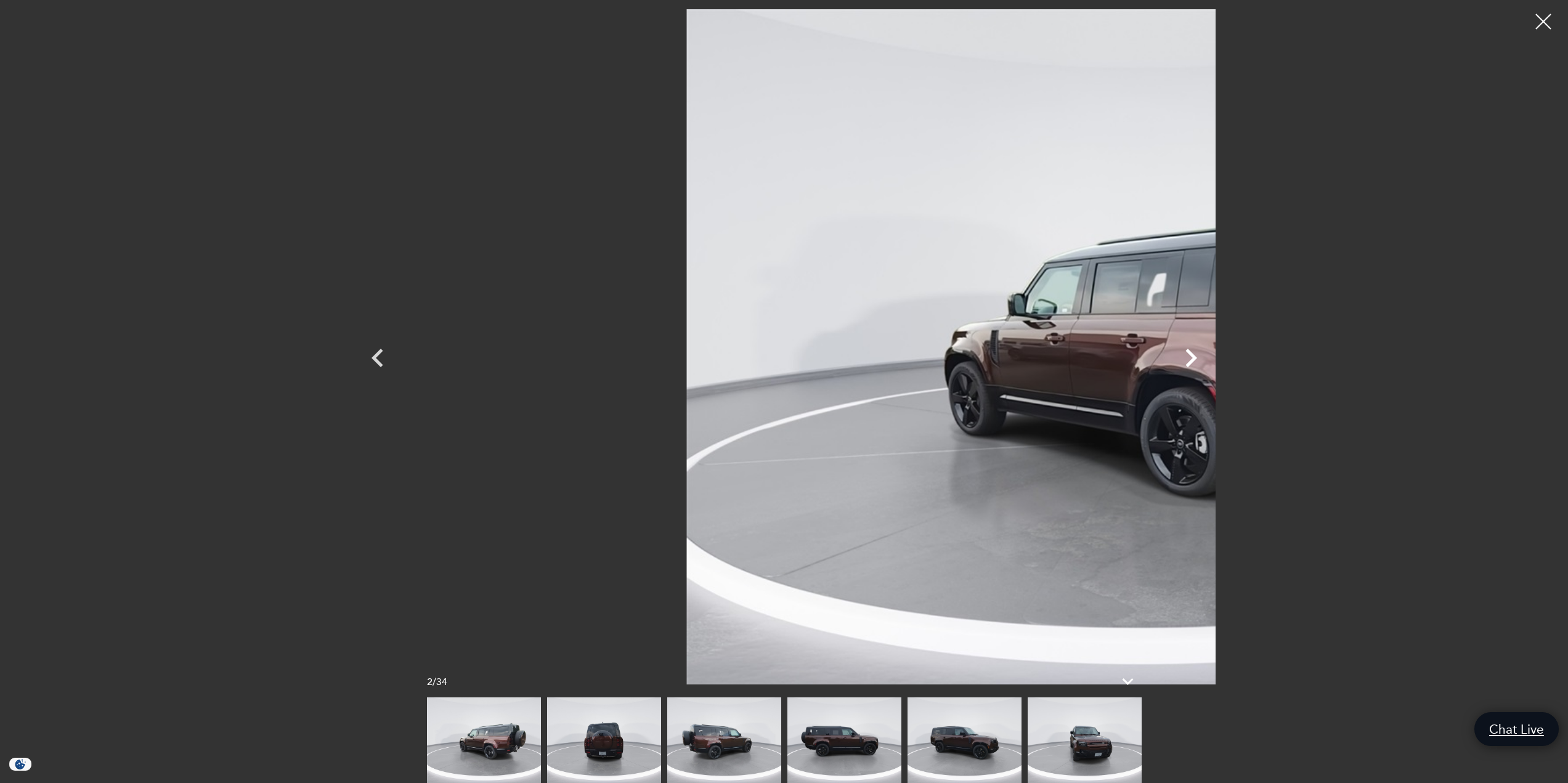
click at [1209, 356] on icon "Next" at bounding box center [1191, 358] width 37 height 37
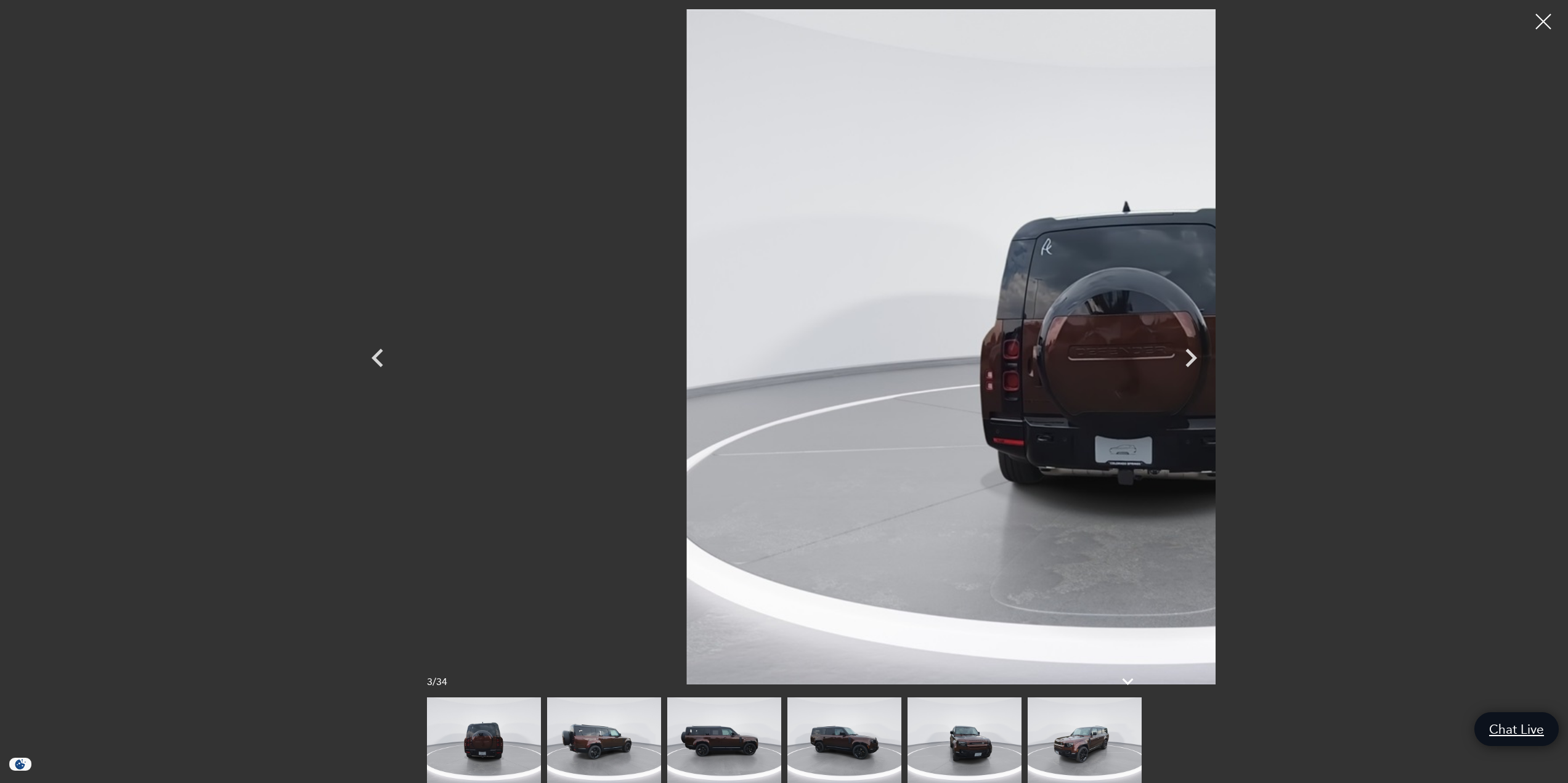
click at [1085, 725] on img at bounding box center [1084, 740] width 114 height 86
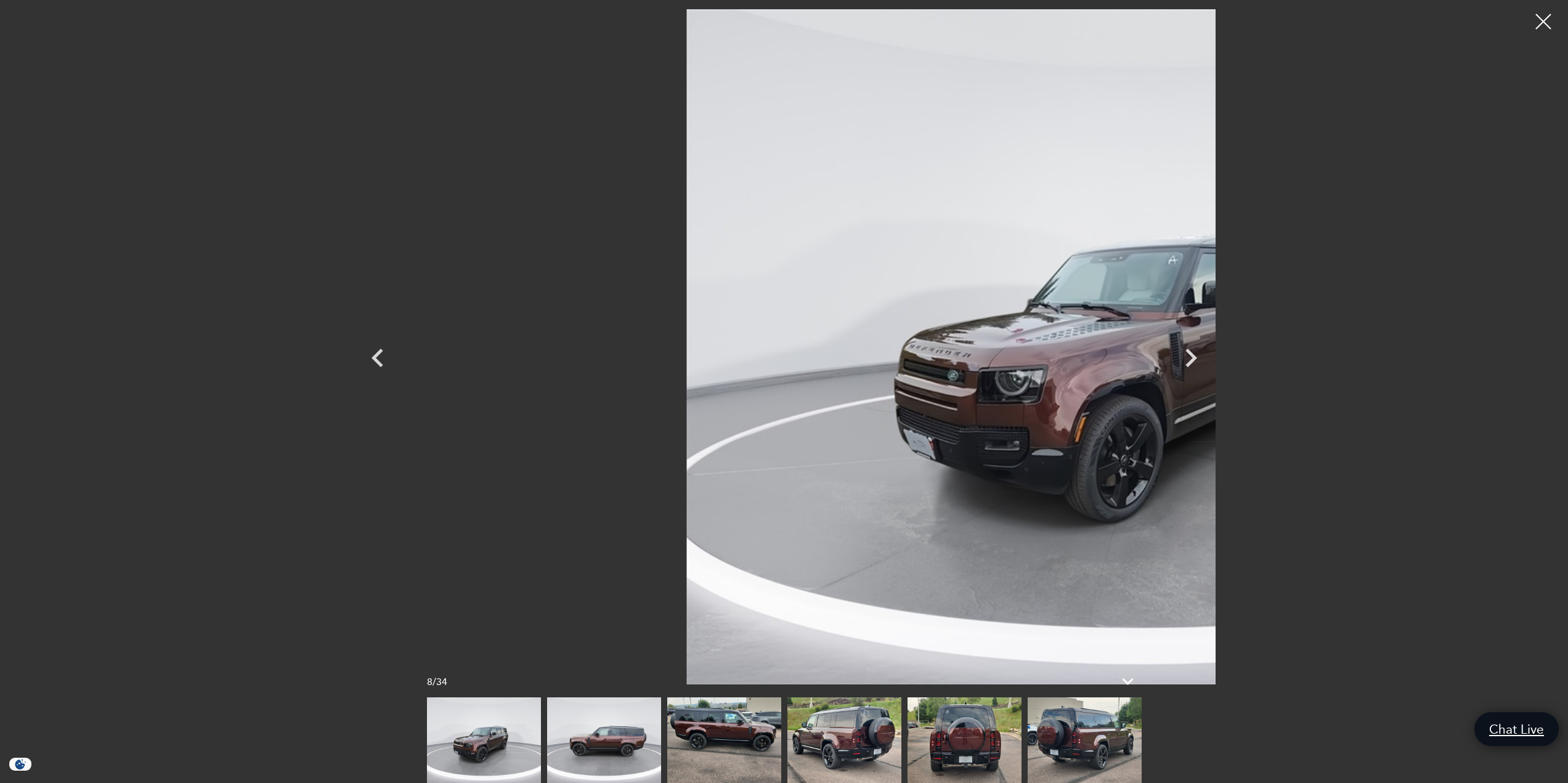
click at [1074, 722] on img at bounding box center [1084, 740] width 114 height 86
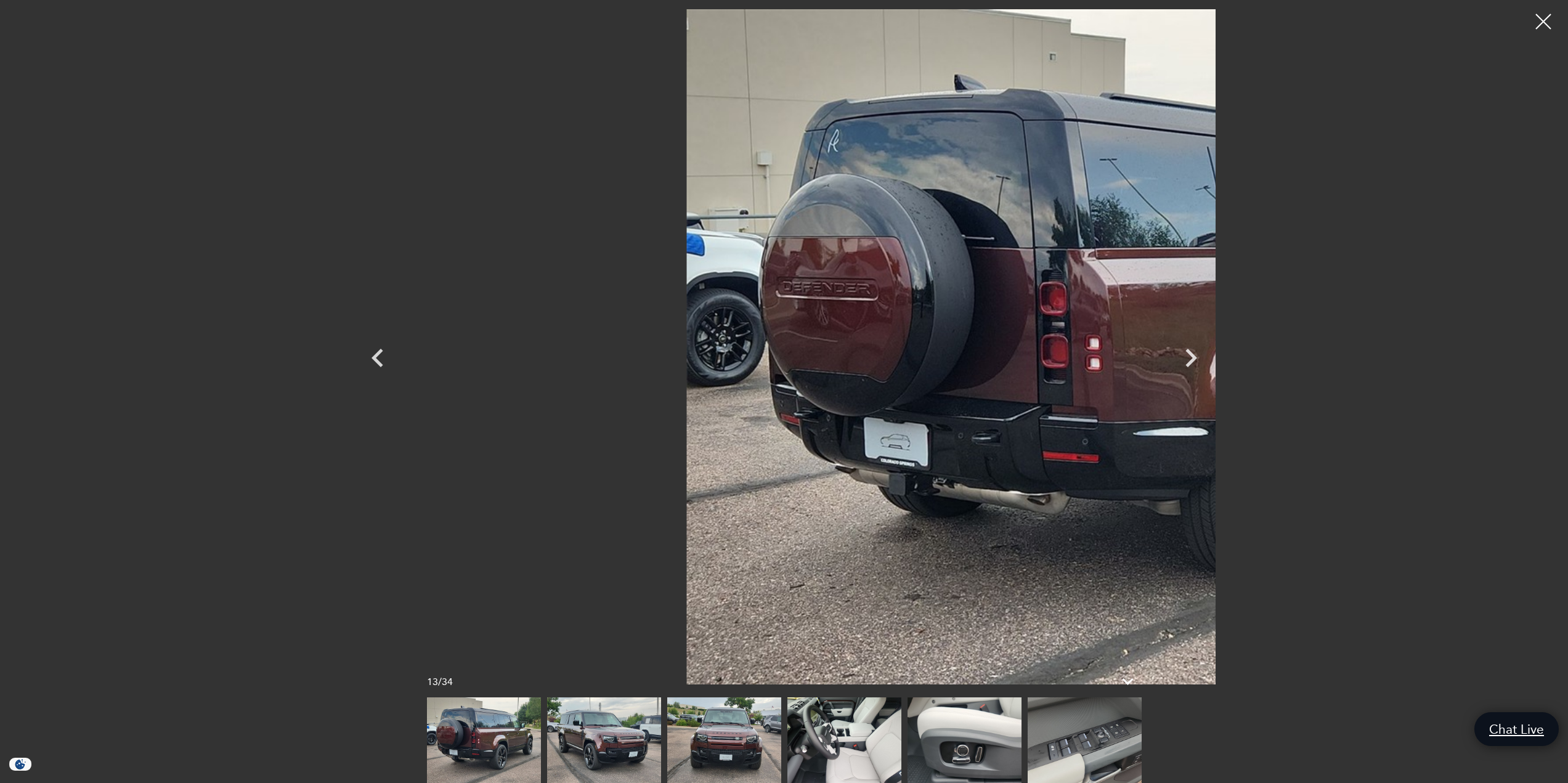
click at [850, 730] on img at bounding box center [843, 740] width 114 height 86
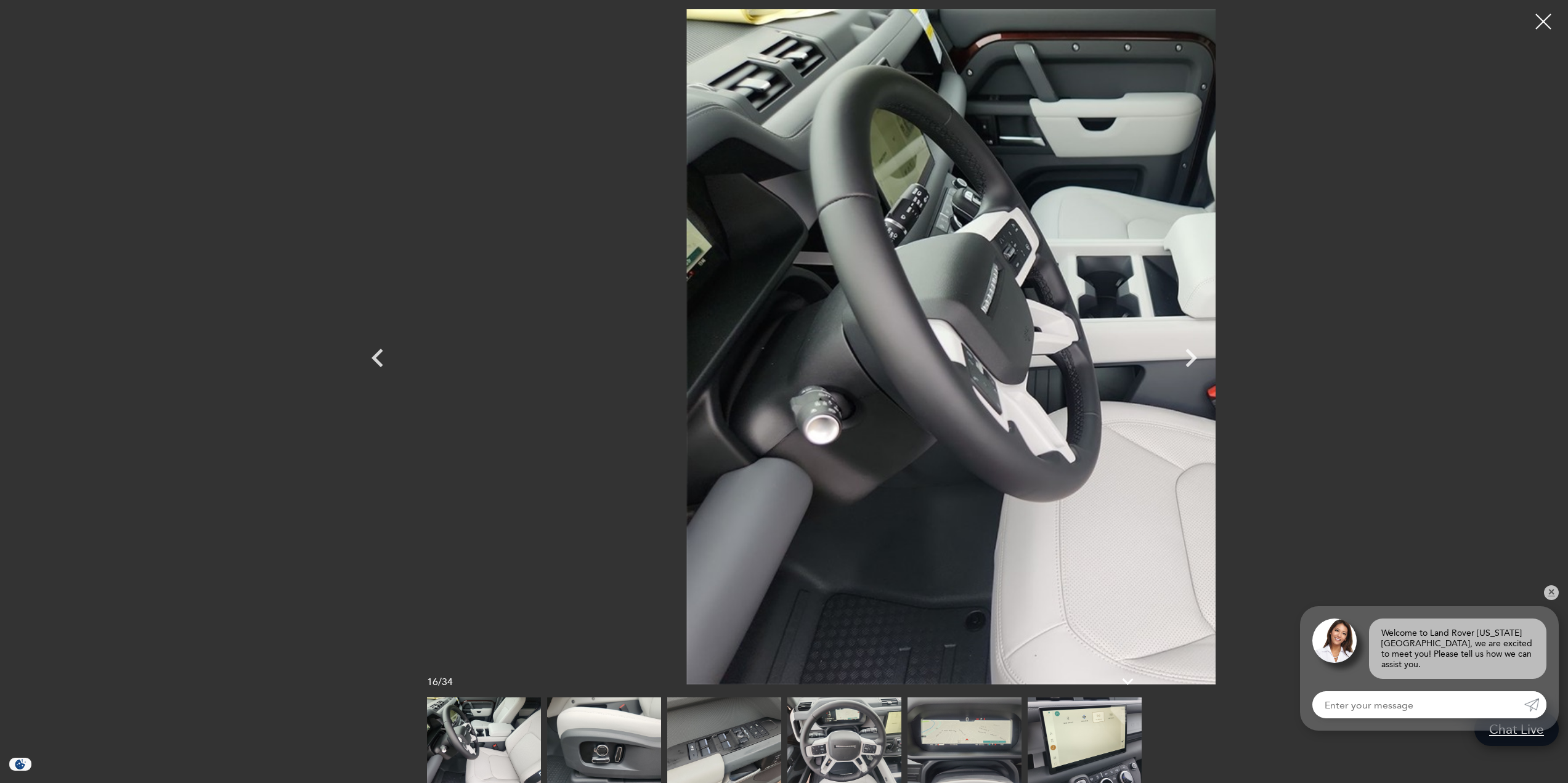
click at [850, 728] on img at bounding box center [843, 740] width 114 height 86
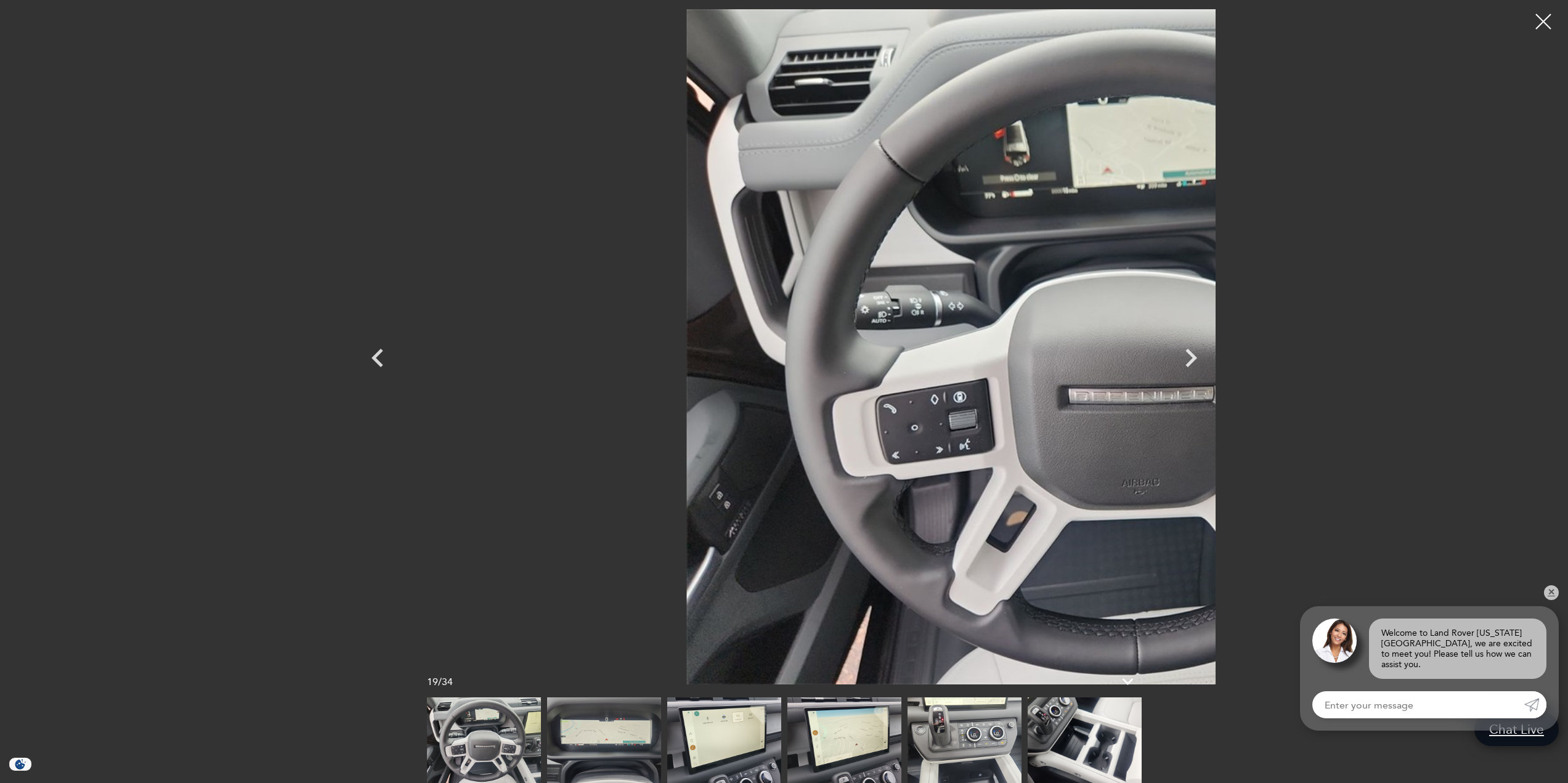
click at [1063, 740] on img at bounding box center [1084, 740] width 114 height 86
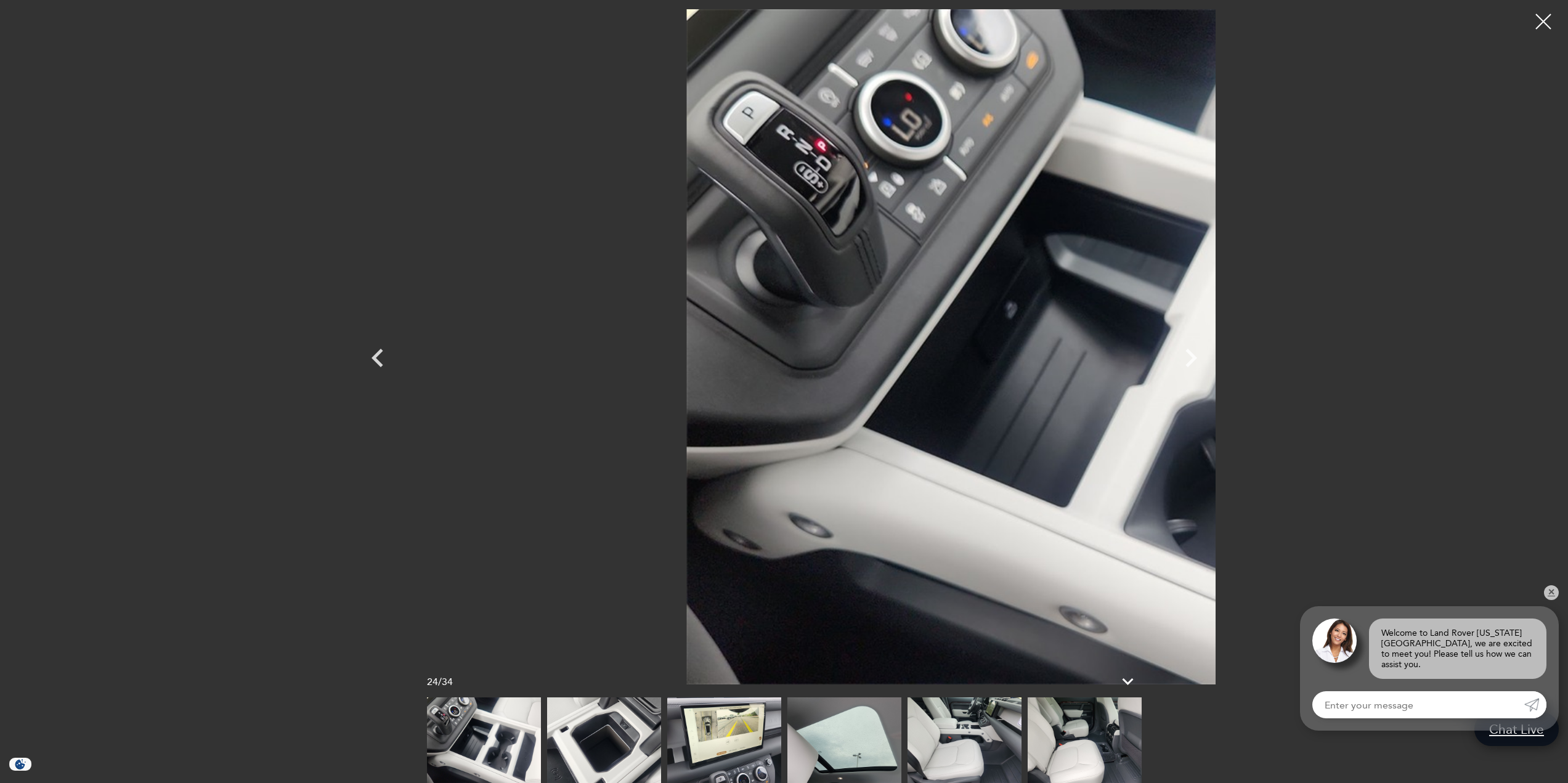
click at [986, 741] on img at bounding box center [964, 740] width 114 height 86
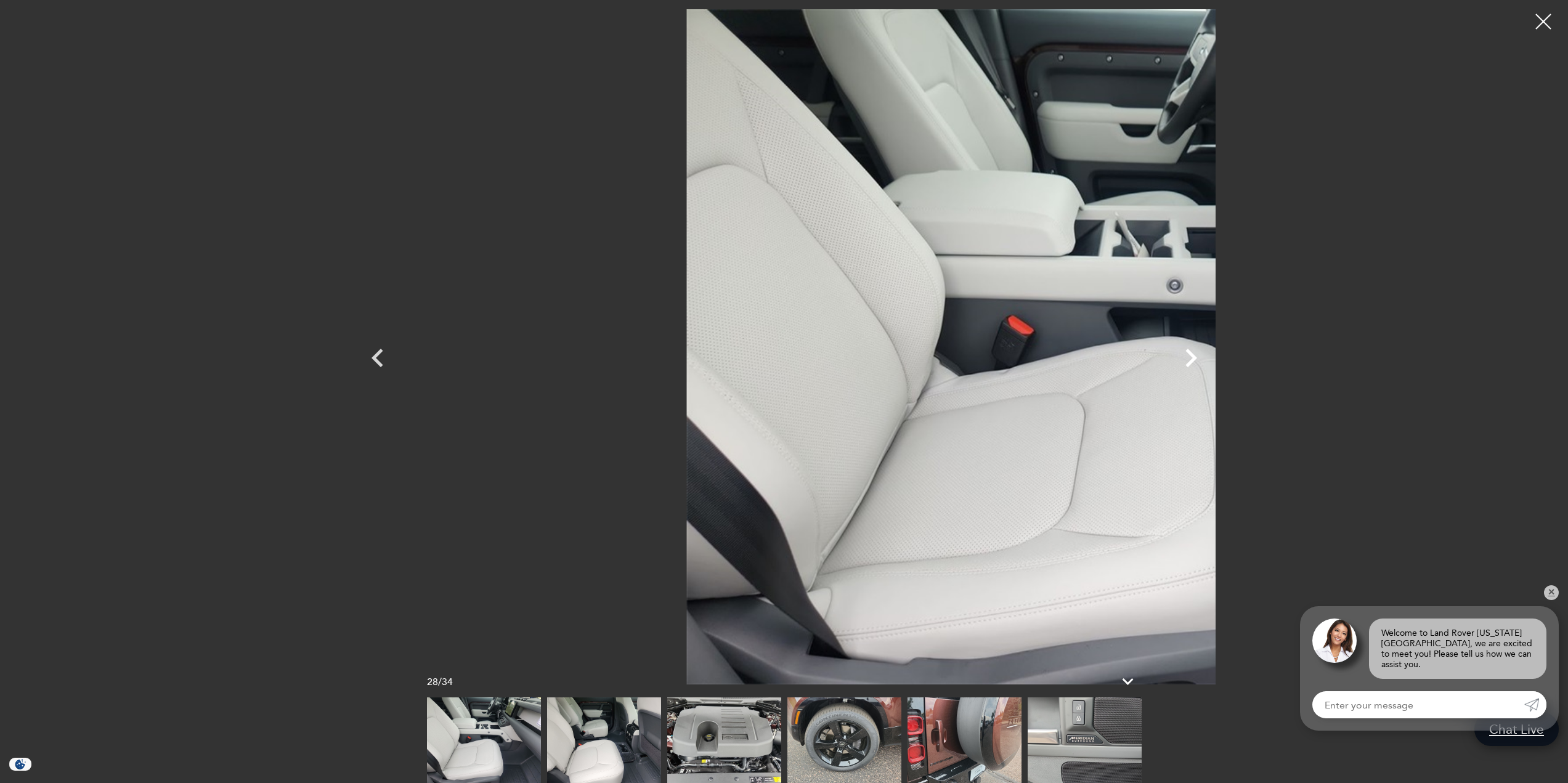
click at [1209, 361] on icon "Next" at bounding box center [1191, 358] width 37 height 37
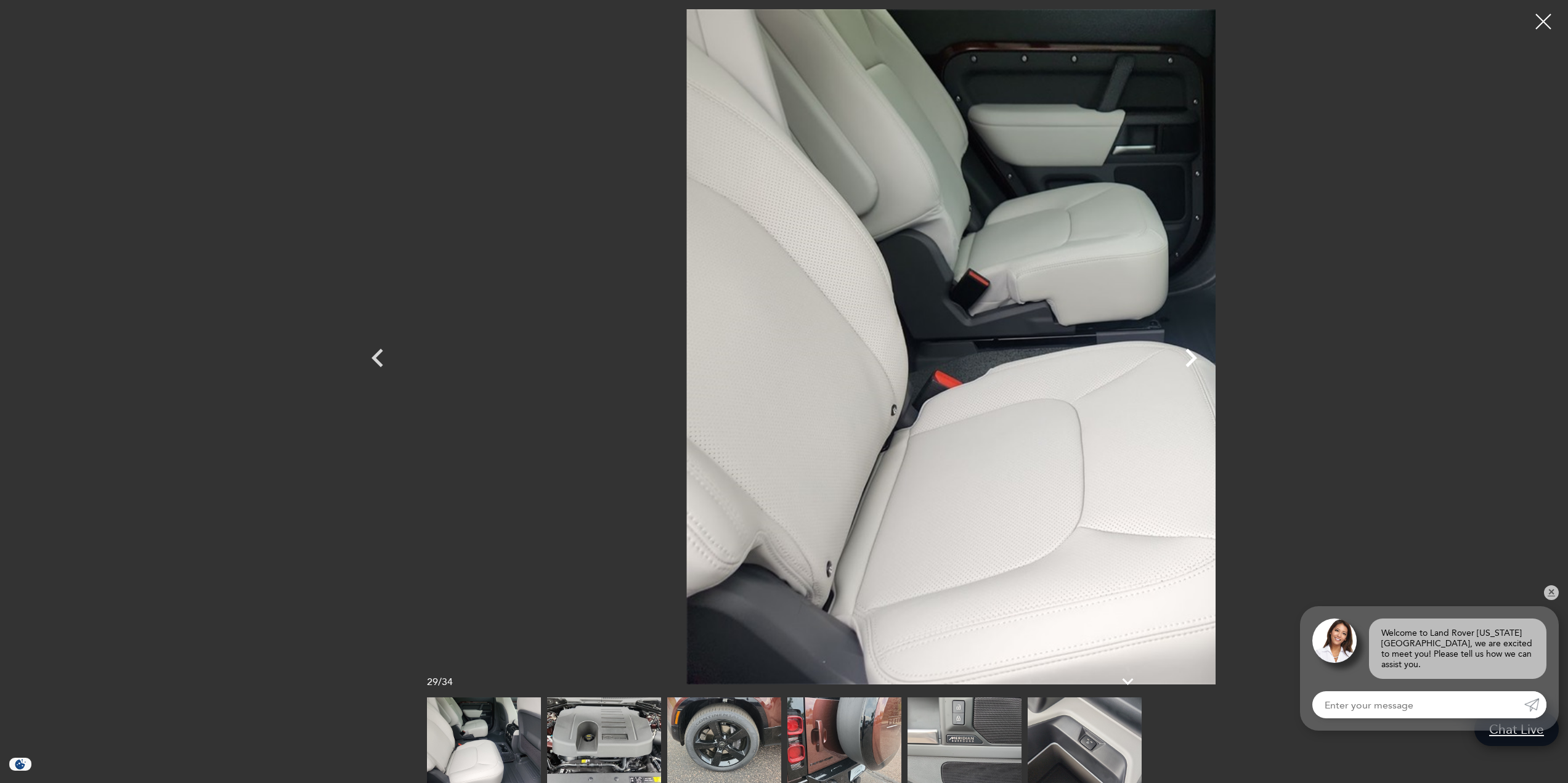
click at [1209, 360] on icon "Next" at bounding box center [1191, 358] width 37 height 37
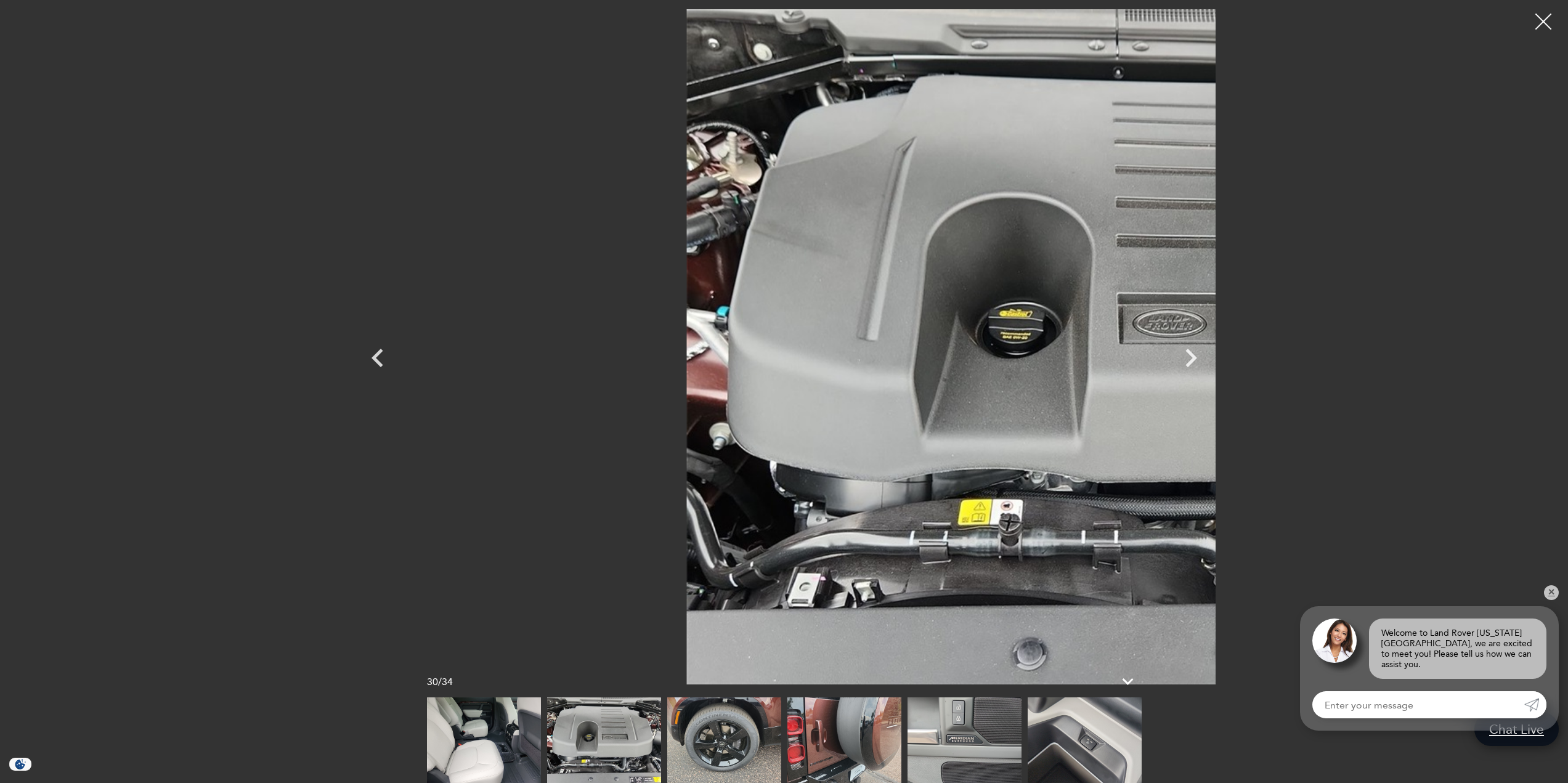
click at [1548, 24] on div at bounding box center [1543, 21] width 32 height 32
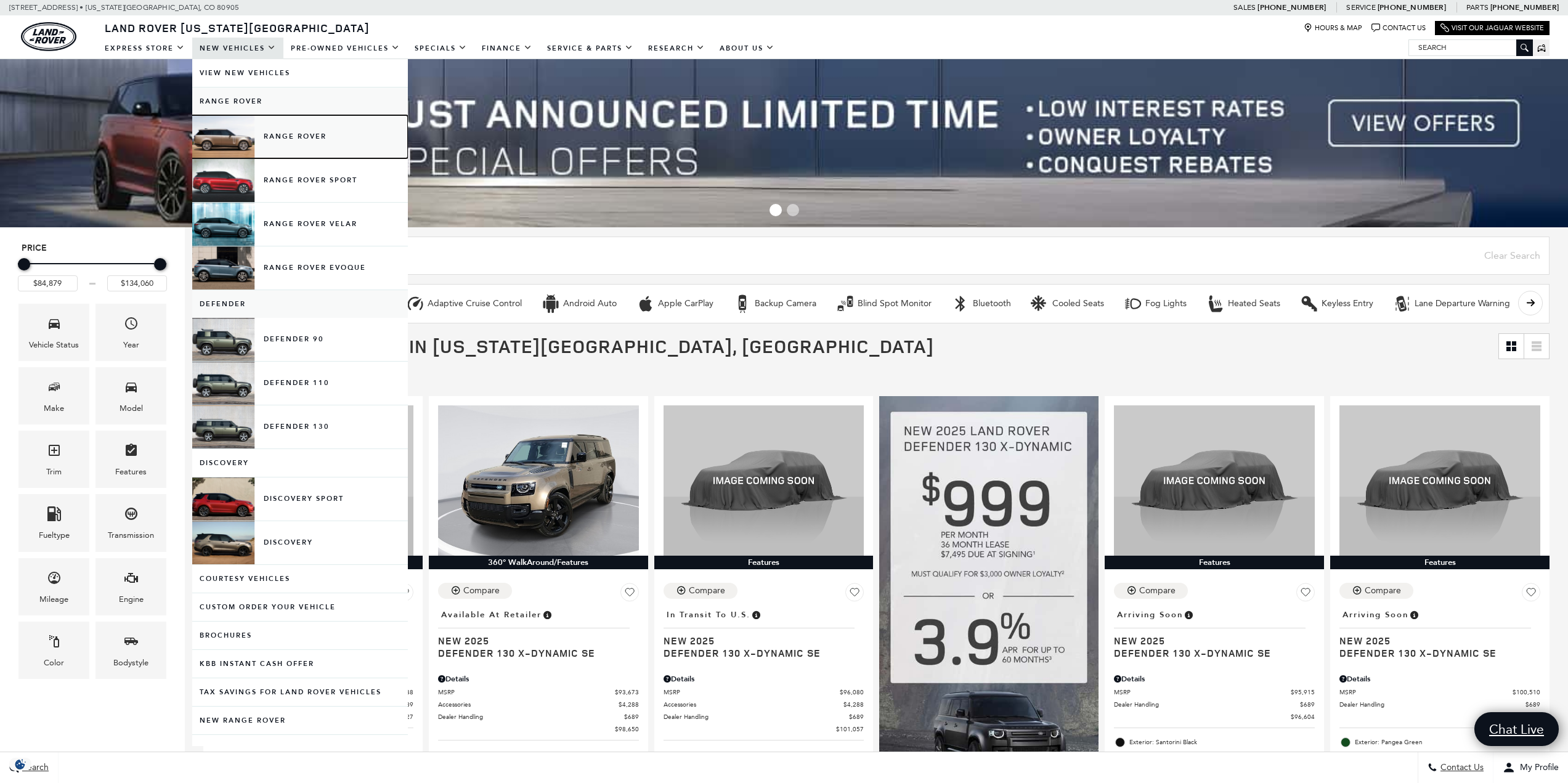
click at [307, 140] on link "Range Rover" at bounding box center [299, 137] width 216 height 43
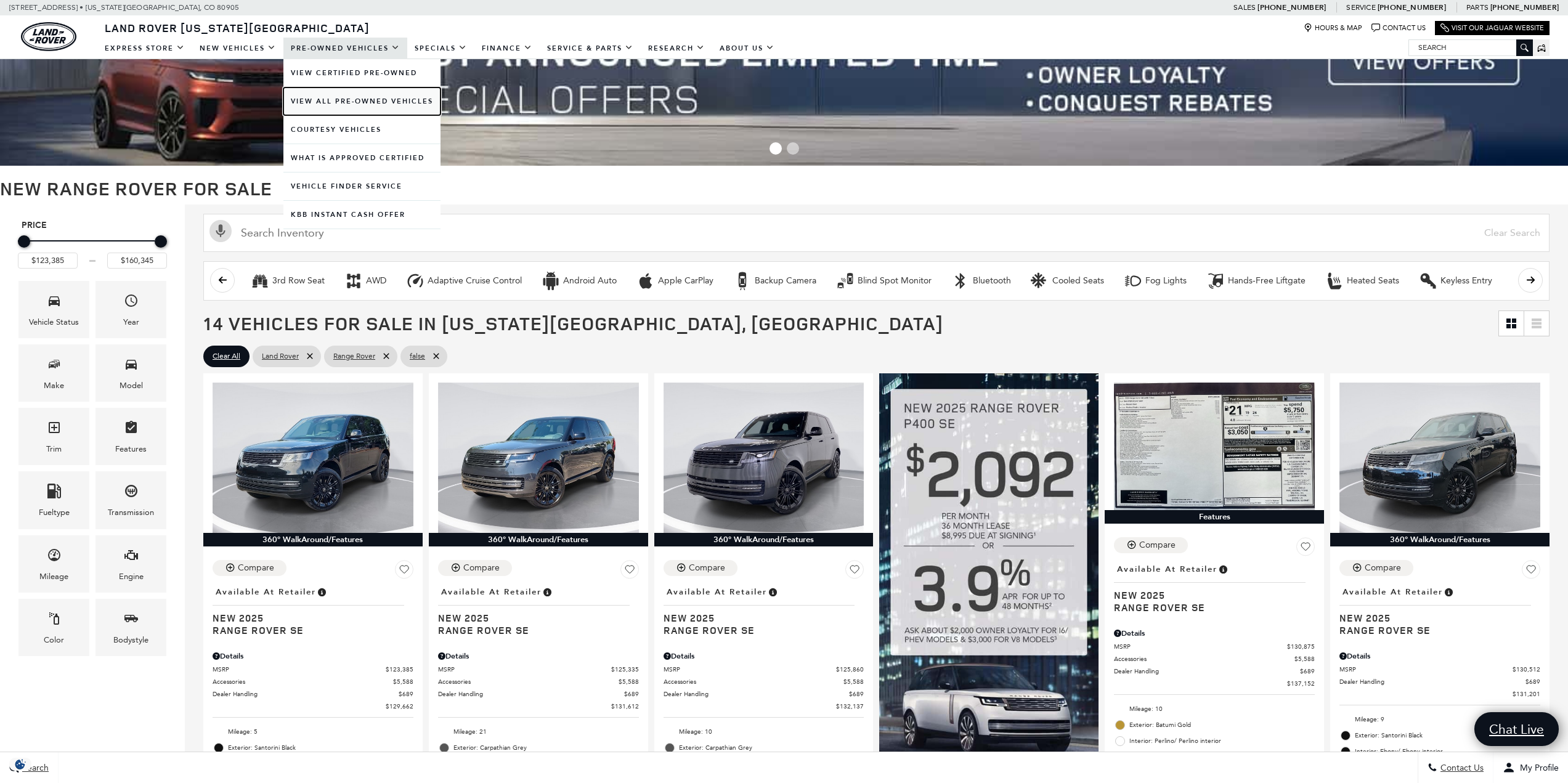
click at [333, 97] on link "View All Pre-Owned Vehicles" at bounding box center [362, 101] width 157 height 27
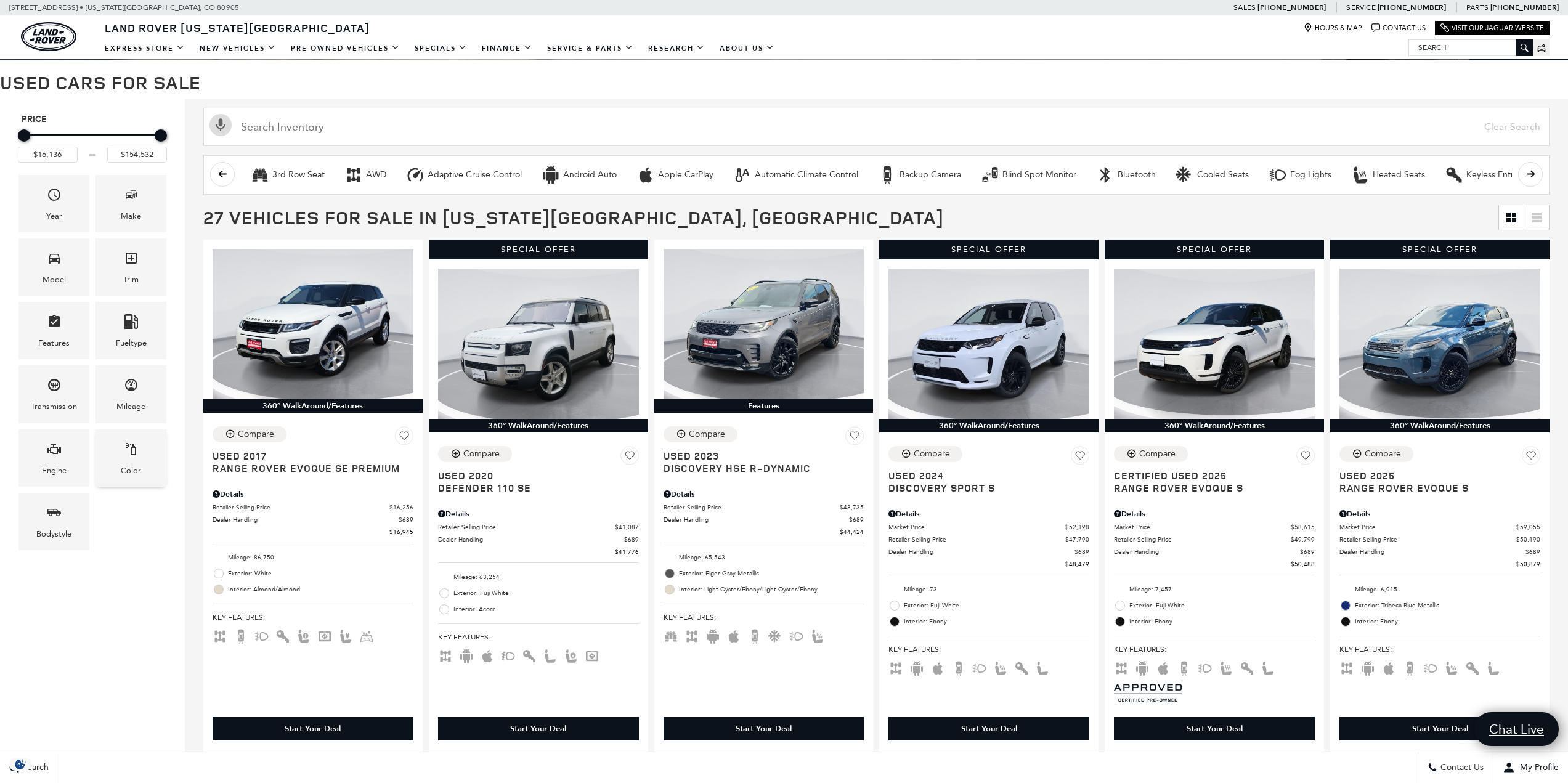
scroll to position [123, 0]
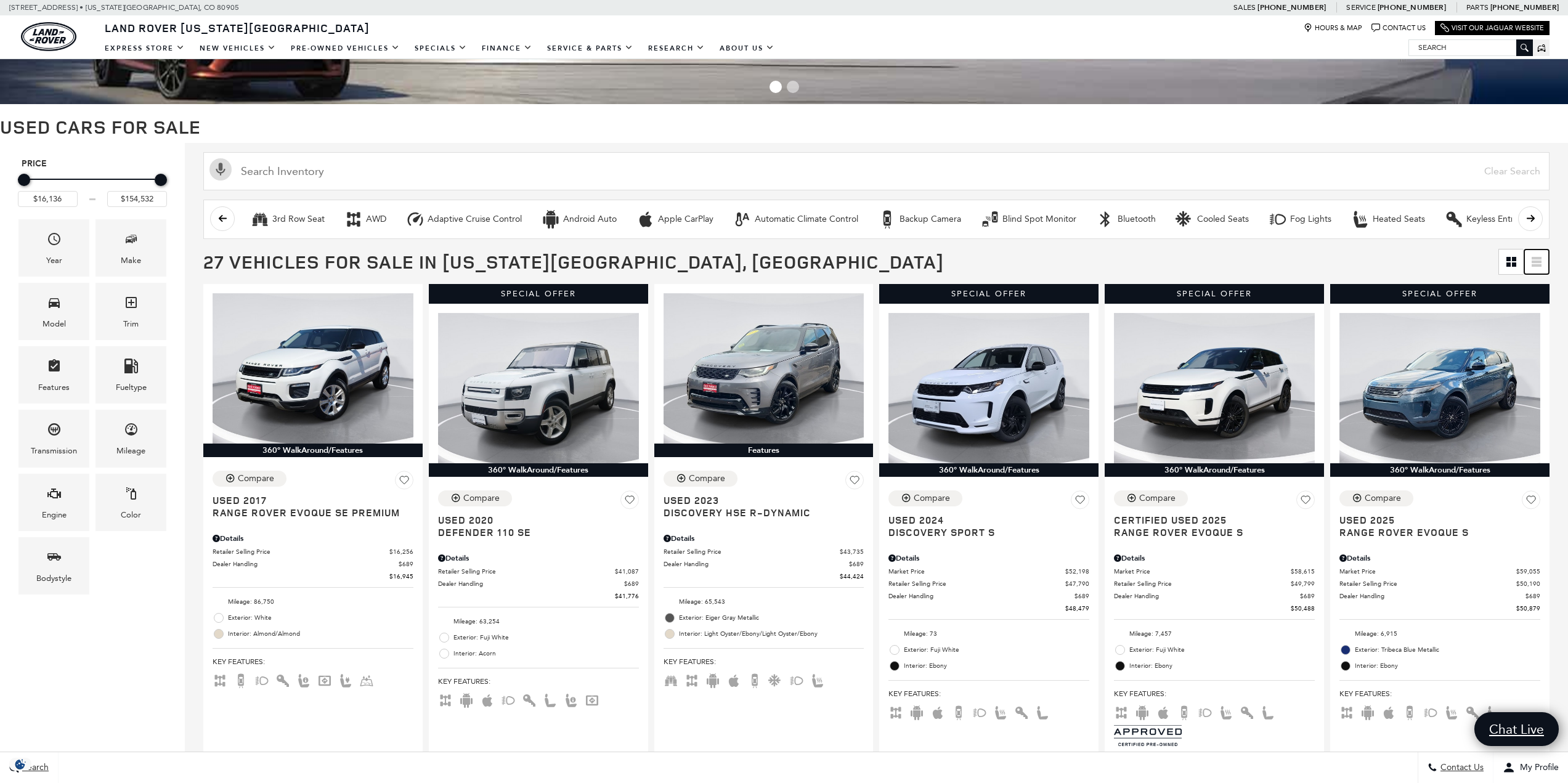
click at [1548, 263] on link at bounding box center [1536, 261] width 24 height 24
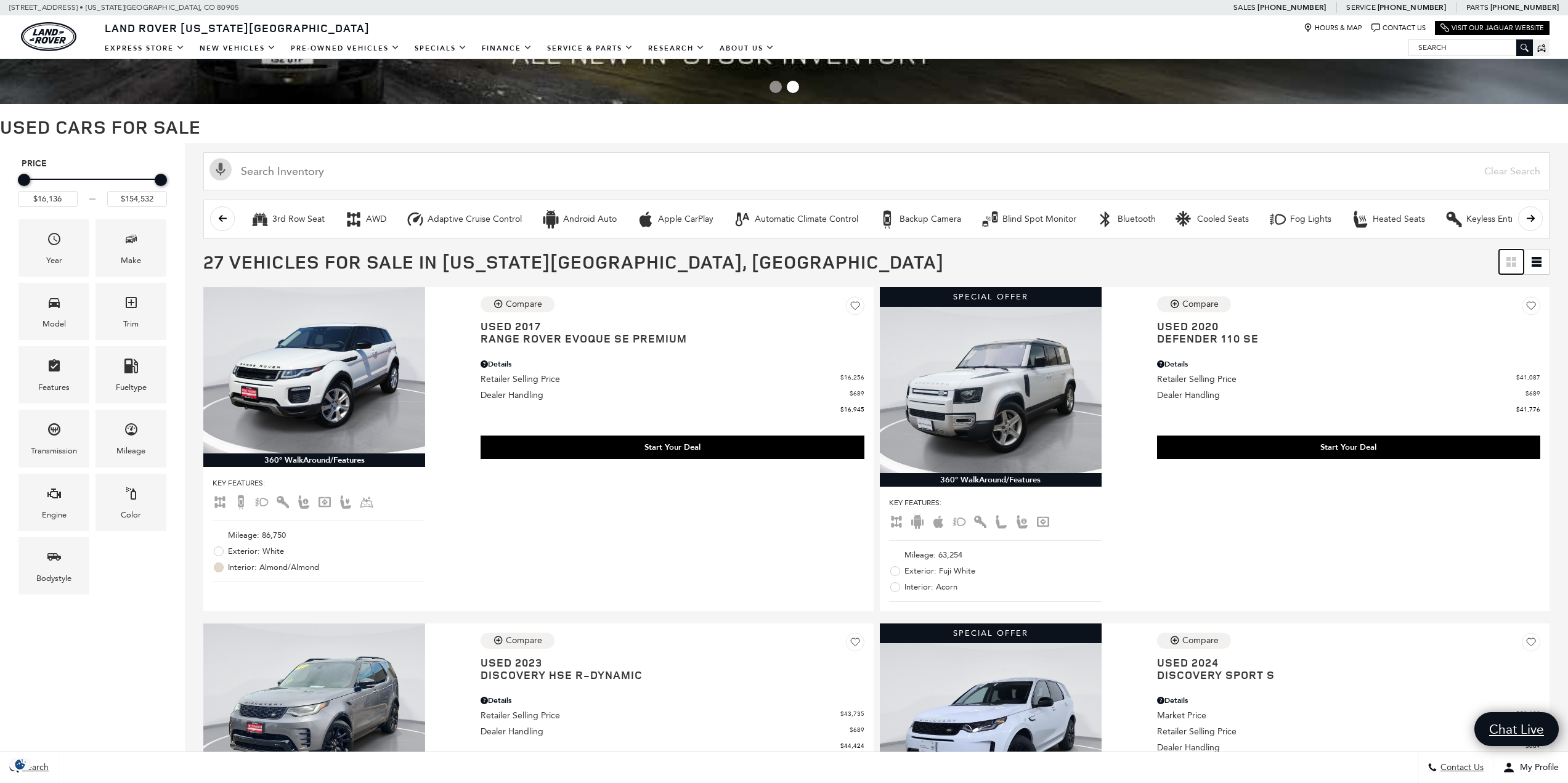
click at [1514, 258] on link at bounding box center [1510, 261] width 24 height 24
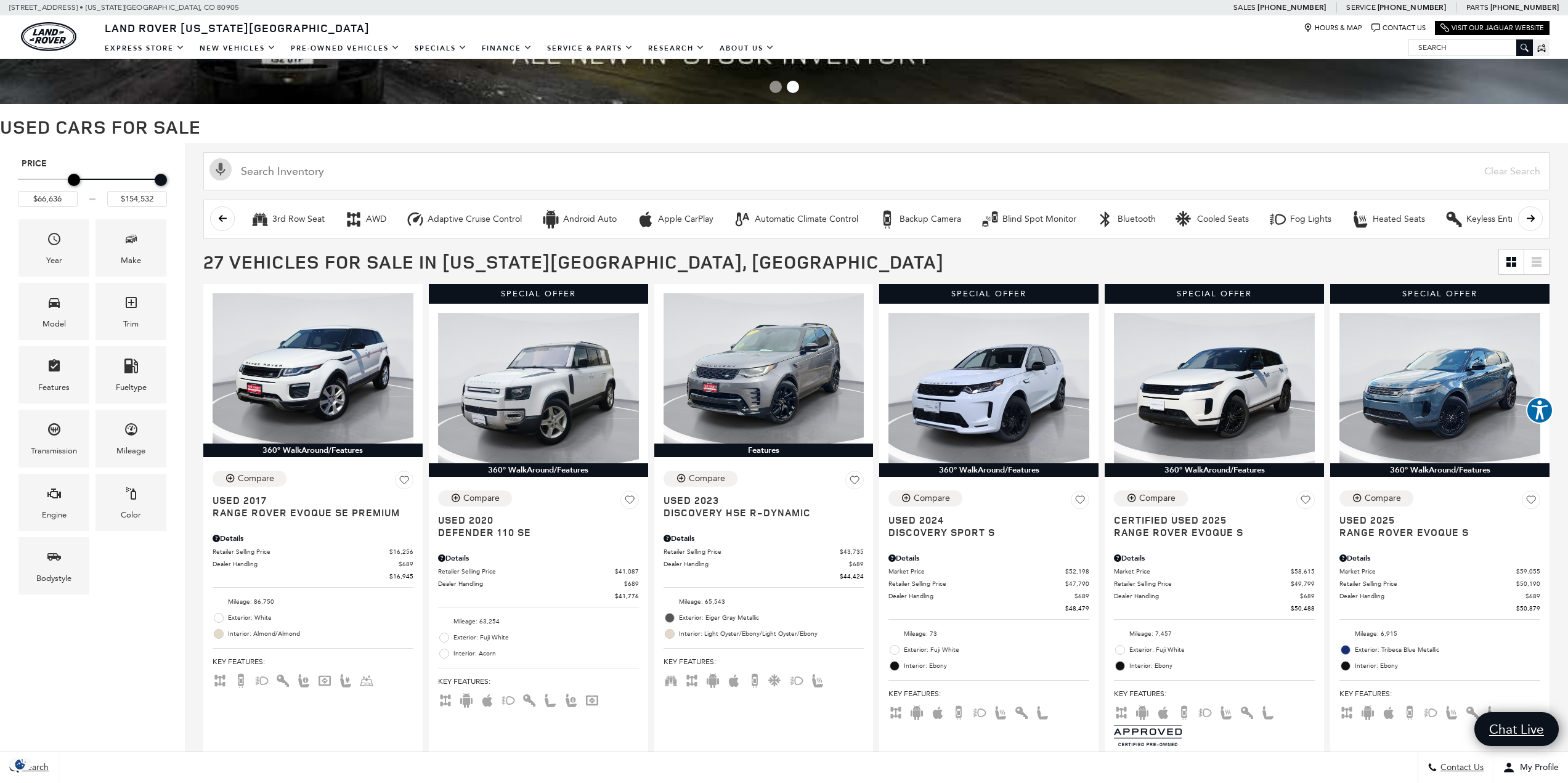
drag, startPoint x: 23, startPoint y: 180, endPoint x: 73, endPoint y: 175, distance: 50.2
click at [73, 175] on div "Minimum Price" at bounding box center [73, 179] width 13 height 13
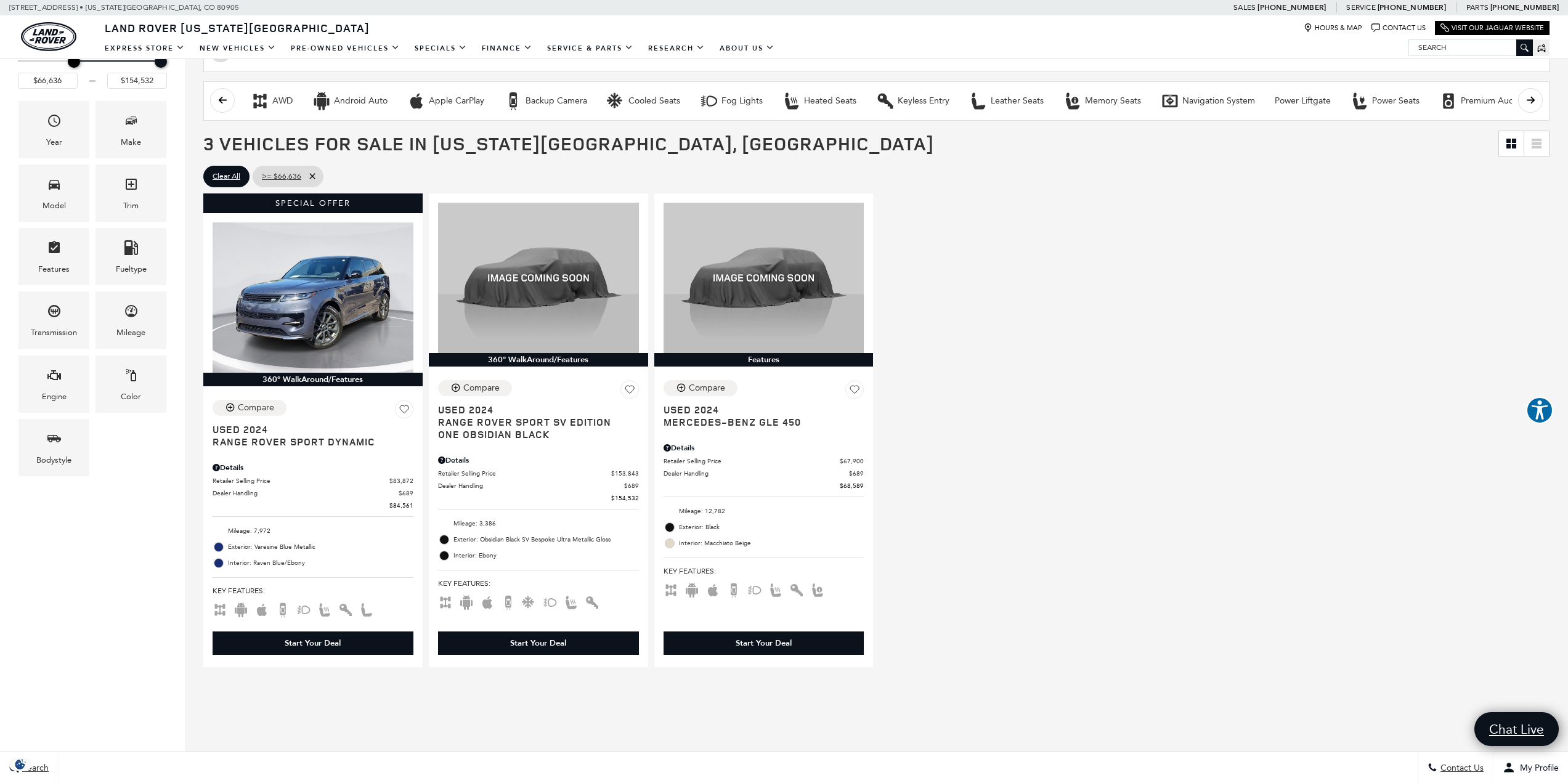
scroll to position [247, 0]
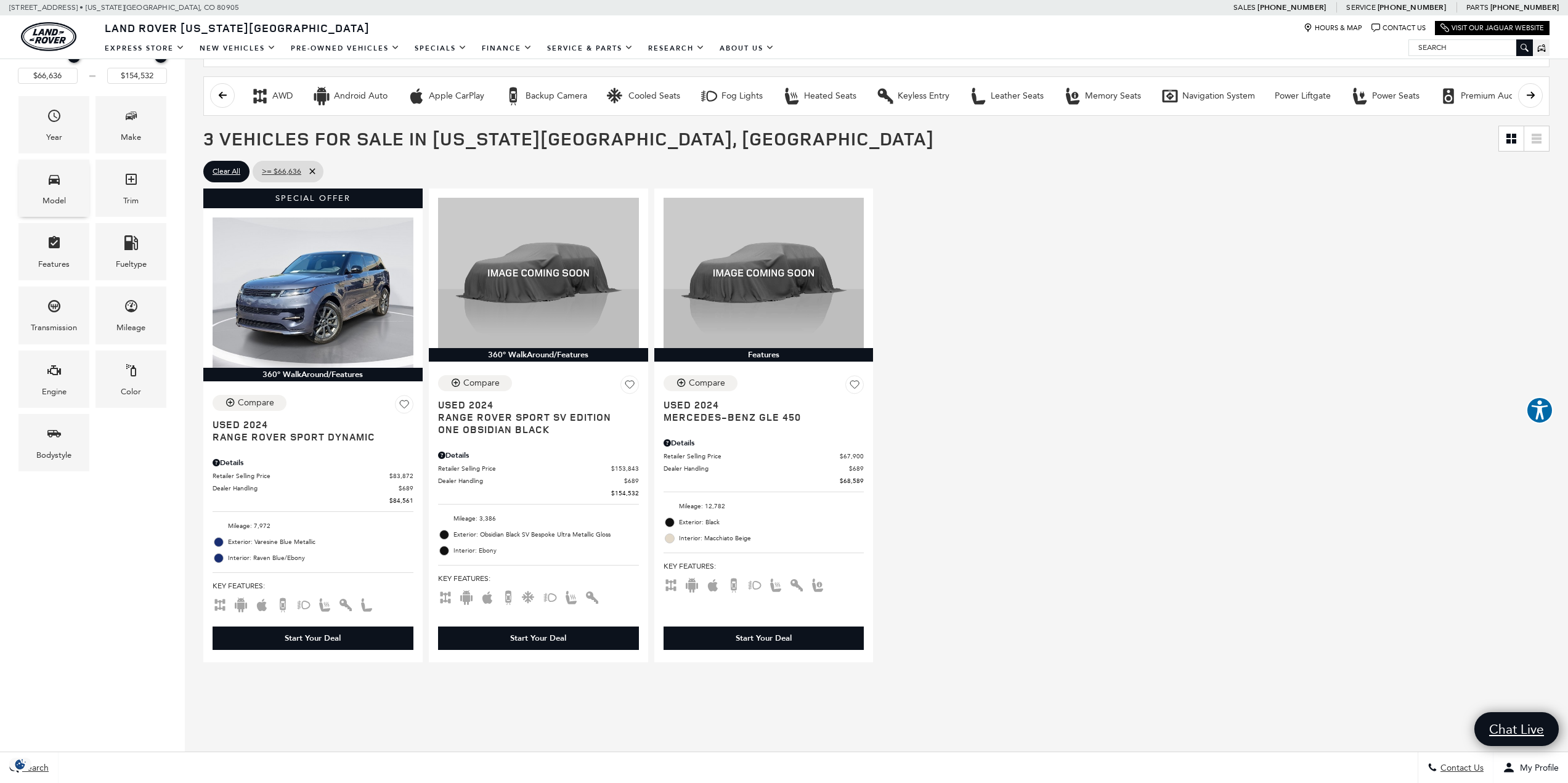
click at [62, 192] on div "Model" at bounding box center [54, 188] width 71 height 58
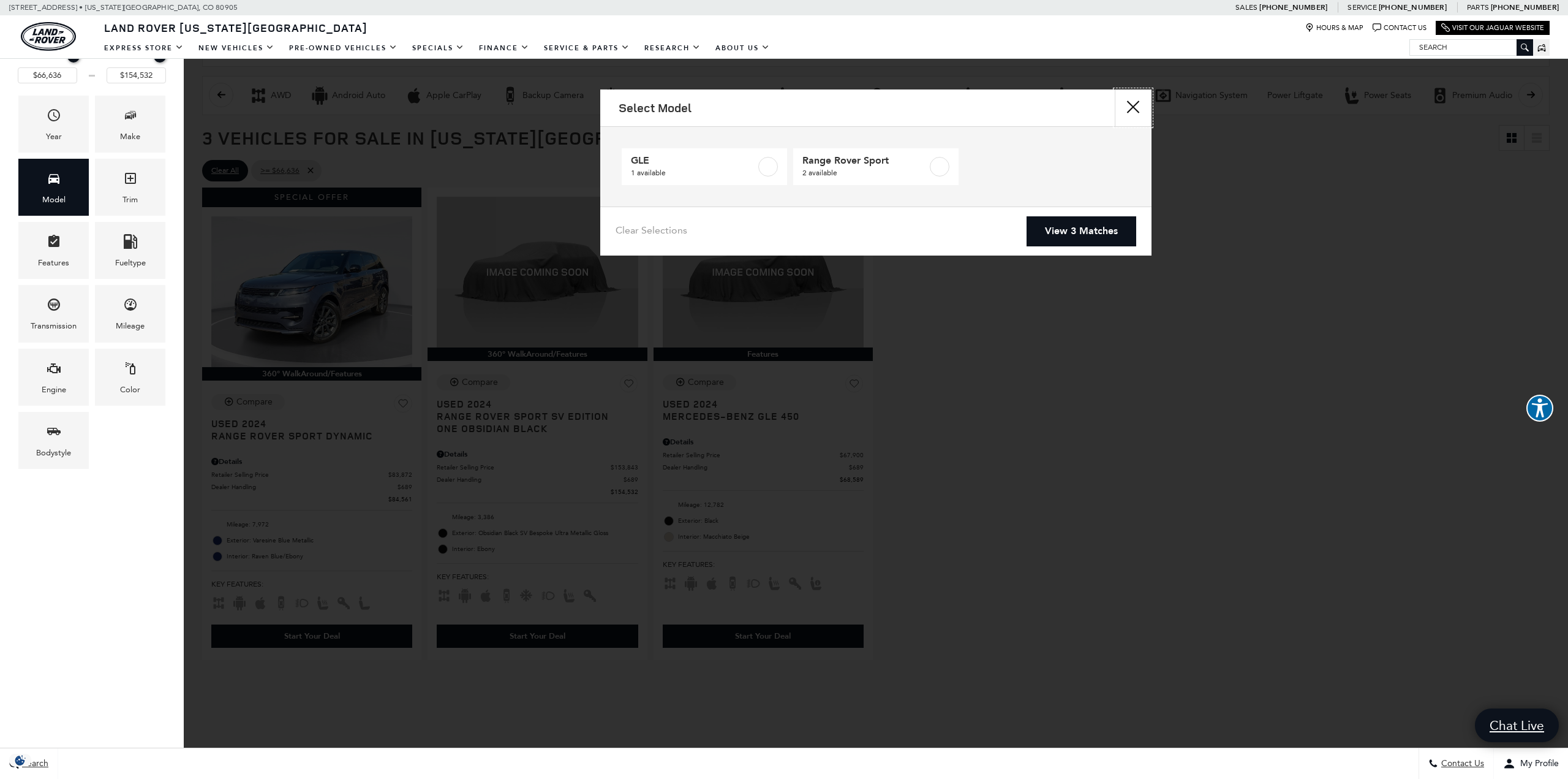
click at [1124, 104] on button "Close" at bounding box center [1134, 108] width 37 height 37
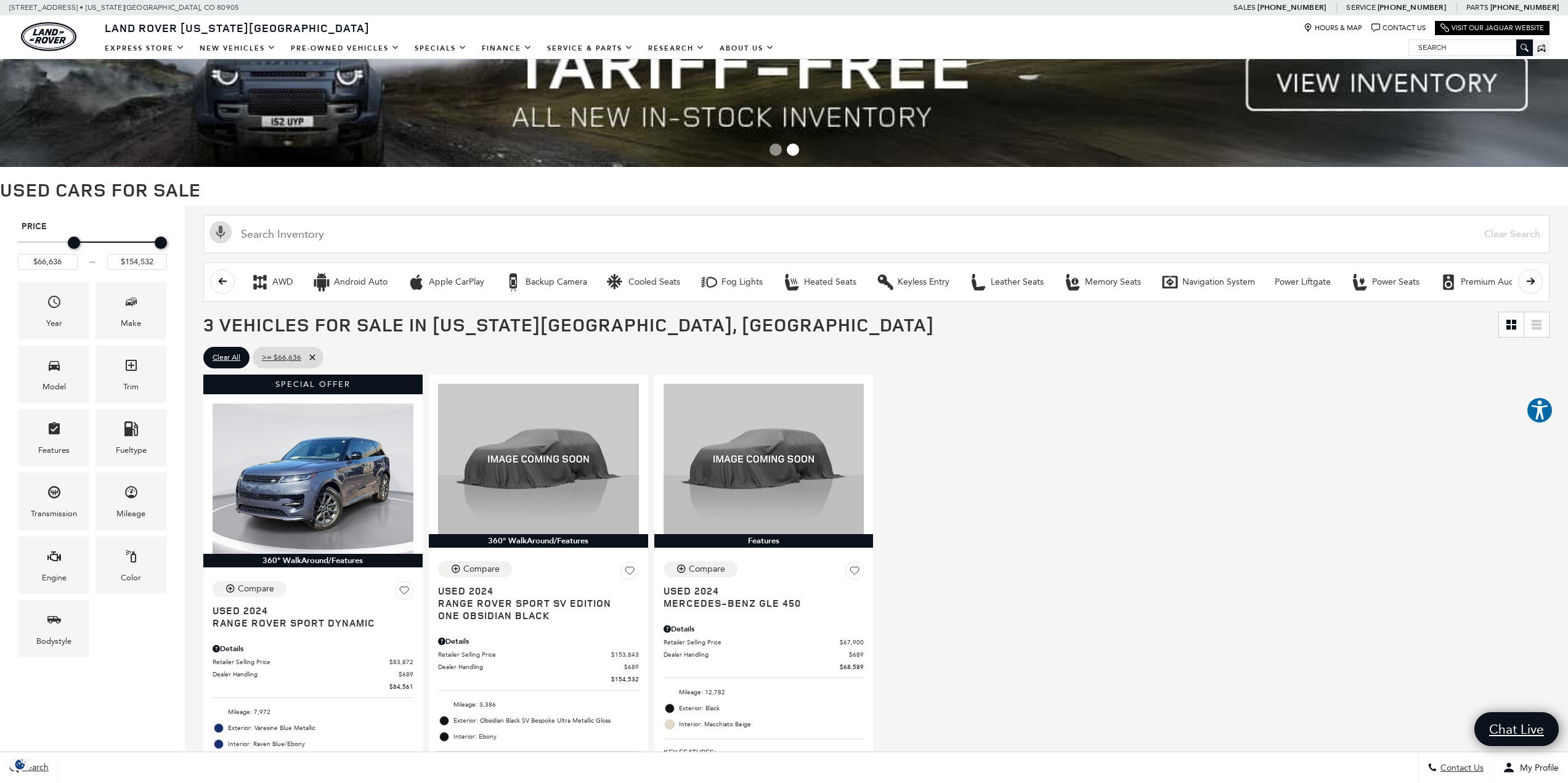
scroll to position [0, 0]
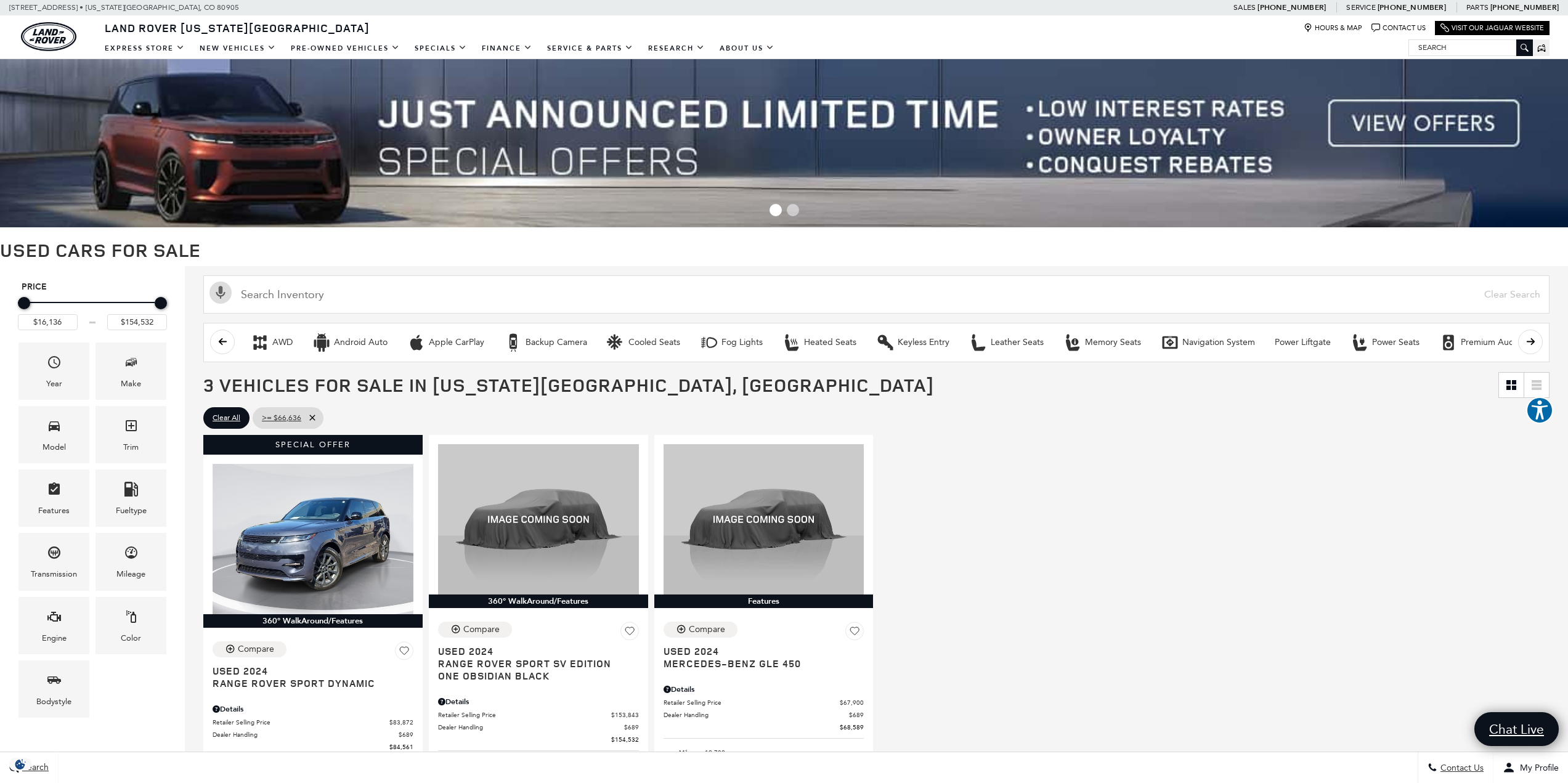
drag, startPoint x: 70, startPoint y: 299, endPoint x: 0, endPoint y: 303, distance: 70.1
click at [0, 303] on div "Price $16,136 $154,532 Year Make Model Trim Features Fueltype Transmission Mile…" at bounding box center [93, 502] width 185 height 473
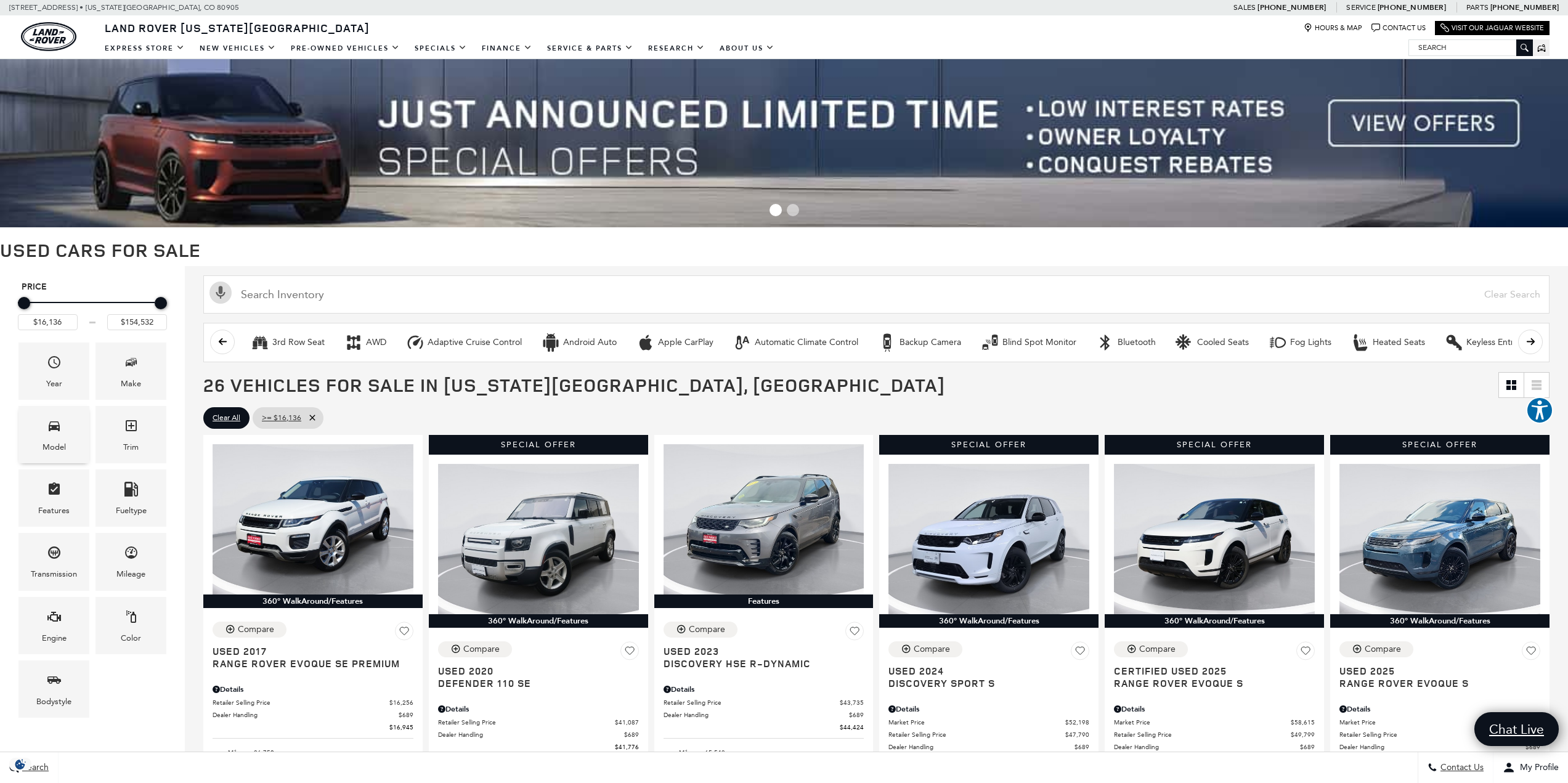
click at [44, 440] on div "Model" at bounding box center [54, 434] width 71 height 58
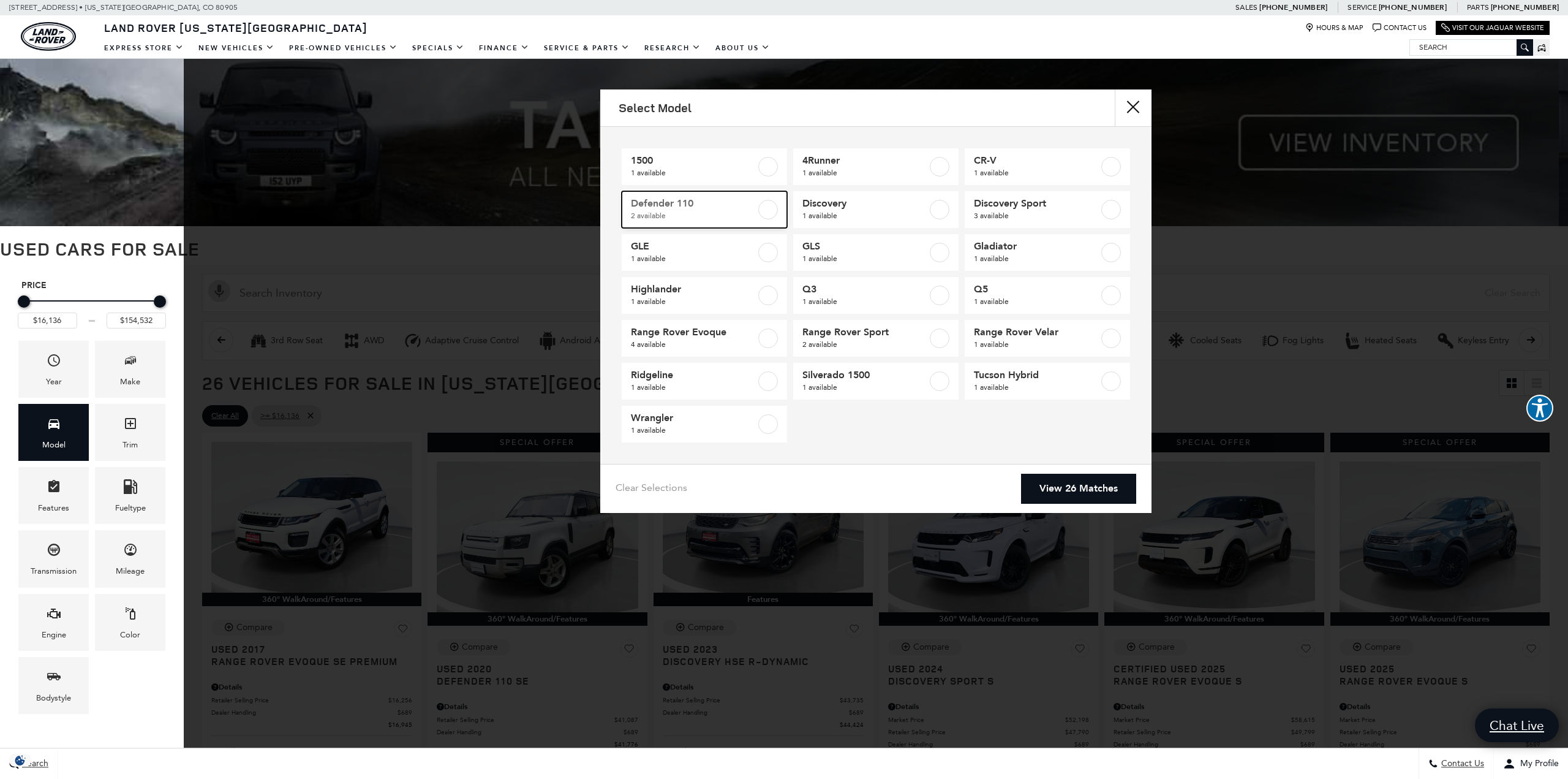
click at [753, 215] on span "2 available" at bounding box center [693, 215] width 125 height 13
type input "$41,776"
type input "$59,761"
checkbox input "true"
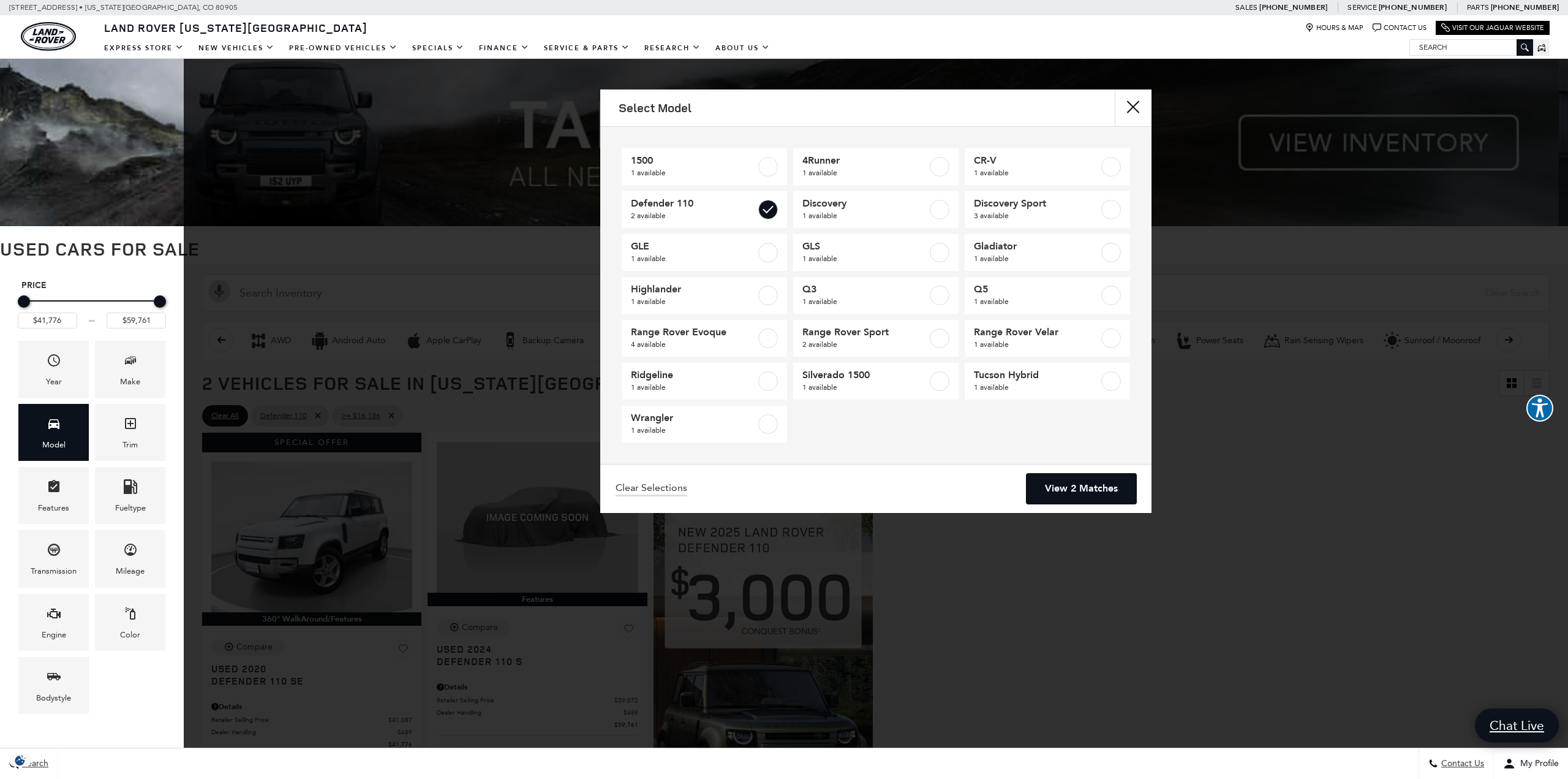
click at [1077, 485] on link "View 2 Matches" at bounding box center [1081, 488] width 110 height 30
